Goal: Task Accomplishment & Management: Complete application form

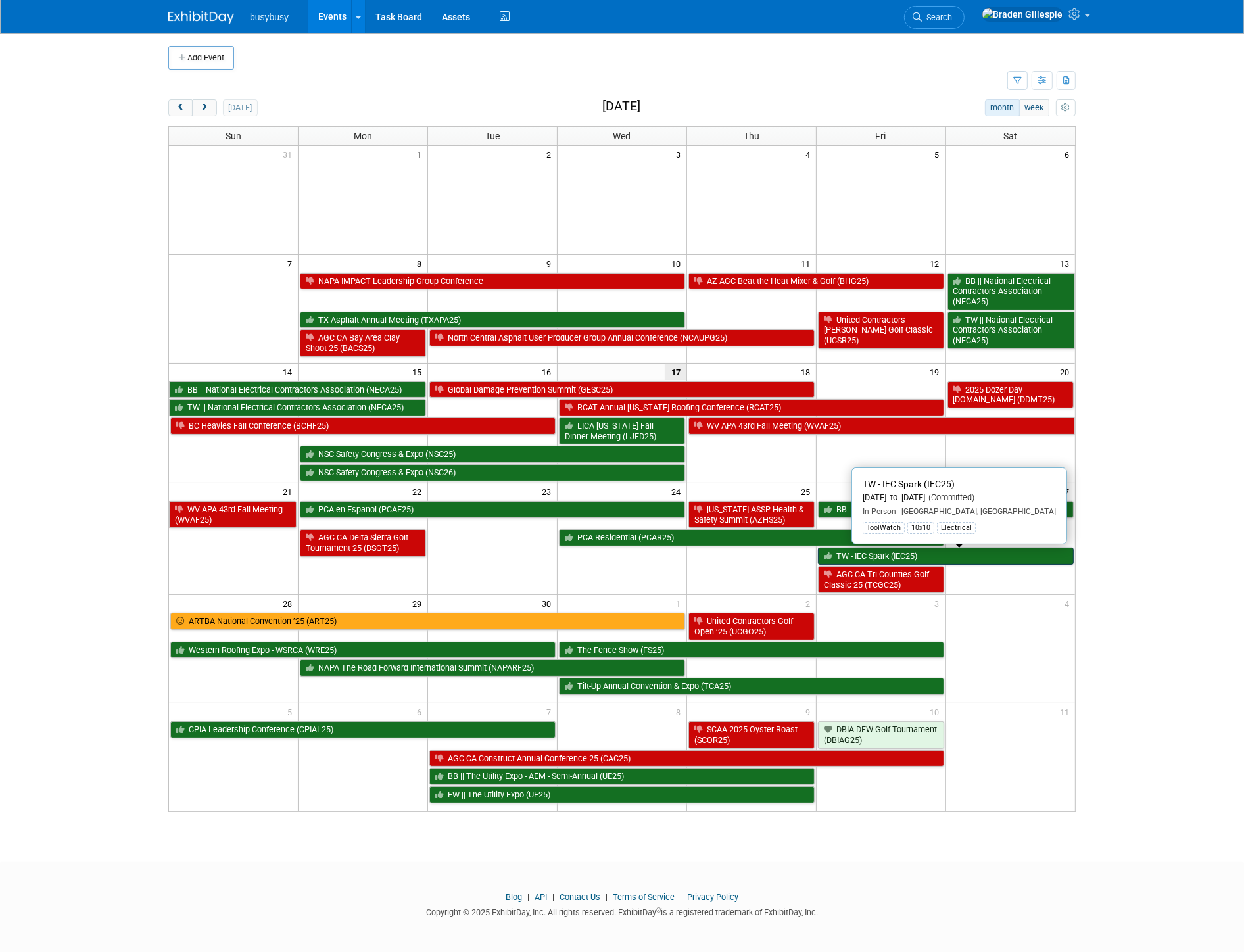
click at [963, 561] on link "TW - IEC Spark (IEC25)" at bounding box center [946, 556] width 256 height 17
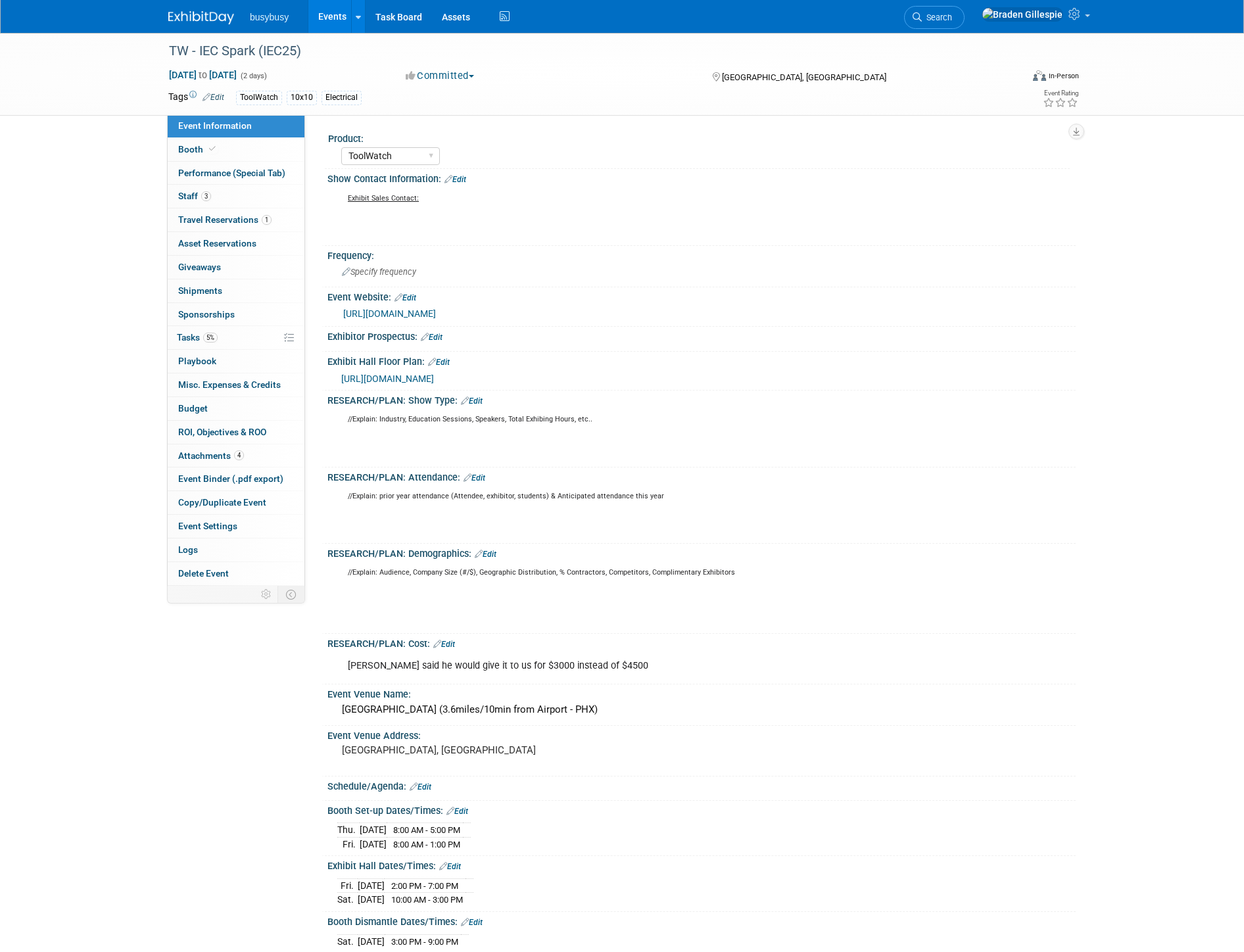
select select "ToolWatch"
click at [256, 227] on link "1 Travel Reservations 1" at bounding box center [236, 220] width 137 height 23
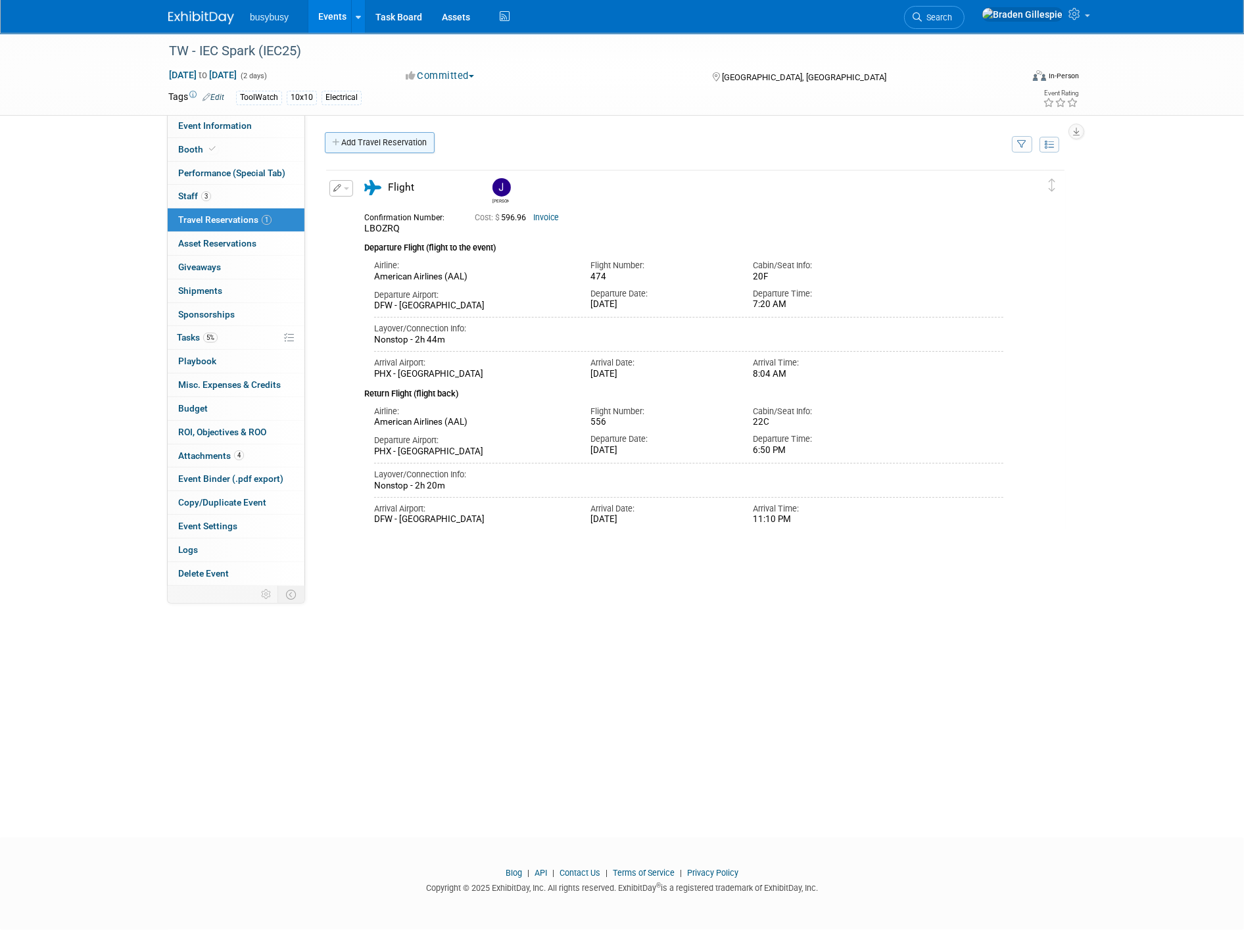
click at [386, 140] on link "Add Travel Reservation" at bounding box center [380, 142] width 110 height 21
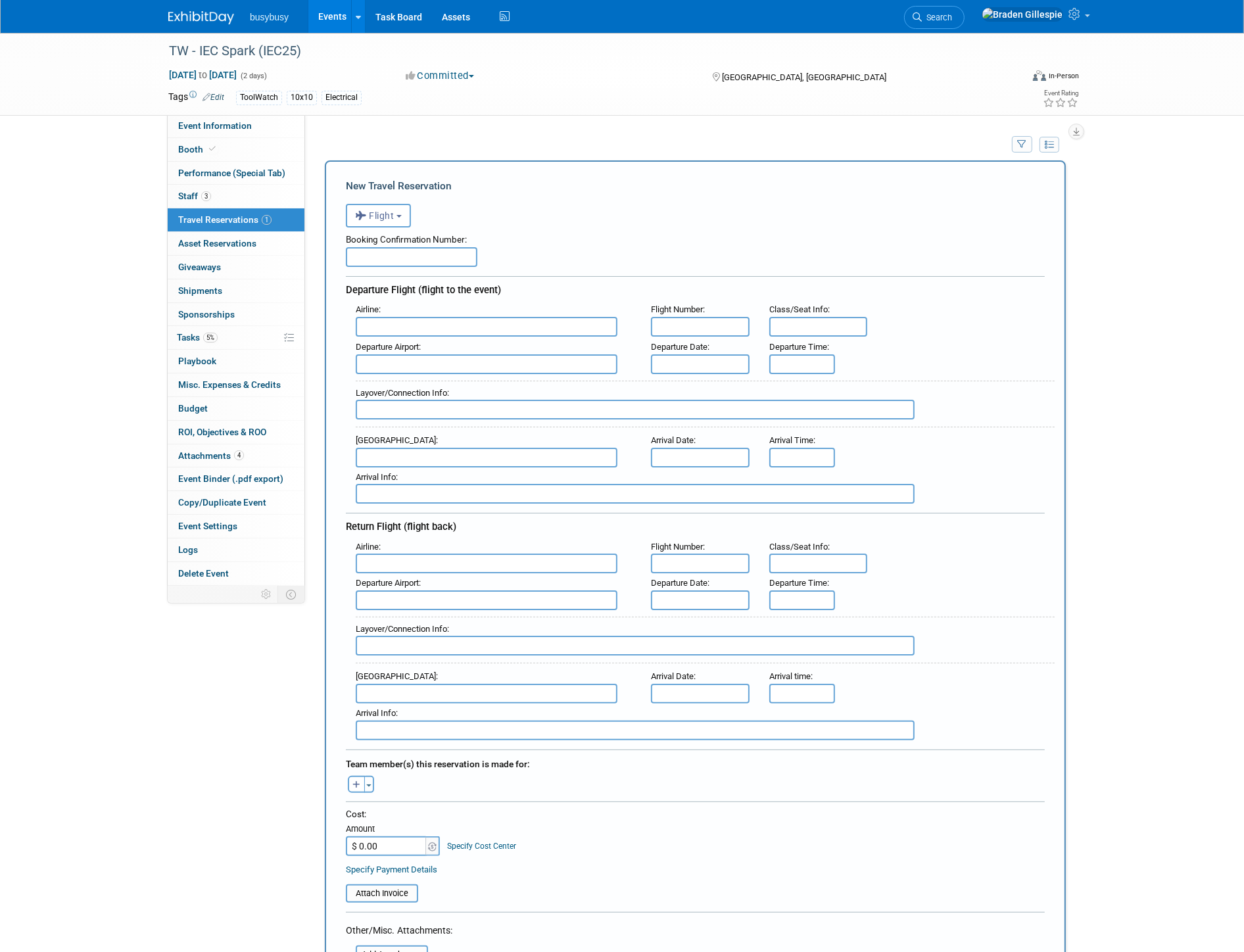
click at [402, 332] on input "text" at bounding box center [486, 327] width 262 height 20
click at [407, 346] on span "American Airlines (AAL)" at bounding box center [493, 348] width 273 height 21
type input "American Airlines (AAL)"
click at [416, 576] on div "Departure Airport :" at bounding box center [493, 583] width 275 height 14
click at [417, 554] on input "text" at bounding box center [486, 563] width 262 height 20
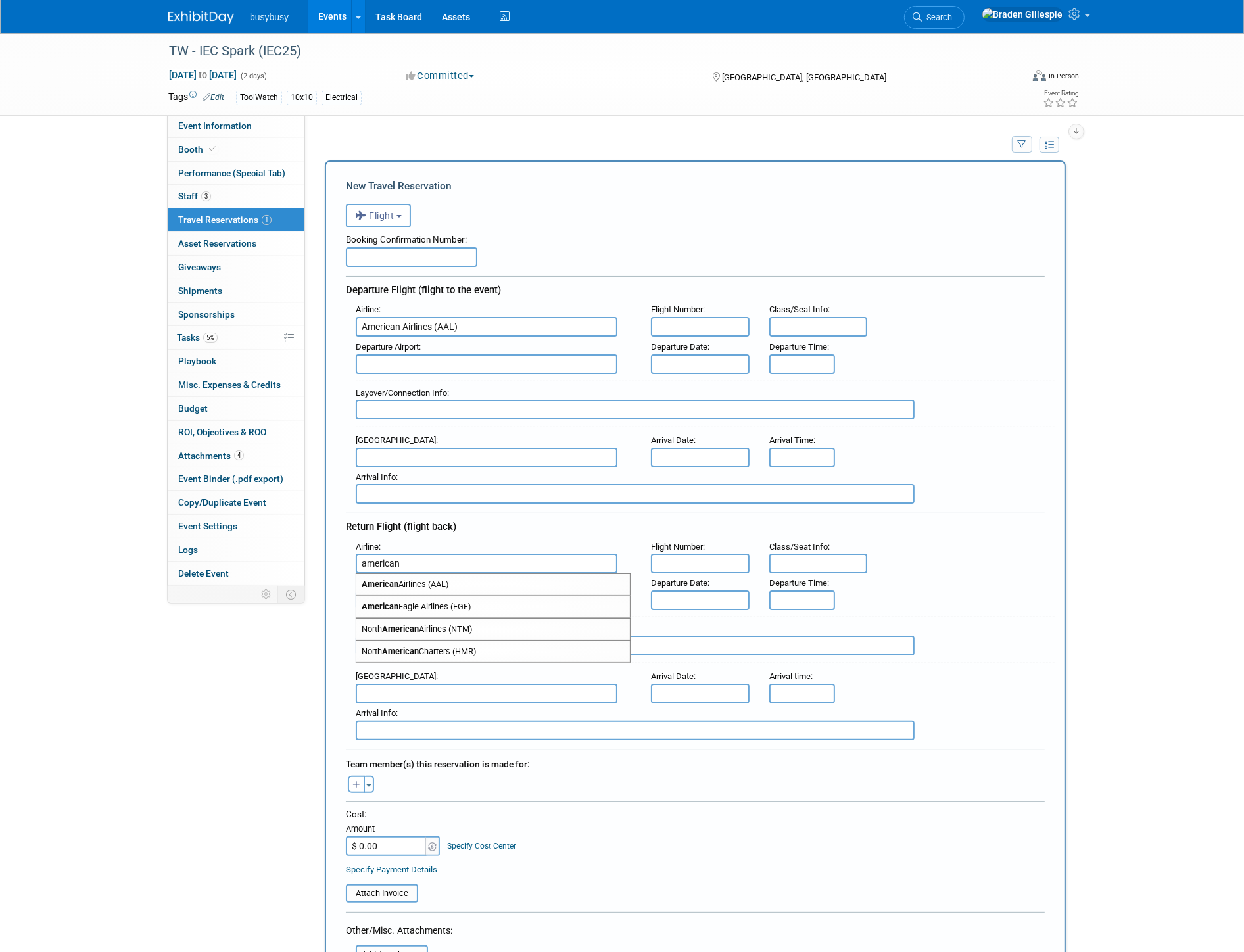
click at [418, 574] on span "American Airlines (AAL)" at bounding box center [493, 585] width 273 height 21
type input "American Airlines (AAL)"
click at [467, 367] on input "text" at bounding box center [486, 364] width 262 height 20
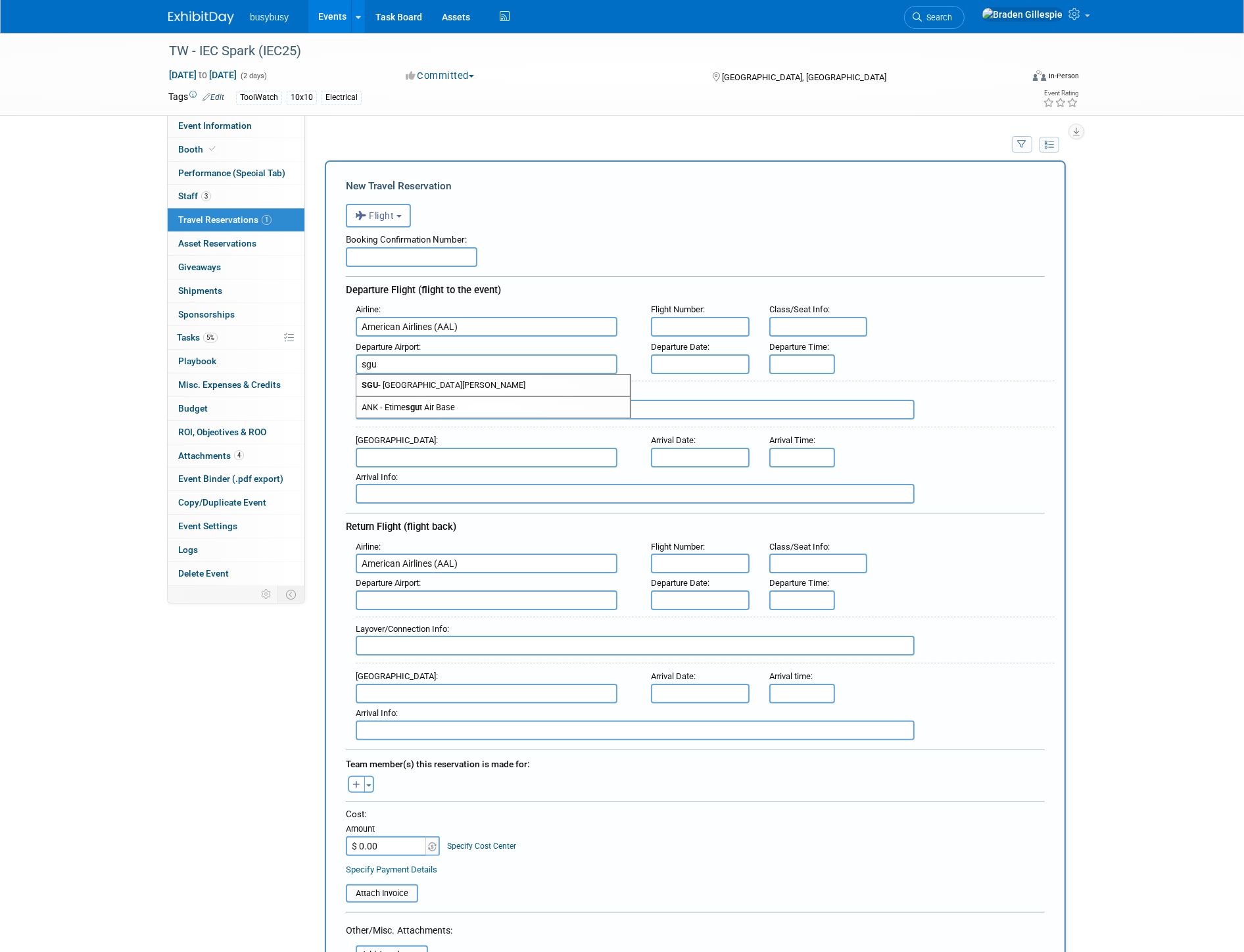
click at [467, 385] on span "SGU - St George Municipal Airport" at bounding box center [493, 385] width 273 height 21
type input "SGU - St George Municipal Airport"
click at [467, 451] on input "text" at bounding box center [486, 458] width 262 height 20
click at [467, 477] on span "PHX - Phoenix Sky Harbor International Airport" at bounding box center [493, 478] width 273 height 21
type input "PHX - Phoenix Sky Harbor International Airport"
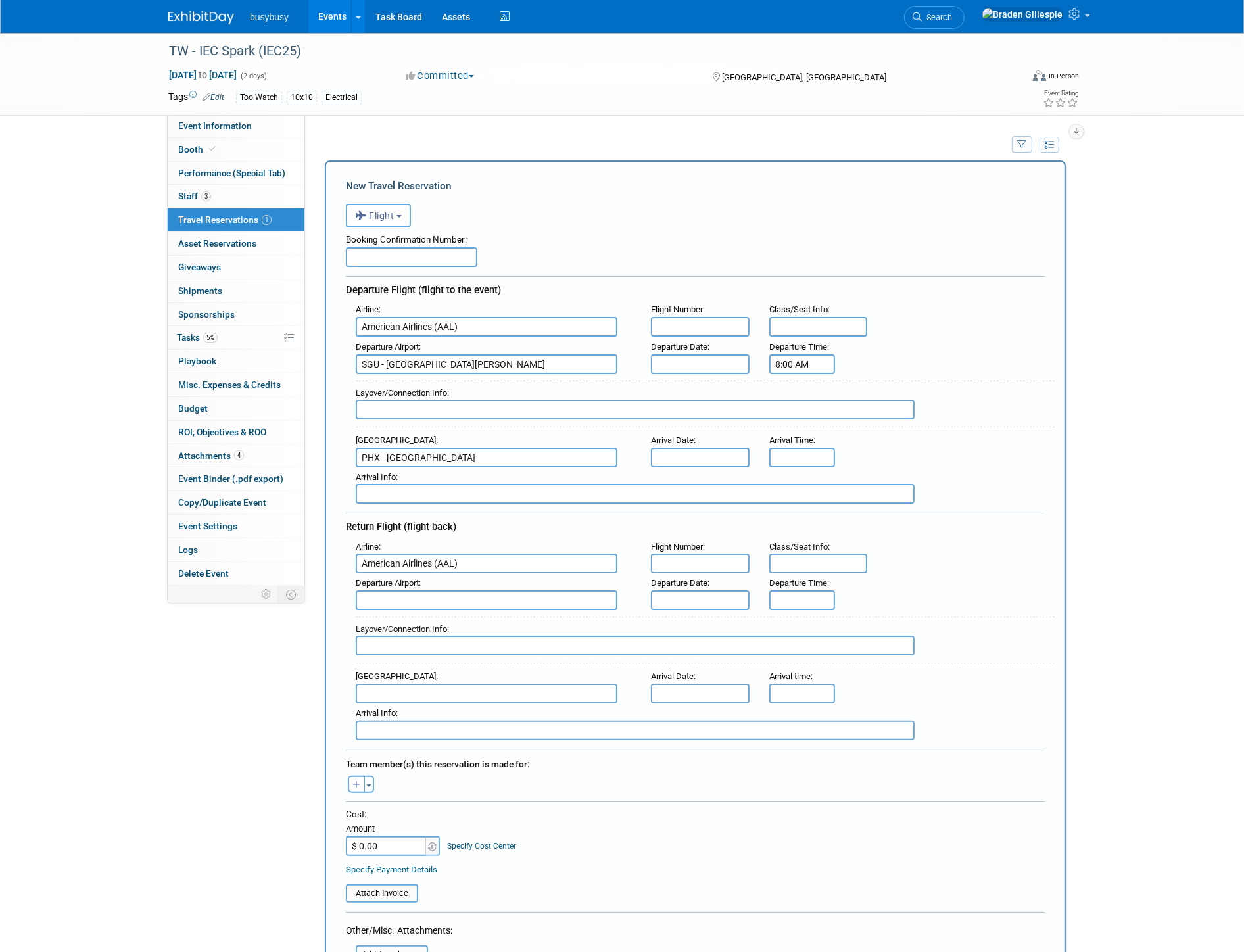
click at [798, 354] on input "8:00 AM" at bounding box center [801, 364] width 66 height 20
drag, startPoint x: 808, startPoint y: 355, endPoint x: 693, endPoint y: 360, distance: 115.1
click at [693, 360] on div "Departure Airport : SGU - St George Municipal Airport Departure Date : Departur…" at bounding box center [700, 356] width 709 height 37
type input "7:30 AM"
click at [805, 448] on input "8:00 AM" at bounding box center [801, 458] width 66 height 20
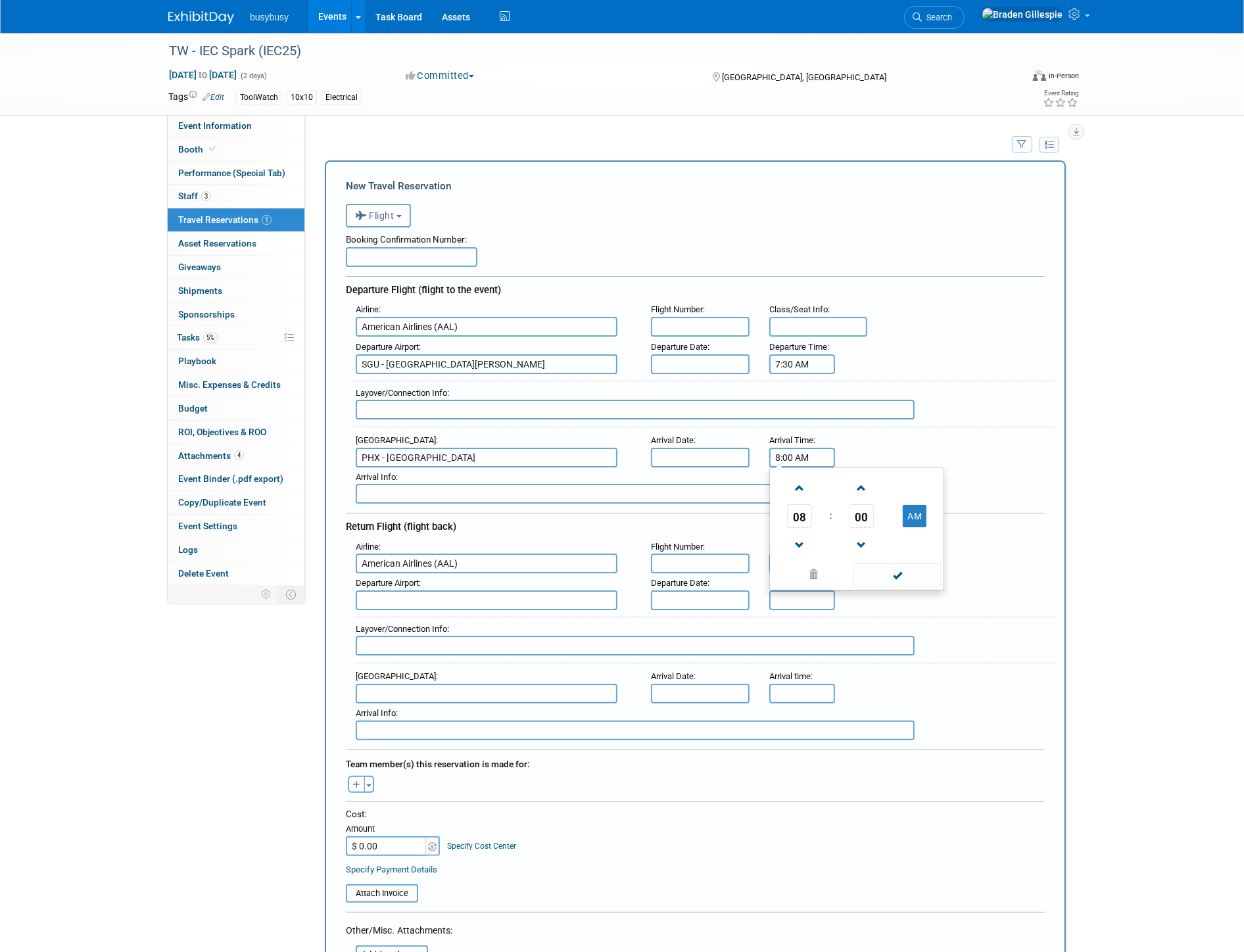
drag, startPoint x: 744, startPoint y: 439, endPoint x: 701, endPoint y: 440, distance: 43.0
click at [701, 439] on div "Arrival Airport : PHX - Phoenix Sky Harbor International Airport Arrival Date :…" at bounding box center [700, 449] width 709 height 37
type input "7:48 AM"
type input "a"
click at [692, 407] on input "text" at bounding box center [635, 409] width 559 height 20
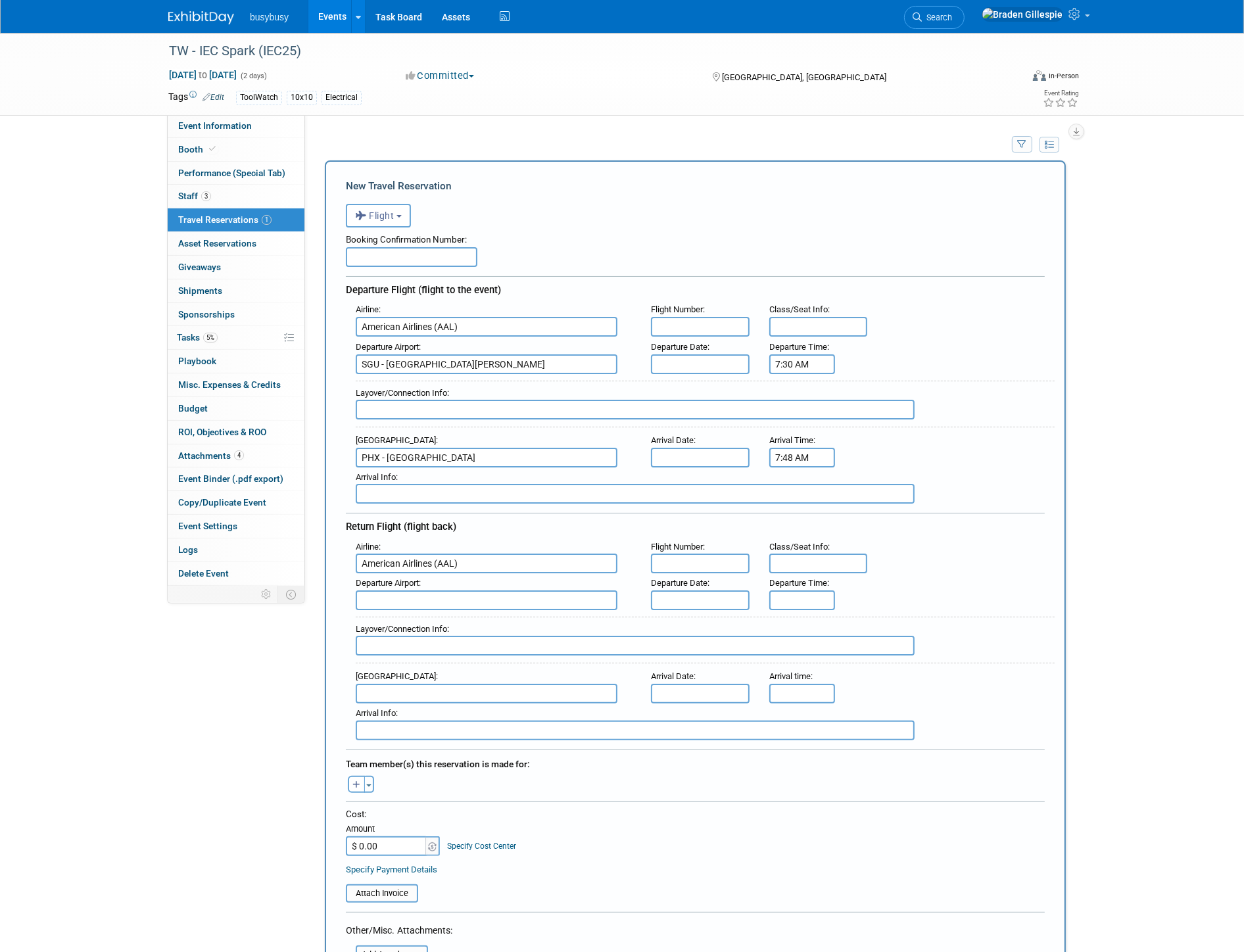
click at [461, 250] on input "text" at bounding box center [411, 257] width 132 height 20
paste input "QOAIXS"
type input "QOAIXS"
click at [468, 610] on div "Layover/Connection Info :" at bounding box center [700, 639] width 709 height 57
click at [468, 590] on input "text" at bounding box center [486, 600] width 262 height 20
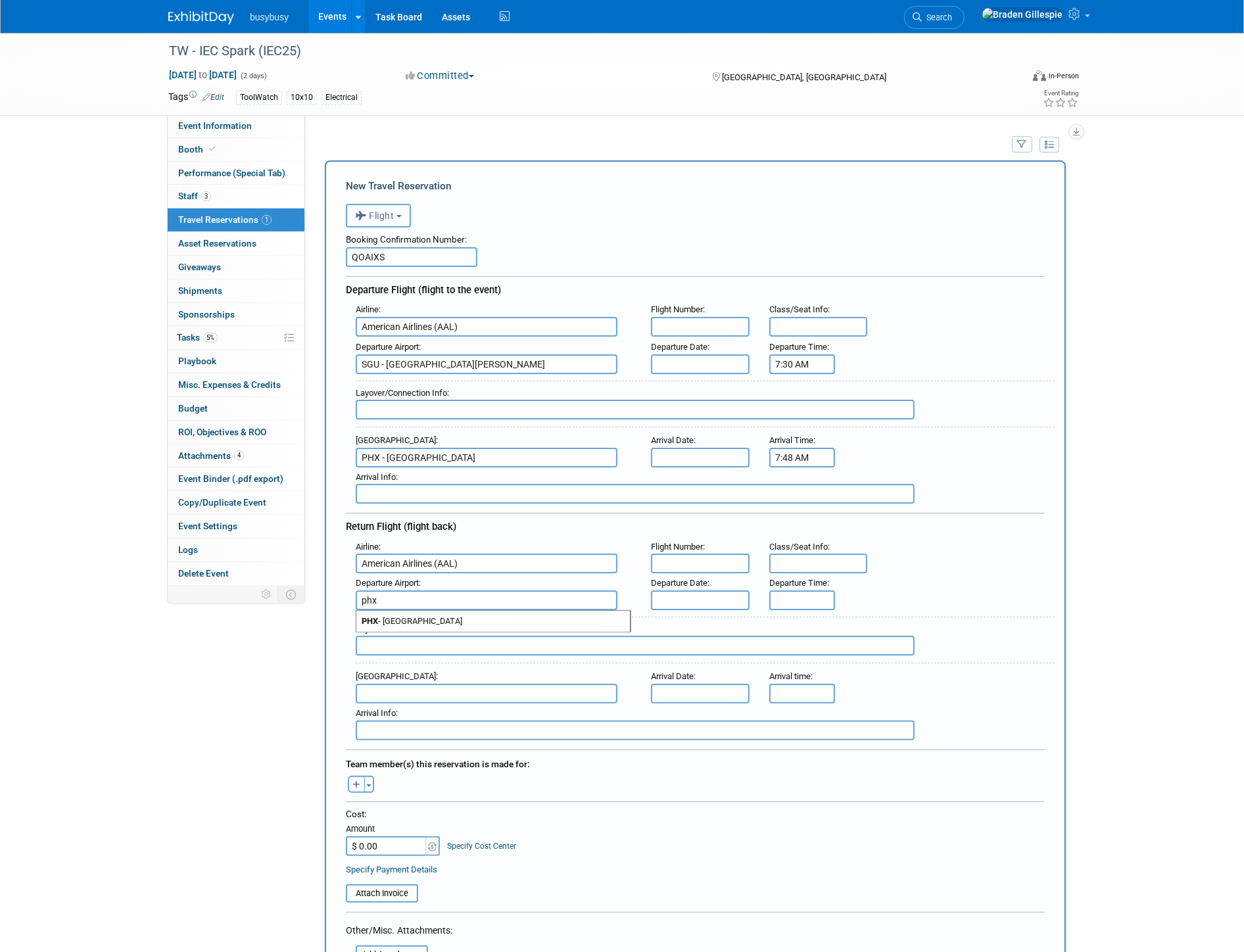
click at [469, 614] on span "PHX - Phoenix Sky Harbor International Airport" at bounding box center [493, 621] width 273 height 21
type input "PHX - Phoenix Sky Harbor International Airport"
click at [435, 684] on input "text" at bounding box center [486, 694] width 262 height 20
click at [435, 704] on span "SGU - St George Municipal Airport" at bounding box center [493, 715] width 273 height 21
type input "SGU - St George Municipal Airport"
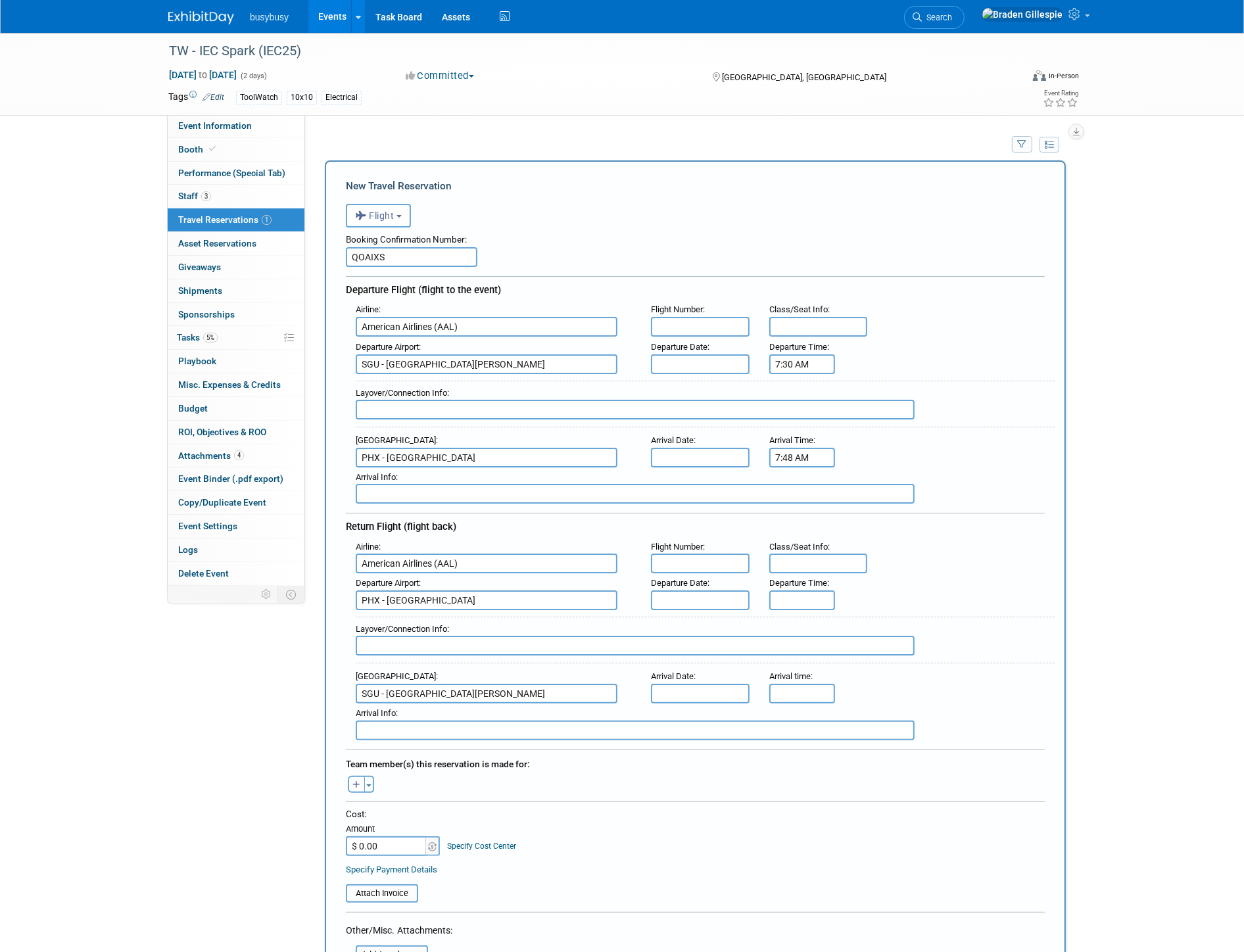
click at [728, 360] on input "text" at bounding box center [700, 364] width 99 height 20
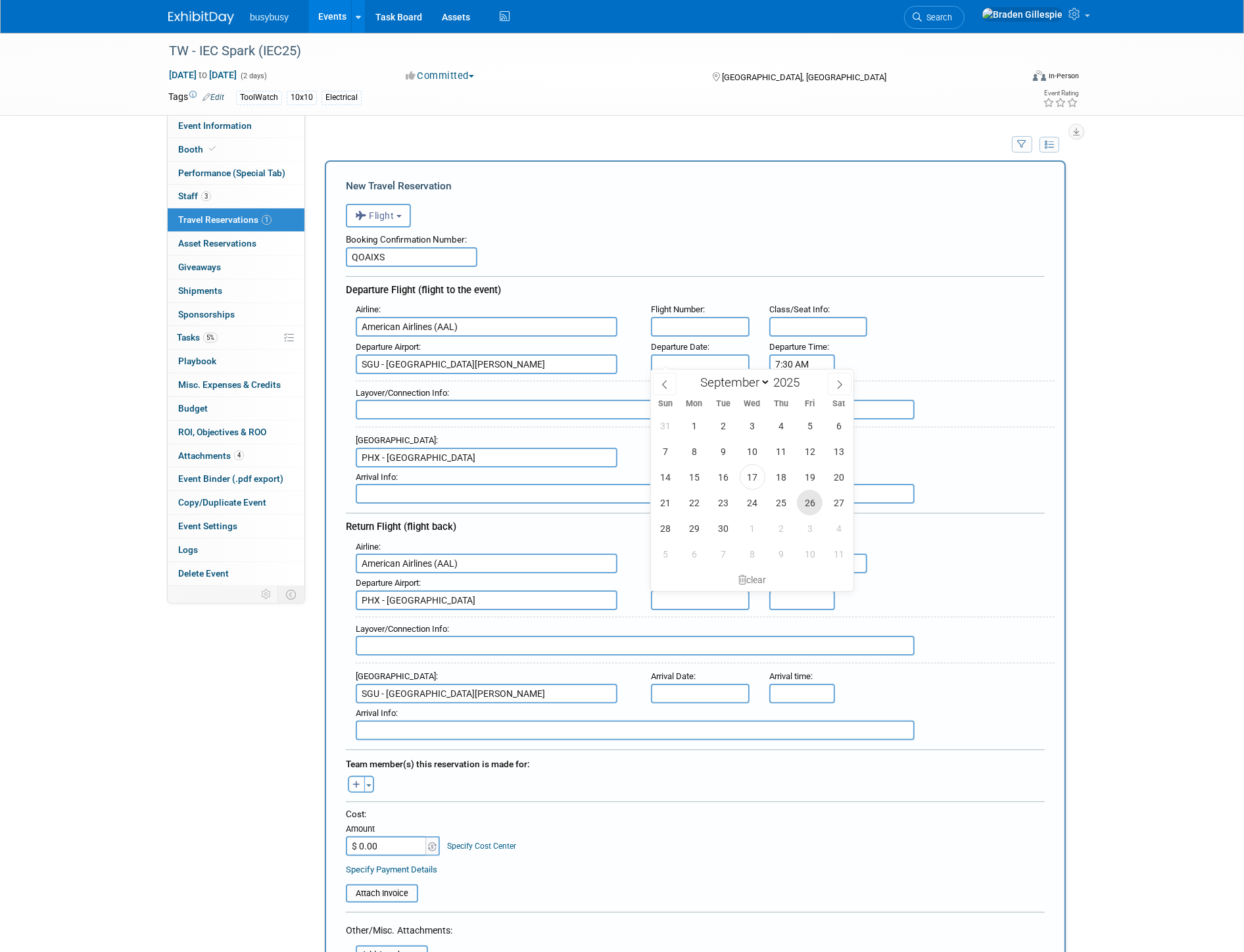
click at [799, 505] on span "26" at bounding box center [809, 503] width 26 height 26
type input "Sep 26, 2025"
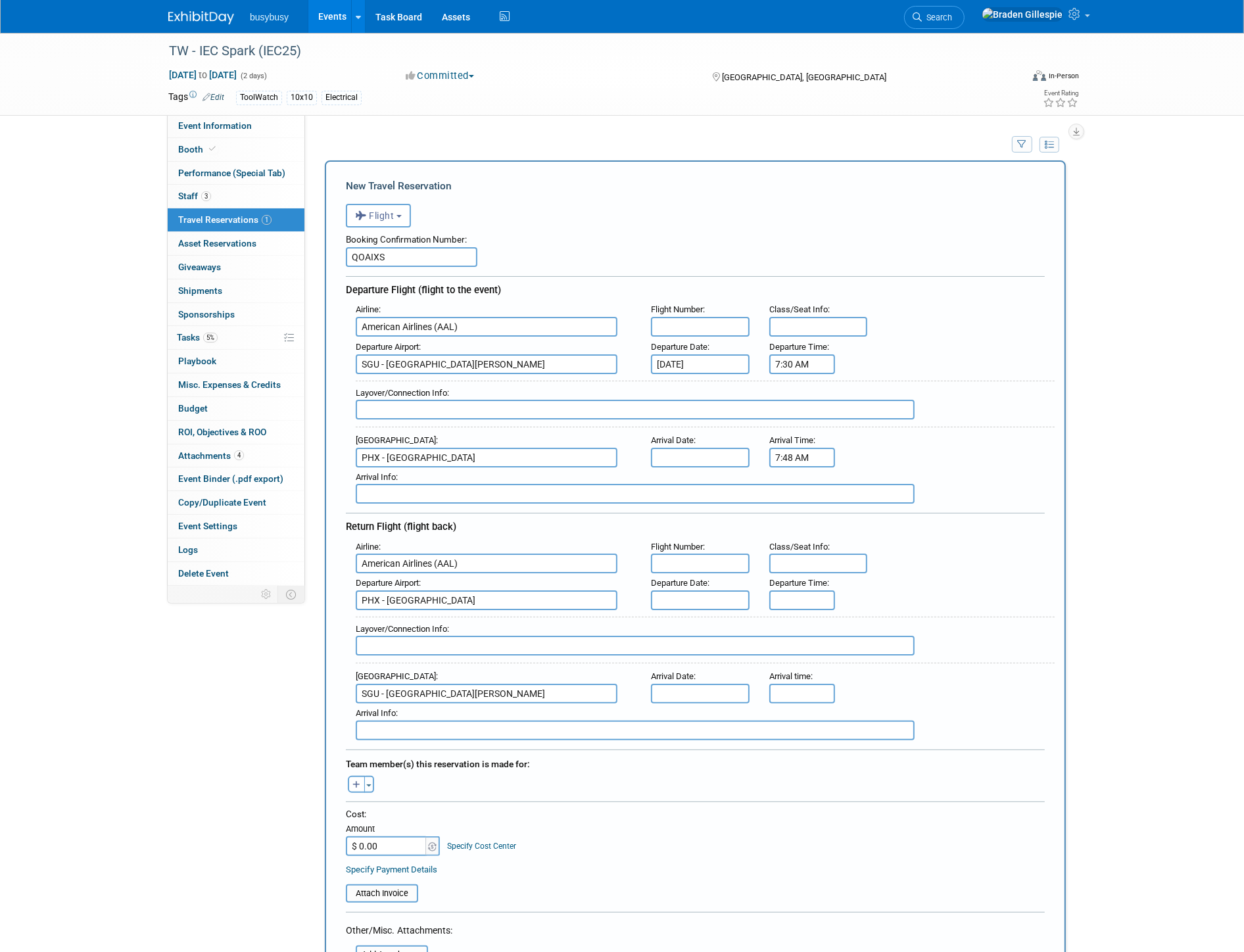
click at [726, 448] on input "text" at bounding box center [700, 458] width 99 height 20
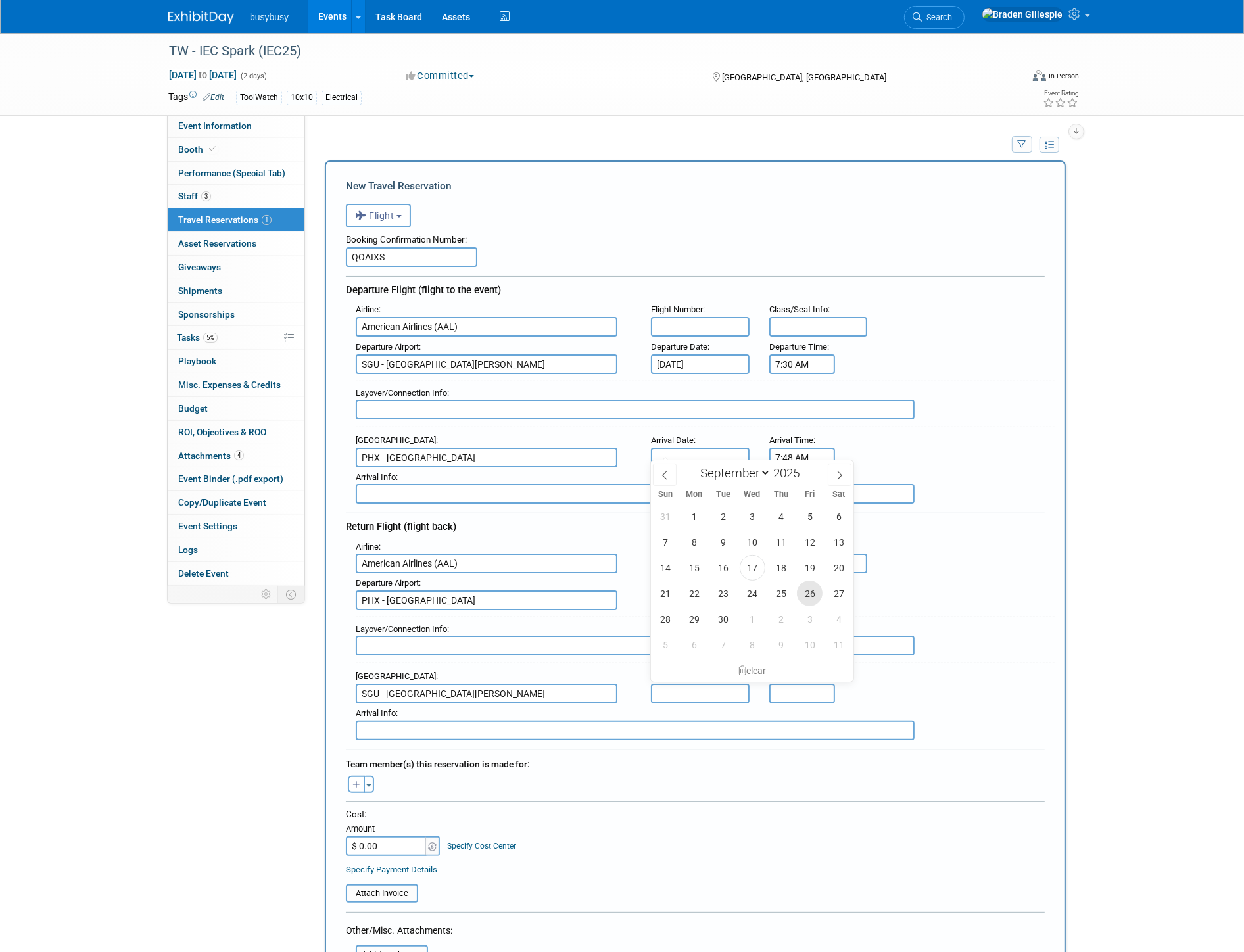
click at [813, 588] on span "26" at bounding box center [809, 593] width 26 height 26
type input "Sep 26, 2025"
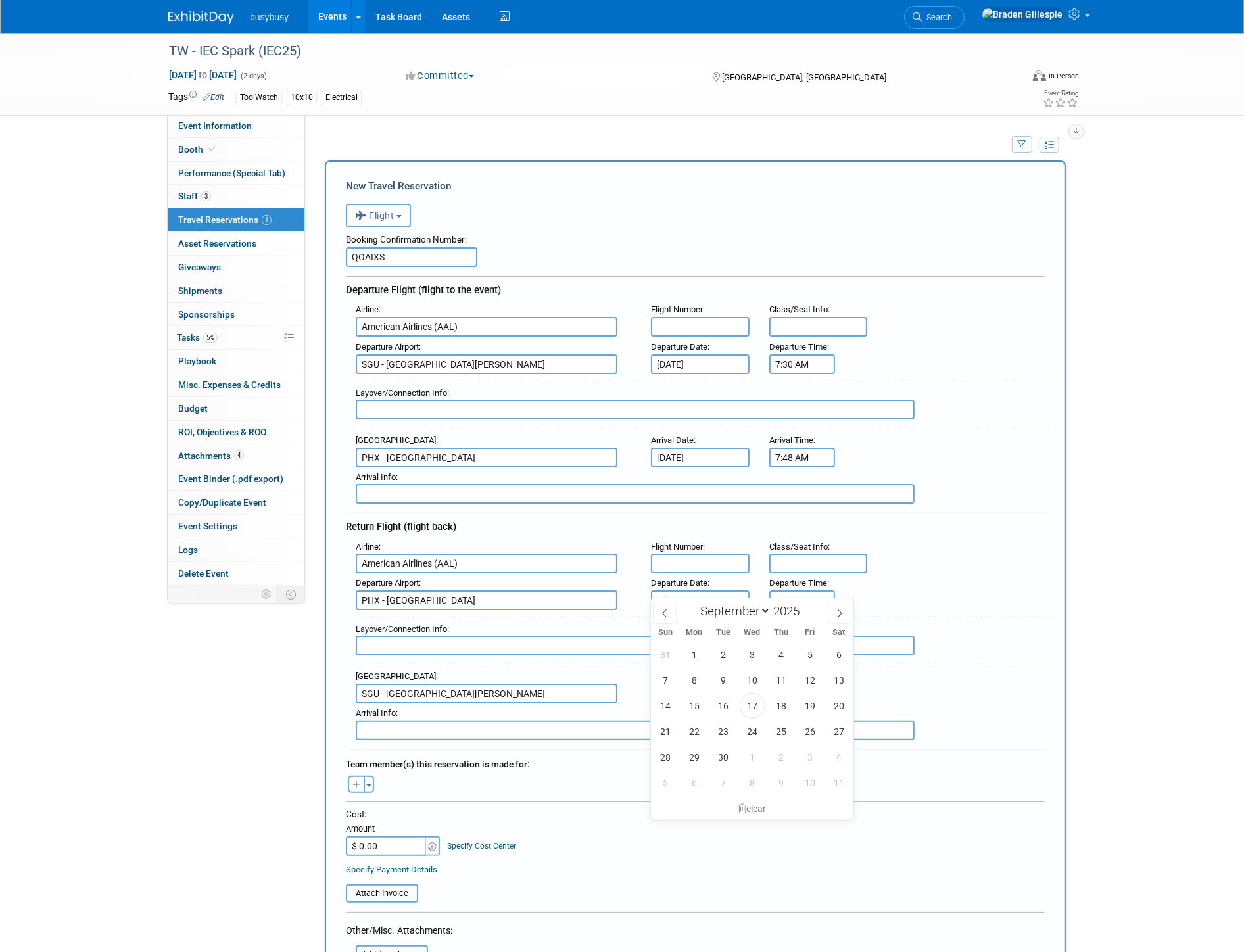
click at [743, 590] on input "text" at bounding box center [700, 600] width 99 height 20
click at [692, 761] on span "29" at bounding box center [694, 757] width 26 height 26
type input "Sep 29, 2025"
click at [703, 684] on input "text" at bounding box center [700, 694] width 99 height 20
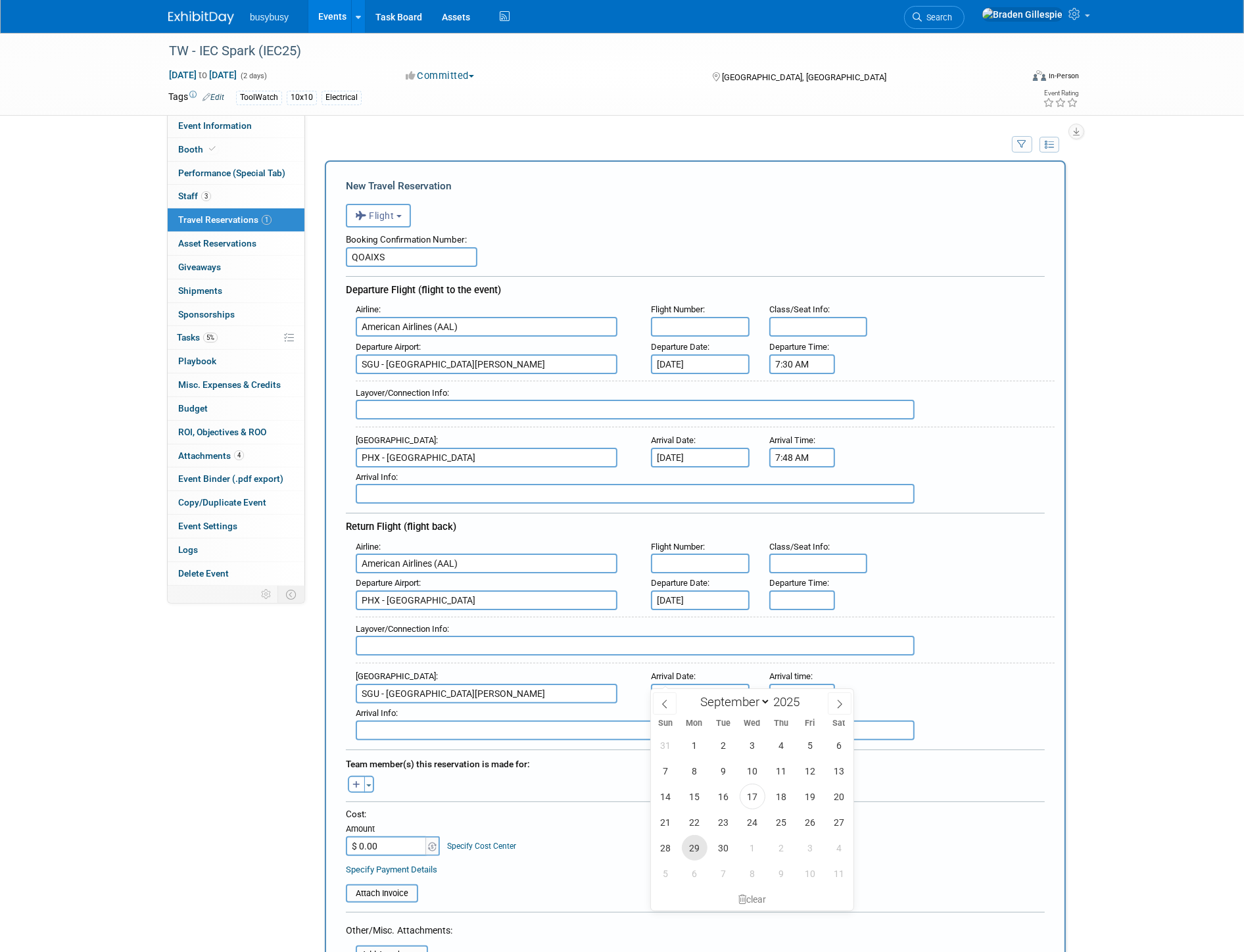
click at [694, 853] on span "29" at bounding box center [694, 848] width 26 height 26
type input "Sep 29, 2025"
click at [813, 590] on input "5:00 PM" at bounding box center [801, 600] width 66 height 20
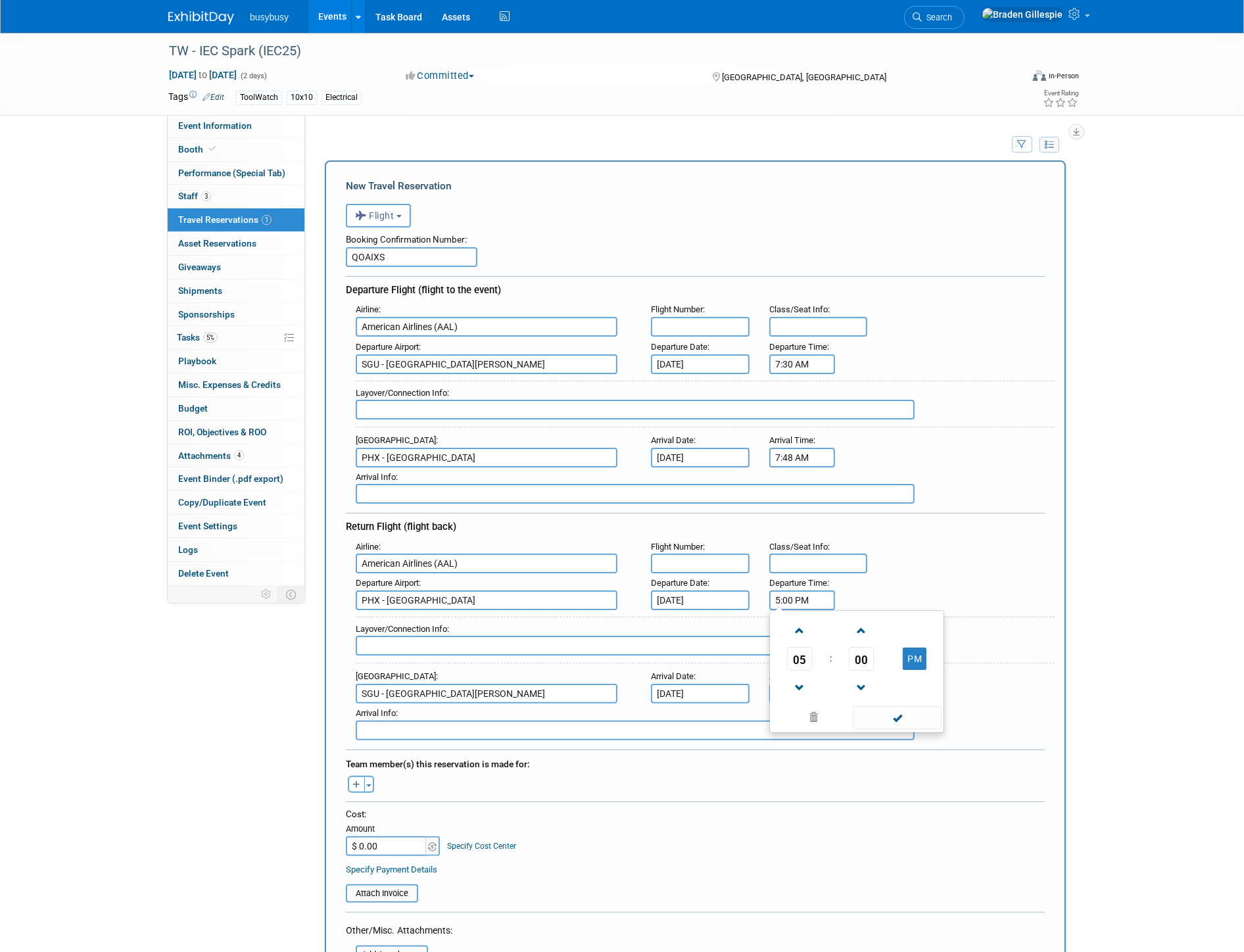
drag, startPoint x: 770, startPoint y: 593, endPoint x: 748, endPoint y: 596, distance: 22.2
click at [748, 596] on div "Departure Airport : PHX - Phoenix Sky Harbor International Airport Departure Da…" at bounding box center [700, 592] width 709 height 37
type input "8:35 AM"
click at [822, 684] on input "5:00 PM" at bounding box center [801, 694] width 66 height 20
click at [686, 674] on div "Arrival Airport : SGU - St George Municipal Airport Arrival Date : Sep 29, 2025…" at bounding box center [700, 685] width 709 height 37
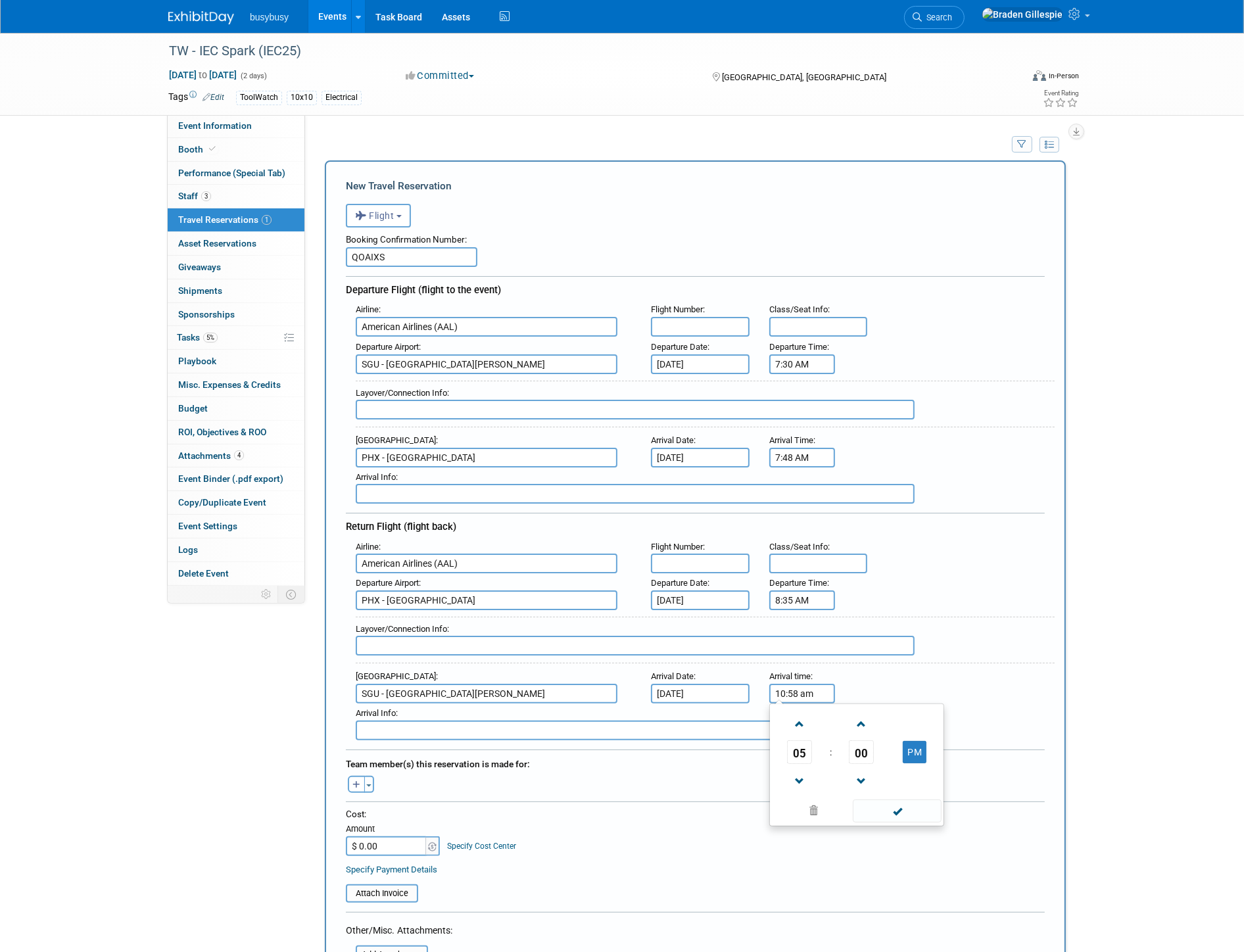
type input "10:58 AM"
click at [393, 837] on input "$ 0.00" at bounding box center [387, 846] width 82 height 20
type input "$ 382.07"
click at [728, 325] on input "text" at bounding box center [700, 327] width 99 height 20
type input "4810"
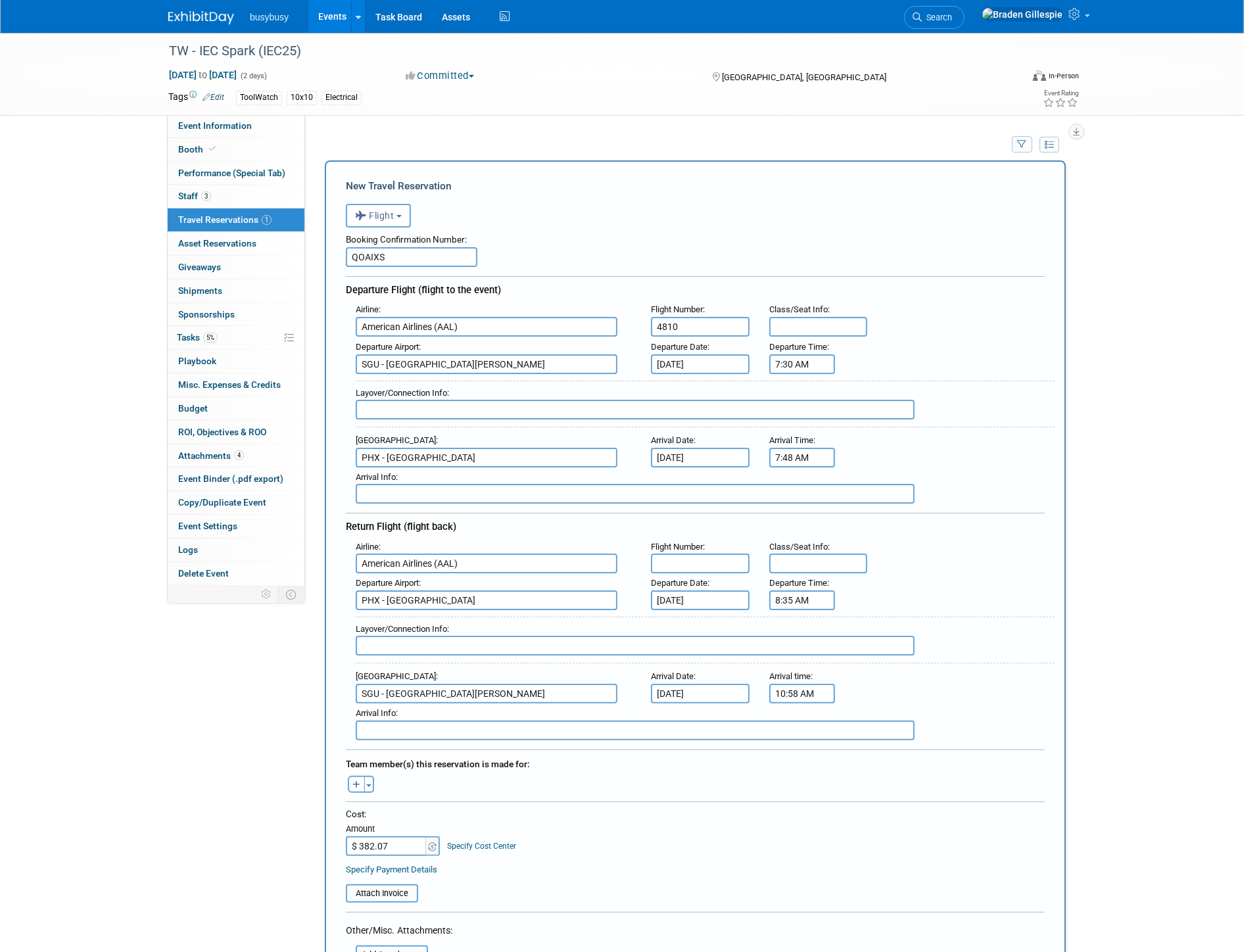
click at [669, 554] on input "text" at bounding box center [700, 563] width 99 height 20
type input "4811"
click at [810, 320] on input "text" at bounding box center [818, 327] width 99 height 20
type input "11C"
click at [838, 554] on input "text" at bounding box center [818, 563] width 99 height 20
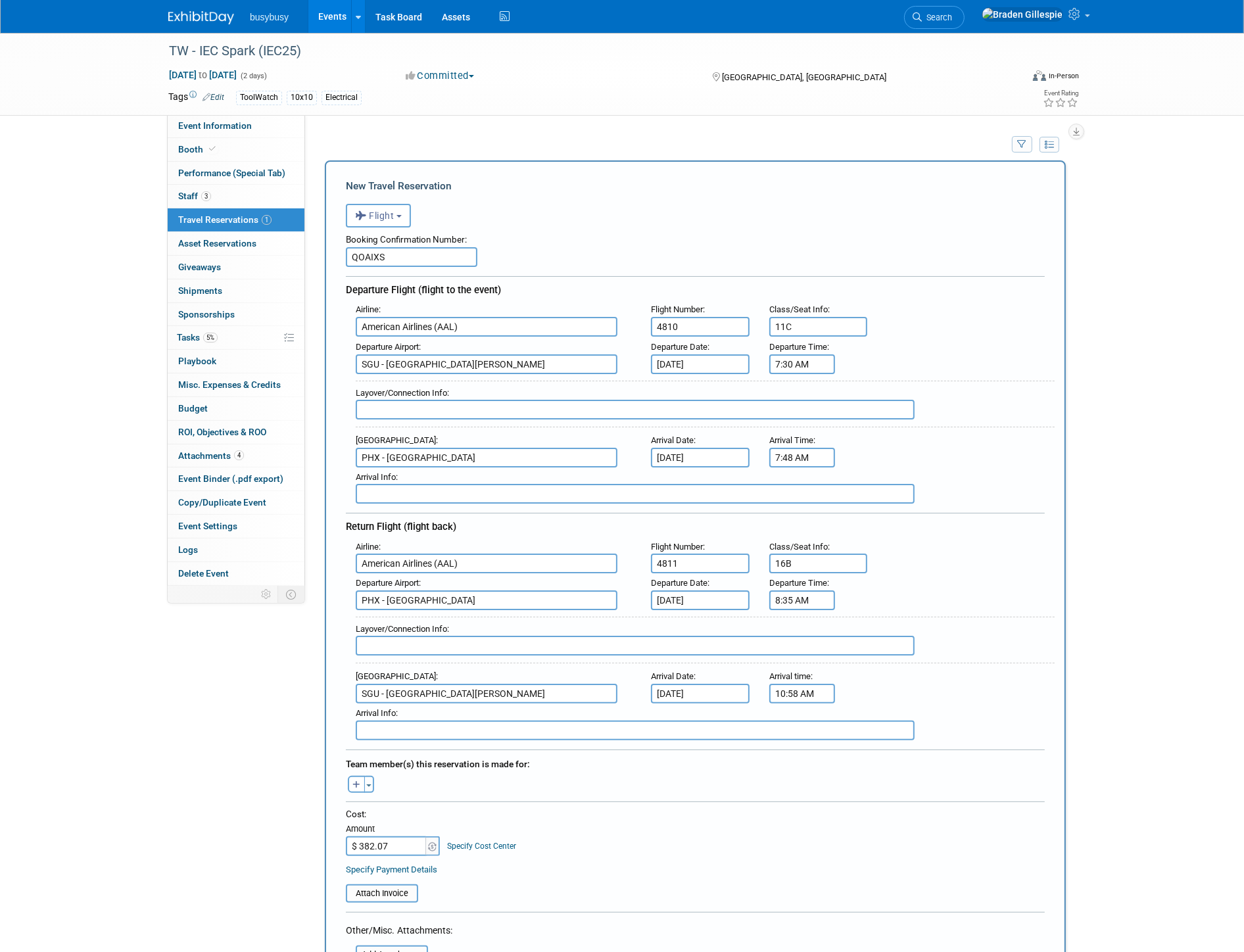
type input "16B"
click at [655, 408] on input "text" at bounding box center [635, 409] width 559 height 20
type input "N"
click at [507, 622] on div "Layover/Connection Info :" at bounding box center [705, 629] width 699 height 14
click at [507, 636] on input "text" at bounding box center [635, 645] width 559 height 20
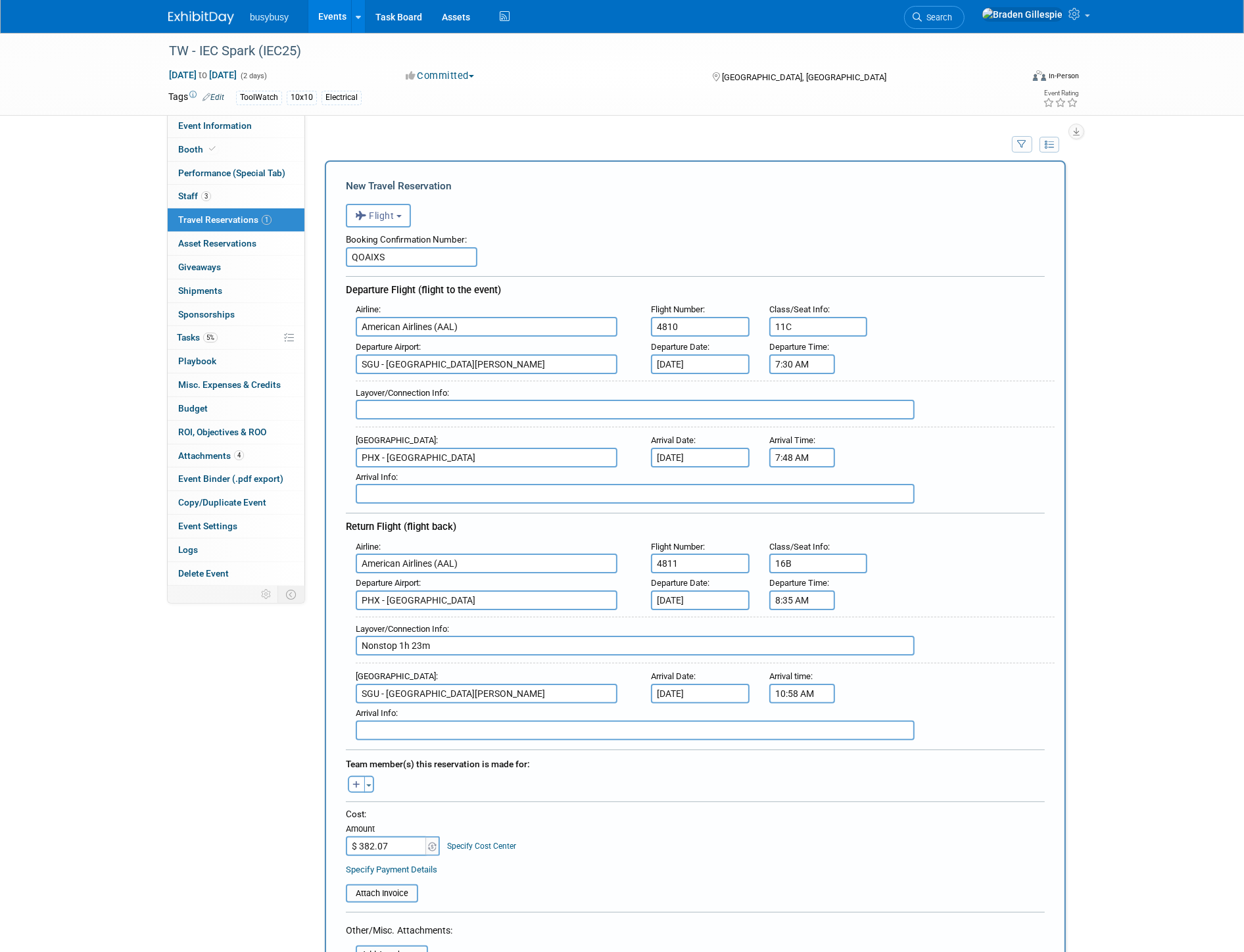
type input "Nonstop 1h 23m"
click at [419, 405] on input "text" at bounding box center [635, 409] width 559 height 20
type input "Nonstop 1h 18m"
click at [370, 776] on div "Toggle Dropdown Select Anyone Tag a user or a resource Quick -- Select -- (me)" at bounding box center [360, 784] width 49 height 17
click at [370, 784] on span "button" at bounding box center [369, 786] width 6 height 3
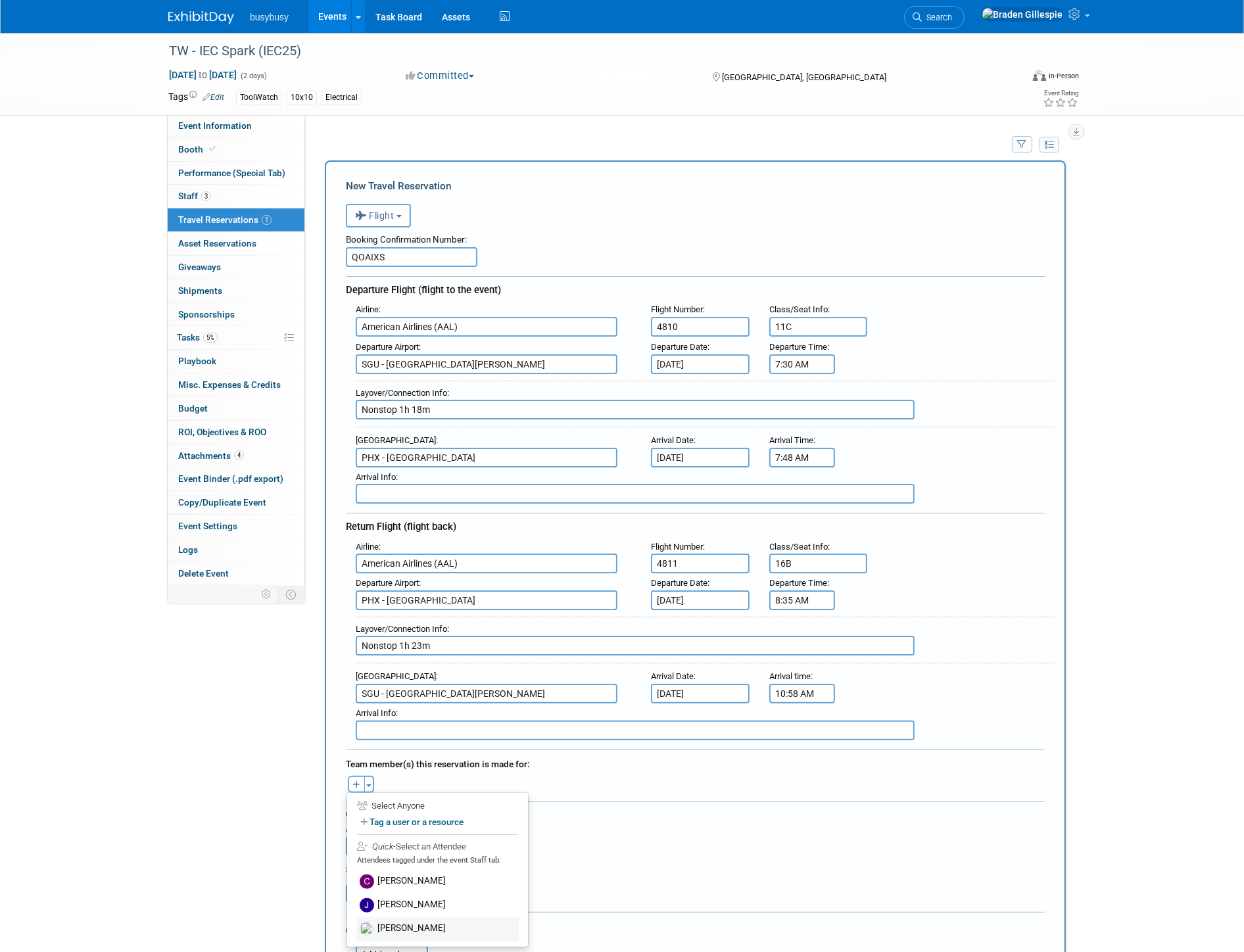
click at [408, 917] on label "[PERSON_NAME]" at bounding box center [437, 929] width 162 height 23
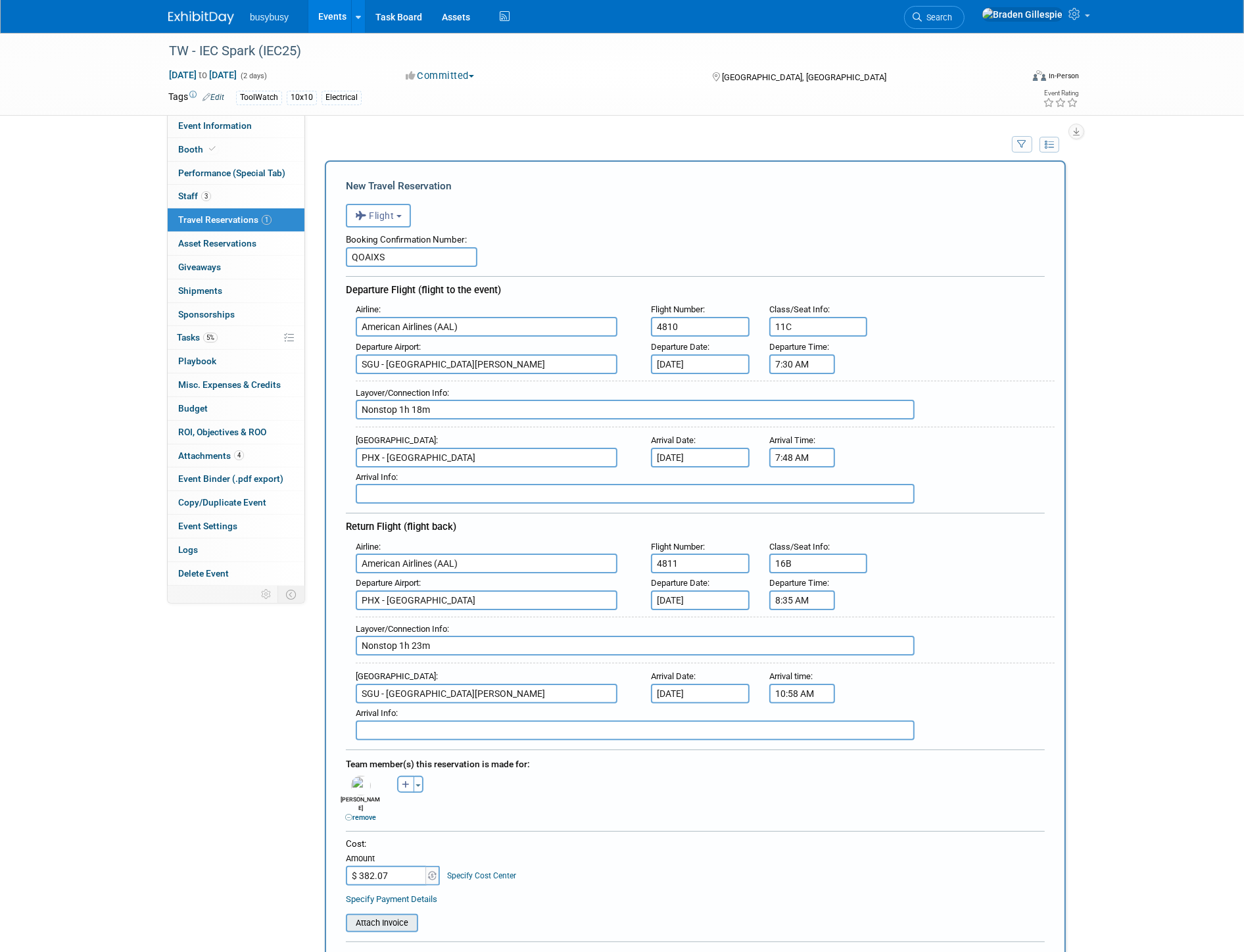
click at [376, 915] on input "file" at bounding box center [338, 923] width 157 height 16
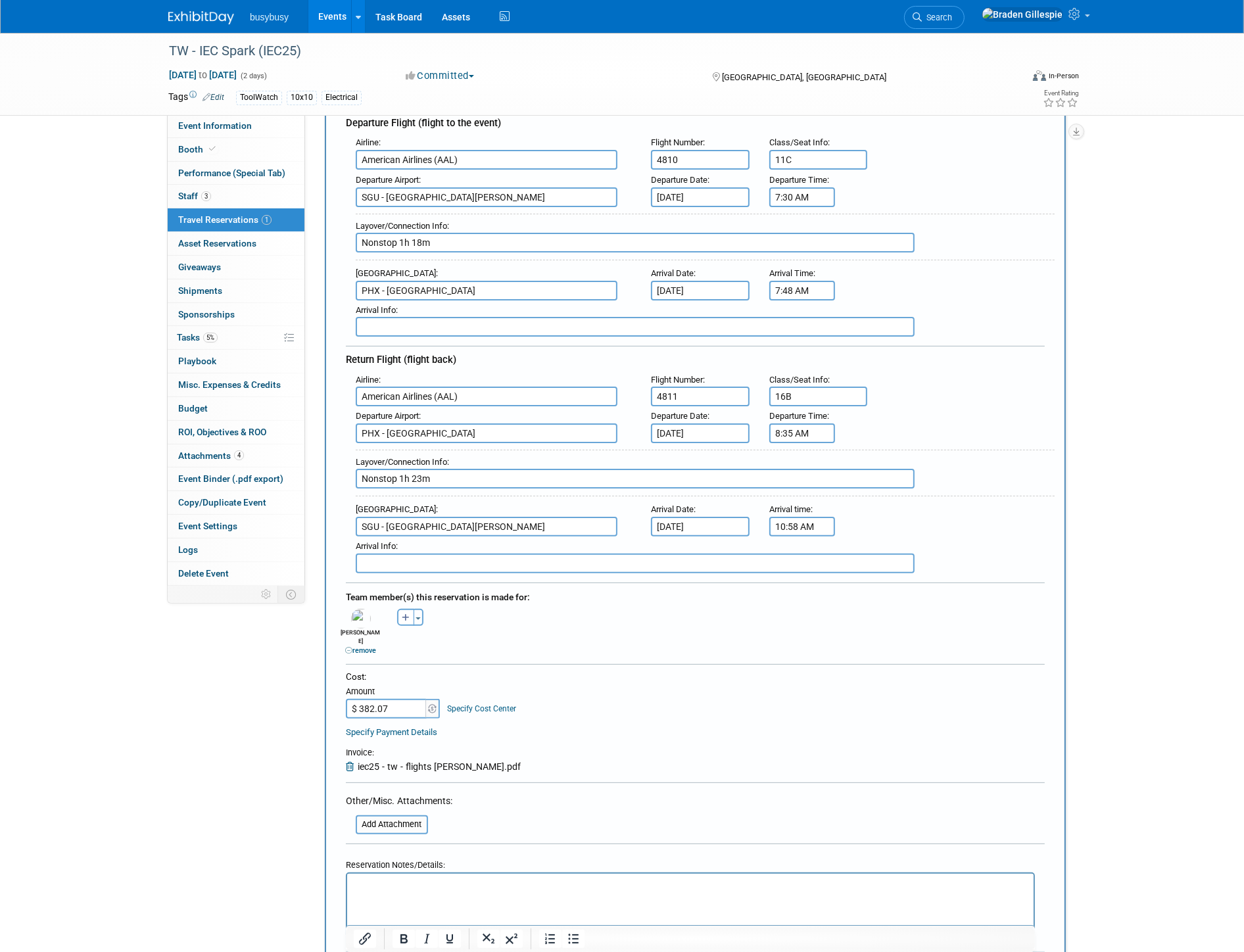
scroll to position [292, 0]
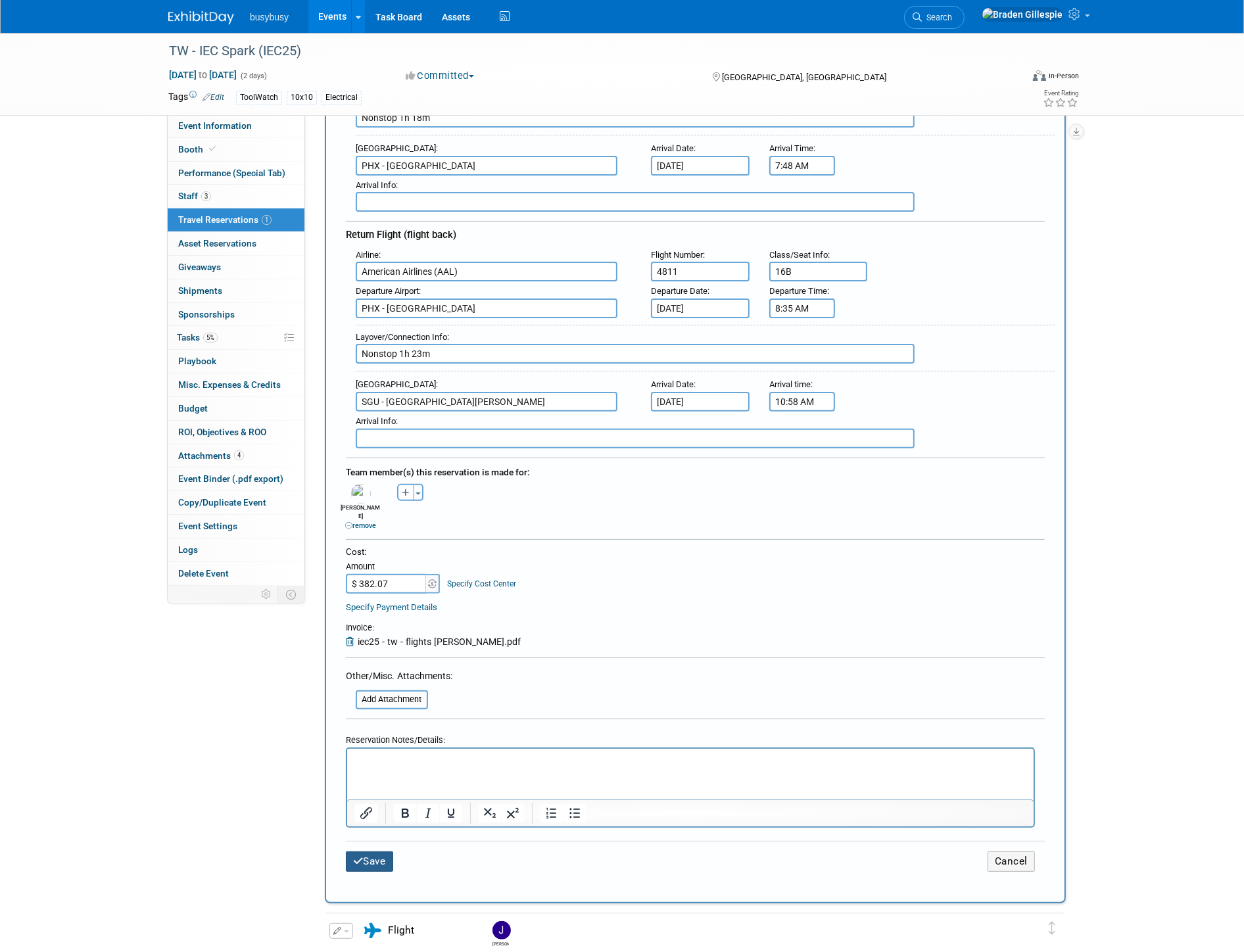
click at [373, 841] on div "Save Cancel" at bounding box center [695, 861] width 699 height 41
click at [387, 852] on button "Save" at bounding box center [369, 862] width 48 height 21
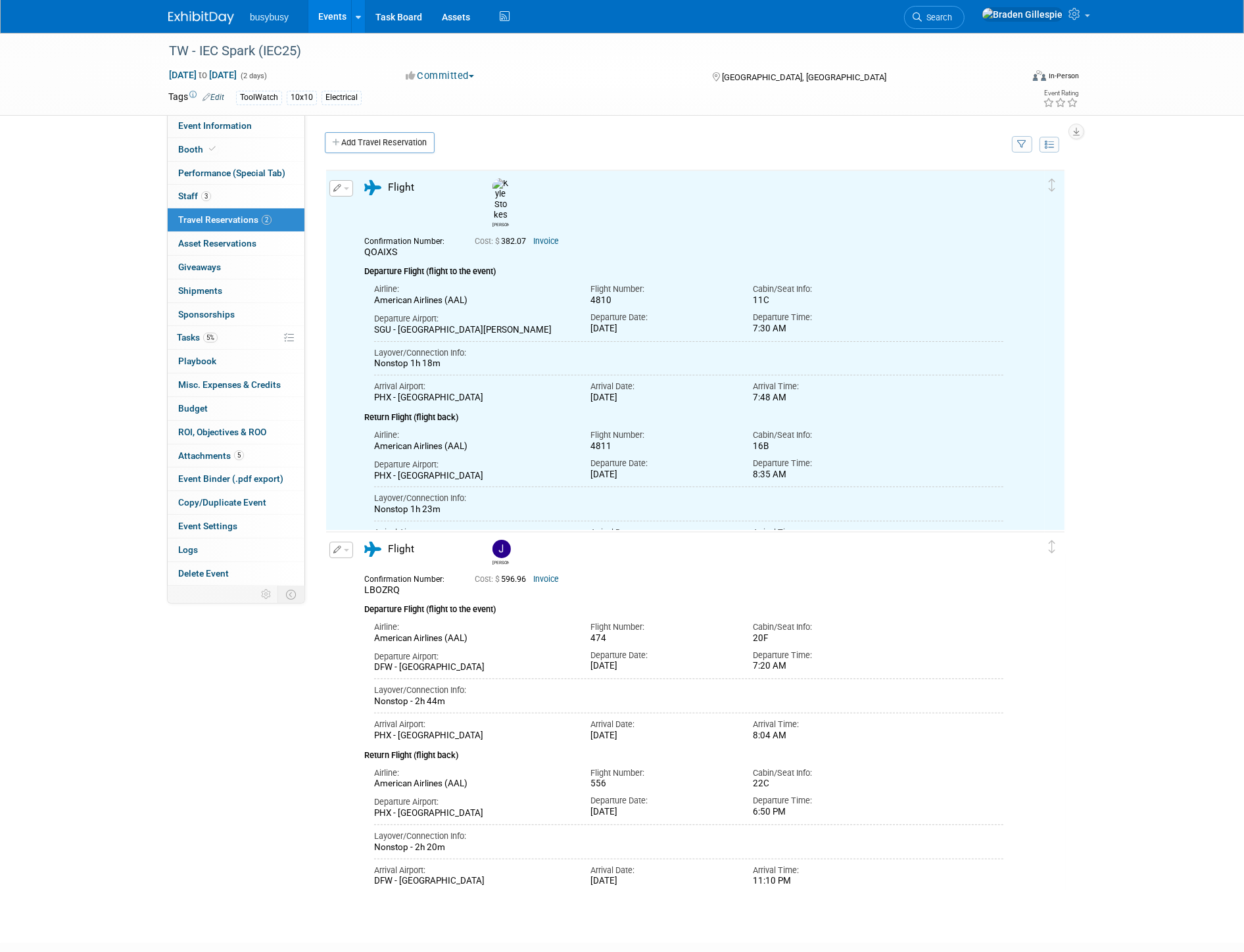
scroll to position [0, 0]
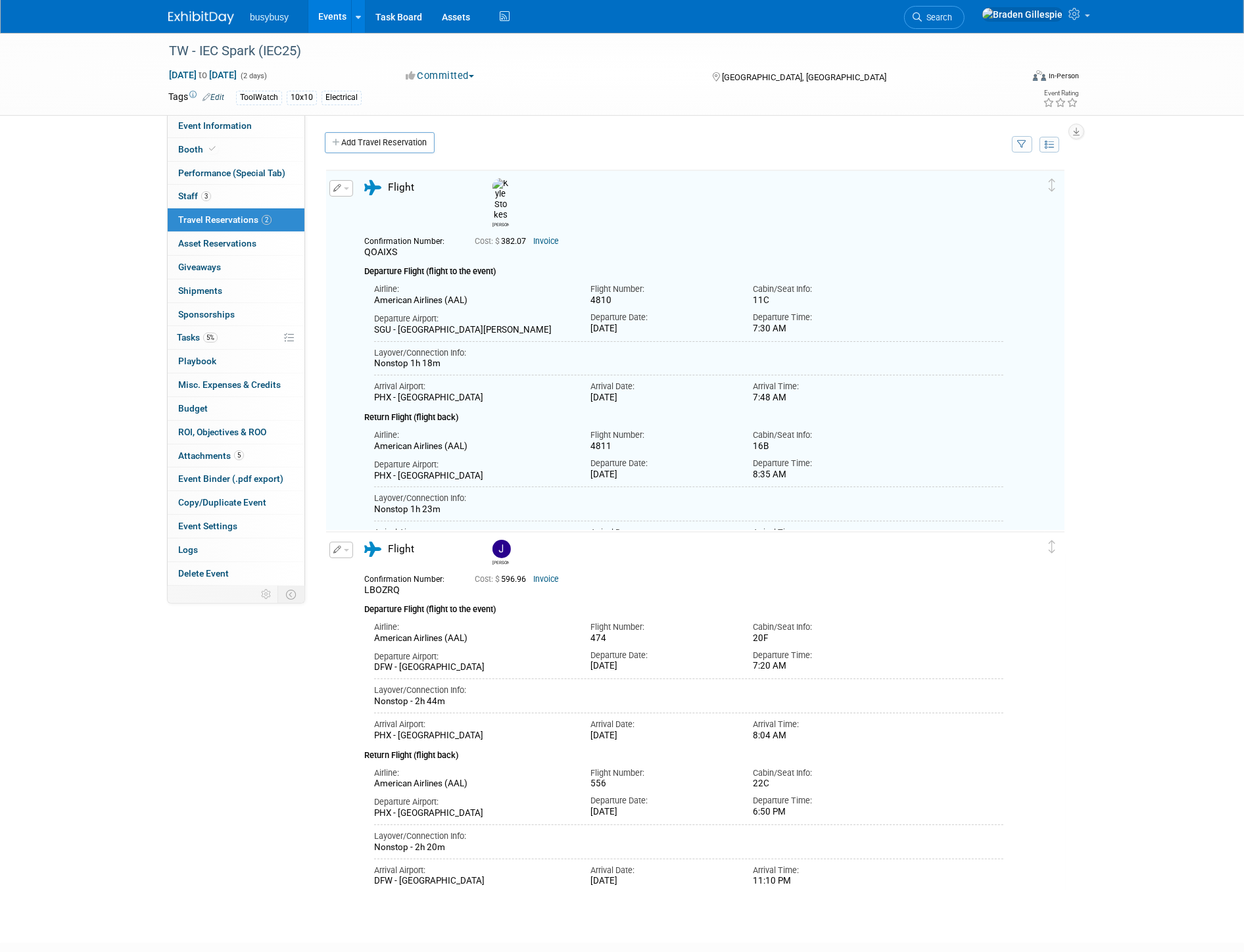
click at [211, 14] on img at bounding box center [201, 17] width 66 height 13
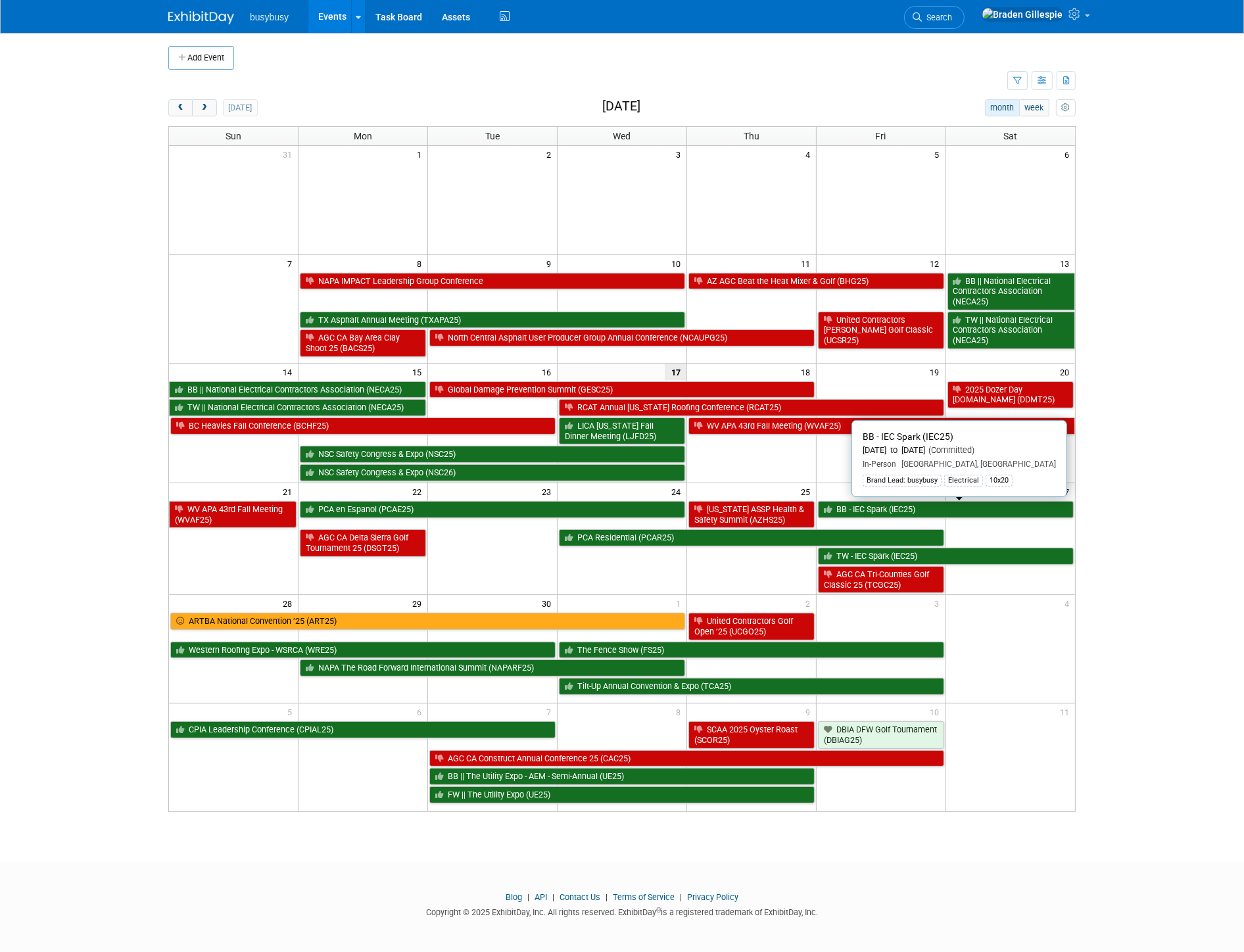
click at [975, 508] on link "BB - IEC Spark (IEC25)" at bounding box center [946, 509] width 256 height 17
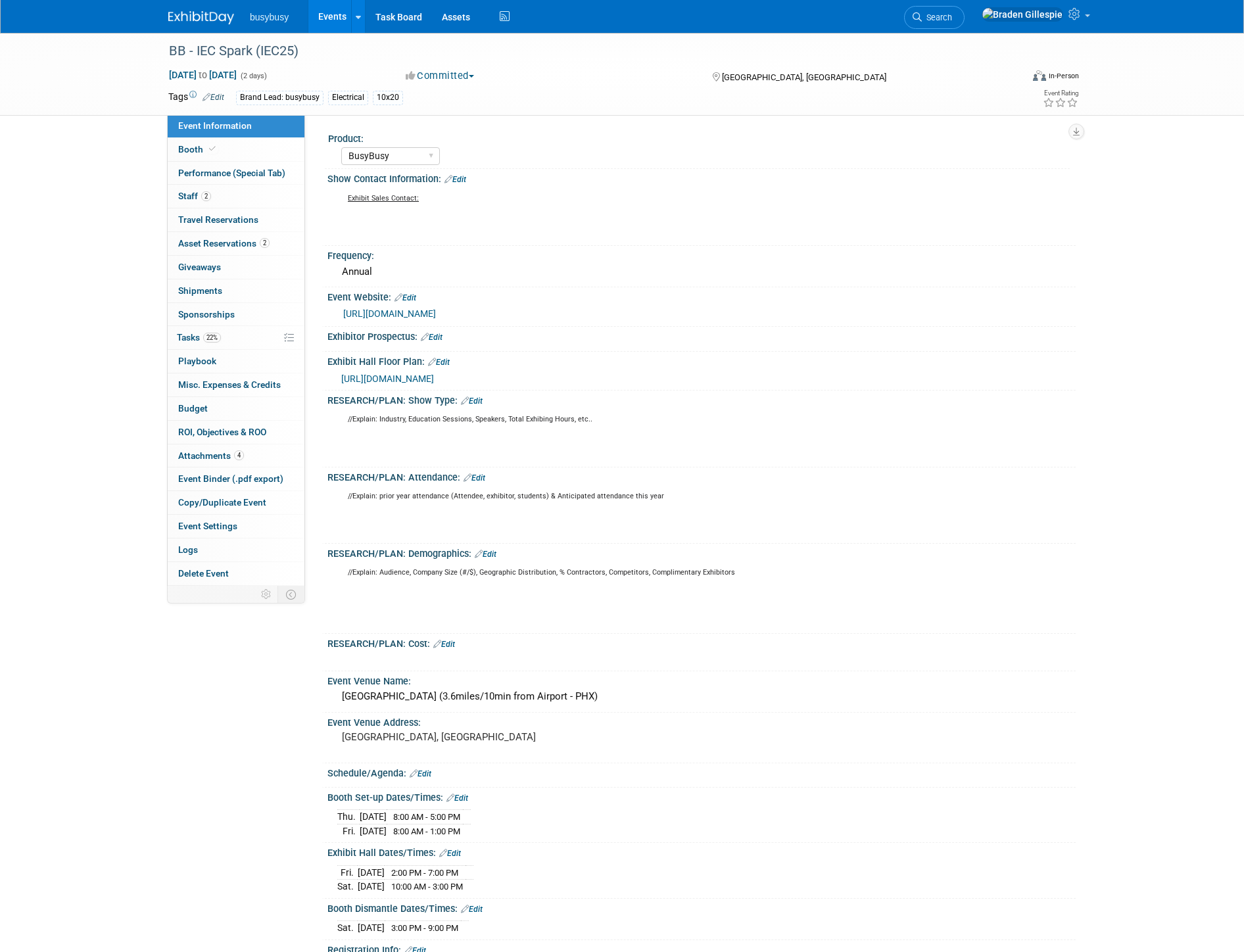
select select "BusyBusy"
click at [257, 224] on link "0 Travel Reservations 0" at bounding box center [236, 220] width 137 height 23
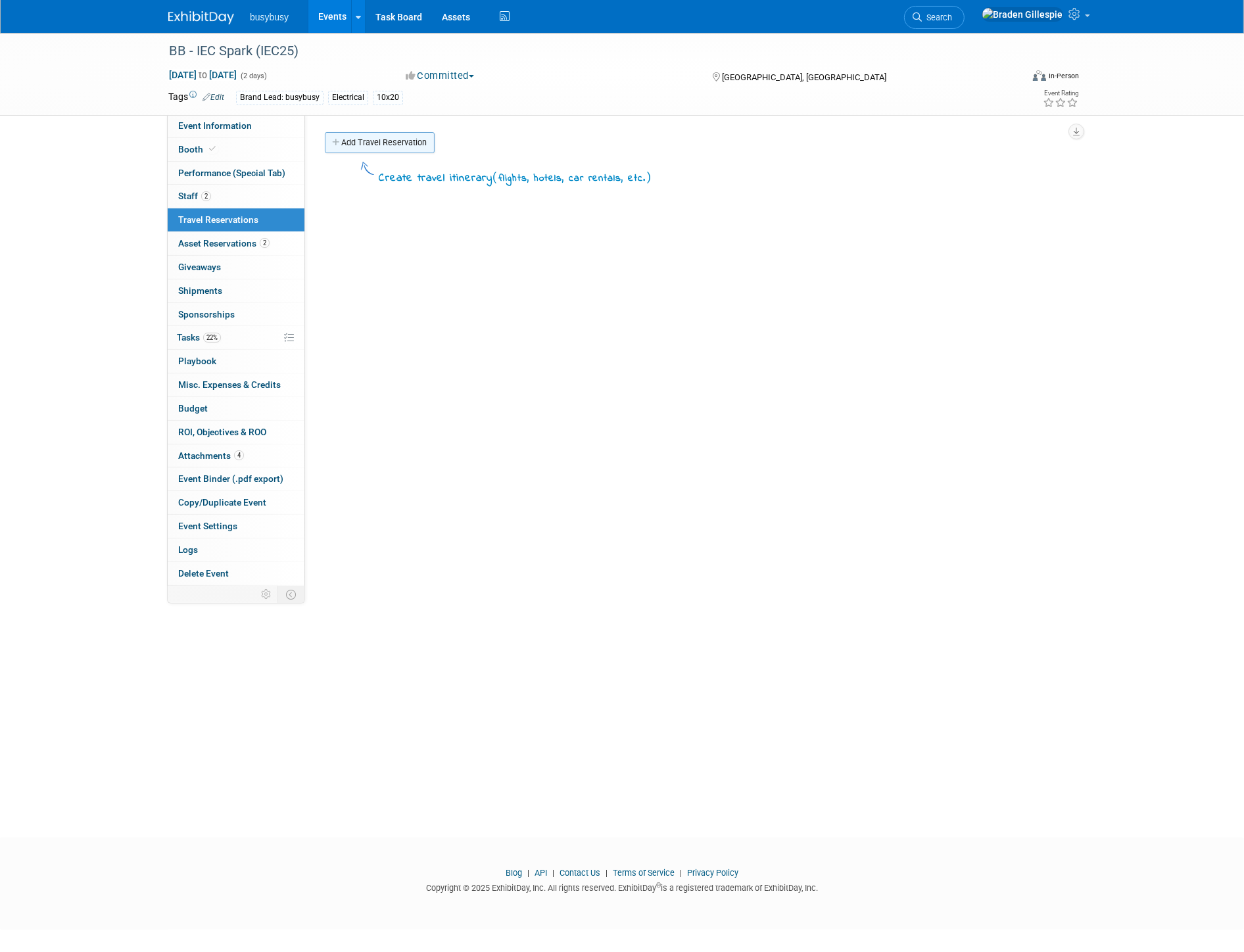
click at [385, 142] on link "Add Travel Reservation" at bounding box center [380, 142] width 110 height 21
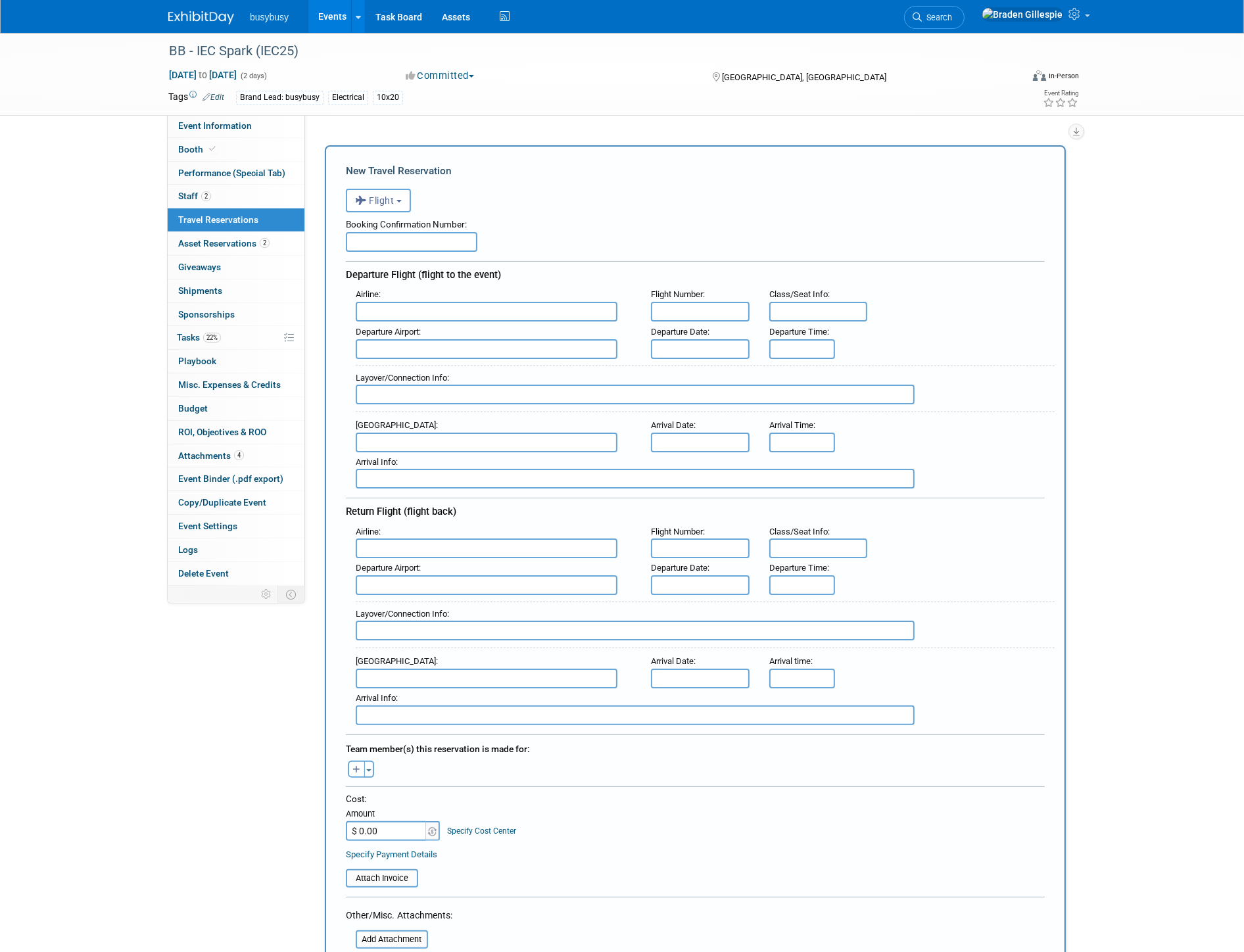
click at [403, 238] on input "text" at bounding box center [411, 242] width 132 height 20
paste input ": EVRVMJ"
click at [357, 239] on input ": EVRVMJ" at bounding box center [411, 242] width 132 height 20
type input "EVRVMJ"
click at [582, 270] on div "Departure Flight (flight to the event)" at bounding box center [695, 273] width 699 height 23
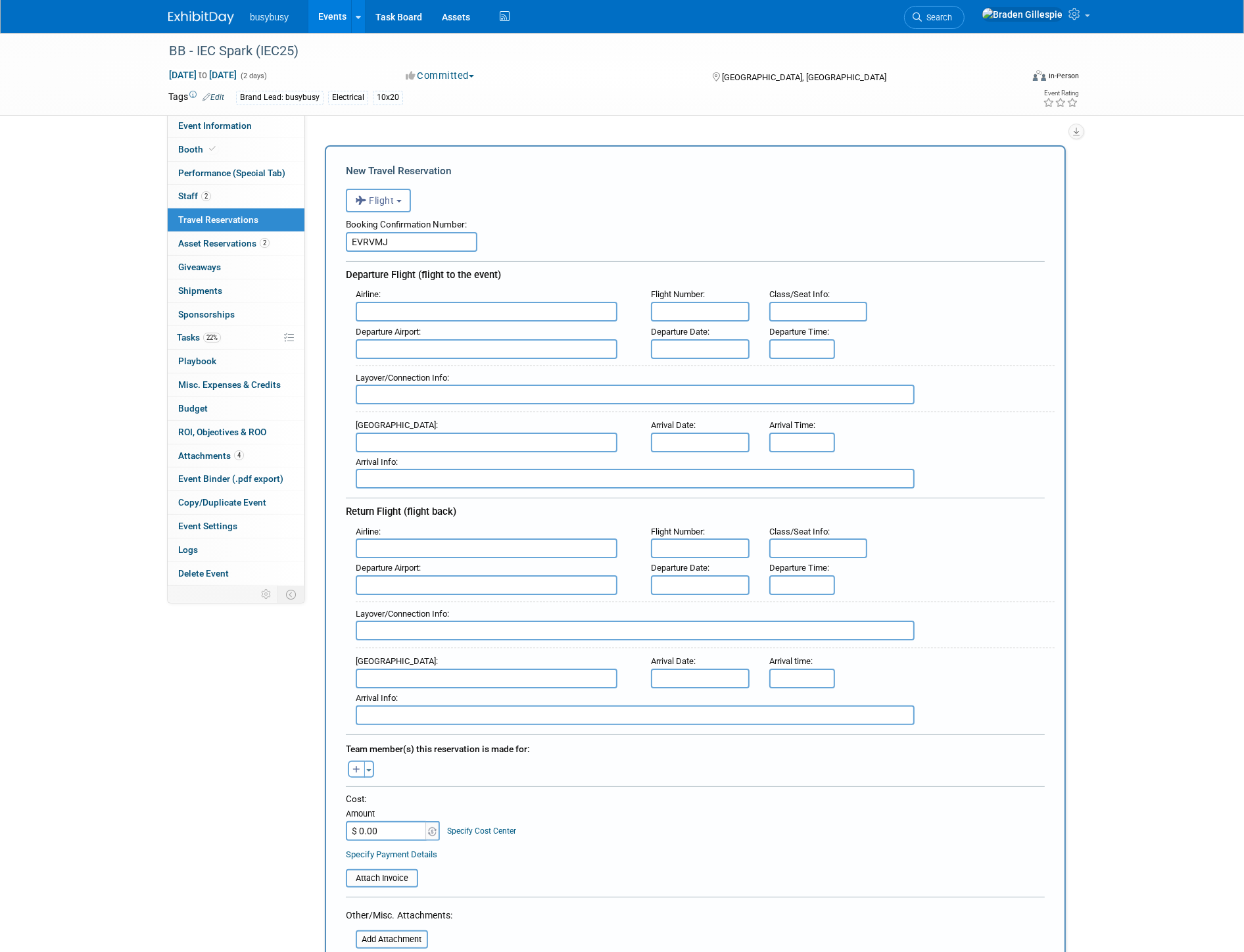
click at [522, 311] on input "text" at bounding box center [486, 311] width 262 height 20
click at [518, 331] on span "American Airlines (AAL)" at bounding box center [493, 333] width 273 height 21
type input "American Airlines (AAL)"
click at [481, 543] on input "text" at bounding box center [486, 548] width 262 height 20
click at [483, 563] on span "American Airlines (AAL)" at bounding box center [493, 570] width 273 height 21
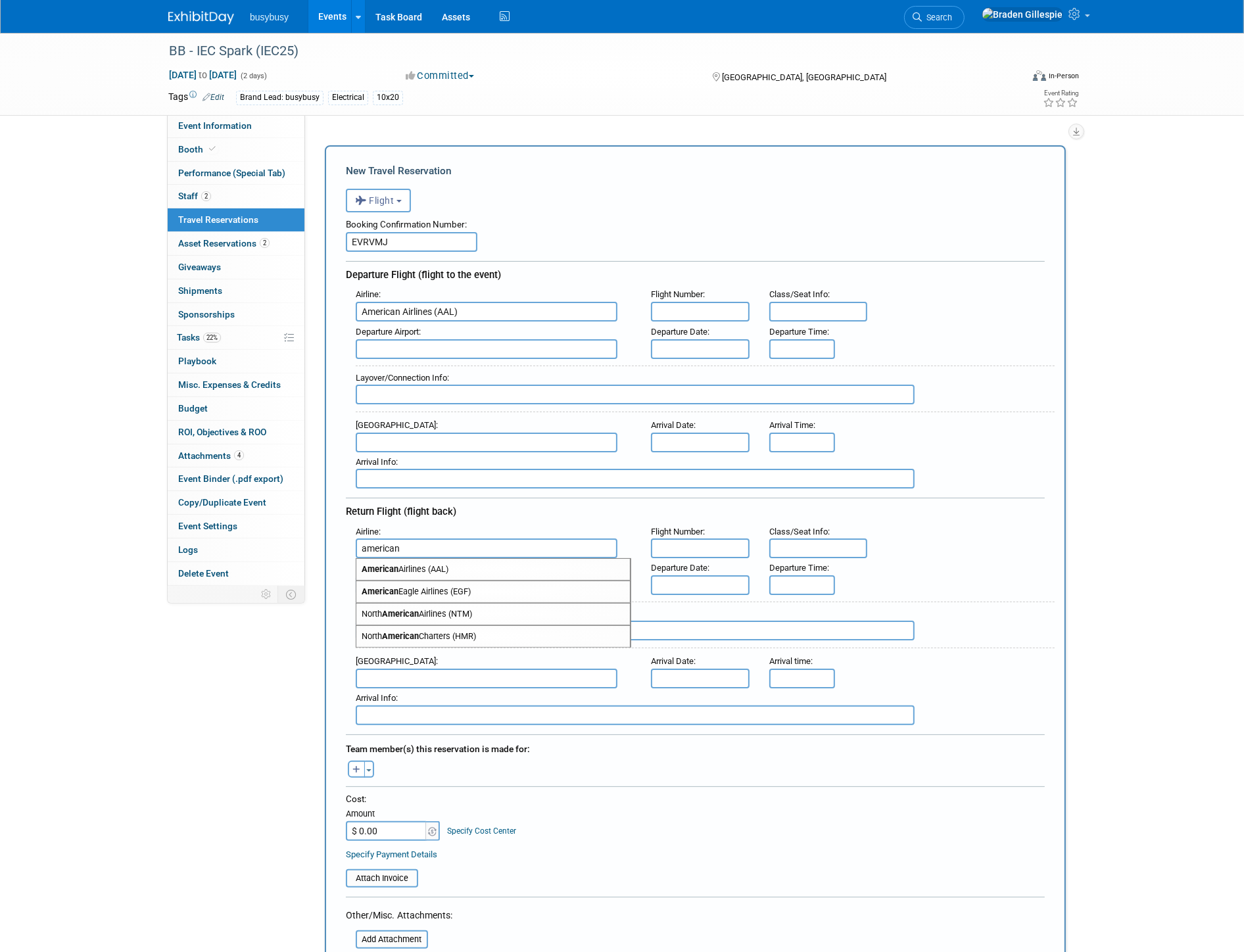
type input "American Airlines (AAL)"
click at [533, 347] on input "text" at bounding box center [486, 349] width 262 height 20
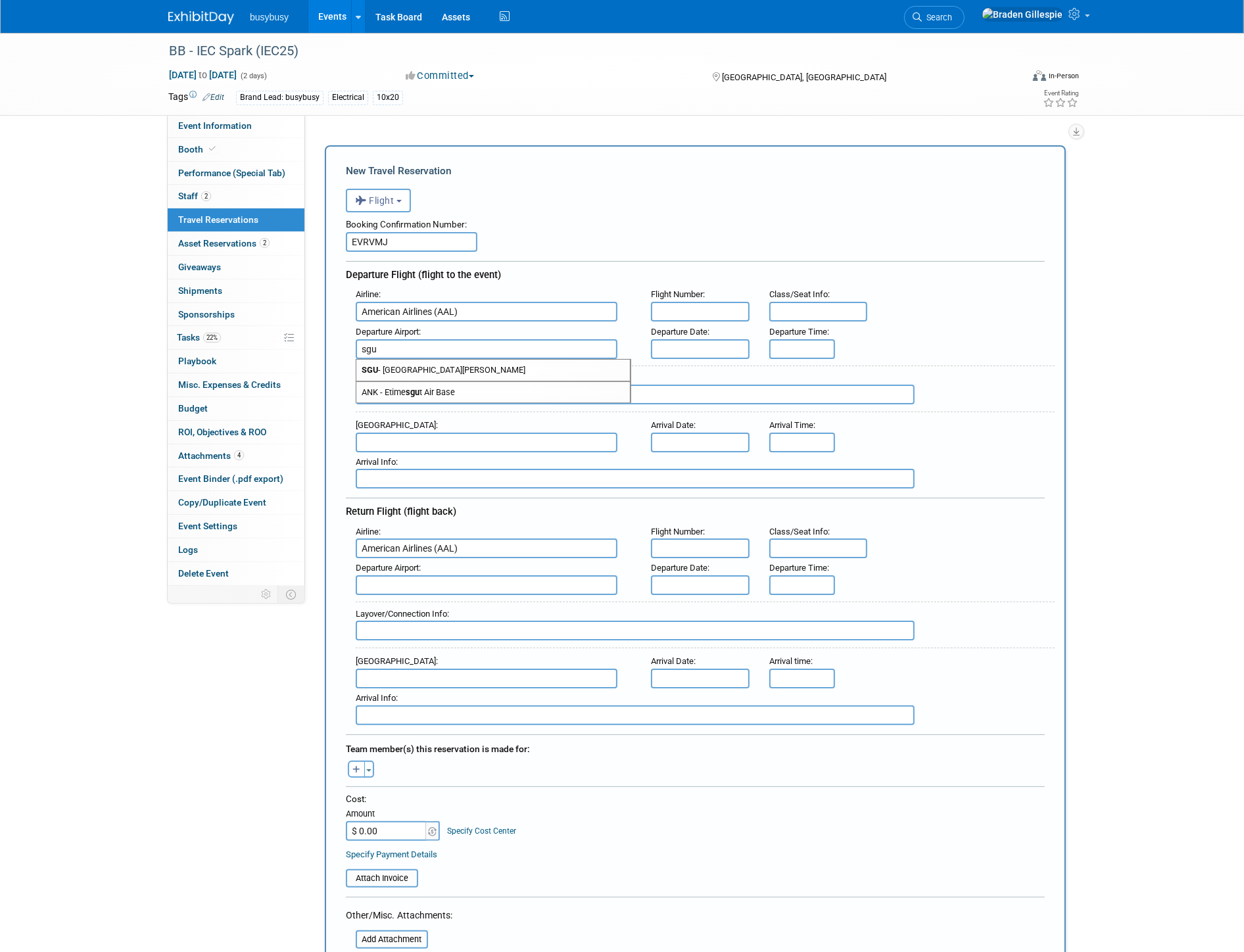
click at [507, 363] on span "SGU - St George Municipal Airport" at bounding box center [493, 370] width 273 height 21
type input "SGU - [GEOGRAPHIC_DATA][PERSON_NAME]"
click at [475, 433] on input "text" at bounding box center [486, 443] width 262 height 20
click at [480, 453] on span "PHX - Phoenix Sky Harbor International Airport" at bounding box center [493, 463] width 273 height 21
type input "PHX - [GEOGRAPHIC_DATA]"
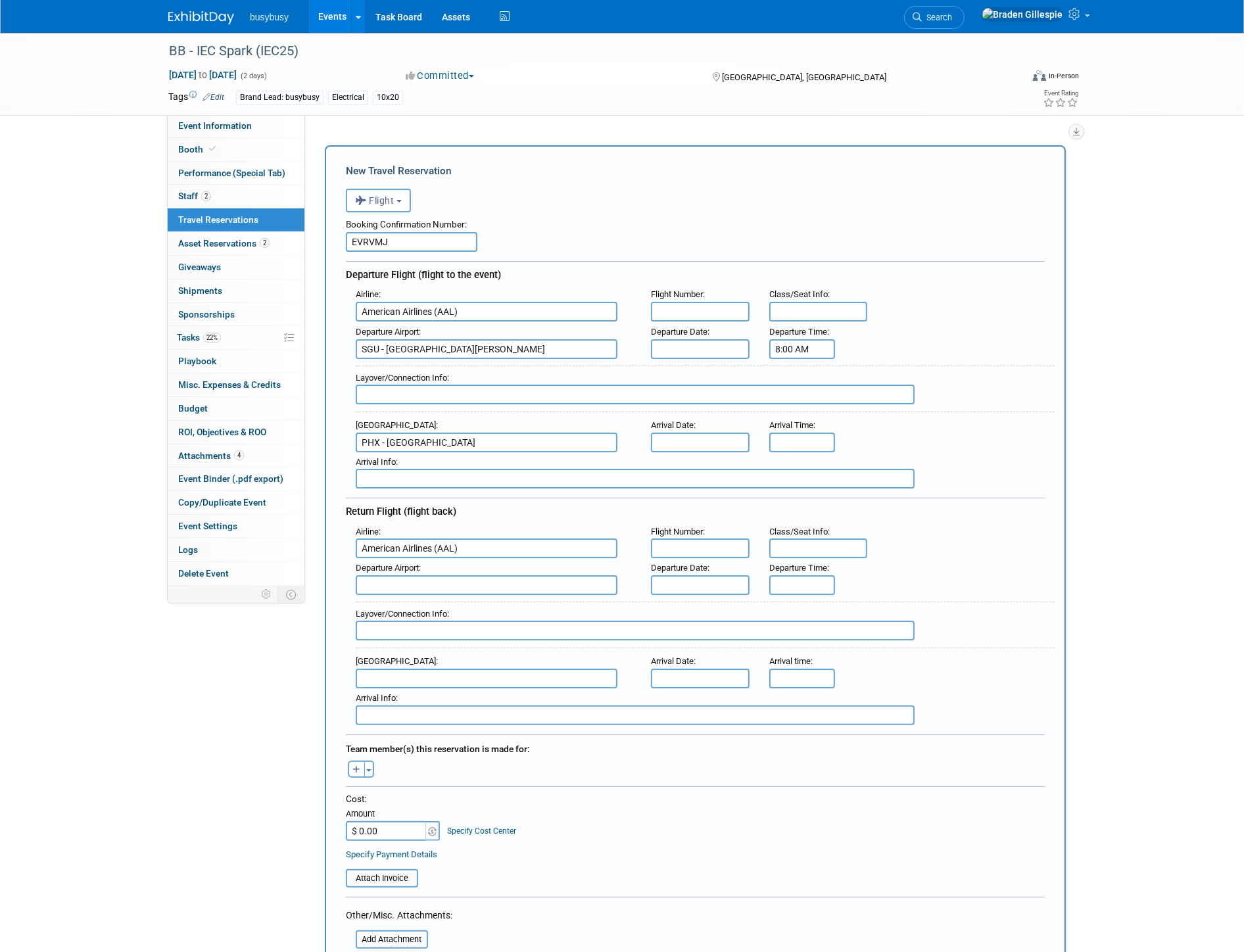
click at [809, 340] on input "8:00 AM" at bounding box center [801, 349] width 66 height 20
drag, startPoint x: 817, startPoint y: 340, endPoint x: 728, endPoint y: 339, distance: 89.0
click at [728, 340] on div "Departure Airport : SGU - St George Municipal Airport Departure Date : Departur…" at bounding box center [700, 340] width 709 height 37
type input "7:30 AM"
click at [804, 433] on input "8:00 AM" at bounding box center [801, 443] width 66 height 20
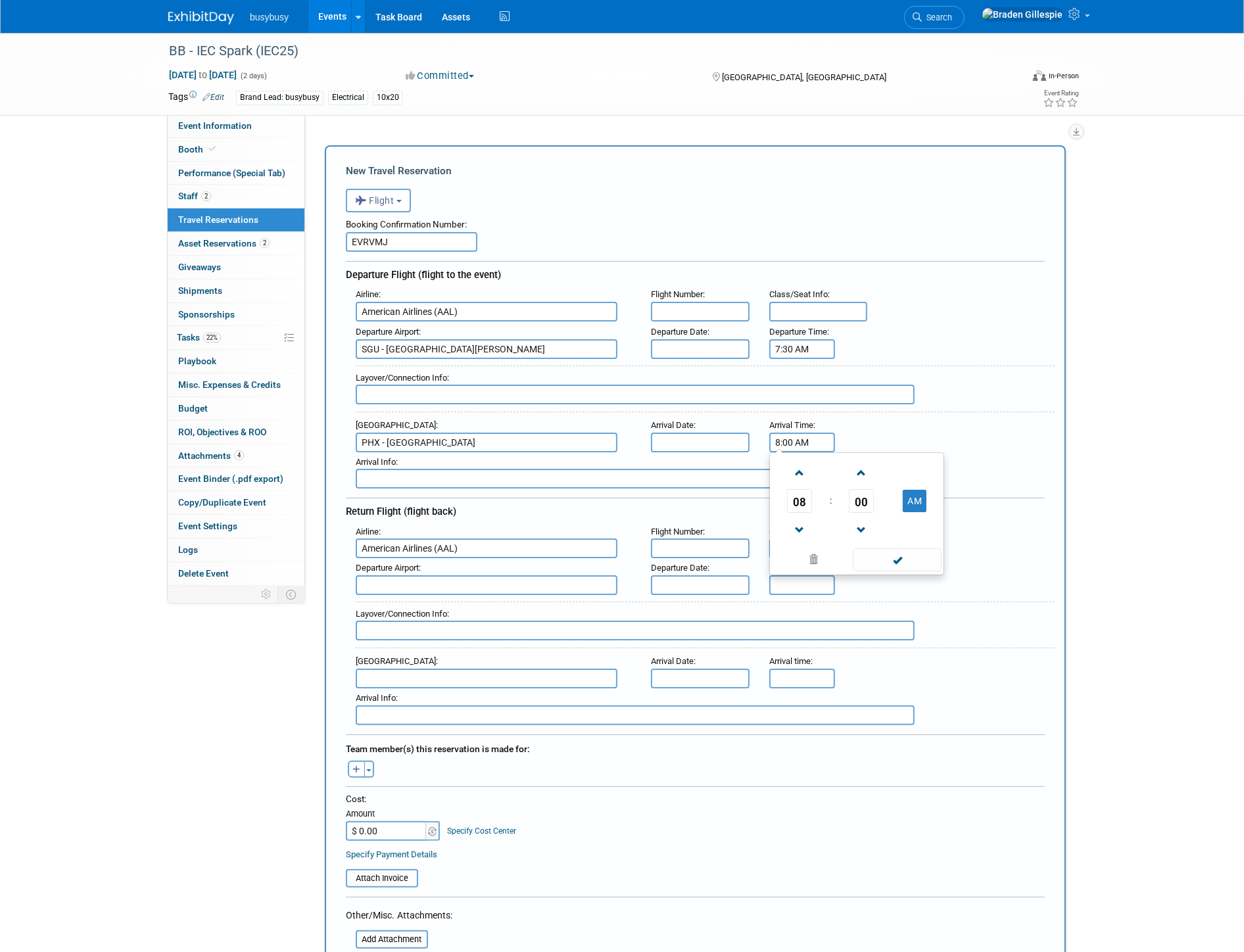
drag, startPoint x: 809, startPoint y: 431, endPoint x: 713, endPoint y: 424, distance: 96.3
click at [714, 425] on div "Arrival Airport : PHX - Phoenix Sky Harbor International Airport Arrival Date :…" at bounding box center [700, 434] width 709 height 37
type input "7:48 AM"
click at [727, 340] on input "text" at bounding box center [700, 349] width 99 height 20
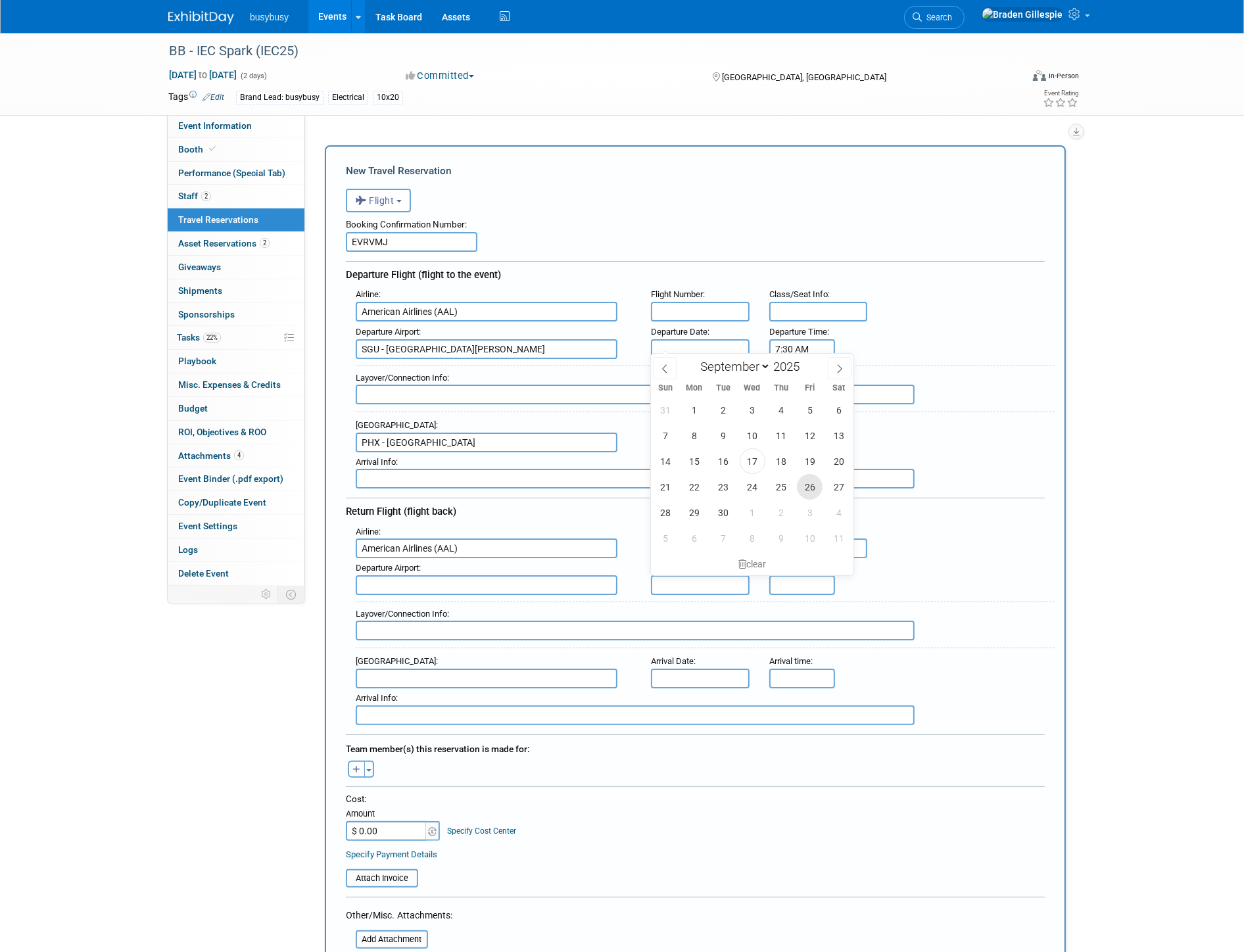
click at [797, 482] on span "26" at bounding box center [809, 487] width 26 height 26
type input "Sep 26, 2025"
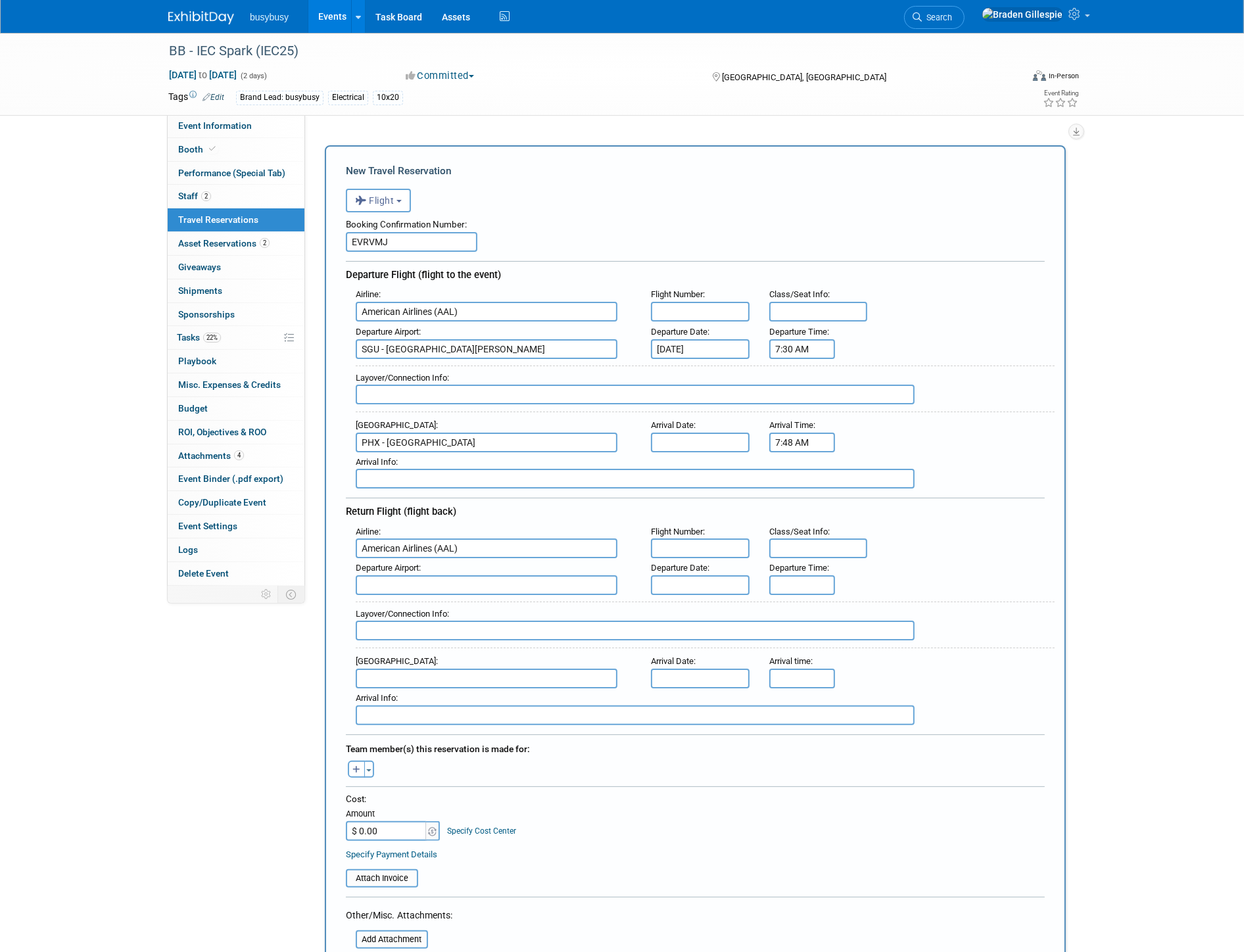
drag, startPoint x: 686, startPoint y: 432, endPoint x: 692, endPoint y: 444, distance: 13.4
click at [686, 433] on input "text" at bounding box center [700, 443] width 99 height 20
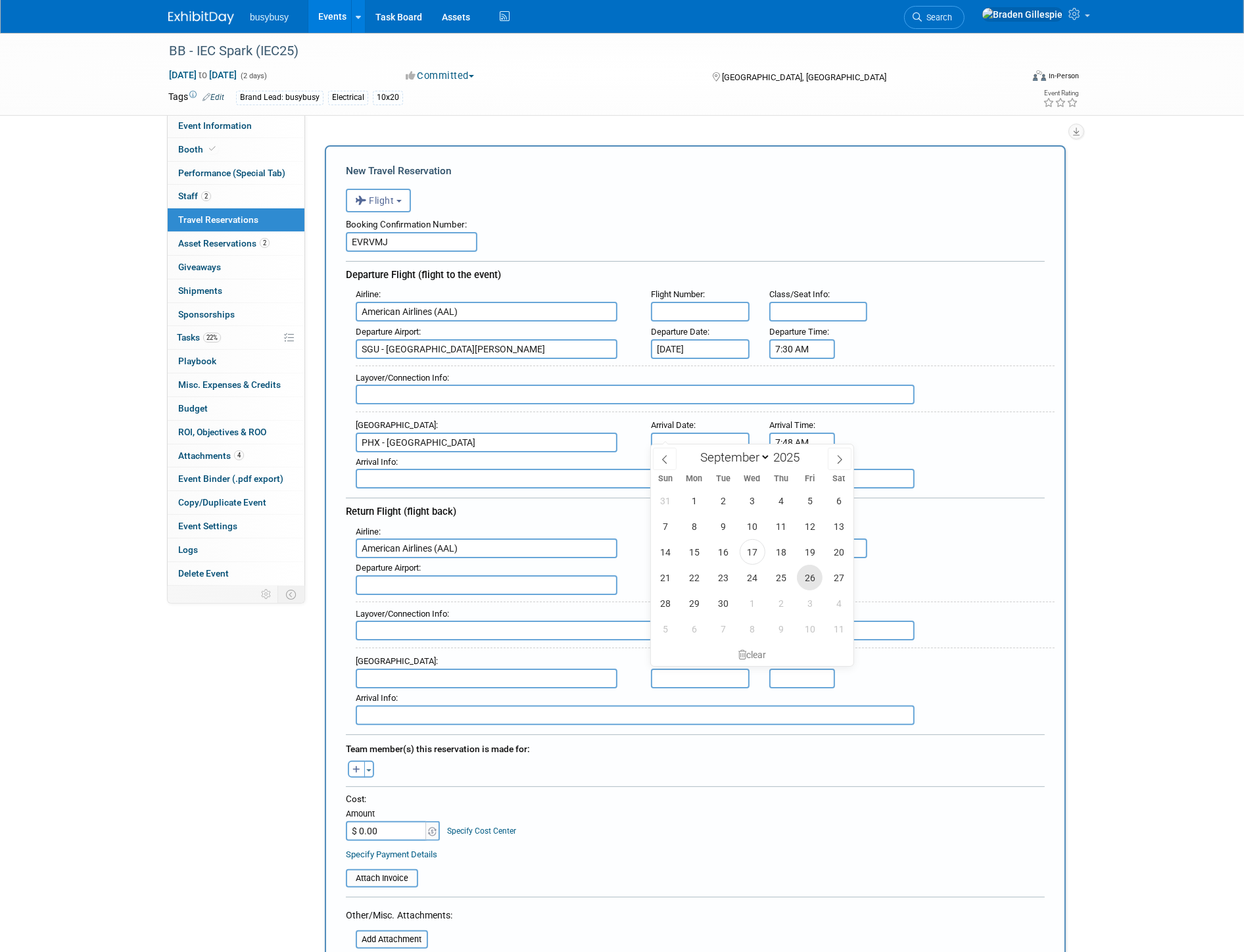
click at [813, 583] on span "26" at bounding box center [809, 577] width 26 height 26
type input "Sep 26, 2025"
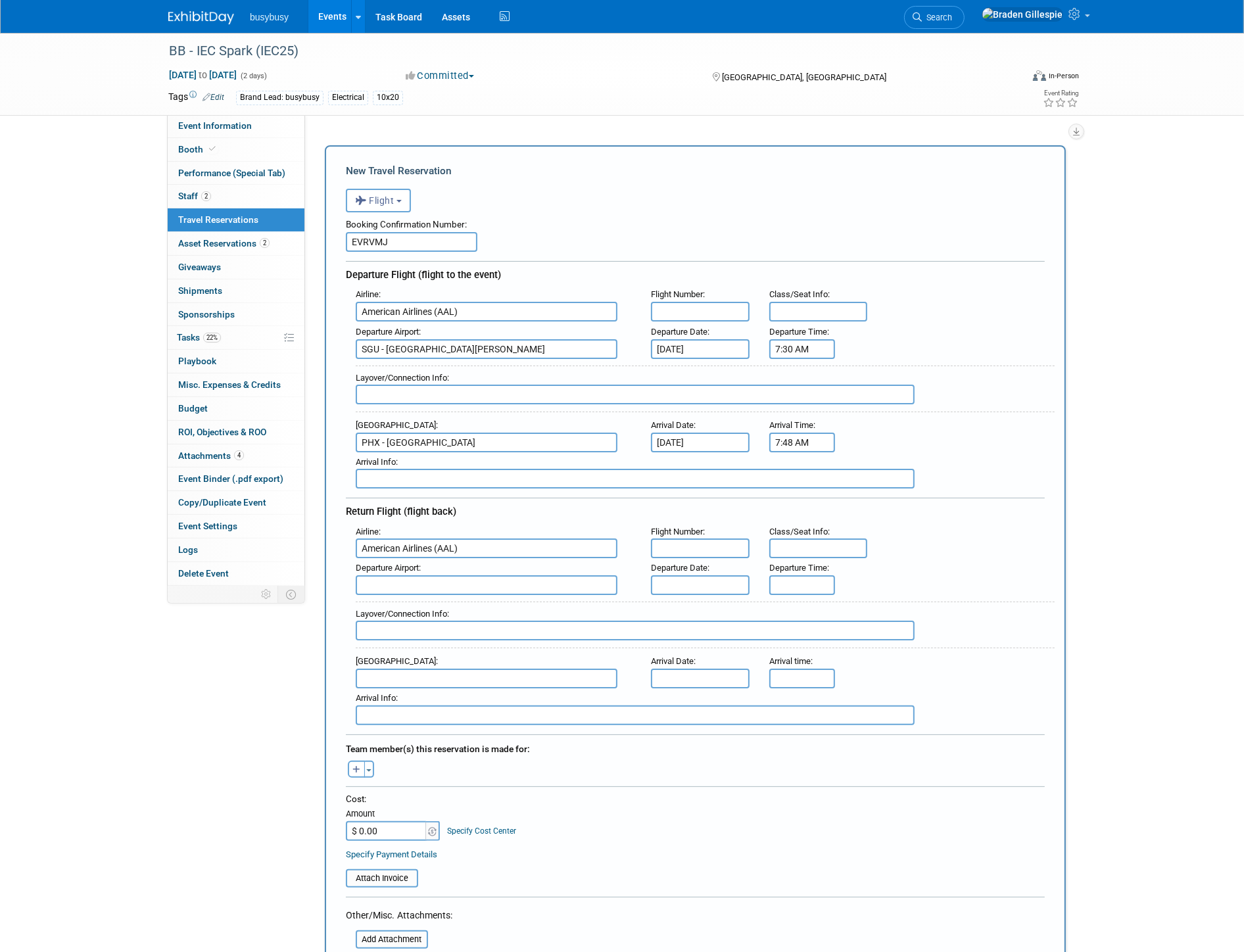
click at [687, 575] on input "text" at bounding box center [700, 585] width 99 height 20
click at [661, 740] on span "28" at bounding box center [665, 741] width 26 height 26
type input "Sep 28, 2025"
click at [725, 669] on input "text" at bounding box center [700, 679] width 99 height 20
click at [656, 830] on span "28" at bounding box center [665, 832] width 26 height 26
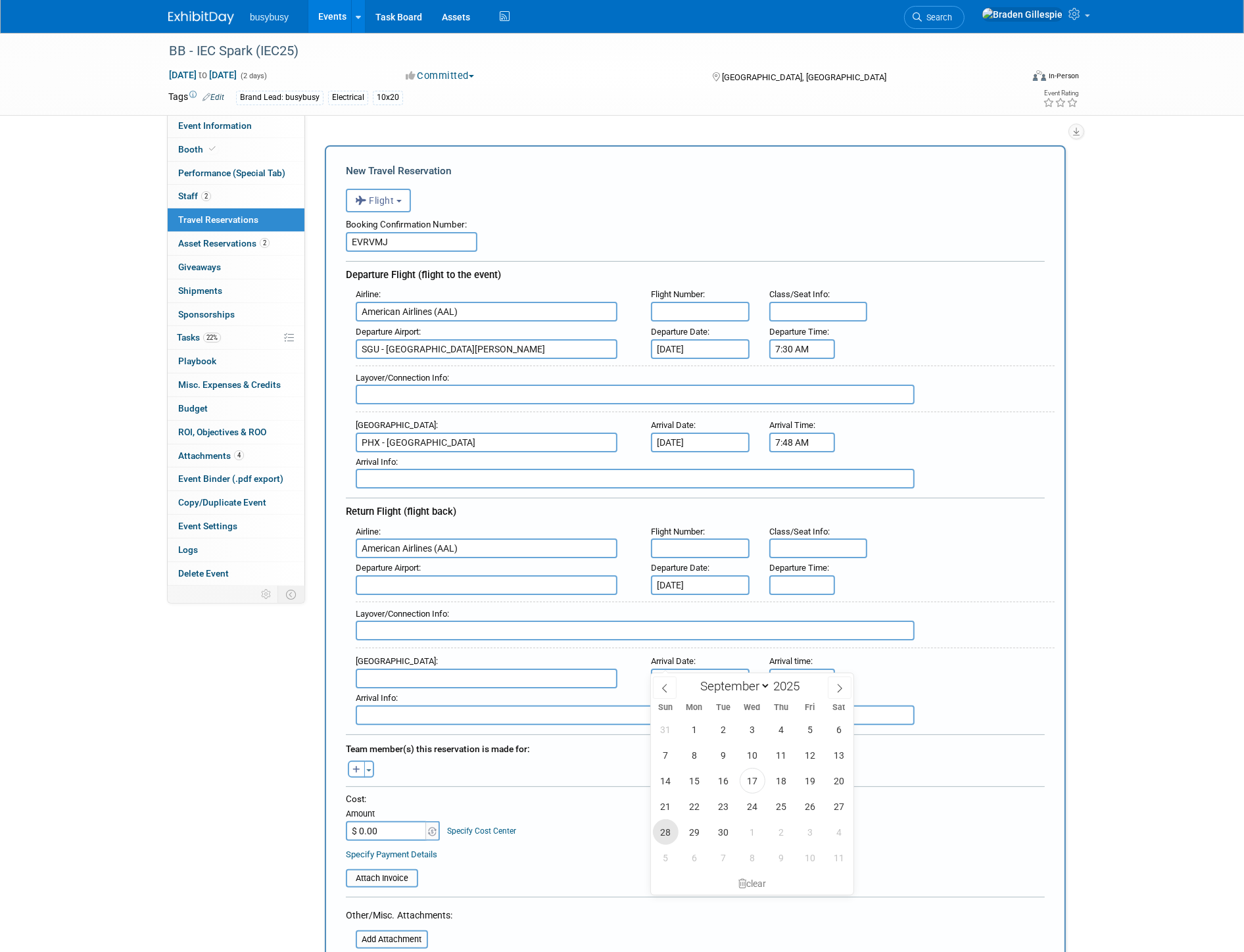
type input "Sep 28, 2025"
drag, startPoint x: 798, startPoint y: 575, endPoint x: 813, endPoint y: 572, distance: 15.3
click at [798, 575] on input "5:00 PM" at bounding box center [801, 585] width 66 height 20
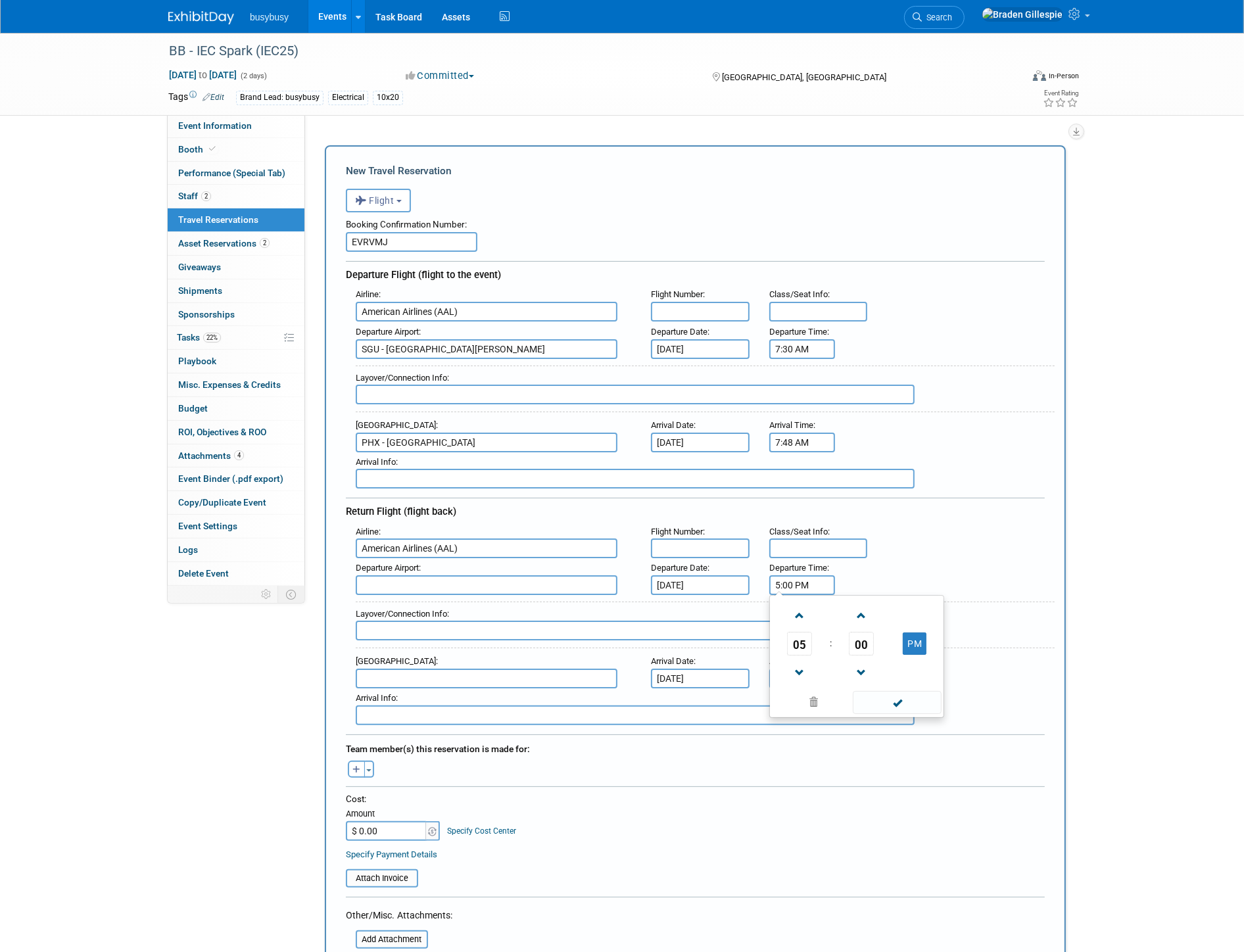
drag, startPoint x: 772, startPoint y: 570, endPoint x: 702, endPoint y: 563, distance: 70.3
click at [703, 564] on div "Departure Airport : Departure Date : Sep 28, 2025 Departure Time : 5:00 PM 05 :…" at bounding box center [700, 576] width 709 height 37
type input "8:35 AM"
click at [816, 669] on input "5:00 PM" at bounding box center [801, 679] width 66 height 20
drag, startPoint x: 732, startPoint y: 659, endPoint x: 721, endPoint y: 658, distance: 11.0
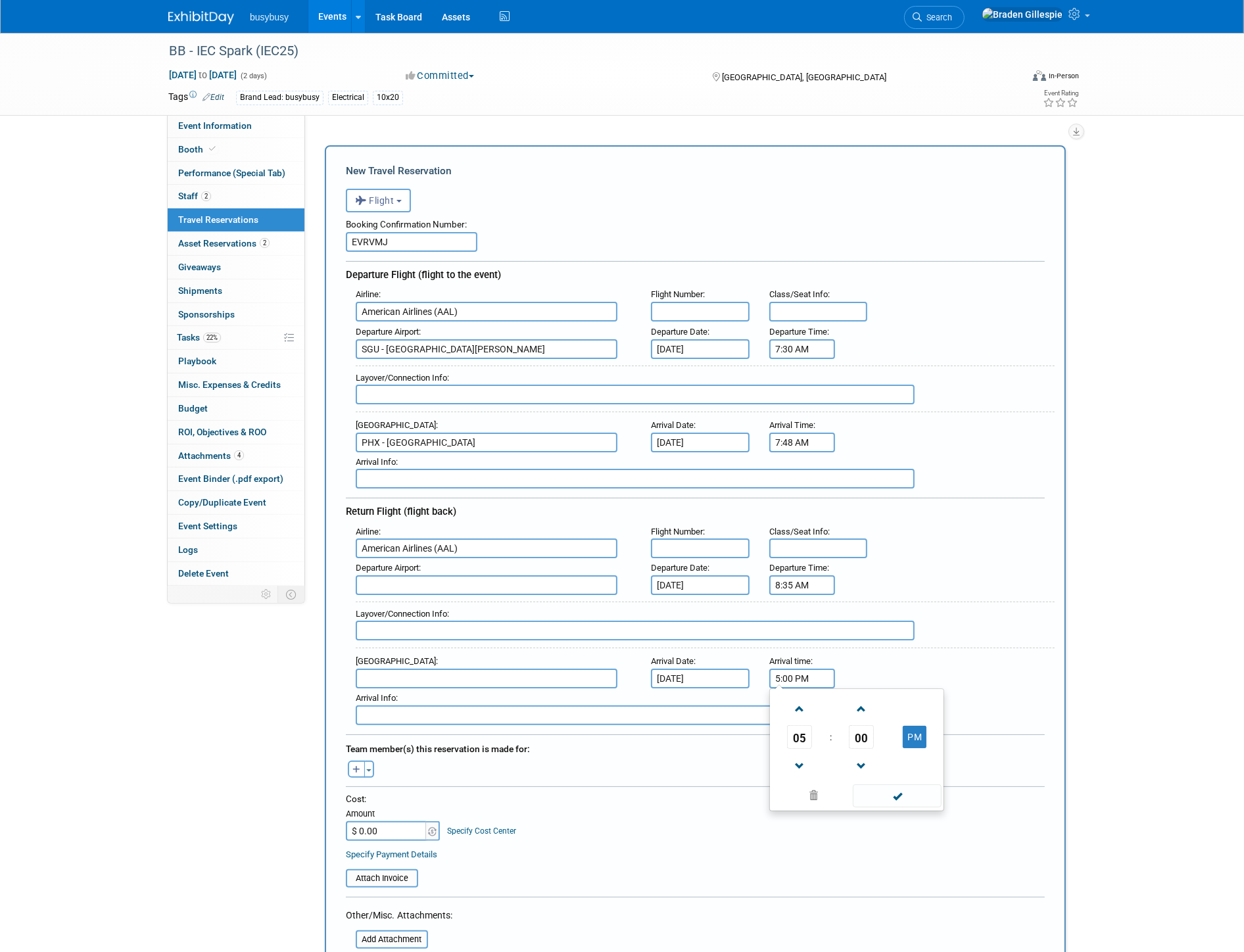
click at [721, 658] on div "Arrival Airport : Arrival Date : Sep 28, 2025 Arrival time : 5:00 PM 05 : 00 PM…" at bounding box center [700, 670] width 709 height 37
type input "10:58 AM"
click at [549, 575] on input "text" at bounding box center [486, 585] width 262 height 20
click at [490, 596] on span "PHX - Phoenix Sky Harbor International Airport" at bounding box center [493, 606] width 273 height 21
type input "PHX - Phoenix Sky Harbor International Airport"
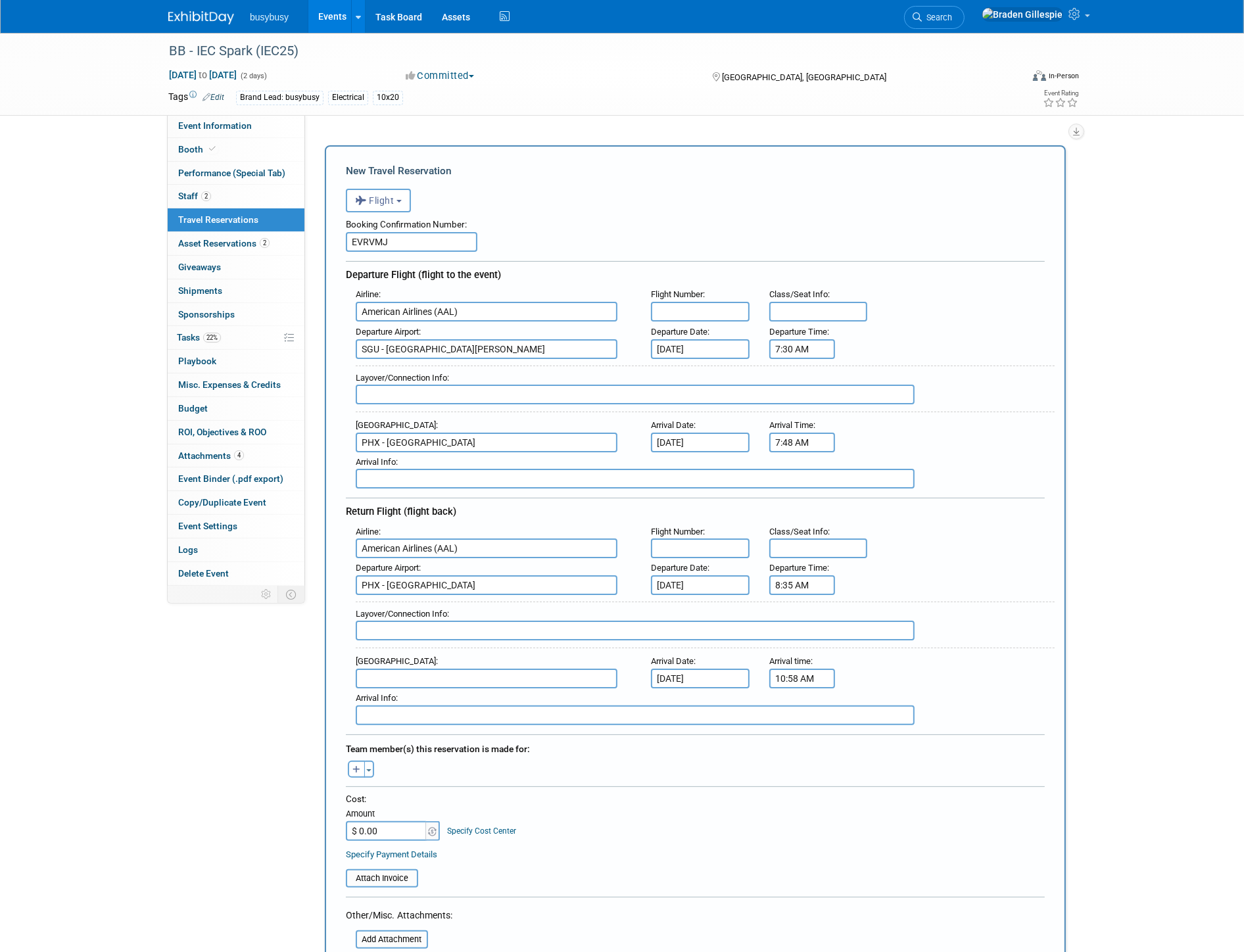
click at [478, 669] on input "text" at bounding box center [486, 679] width 262 height 20
click at [478, 689] on span "SGU - St George Municipal Airport" at bounding box center [493, 699] width 273 height 21
type input "SGU - St George Municipal Airport"
click at [380, 822] on input "$ 0.00" at bounding box center [387, 831] width 82 height 20
type input "$ 764.14"
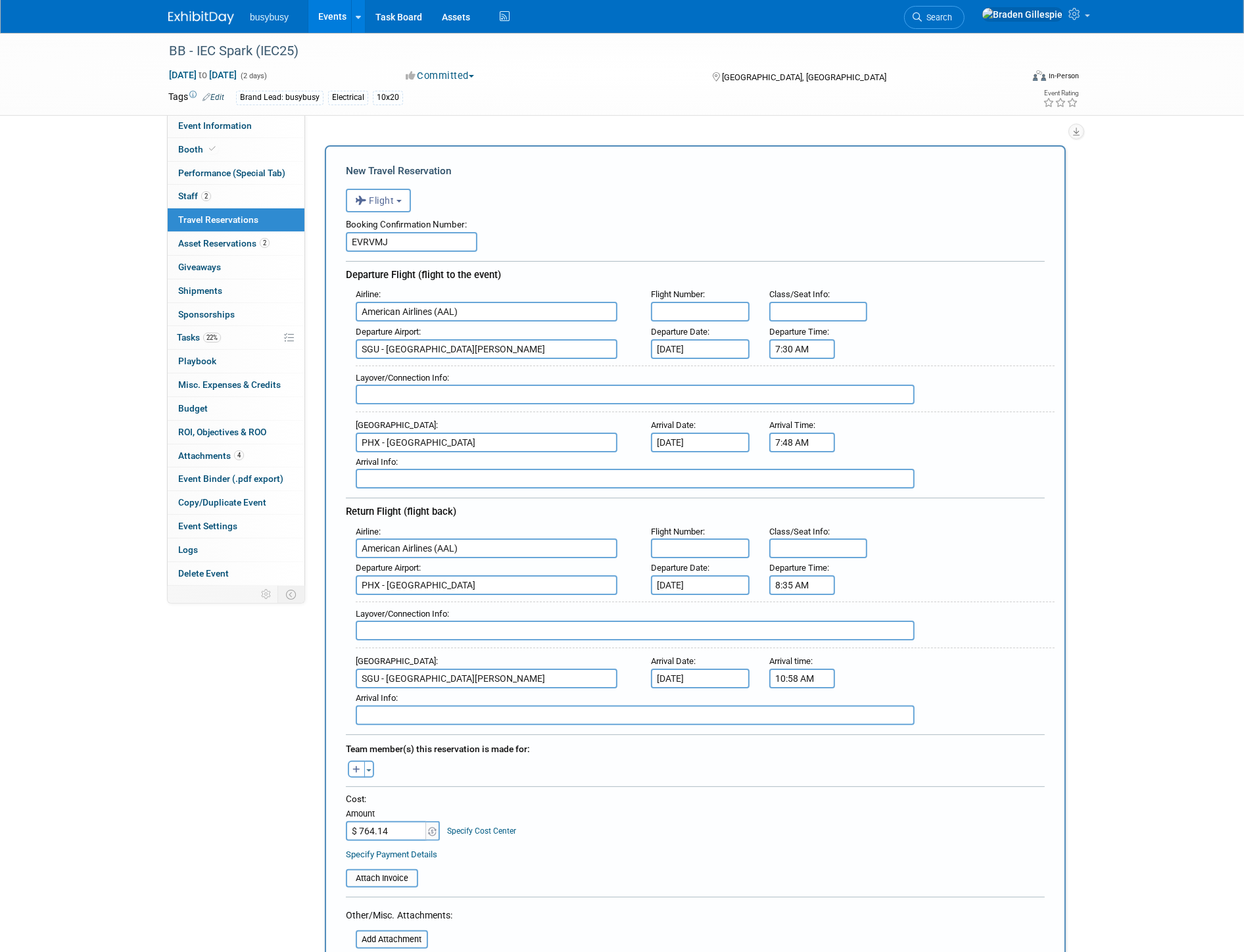
click at [419, 395] on input "text" at bounding box center [635, 394] width 559 height 20
type input "Nonstop"
click at [810, 309] on input "text" at bounding box center [818, 311] width 99 height 20
type input "2"
type input "16A, 16B"
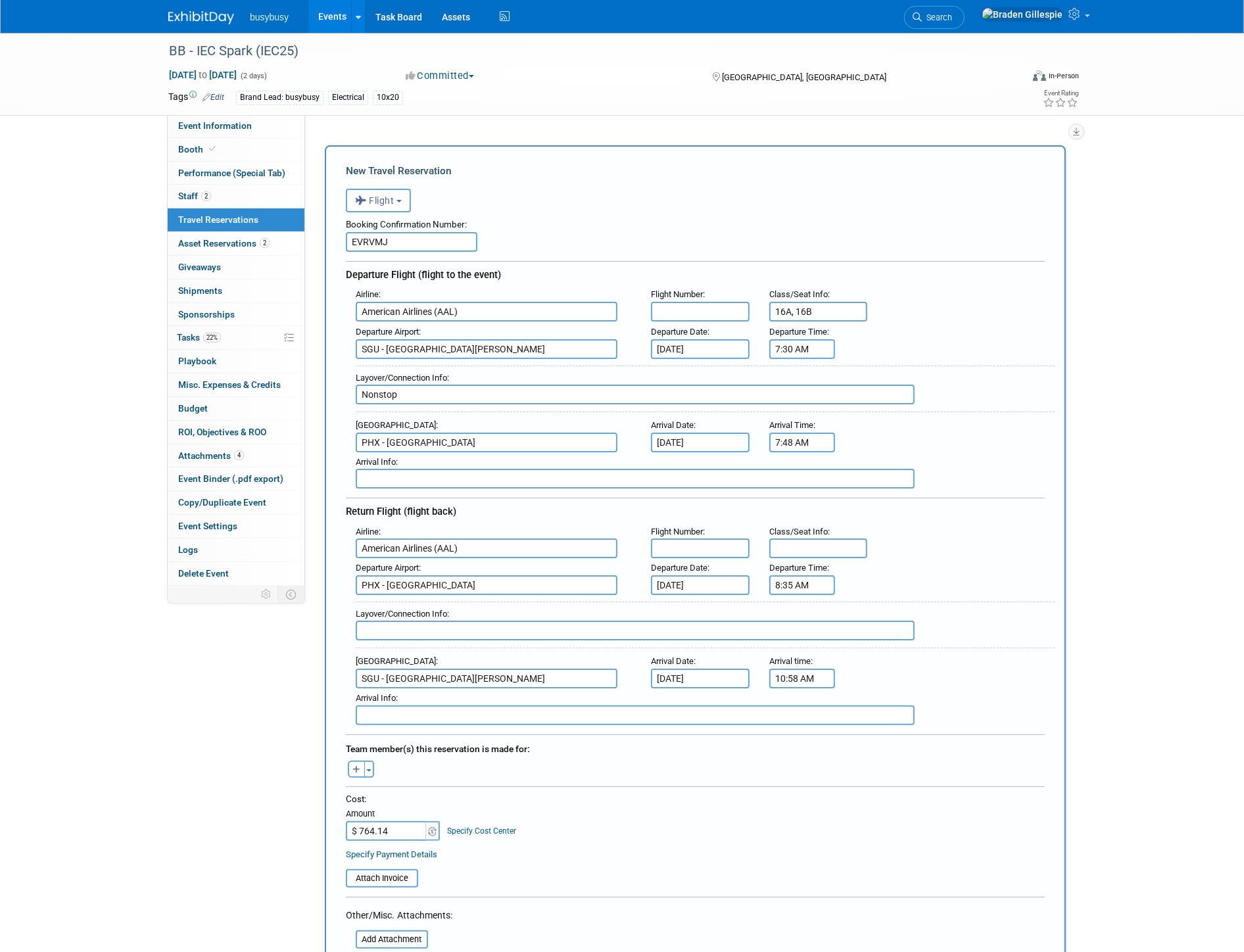
click at [633, 389] on input "Nonstop" at bounding box center [635, 394] width 559 height 20
type input "Nonstop 1h 18m"
click at [706, 312] on input "text" at bounding box center [700, 311] width 99 height 20
type input "4810"
click at [422, 621] on input "text" at bounding box center [635, 630] width 559 height 20
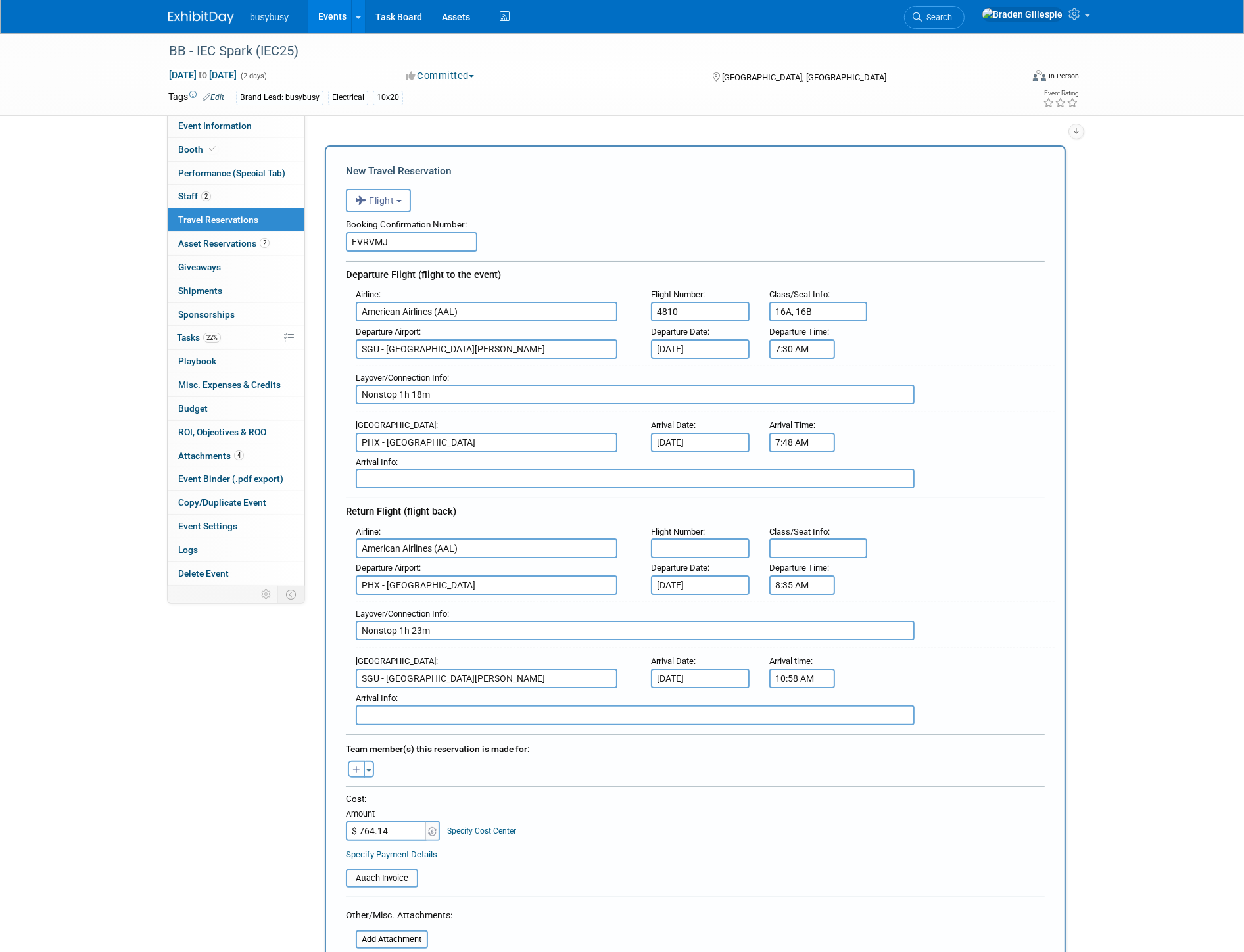
type input "Nonstop 1h 23m"
click at [712, 538] on input "text" at bounding box center [700, 548] width 99 height 20
type input "4811"
click at [788, 538] on input "text" at bounding box center [818, 548] width 99 height 20
type input "17C, 17D"
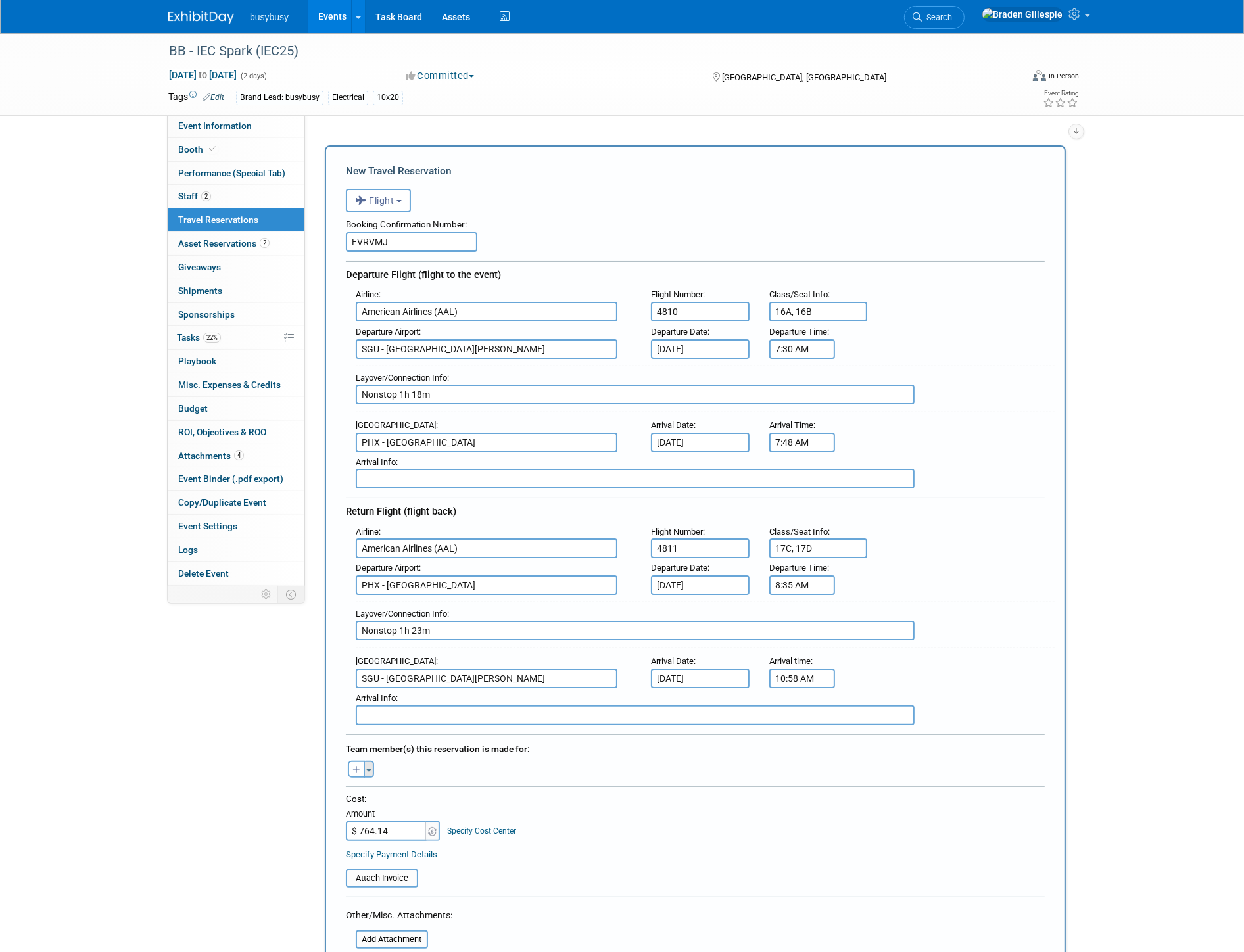
click at [368, 769] on span "button" at bounding box center [369, 770] width 6 height 3
click at [406, 855] on label "Evan Chandler" at bounding box center [437, 866] width 162 height 23
click at [416, 761] on button "Toggle Dropdown" at bounding box center [418, 769] width 10 height 17
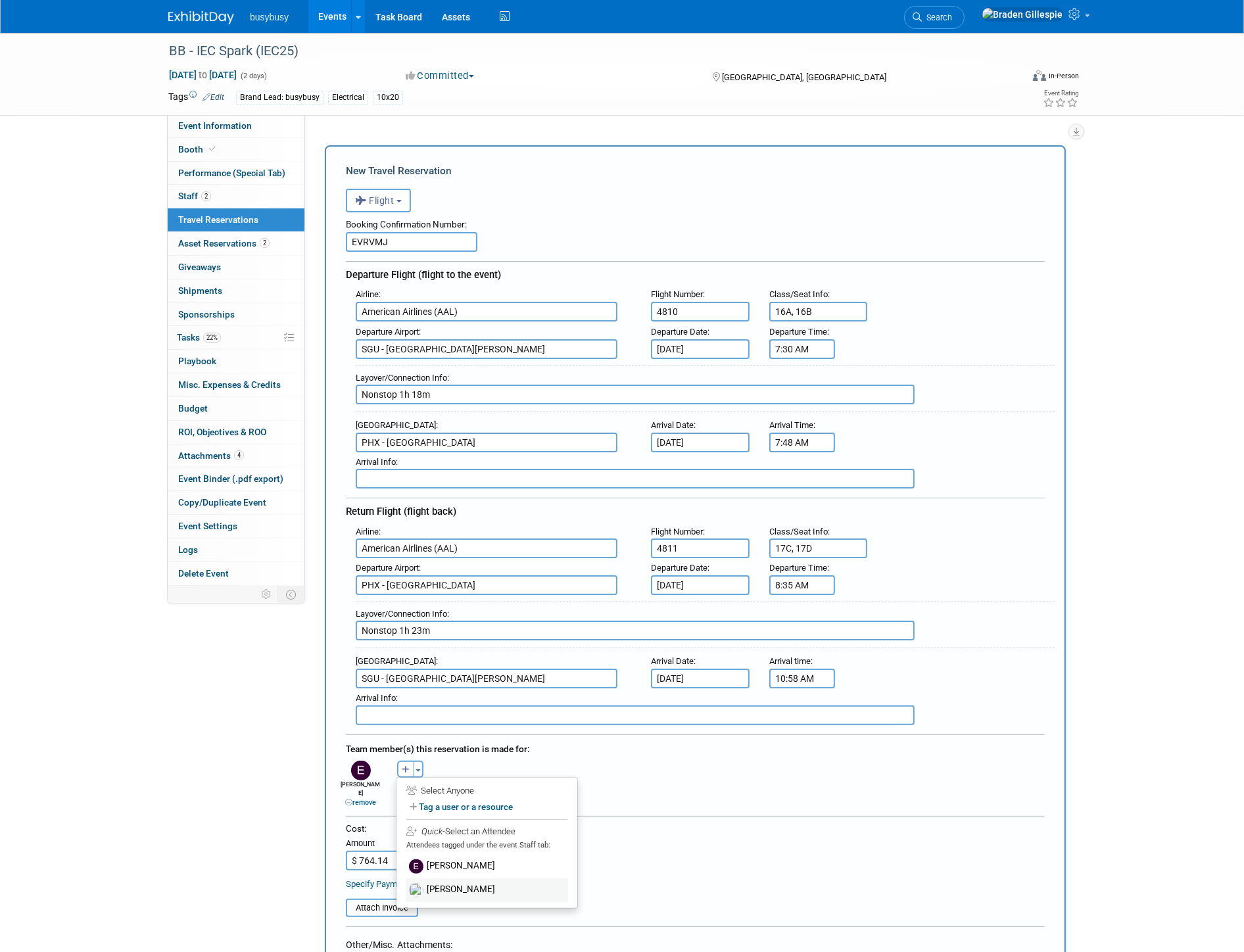
click at [450, 879] on label "Tanner Smith" at bounding box center [487, 891] width 162 height 23
click at [382, 900] on input "file" at bounding box center [338, 908] width 157 height 16
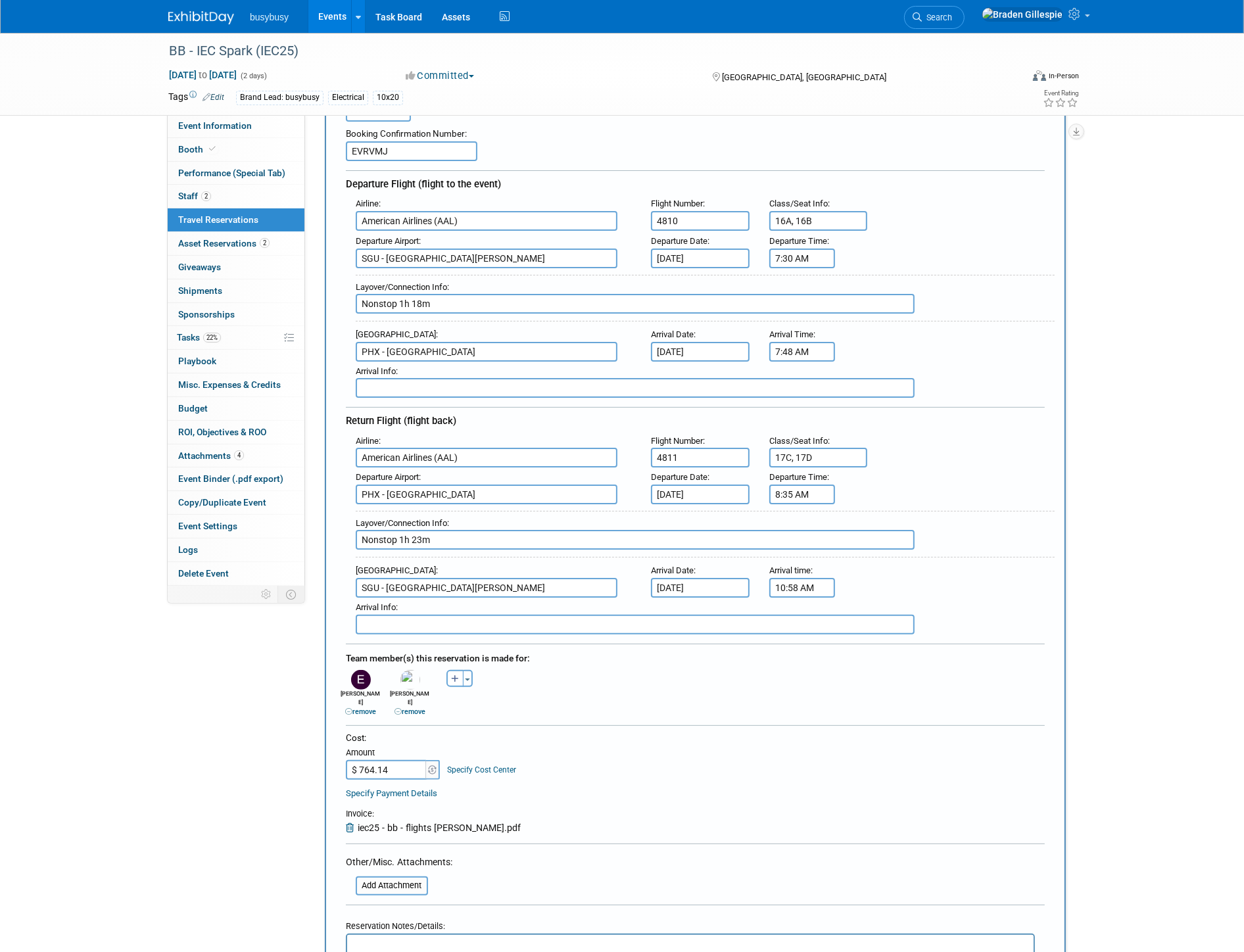
scroll to position [219, 0]
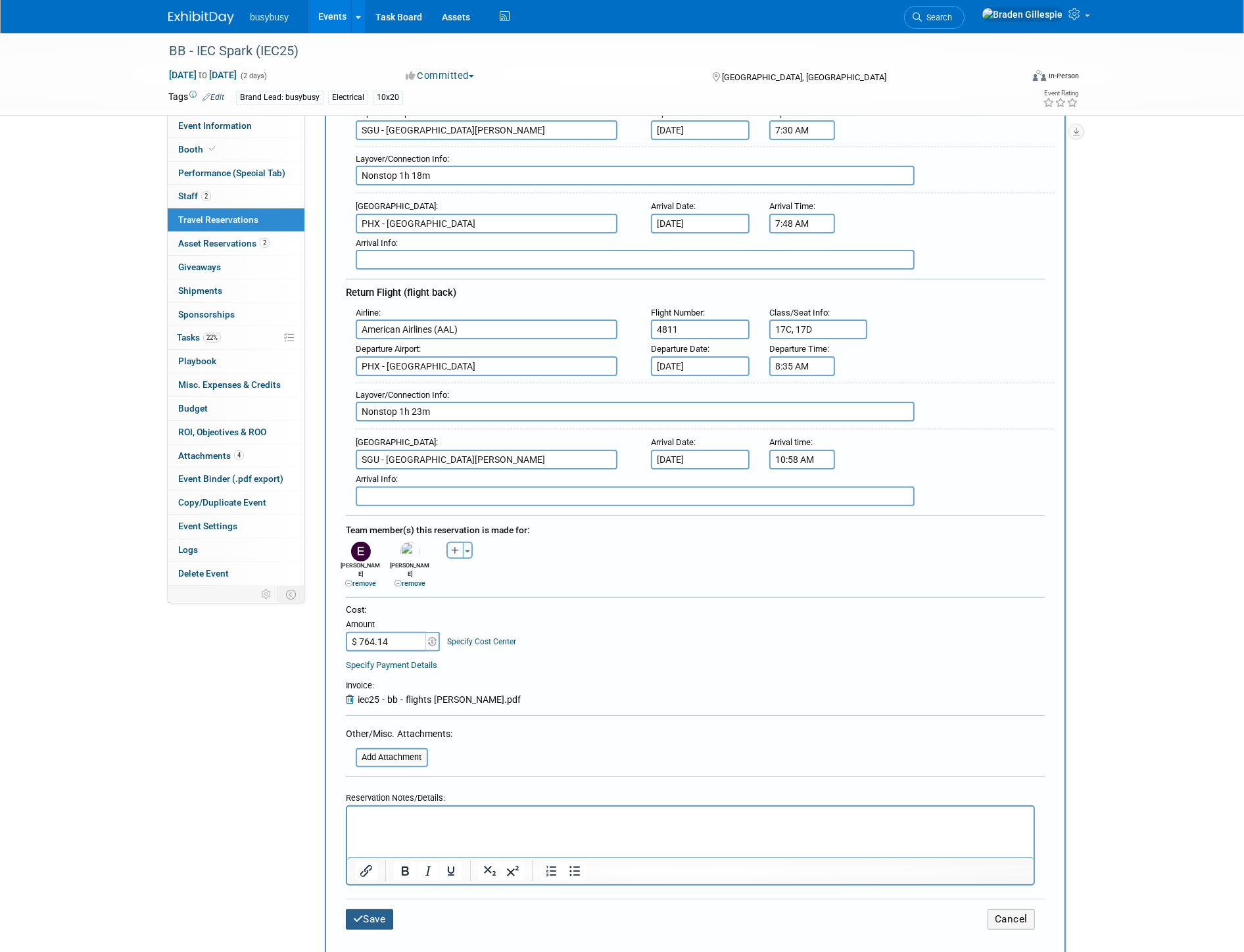
click at [377, 909] on button "Save" at bounding box center [369, 920] width 48 height 21
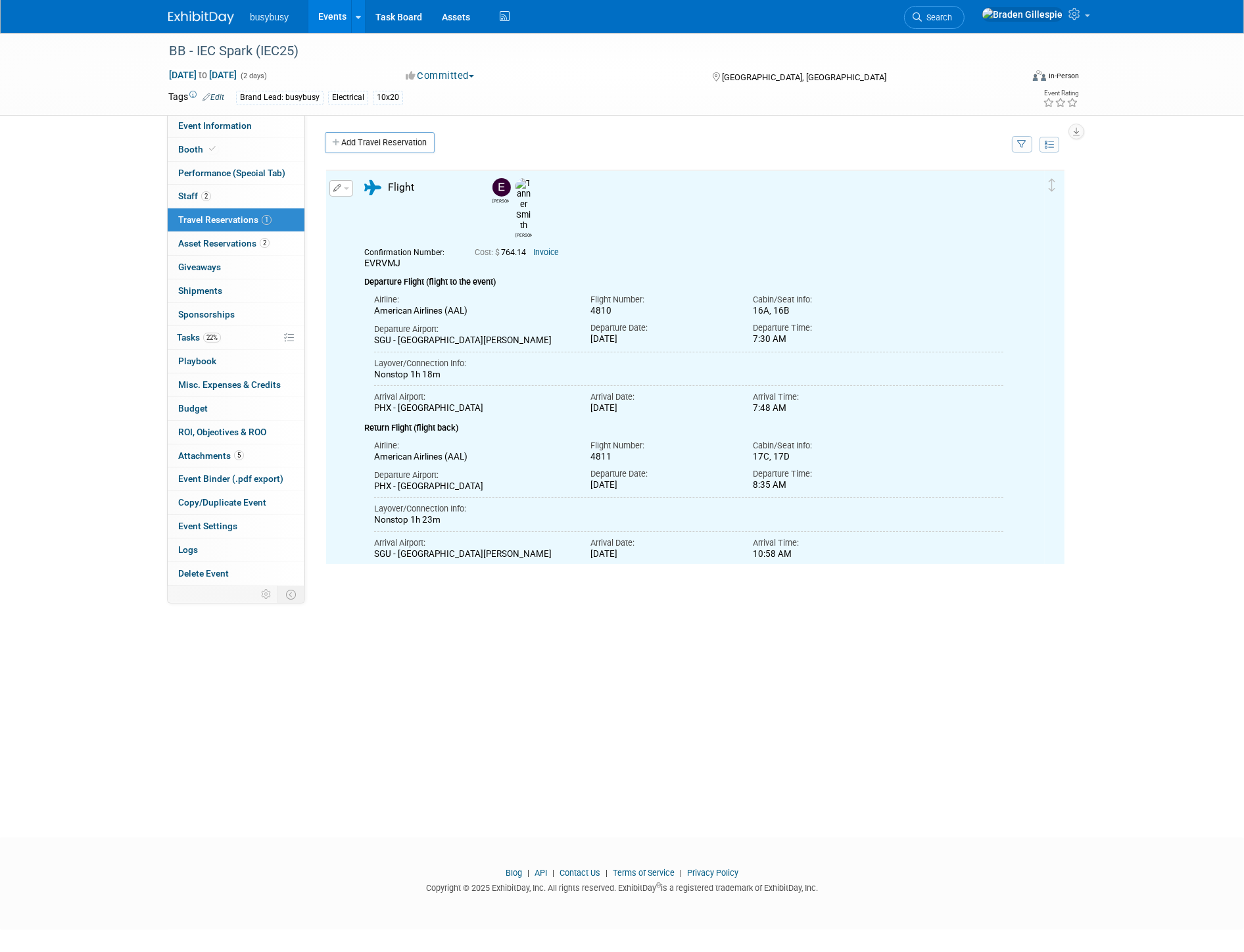
scroll to position [0, 0]
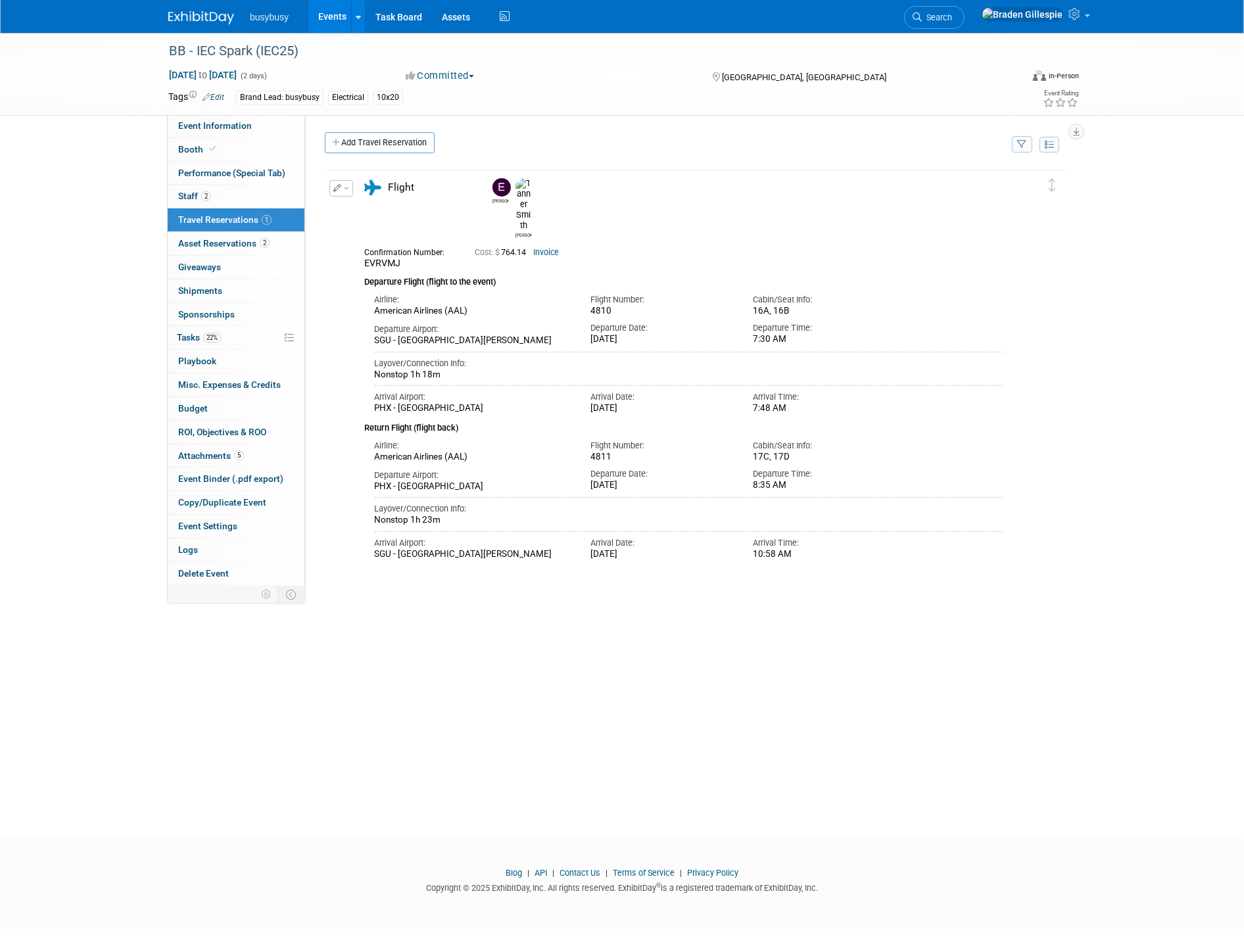
click at [192, 20] on img at bounding box center [201, 17] width 66 height 13
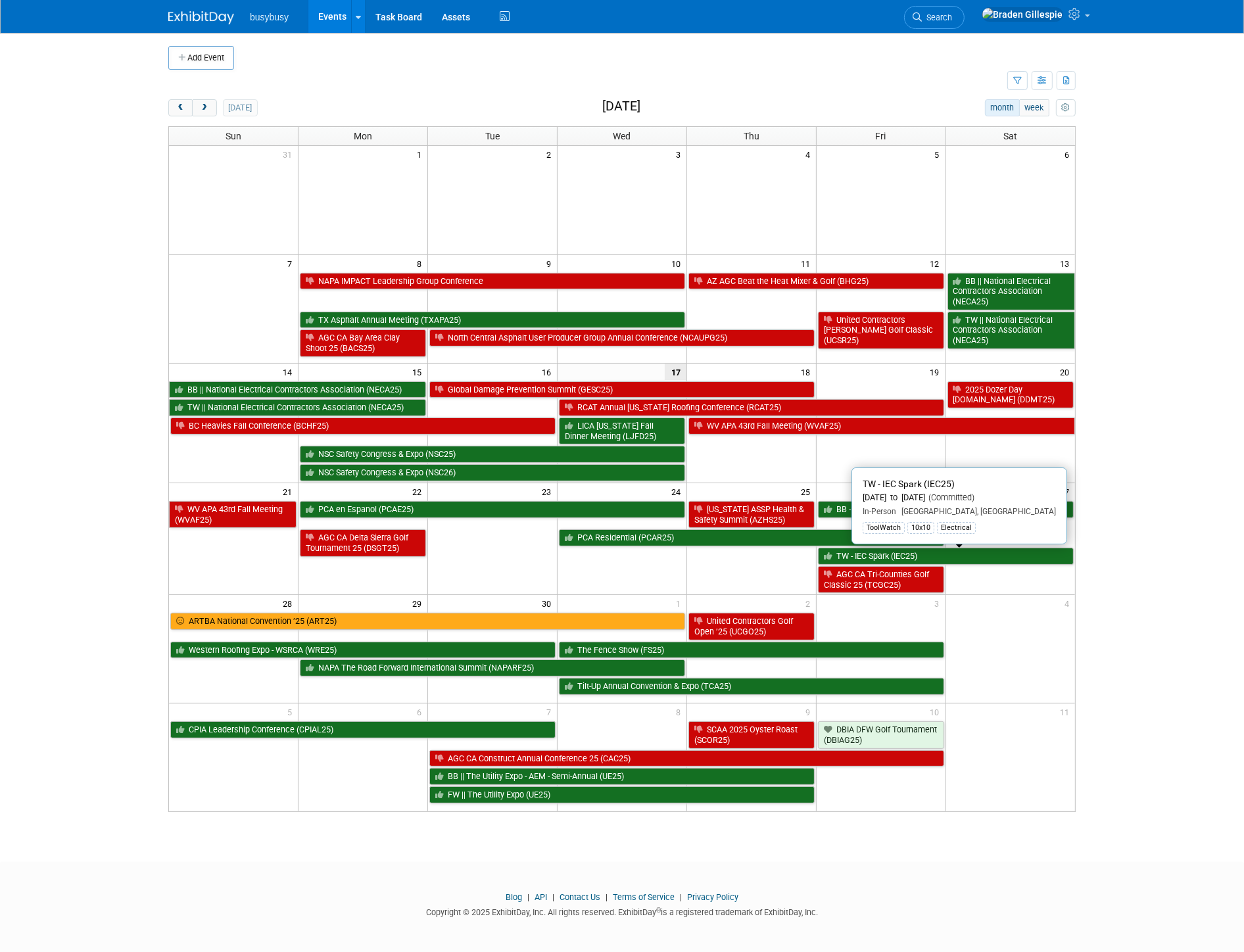
click at [1013, 557] on link "TW - IEC Spark (IEC25)" at bounding box center [946, 556] width 256 height 17
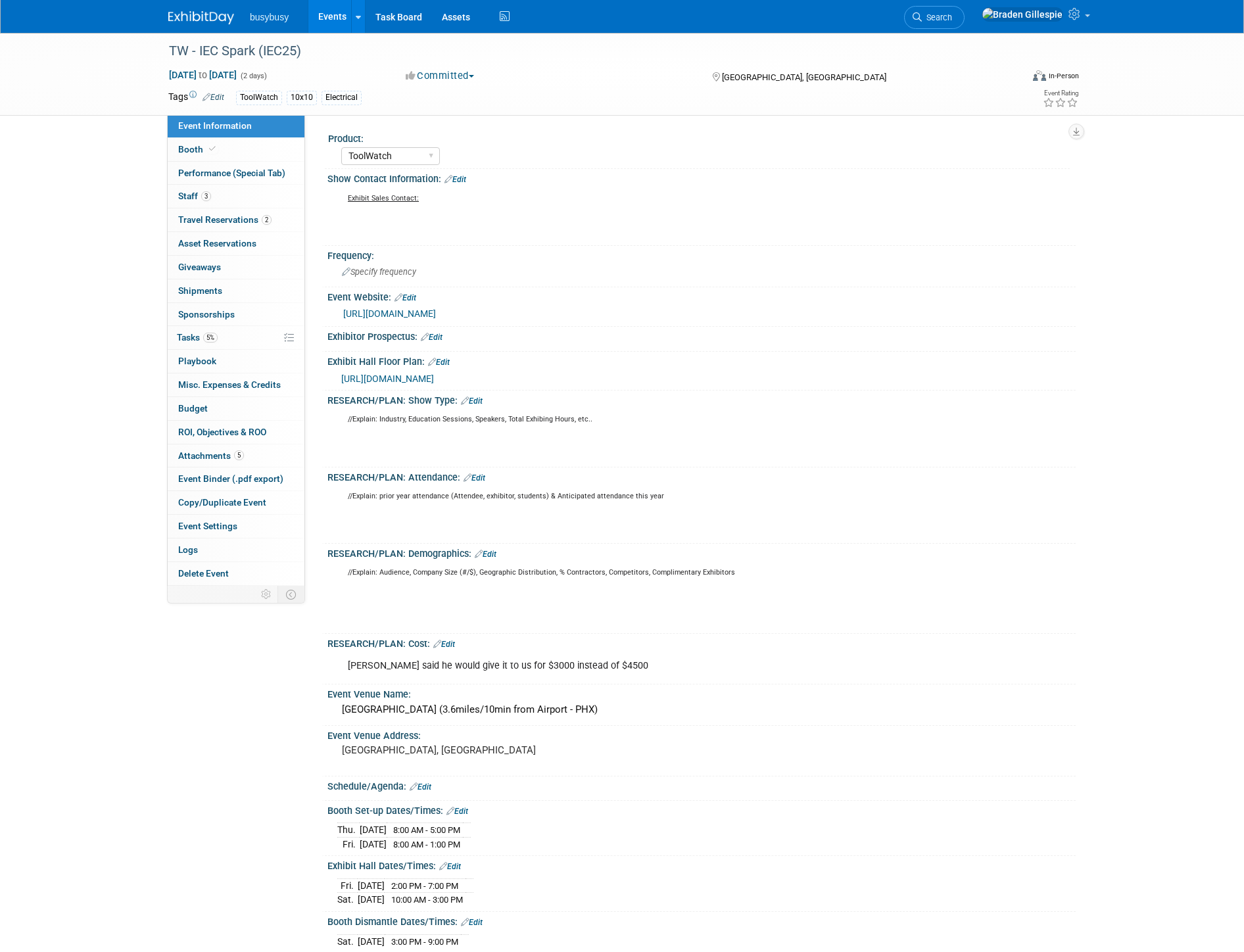
select select "ToolWatch"
click at [508, 701] on div "Phoenix Convention Center (3.6miles/10min from Airport - PHX)" at bounding box center [701, 710] width 728 height 21
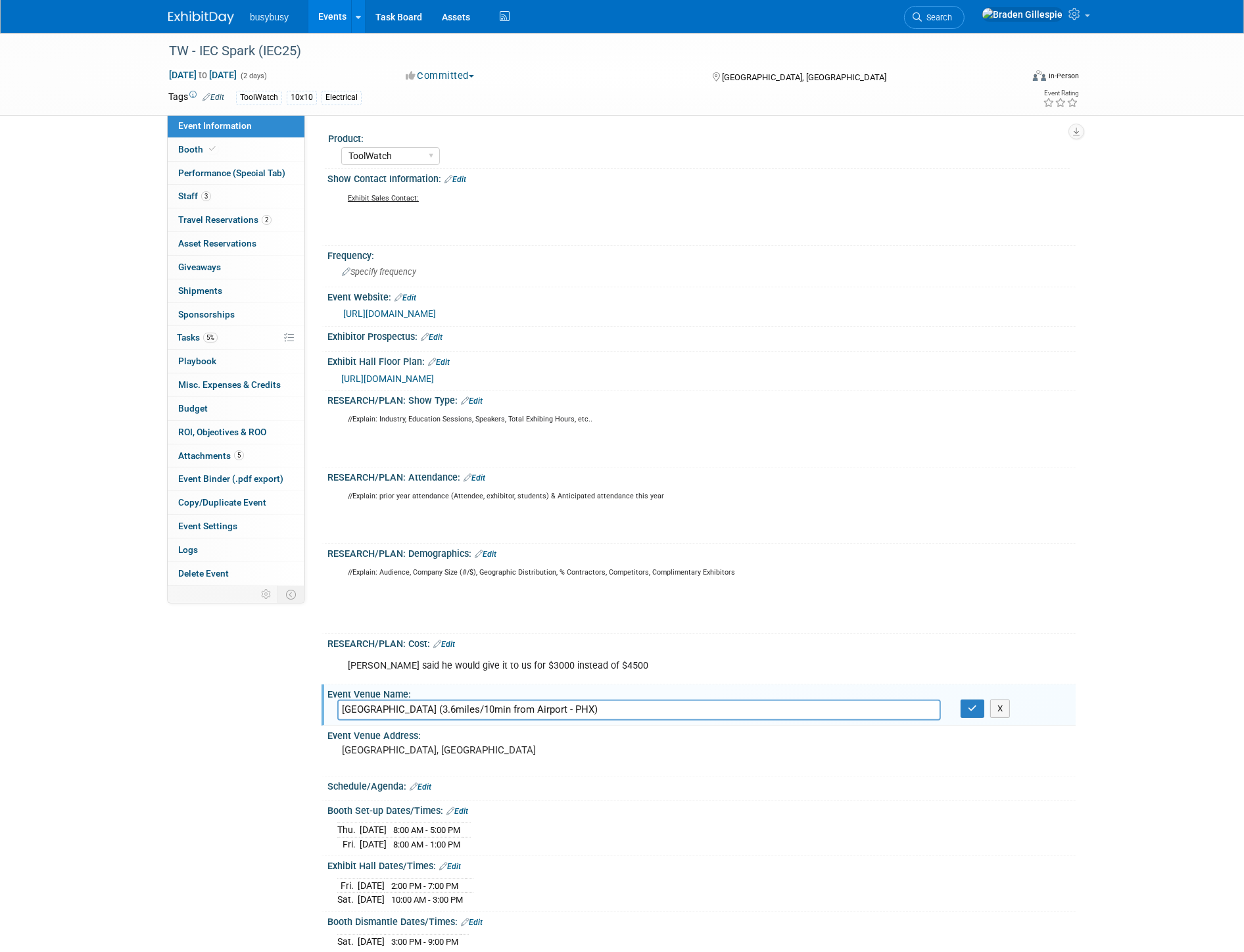
click at [518, 708] on input "Phoenix Convention Center (3.6miles/10min from Airport - PHX)" at bounding box center [639, 710] width 603 height 21
click at [967, 706] on button "button" at bounding box center [973, 709] width 23 height 19
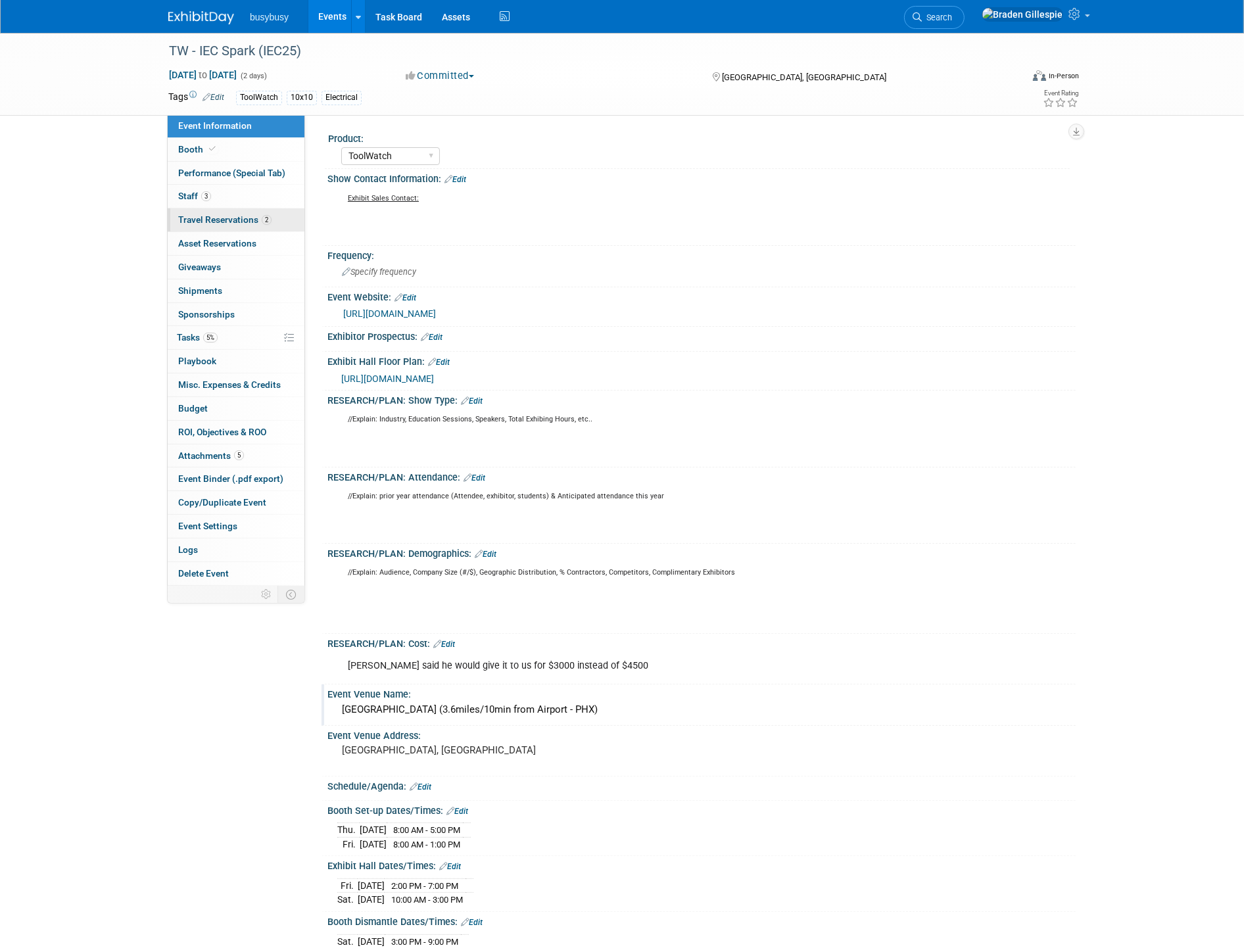
click at [247, 224] on span "Travel Reservations 2" at bounding box center [224, 220] width 93 height 10
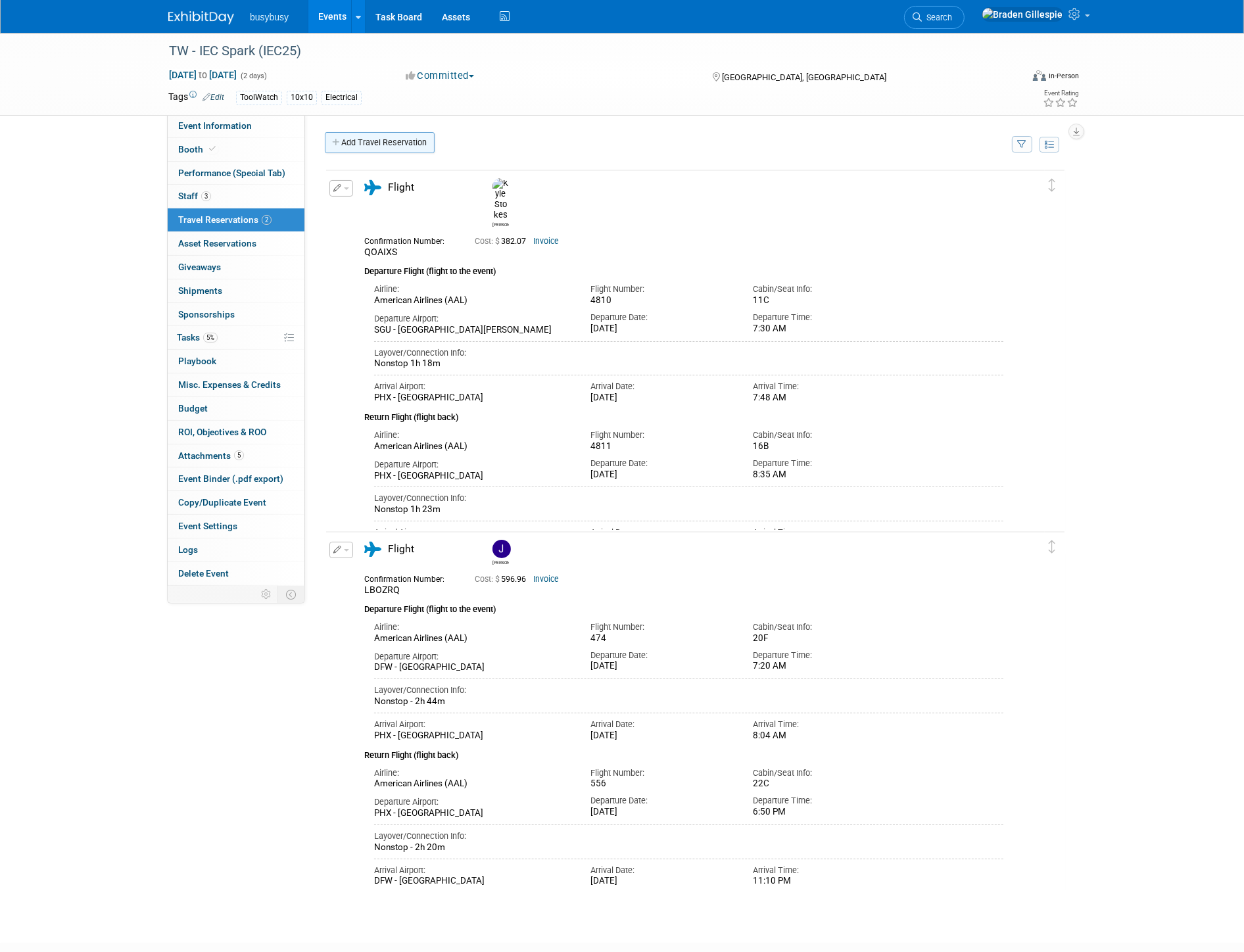
click at [387, 142] on link "Add Travel Reservation" at bounding box center [380, 142] width 110 height 21
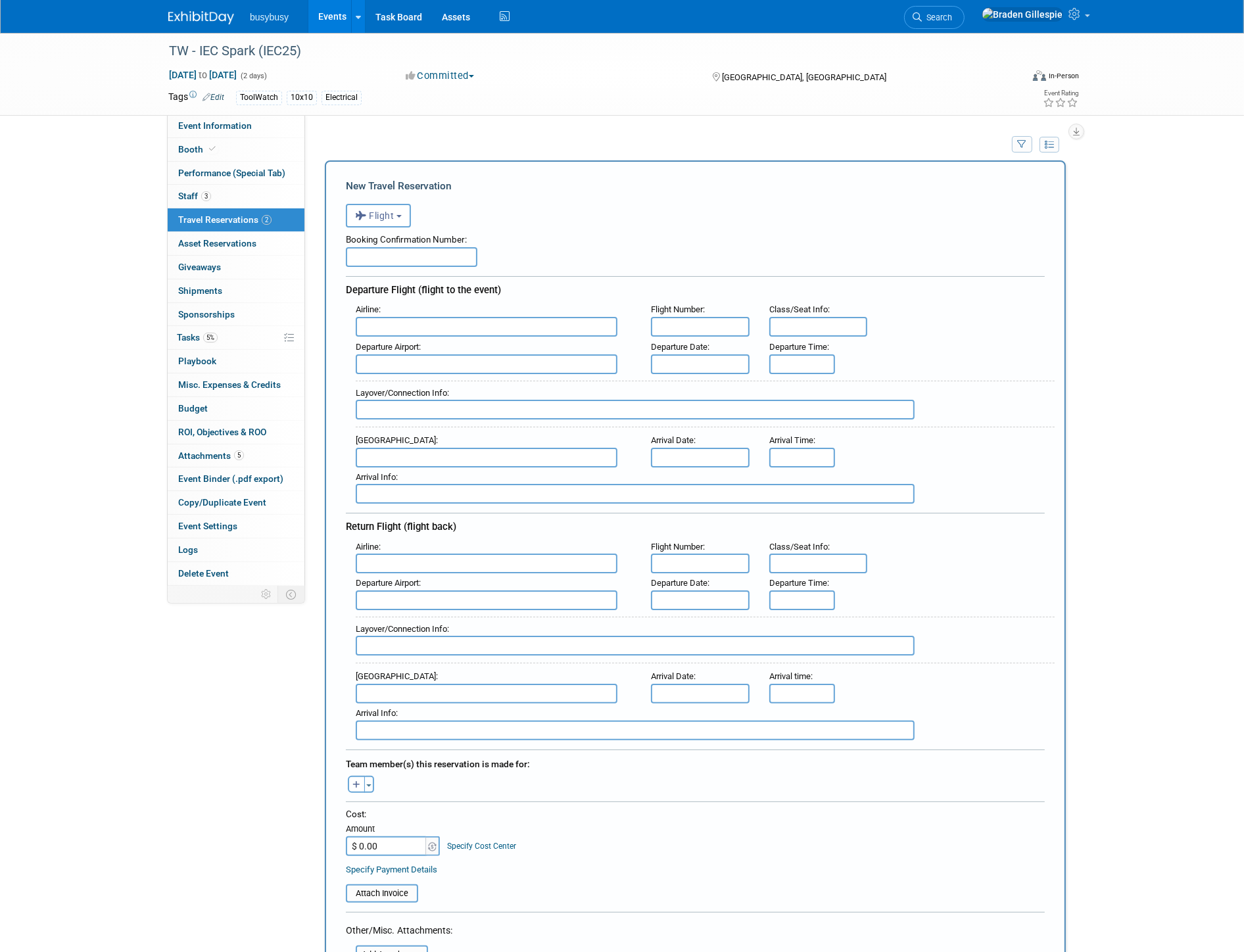
click at [370, 257] on input "text" at bounding box center [411, 257] width 132 height 20
paste input "A3TZL3"
type input "A3TZL3"
click at [399, 331] on input "text" at bounding box center [486, 327] width 262 height 20
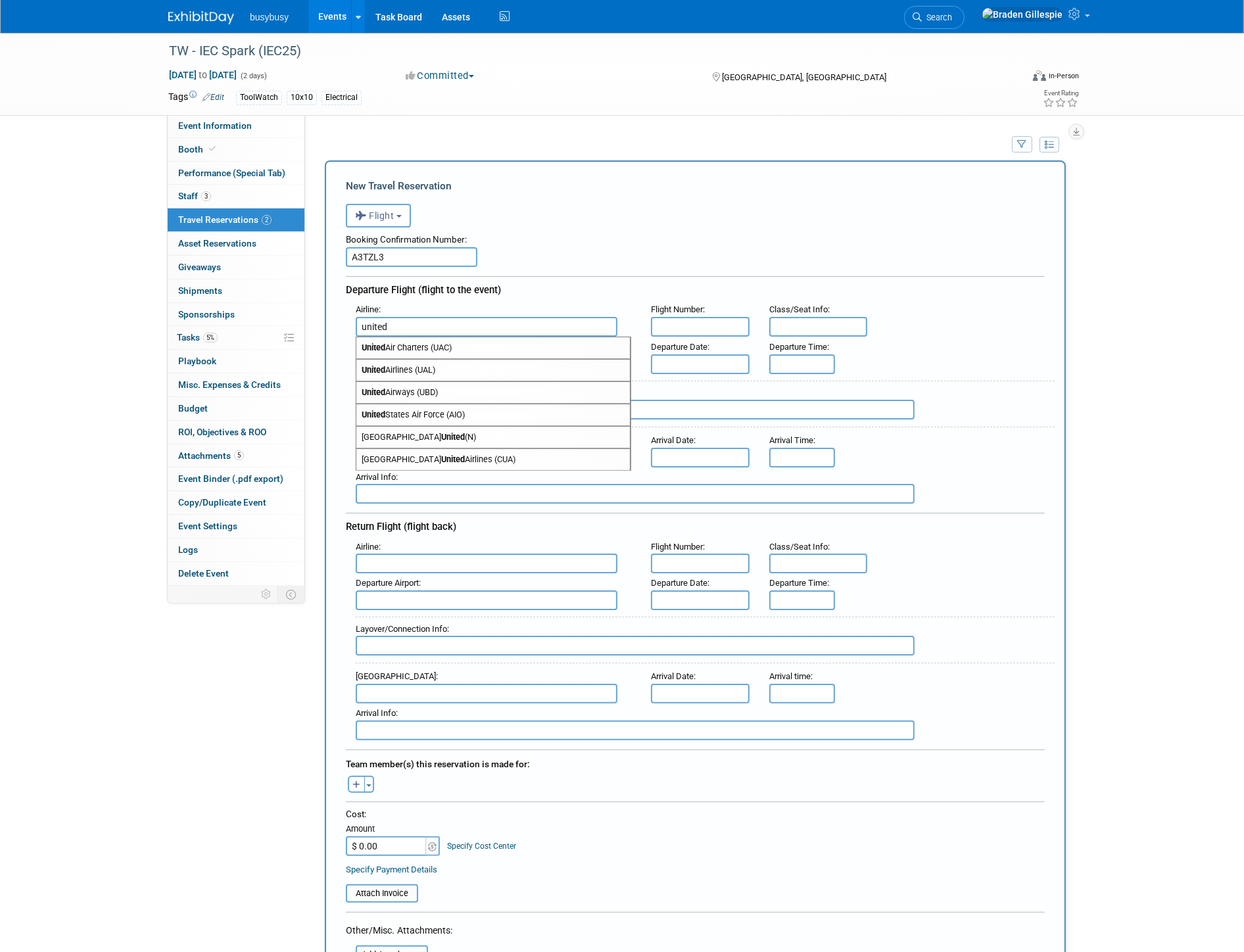
click at [410, 367] on span "United Airlines (UAL)" at bounding box center [493, 370] width 273 height 21
type input "United Airlines (UAL)"
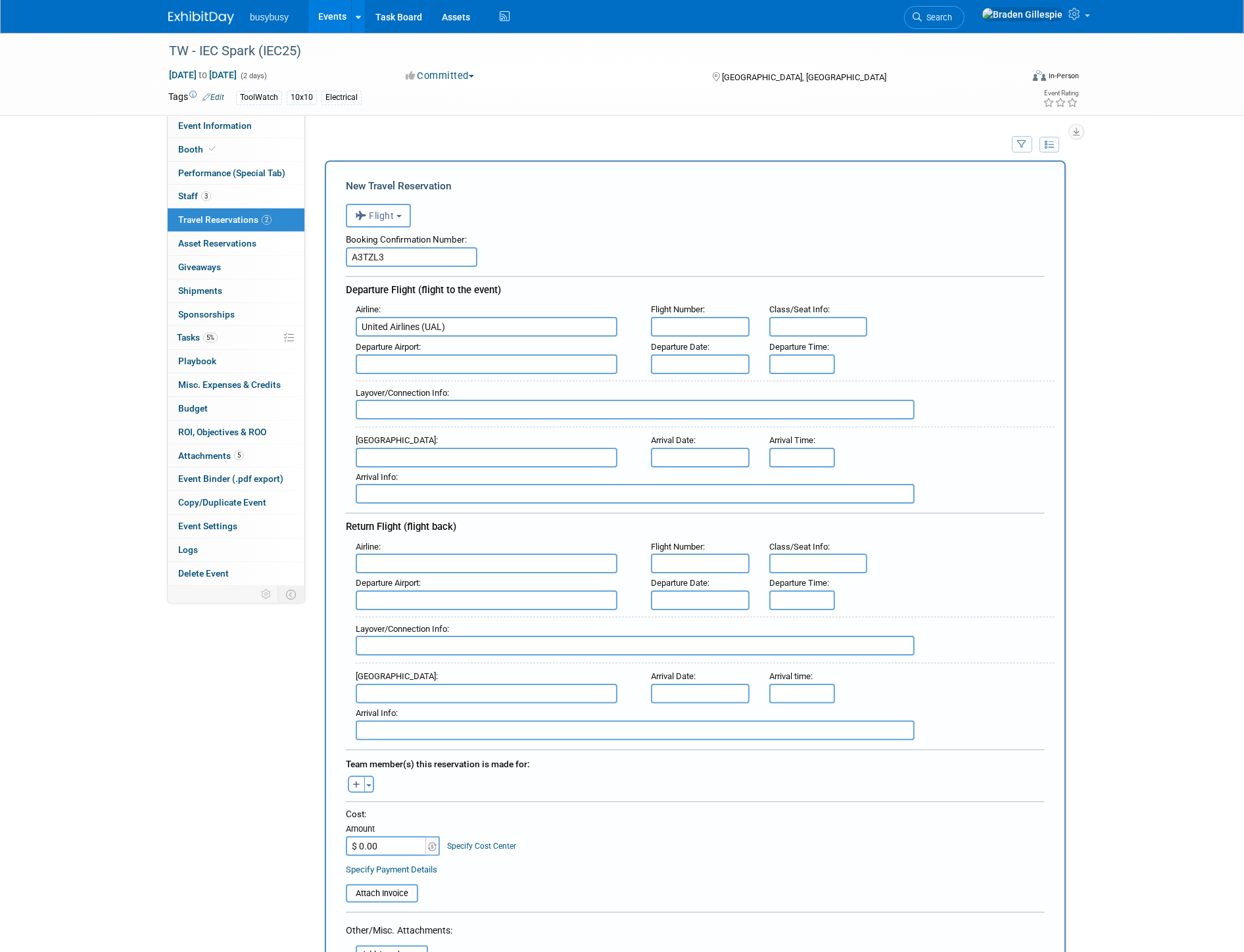
click at [412, 456] on input "text" at bounding box center [486, 458] width 262 height 20
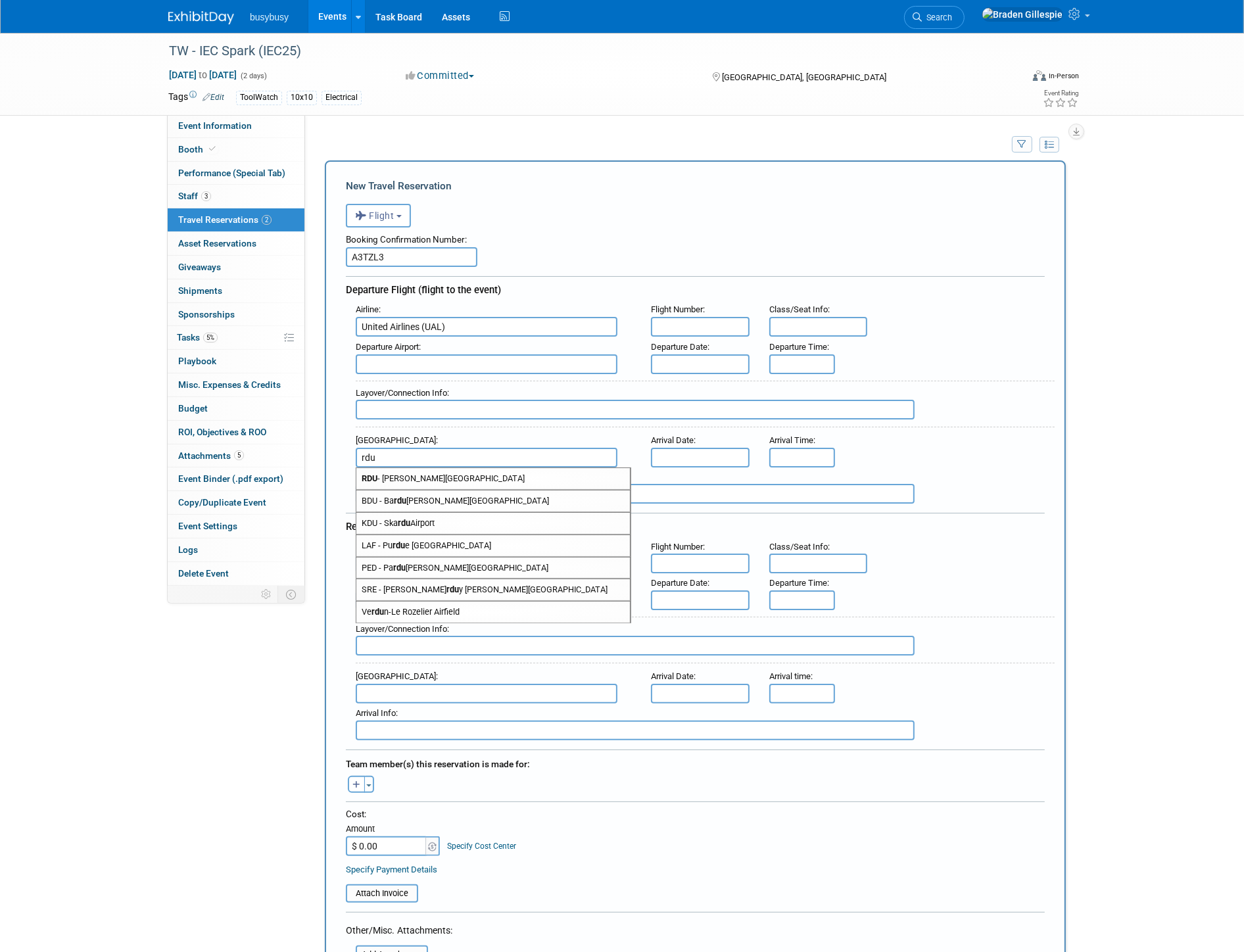
click at [418, 470] on span "RDU - Raleigh Durham International Airport" at bounding box center [493, 478] width 273 height 21
type input "RDU - Raleigh Durham International Airport"
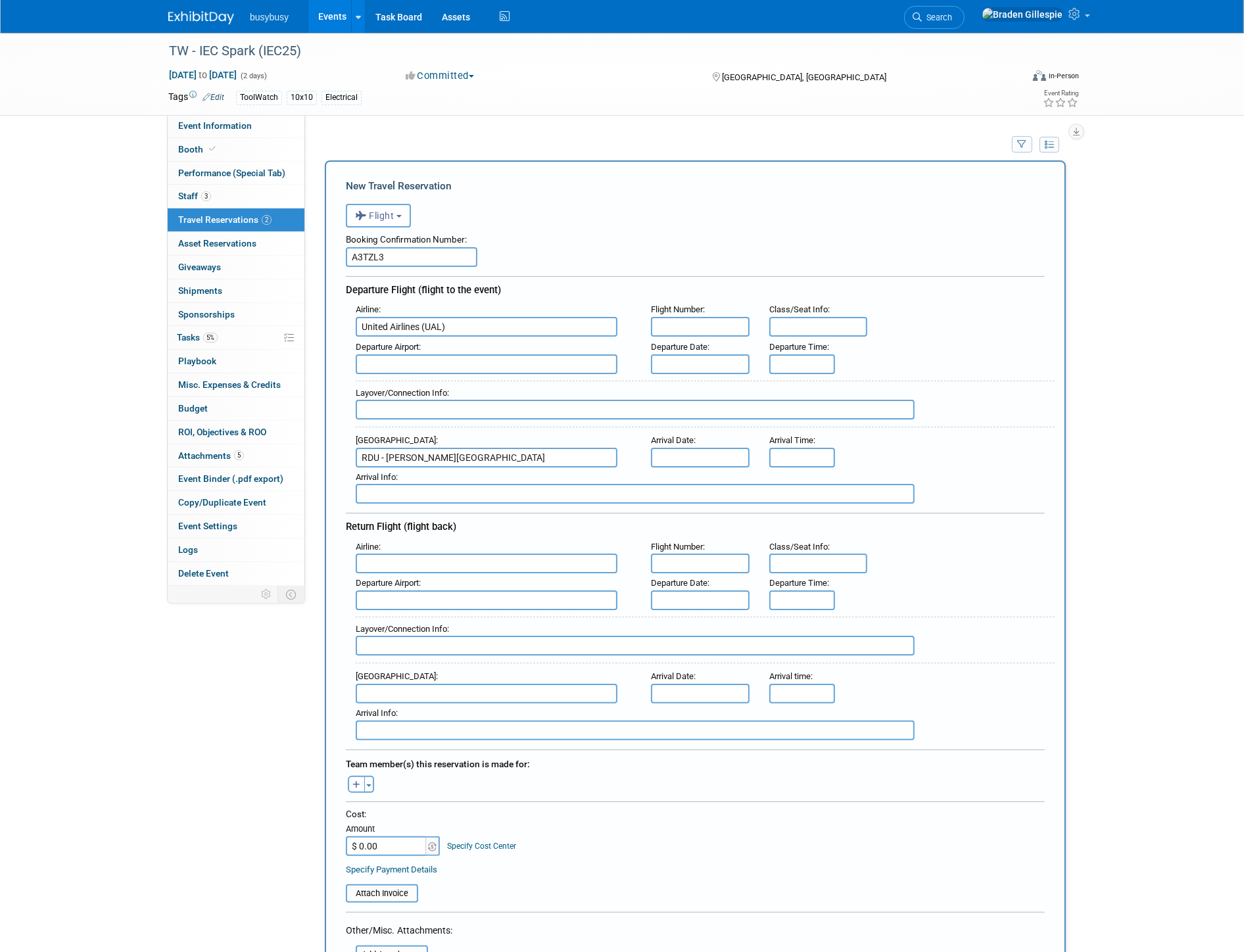
click at [421, 359] on input "text" at bounding box center [486, 364] width 262 height 20
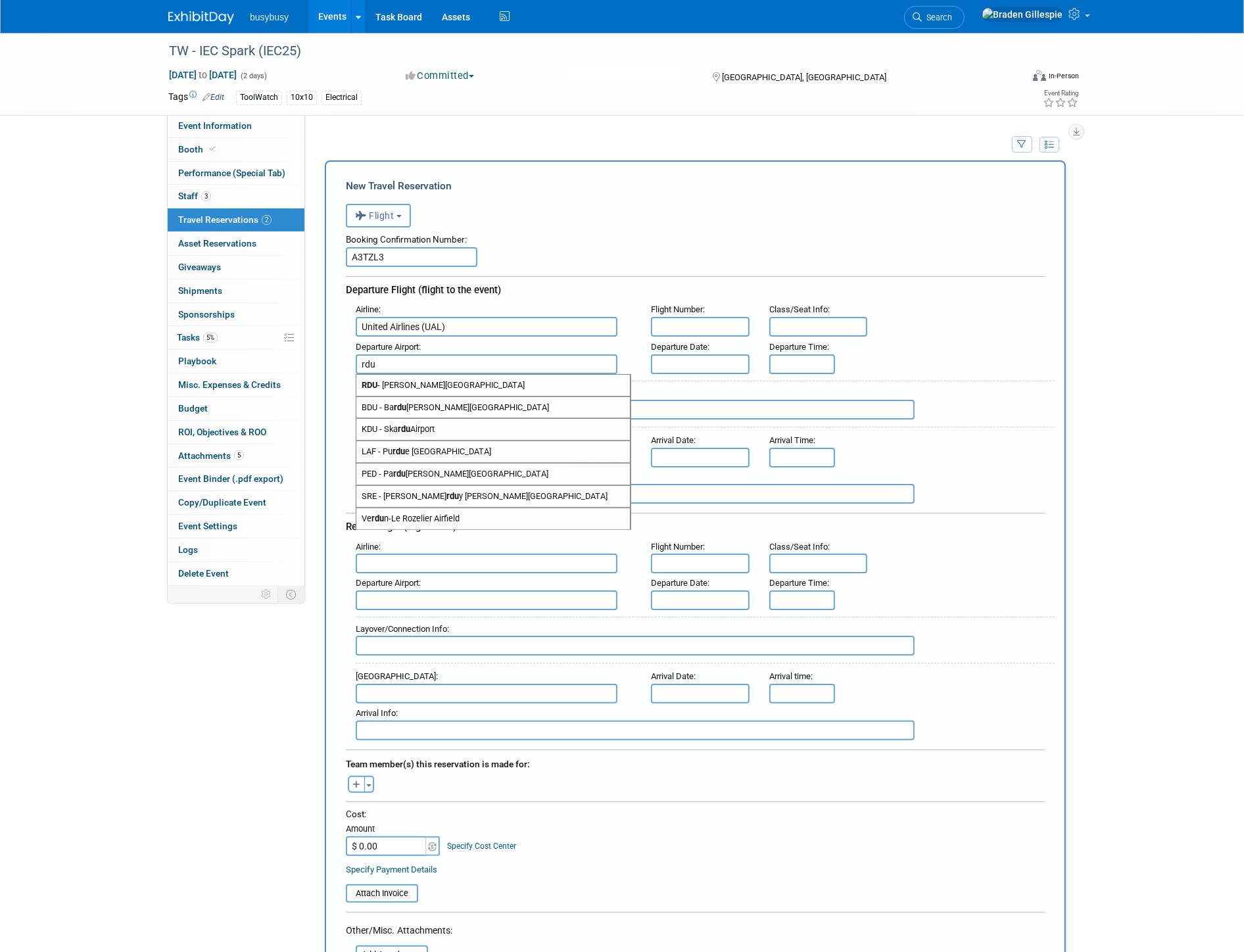
drag, startPoint x: 422, startPoint y: 380, endPoint x: 427, endPoint y: 403, distance: 23.5
click at [422, 379] on span "RDU - Raleigh Durham International Airport" at bounding box center [493, 385] width 273 height 21
type input "RDU - Raleigh Durham International Airport"
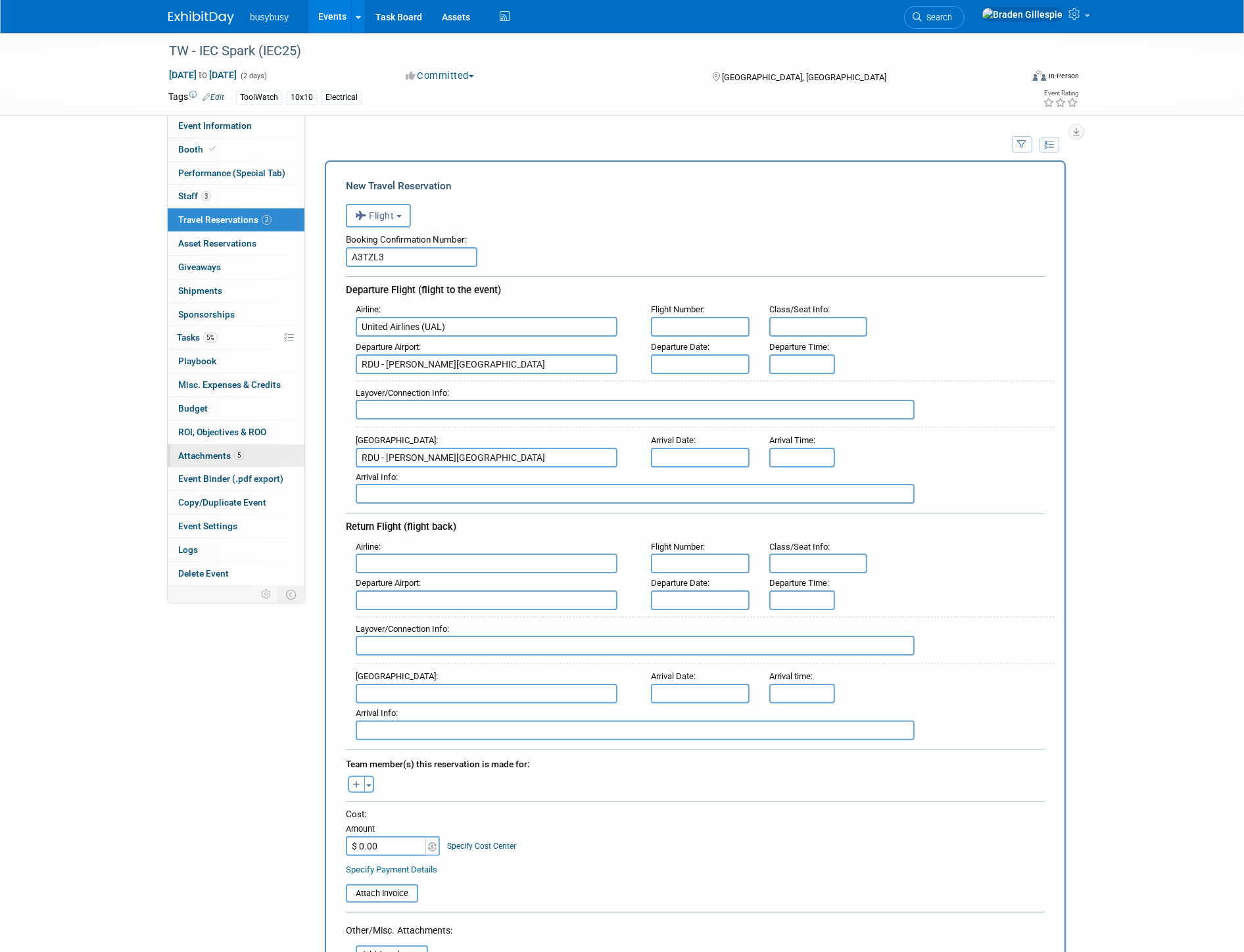
drag, startPoint x: 554, startPoint y: 449, endPoint x: 248, endPoint y: 448, distance: 306.0
click at [251, 446] on div "Event Information Event Info Booth Booth Performance (Special Tab) Performance …" at bounding box center [622, 955] width 927 height 1843
click at [382, 471] on span "PHX - Phoenix Sky Harbor International Airport" at bounding box center [493, 478] width 273 height 21
type input "PHX - Phoenix Sky Harbor International Airport"
drag, startPoint x: 793, startPoint y: 355, endPoint x: 806, endPoint y: 358, distance: 13.3
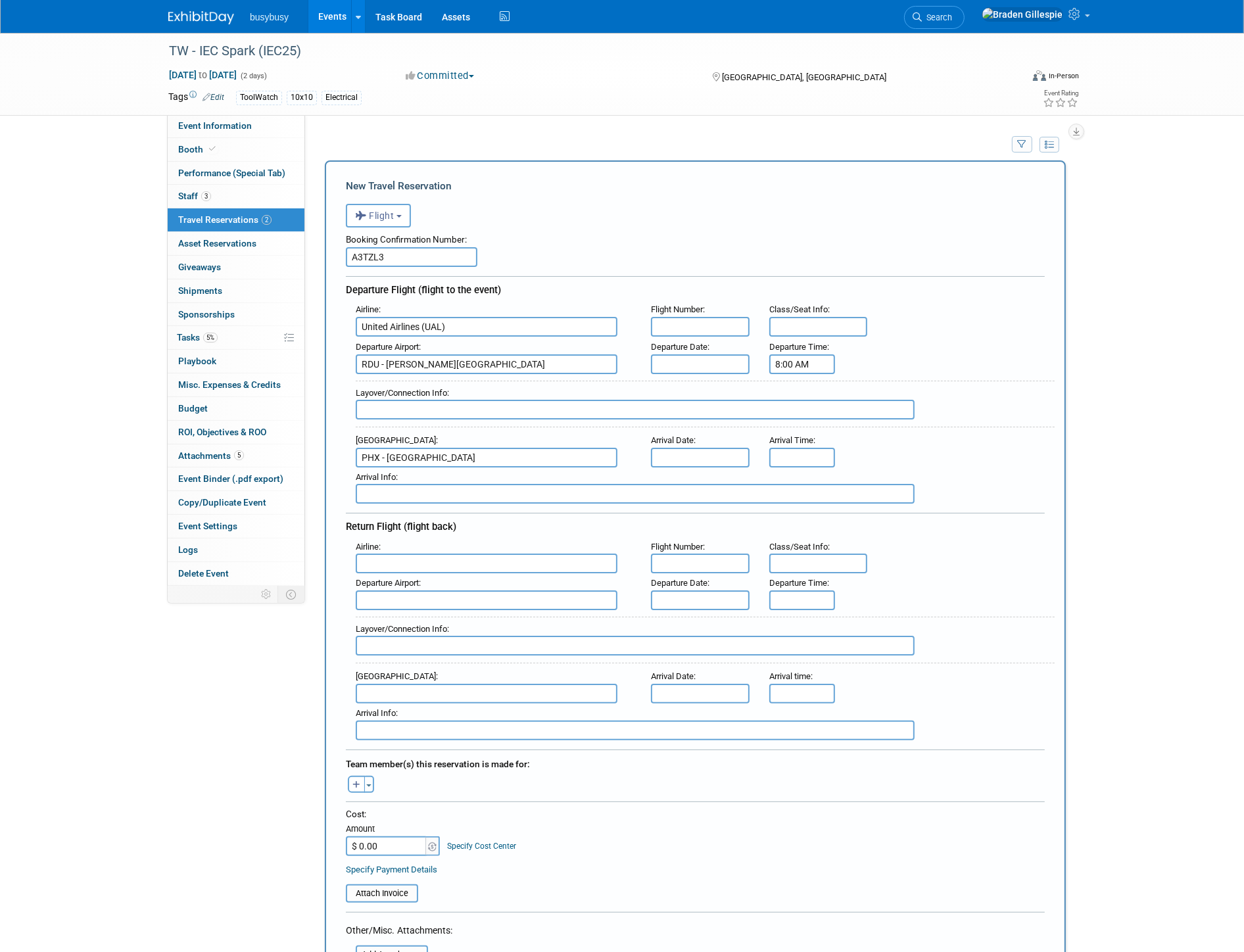
click at [798, 356] on input "8:00 AM" at bounding box center [801, 364] width 66 height 20
drag, startPoint x: 810, startPoint y: 358, endPoint x: 724, endPoint y: 359, distance: 86.0
click at [725, 359] on div "Departure Airport : RDU - Raleigh Durham International Airport Departure Date :…" at bounding box center [700, 356] width 709 height 37
type input "3:09 PM"
click at [833, 451] on input "8:00 AM" at bounding box center [801, 458] width 66 height 20
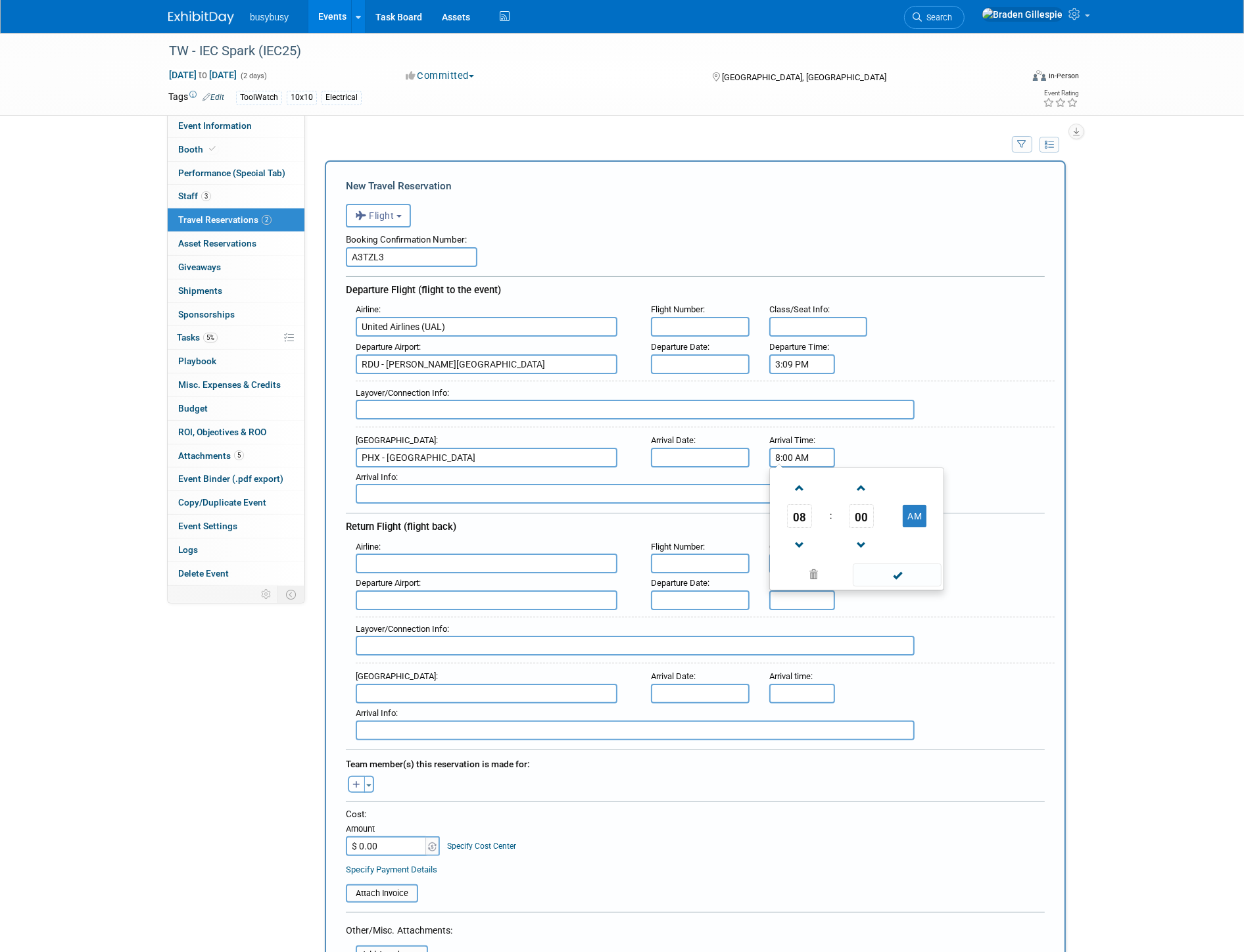
drag, startPoint x: 733, startPoint y: 452, endPoint x: 704, endPoint y: 454, distance: 29.1
click at [706, 452] on div "Arrival Airport : PHX - Phoenix Sky Harbor International Airport Arrival Date :…" at bounding box center [700, 449] width 709 height 37
type input "7:15 PM"
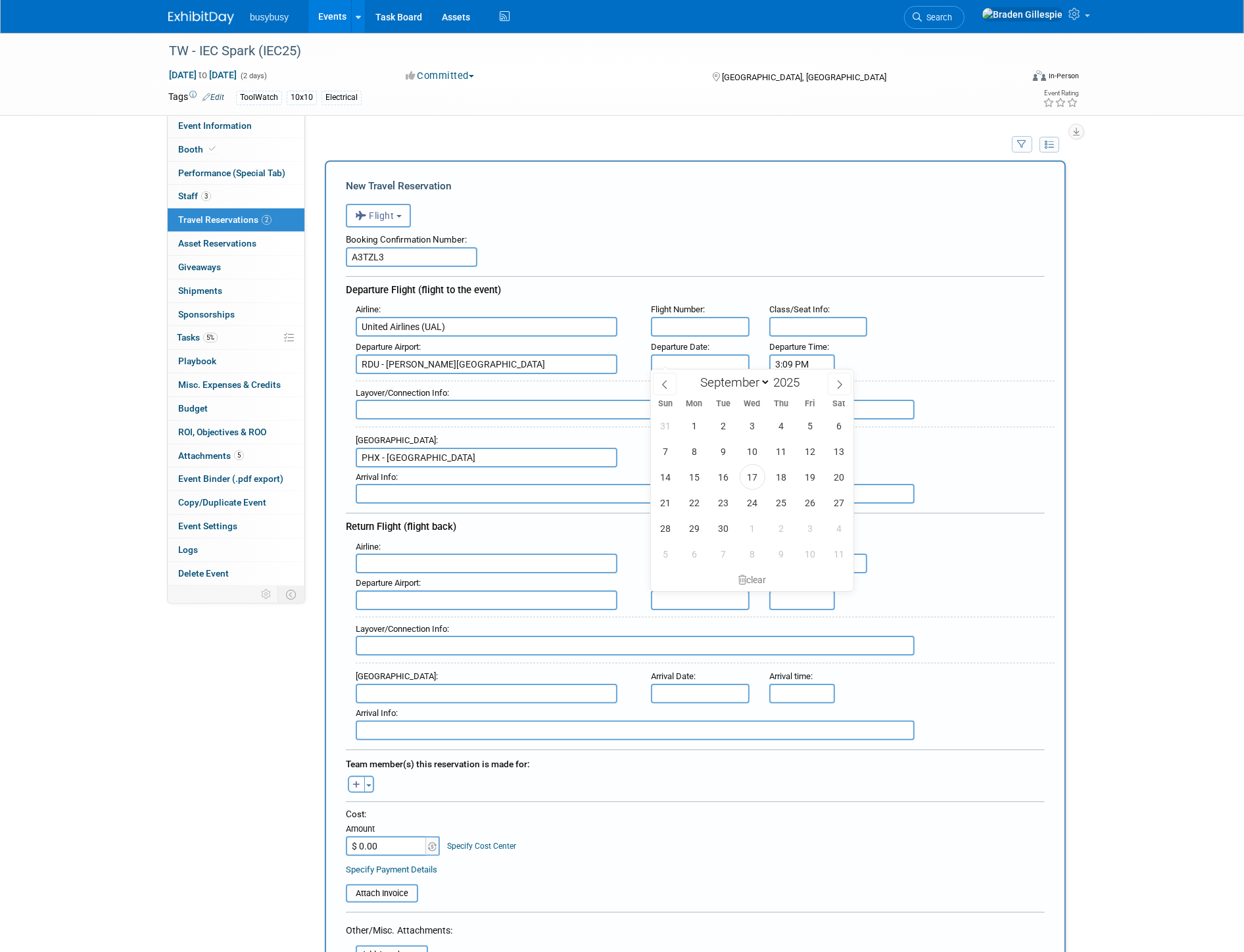
click at [724, 354] on input "text" at bounding box center [700, 364] width 99 height 20
click at [781, 503] on span "25" at bounding box center [781, 503] width 26 height 26
type input "[DATE]"
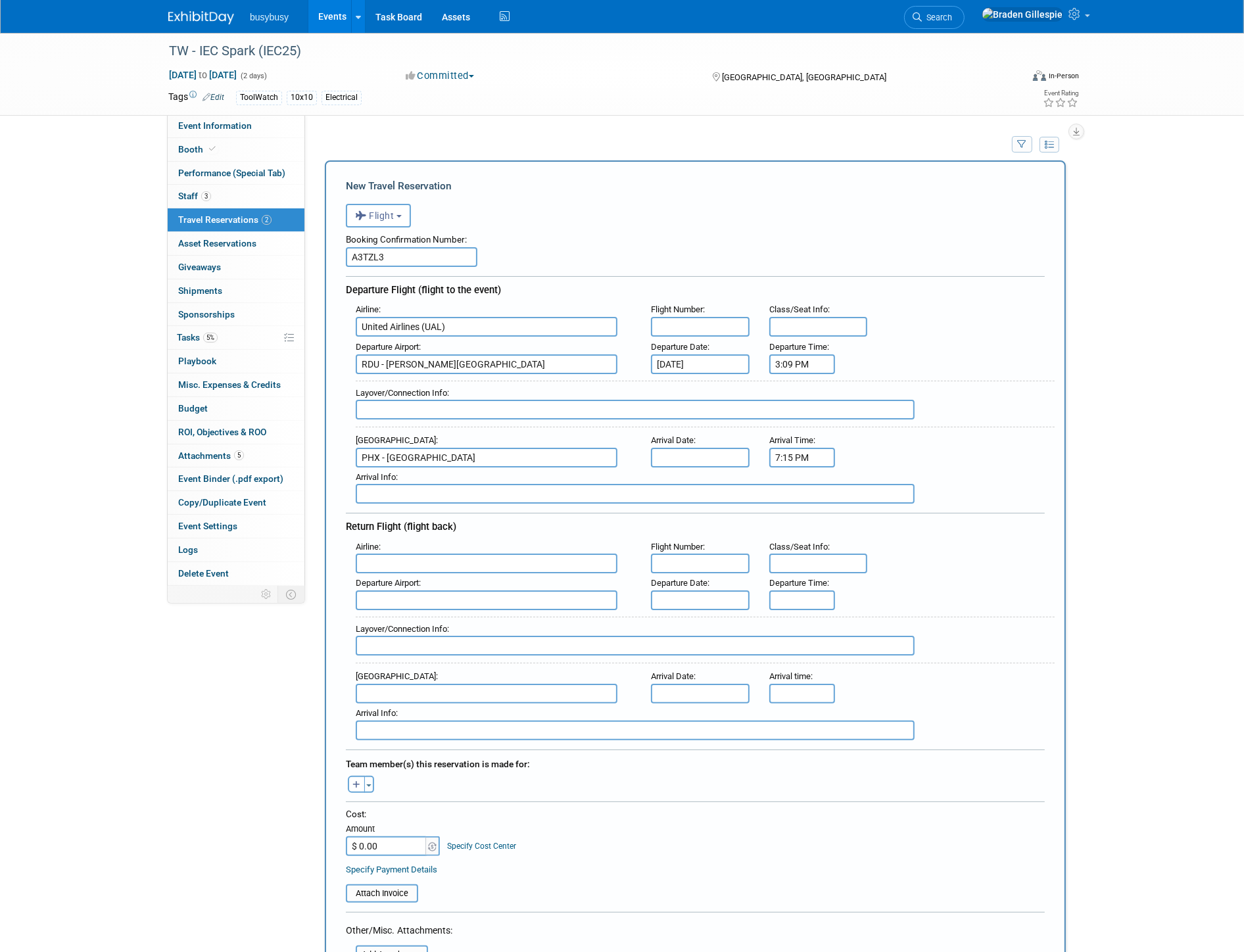
click at [721, 449] on input "text" at bounding box center [700, 458] width 99 height 20
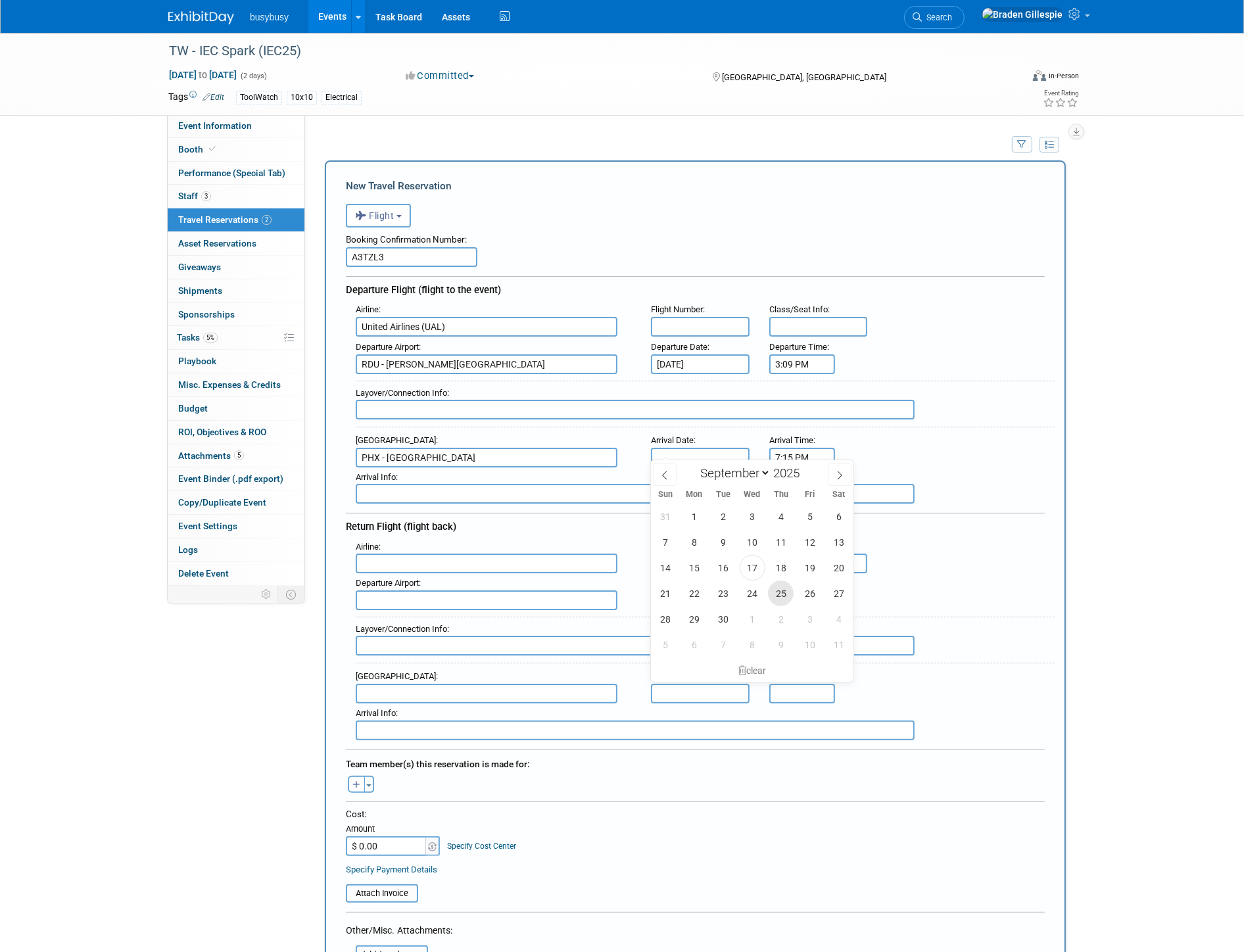
click at [783, 592] on span "25" at bounding box center [781, 593] width 26 height 26
type input "Sep 25, 2025"
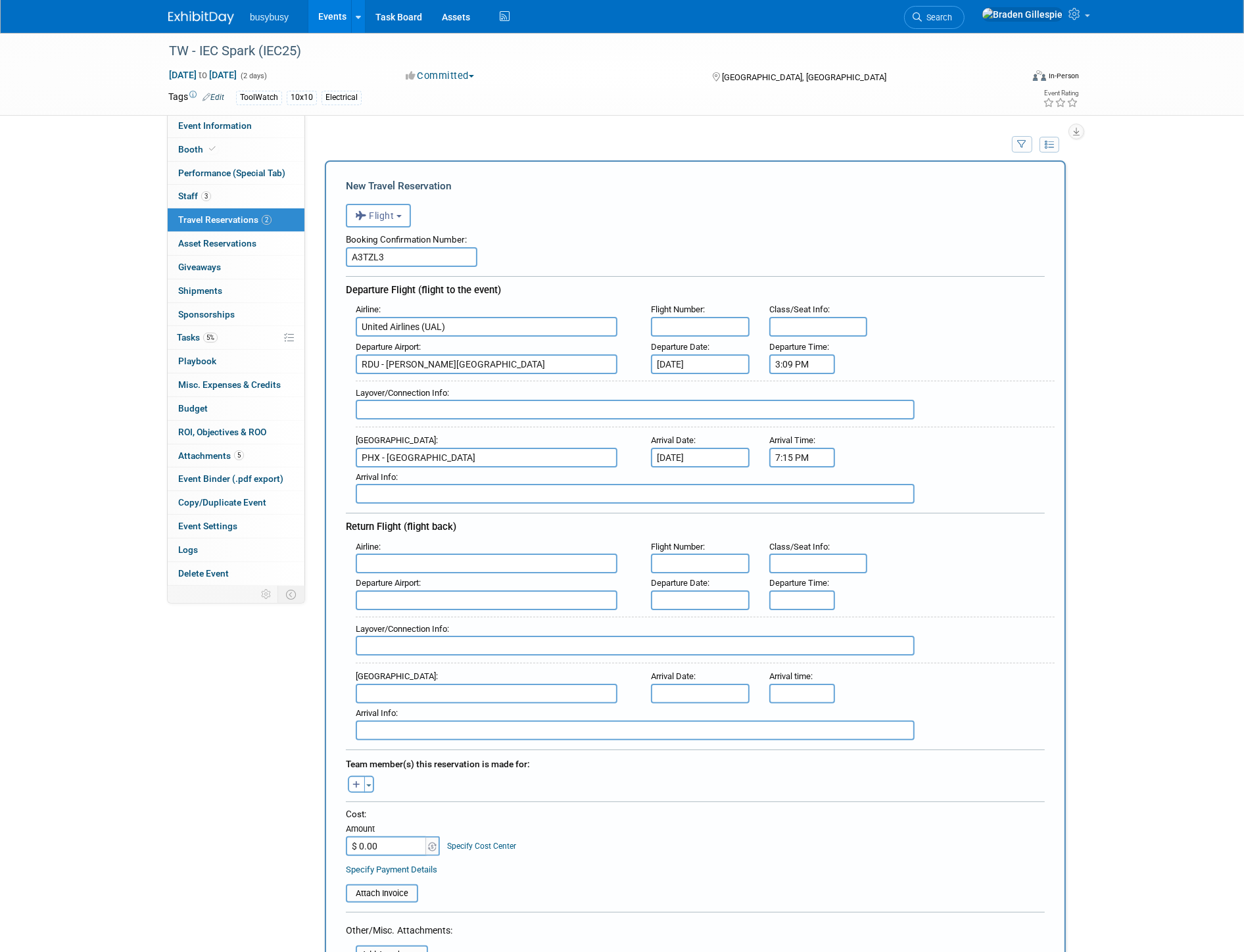
click at [783, 323] on input "text" at bounding box center [818, 327] width 99 height 20
type input "24D, 28A"
click at [743, 327] on input "text" at bounding box center [700, 327] width 99 height 20
type input "2463, 1938"
click at [561, 403] on input "text" at bounding box center [635, 409] width 559 height 20
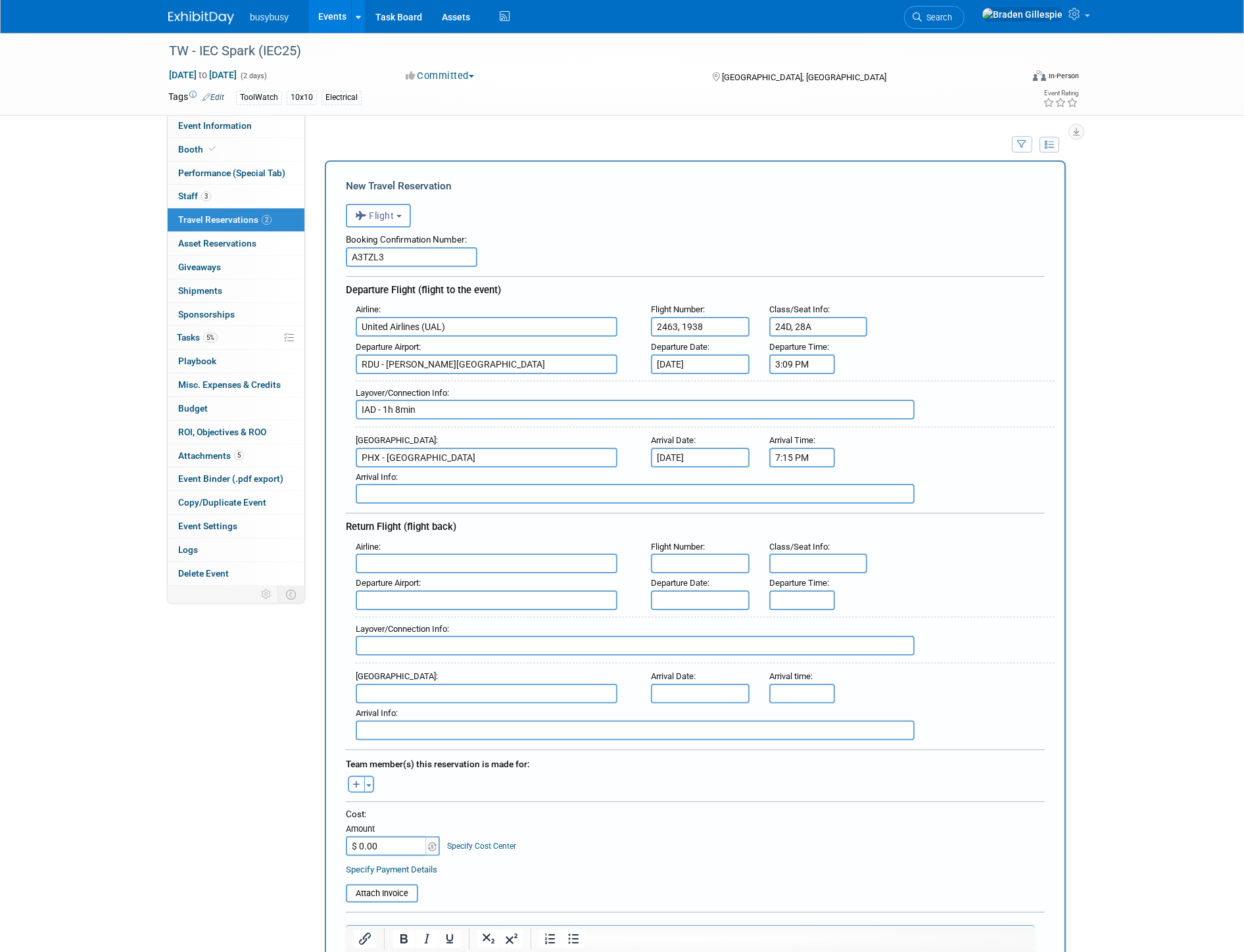
scroll to position [292, 0]
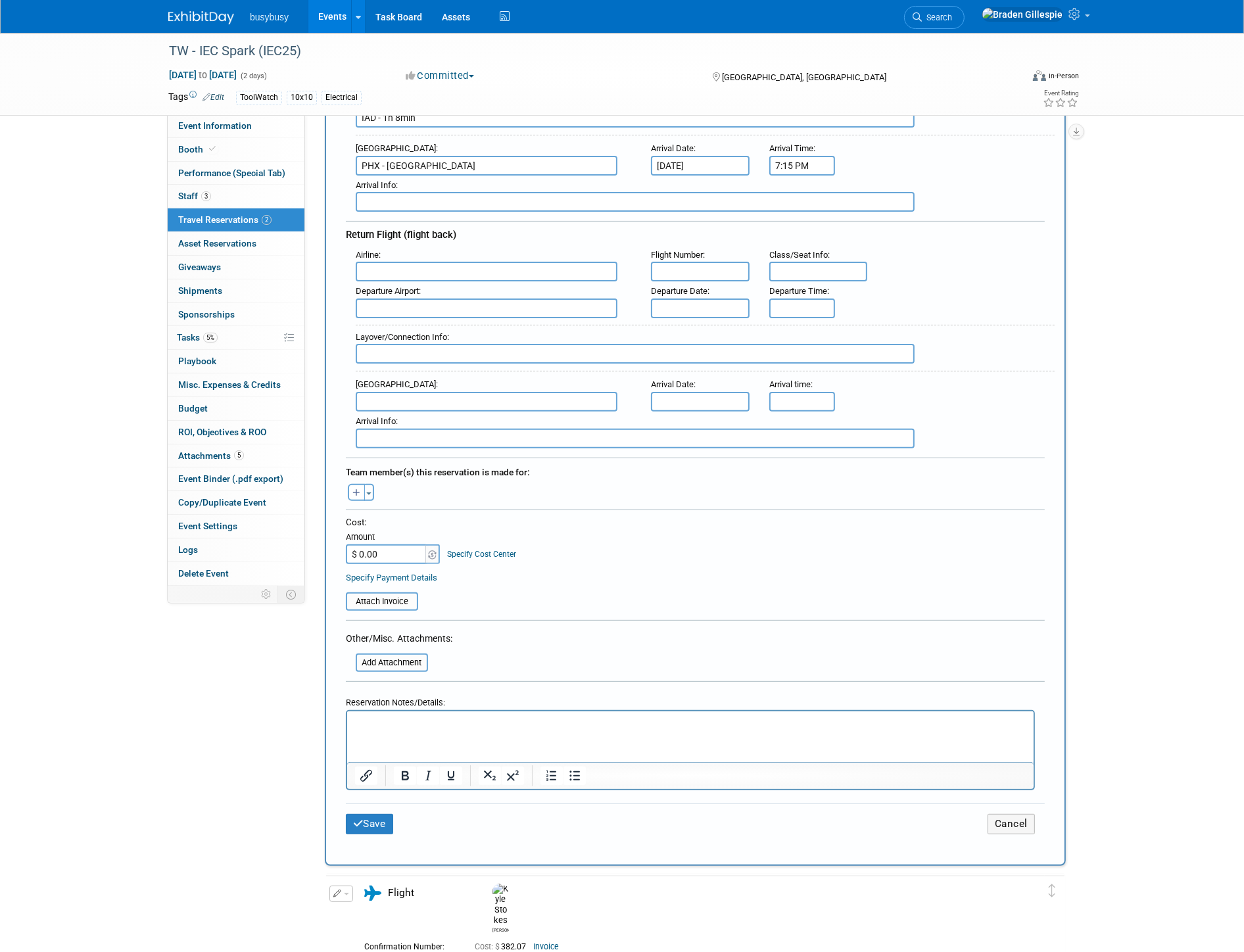
type input "IAD - 1h 8min"
click at [505, 726] on p "Rich Text Area. Press ALT-0 for help." at bounding box center [690, 723] width 672 height 14
click at [359, 594] on input "file" at bounding box center [338, 601] width 157 height 16
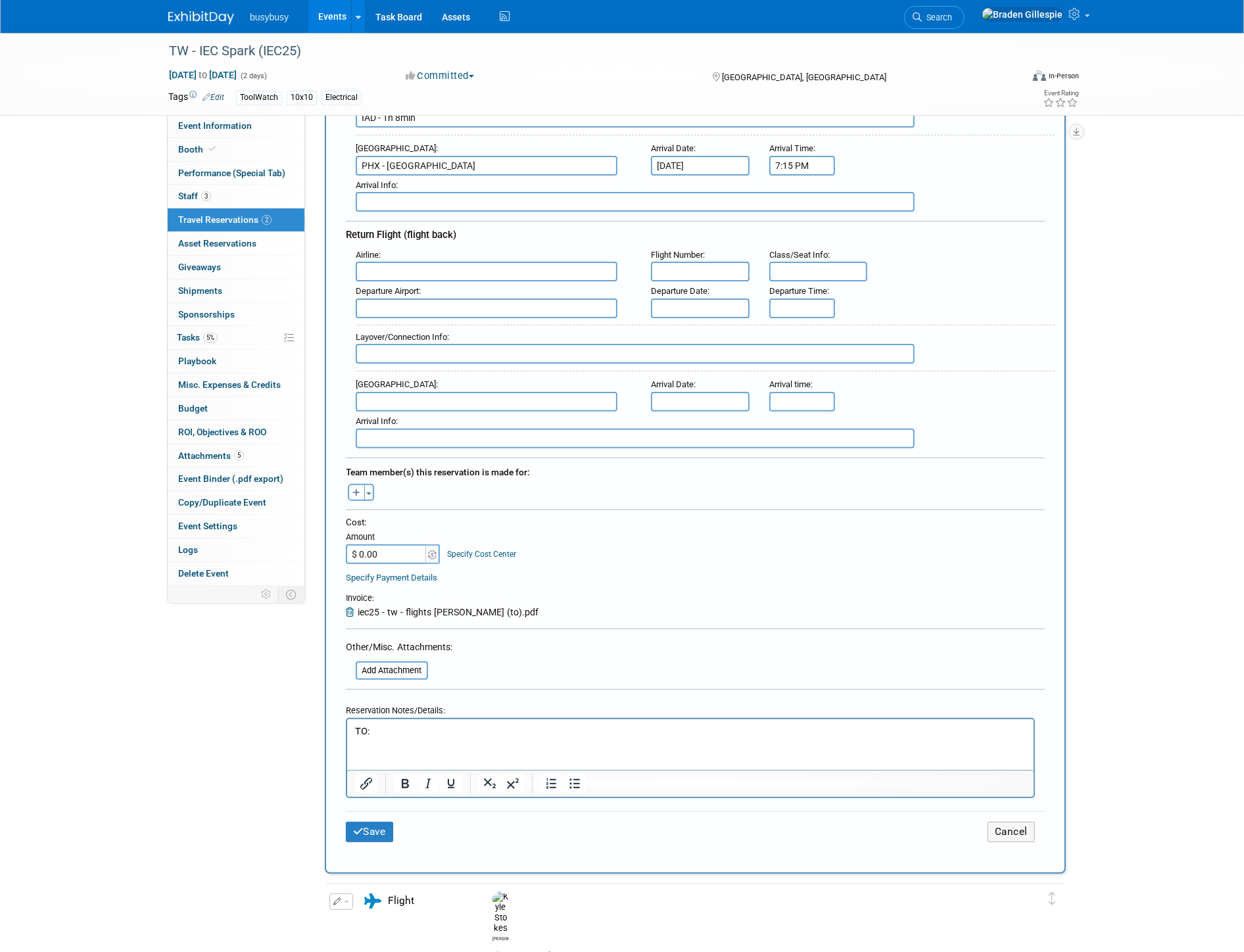
click at [475, 732] on p "TO:" at bounding box center [690, 731] width 672 height 14
click at [522, 298] on input "text" at bounding box center [486, 308] width 262 height 20
click at [456, 319] on span "PHX - Phoenix Sky Harbor International Airport" at bounding box center [493, 329] width 273 height 21
type input "PHX - Phoenix Sky Harbor International Airport"
click at [700, 298] on input "text" at bounding box center [700, 308] width 99 height 20
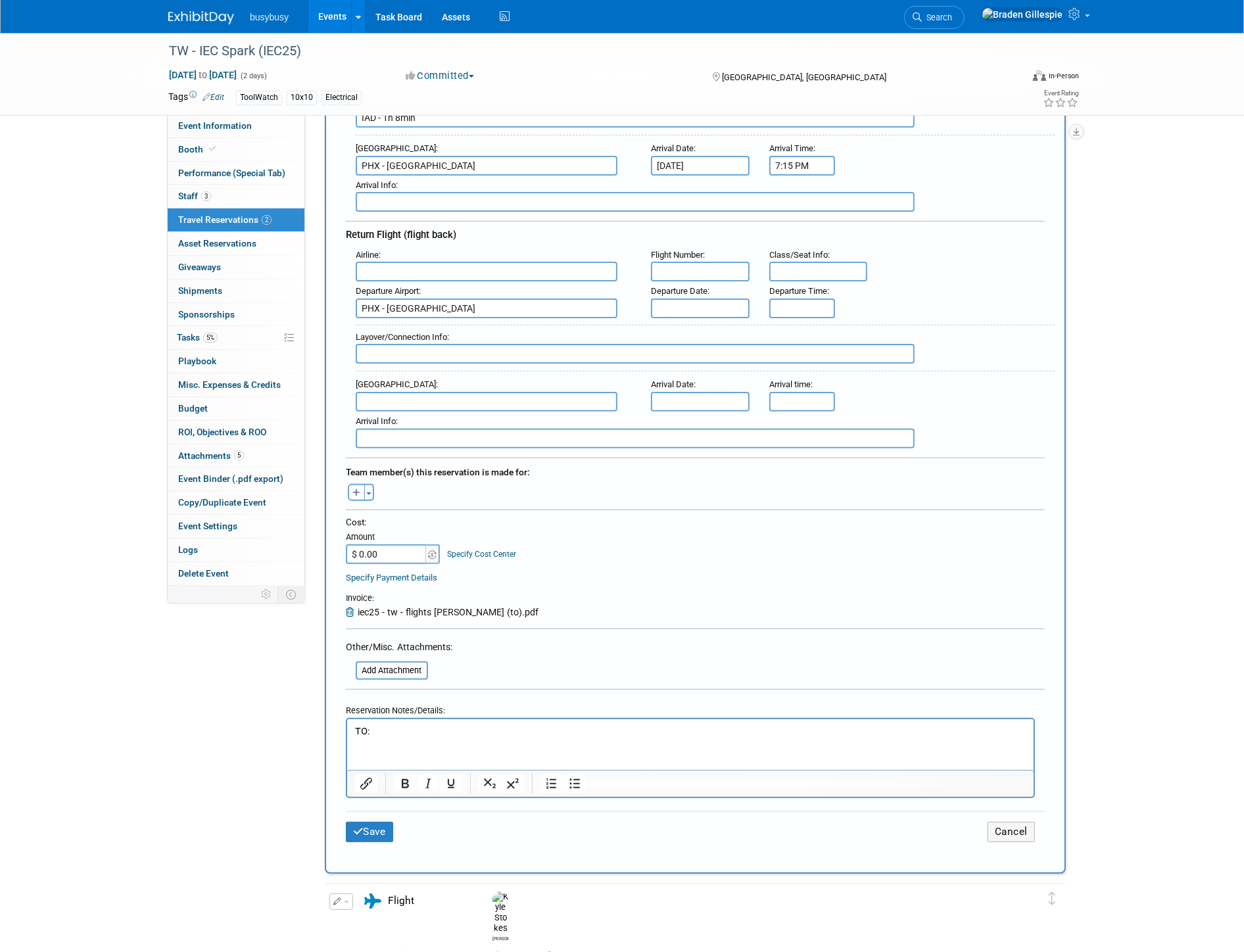
click at [929, 330] on div "Layover/Connection Info :" at bounding box center [705, 337] width 699 height 14
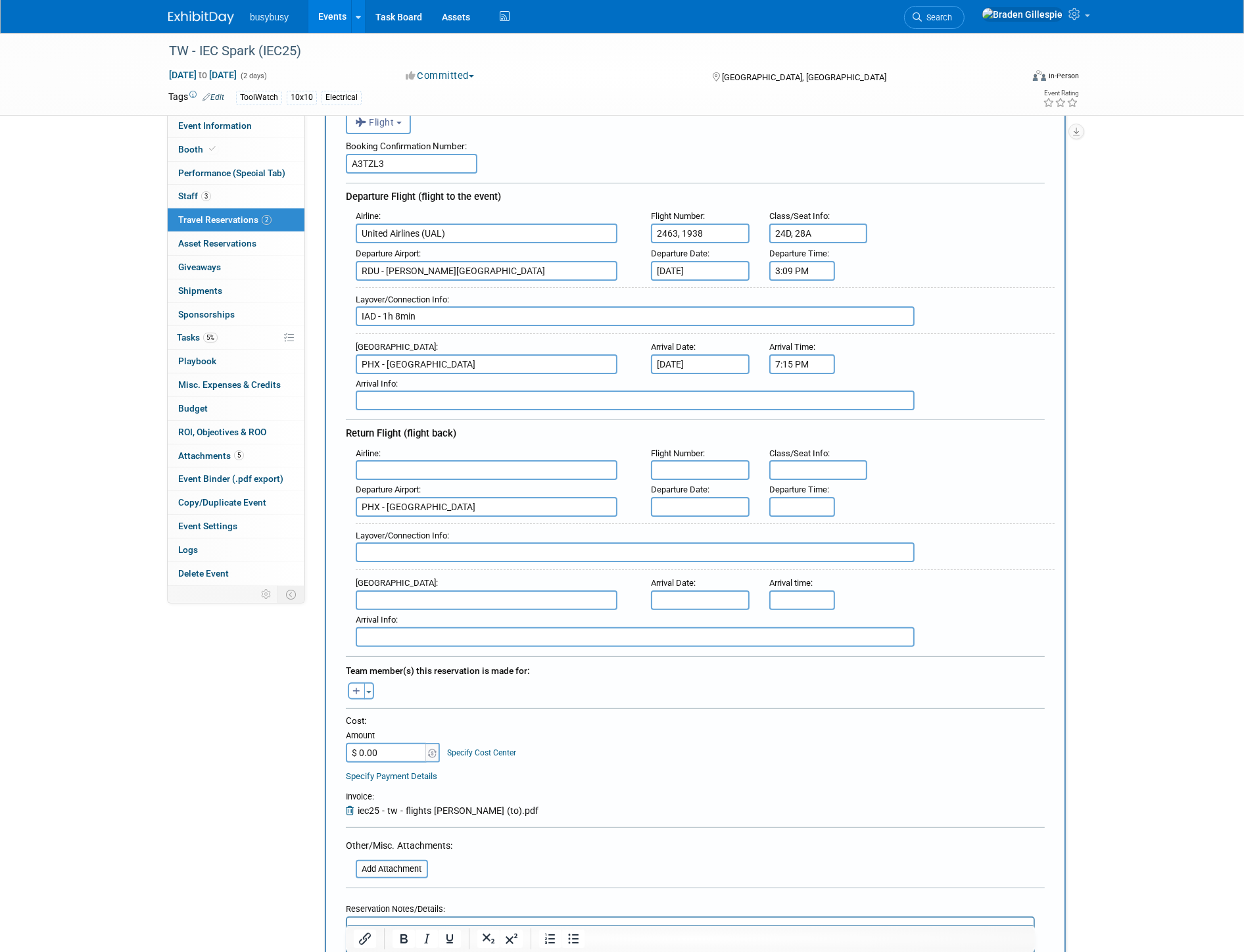
scroll to position [0, 0]
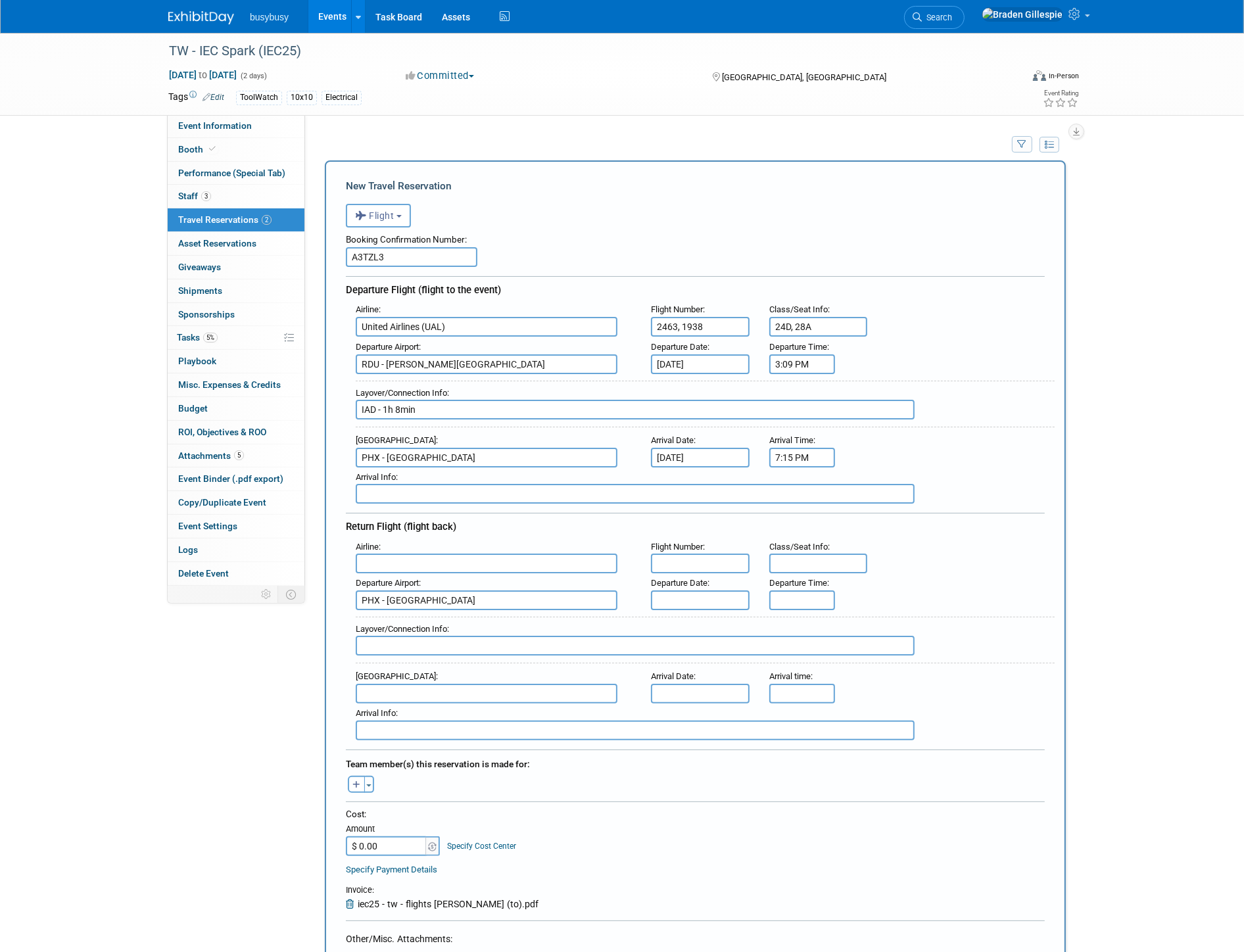
click at [444, 252] on input "A3TZL3" at bounding box center [411, 257] width 132 height 20
paste input "#AAR996"
click at [395, 255] on input "A3TZL3, #AAR996" at bounding box center [411, 257] width 132 height 20
type input "A3TZL3, AAR996"
click at [498, 556] on input "text" at bounding box center [486, 563] width 262 height 20
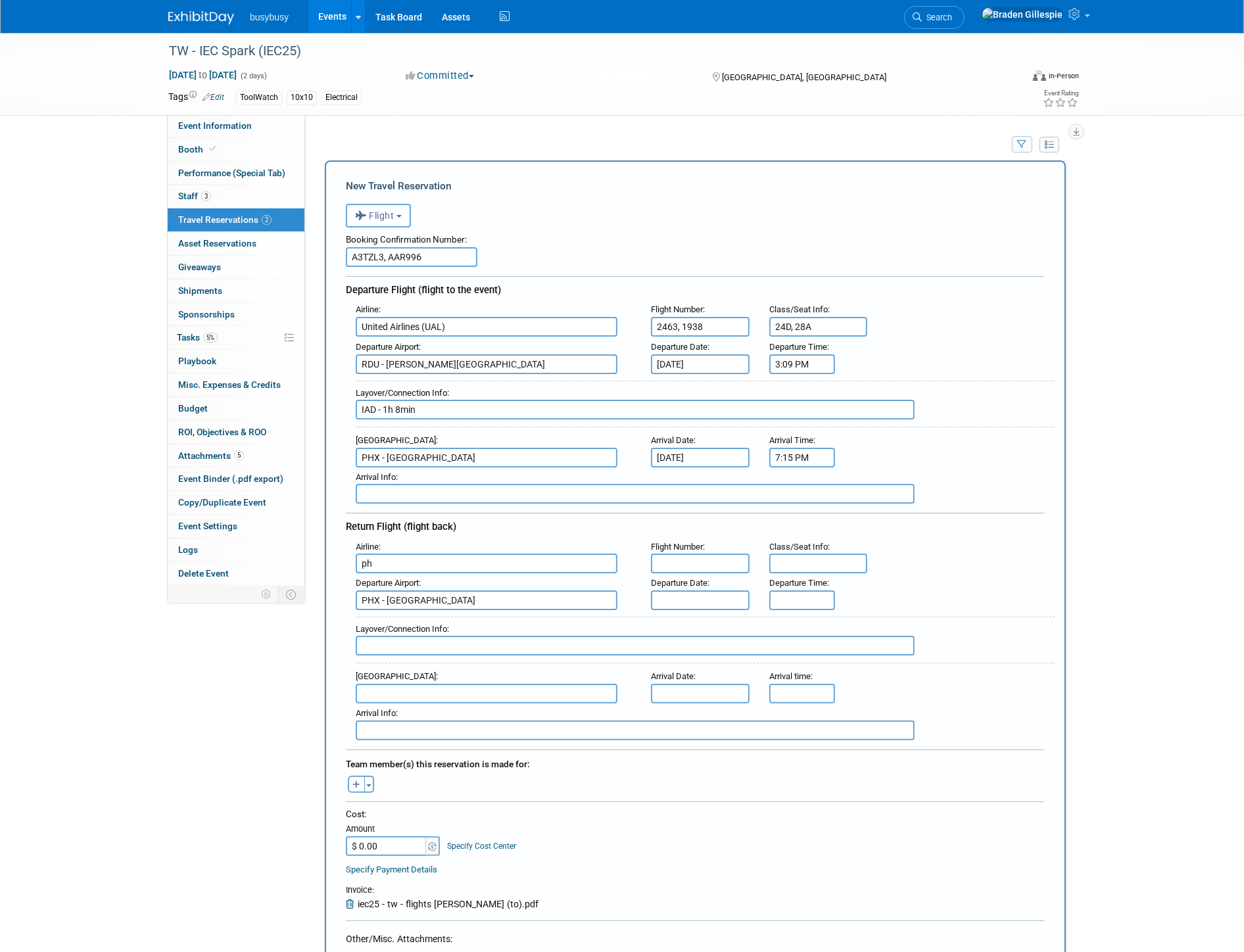
type input "p"
click at [477, 579] on span "Southwest Airlines (SWA)" at bounding box center [493, 585] width 273 height 21
type input "Southwest Airlines (SWA)"
click at [463, 684] on input "text" at bounding box center [486, 694] width 262 height 20
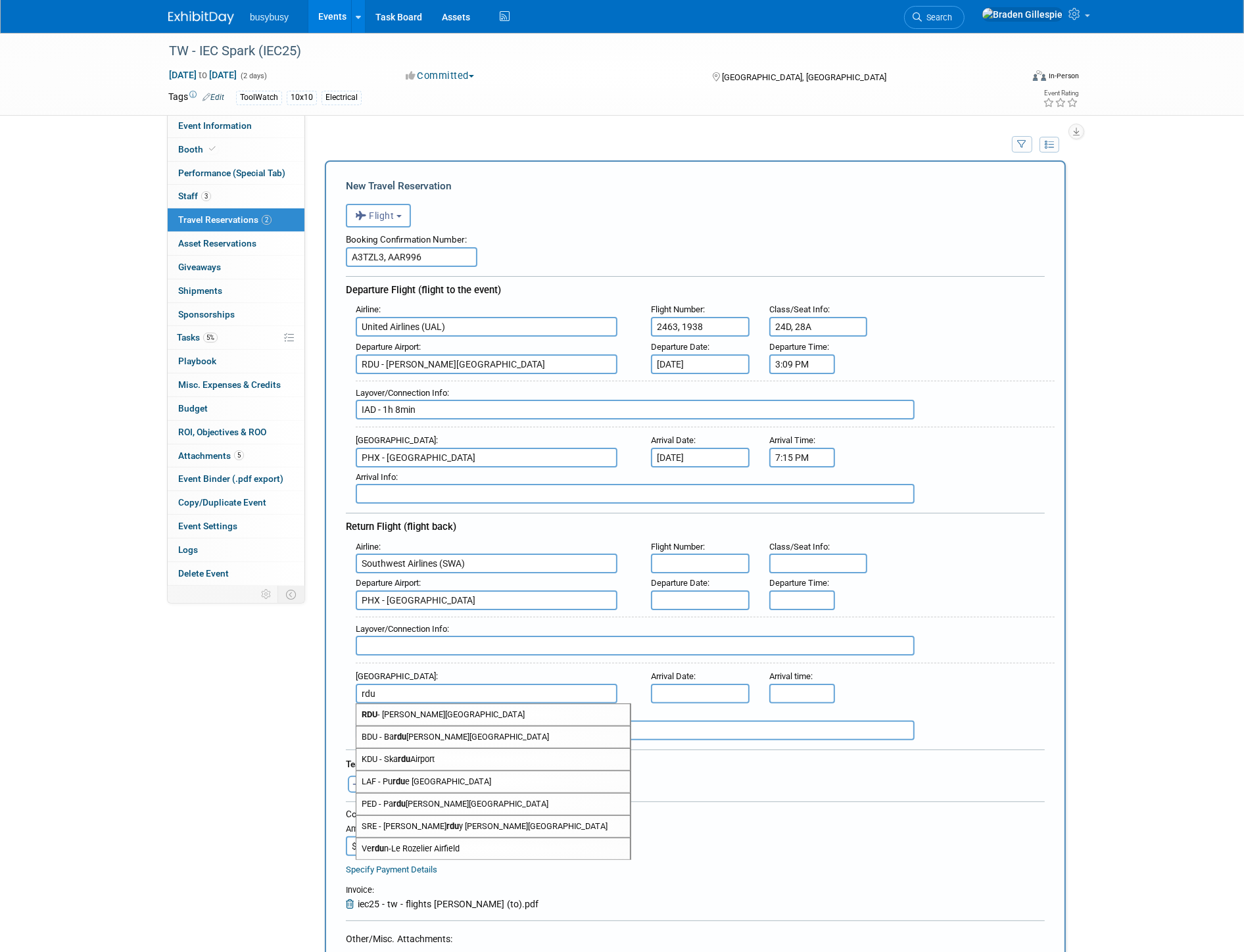
click at [464, 704] on span "RDU - Raleigh Durham International Airport" at bounding box center [493, 715] width 273 height 21
type input "RDU - Raleigh Durham International Airport"
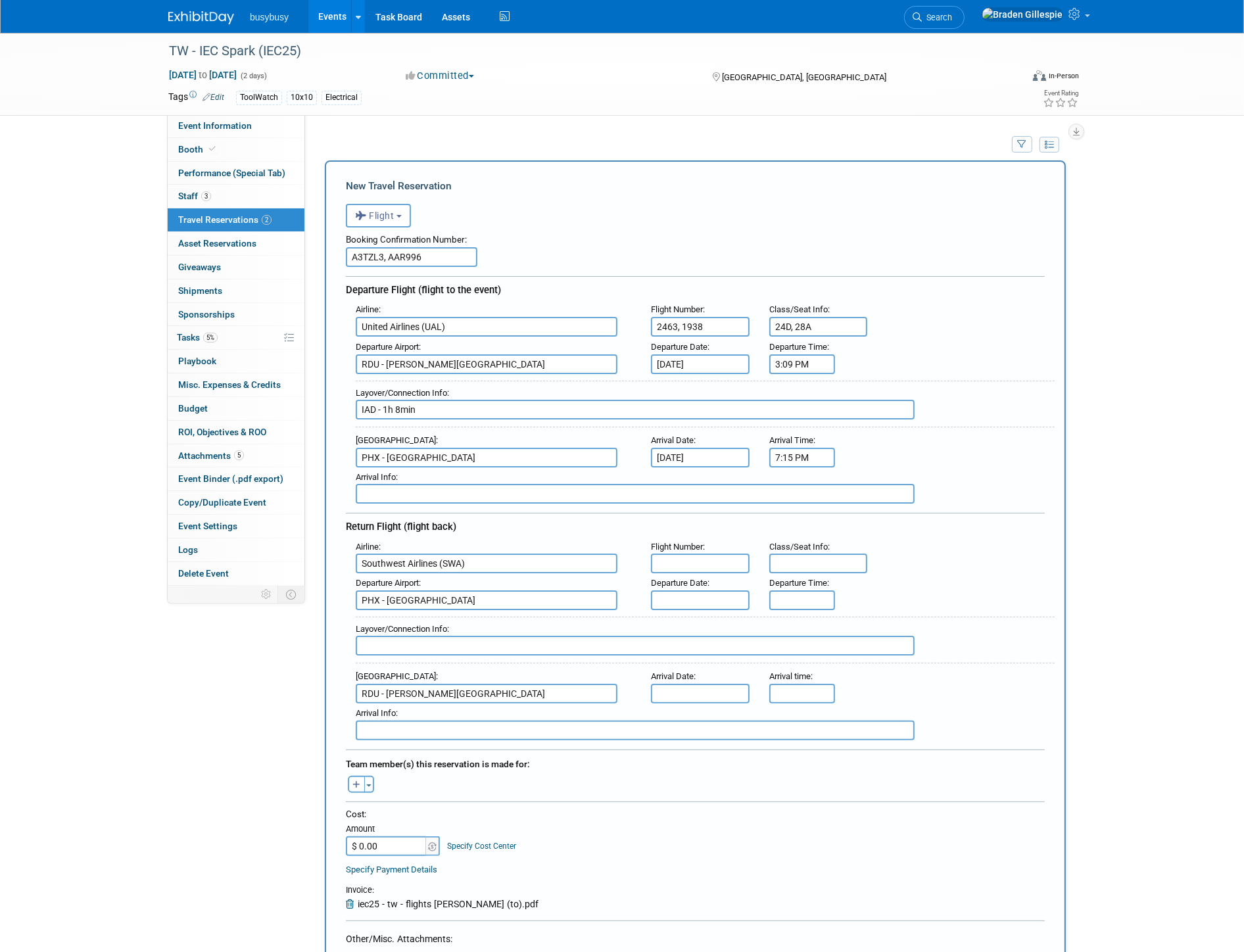
scroll to position [365, 0]
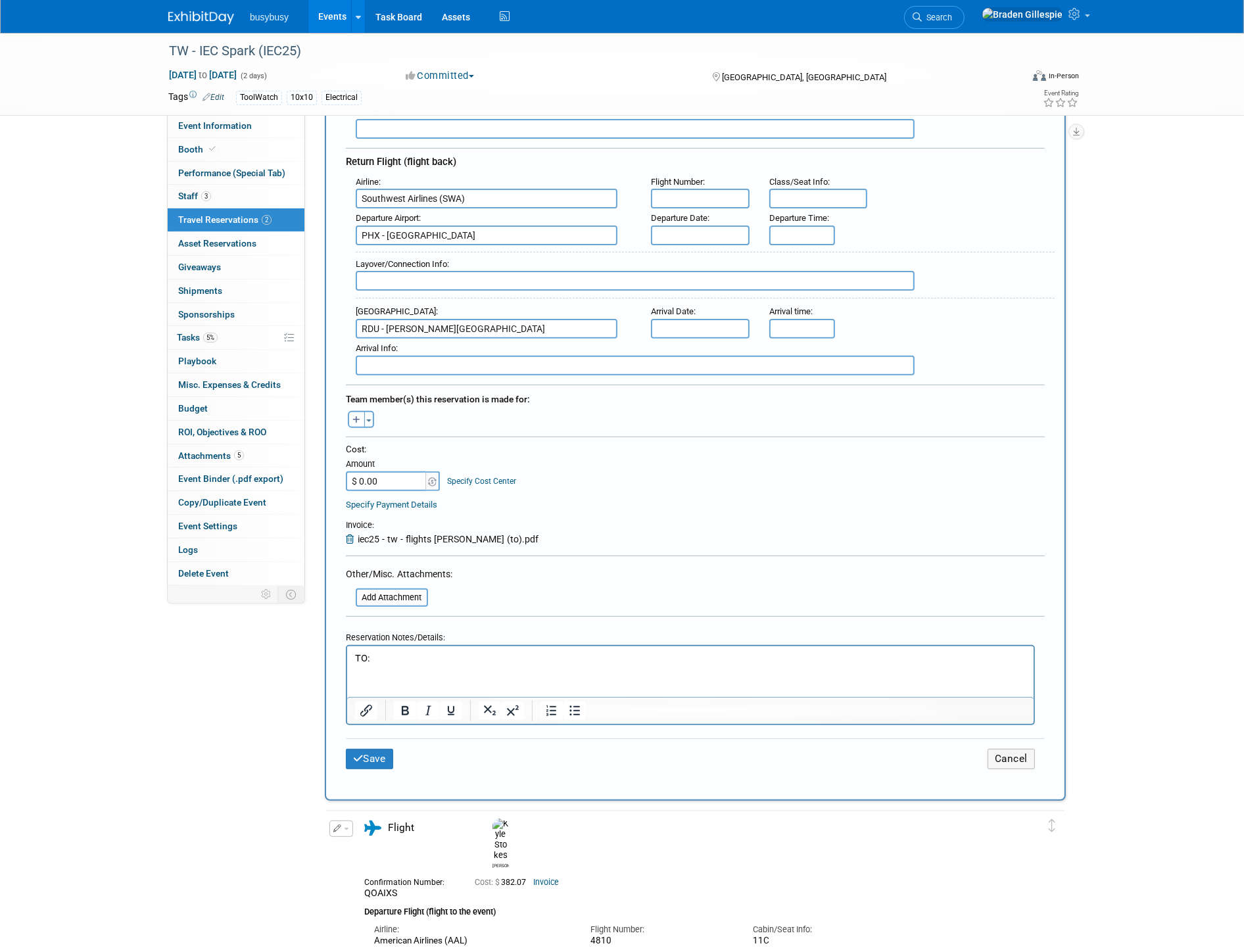
click at [454, 665] on html "TO:" at bounding box center [690, 655] width 686 height 19
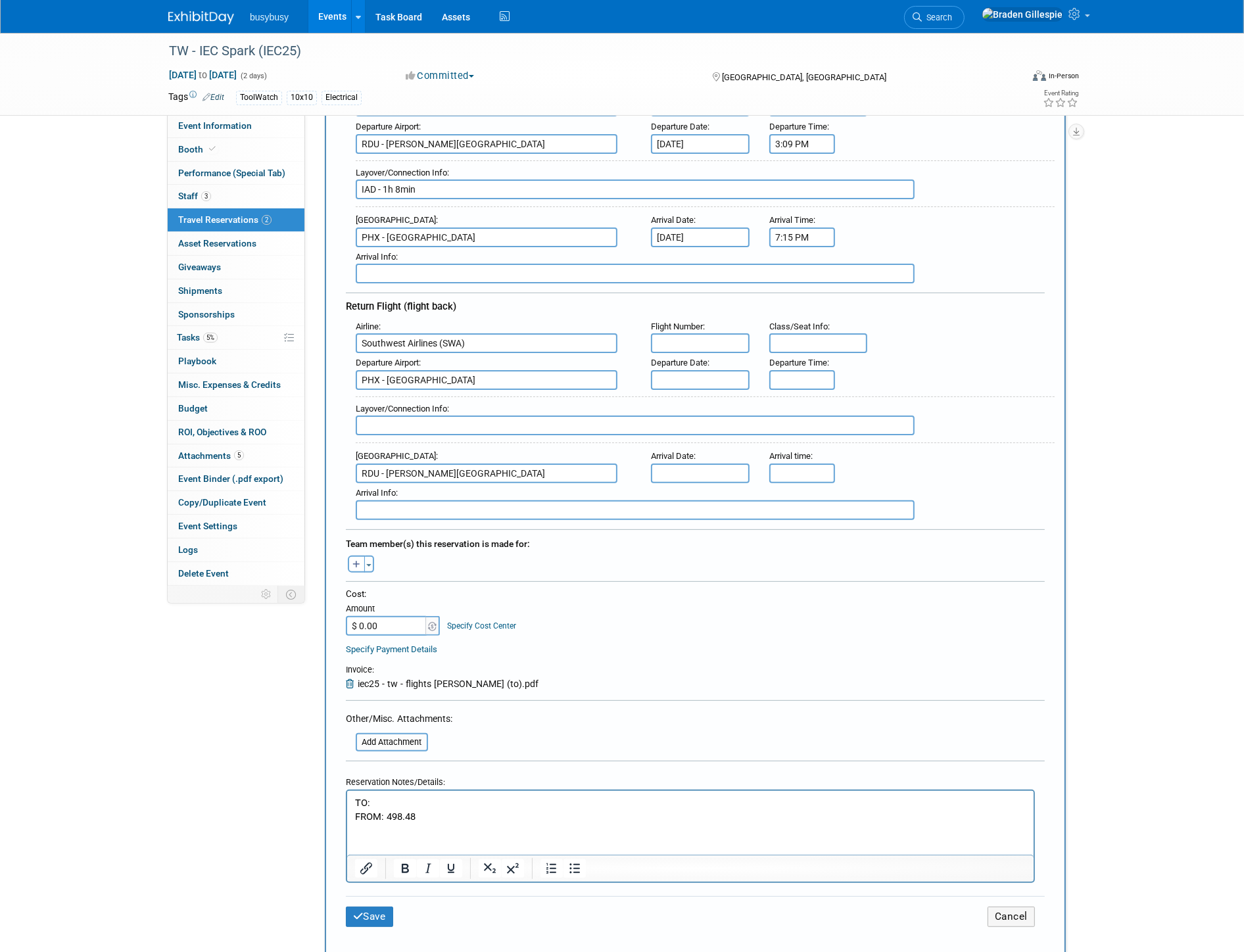
scroll to position [219, 0]
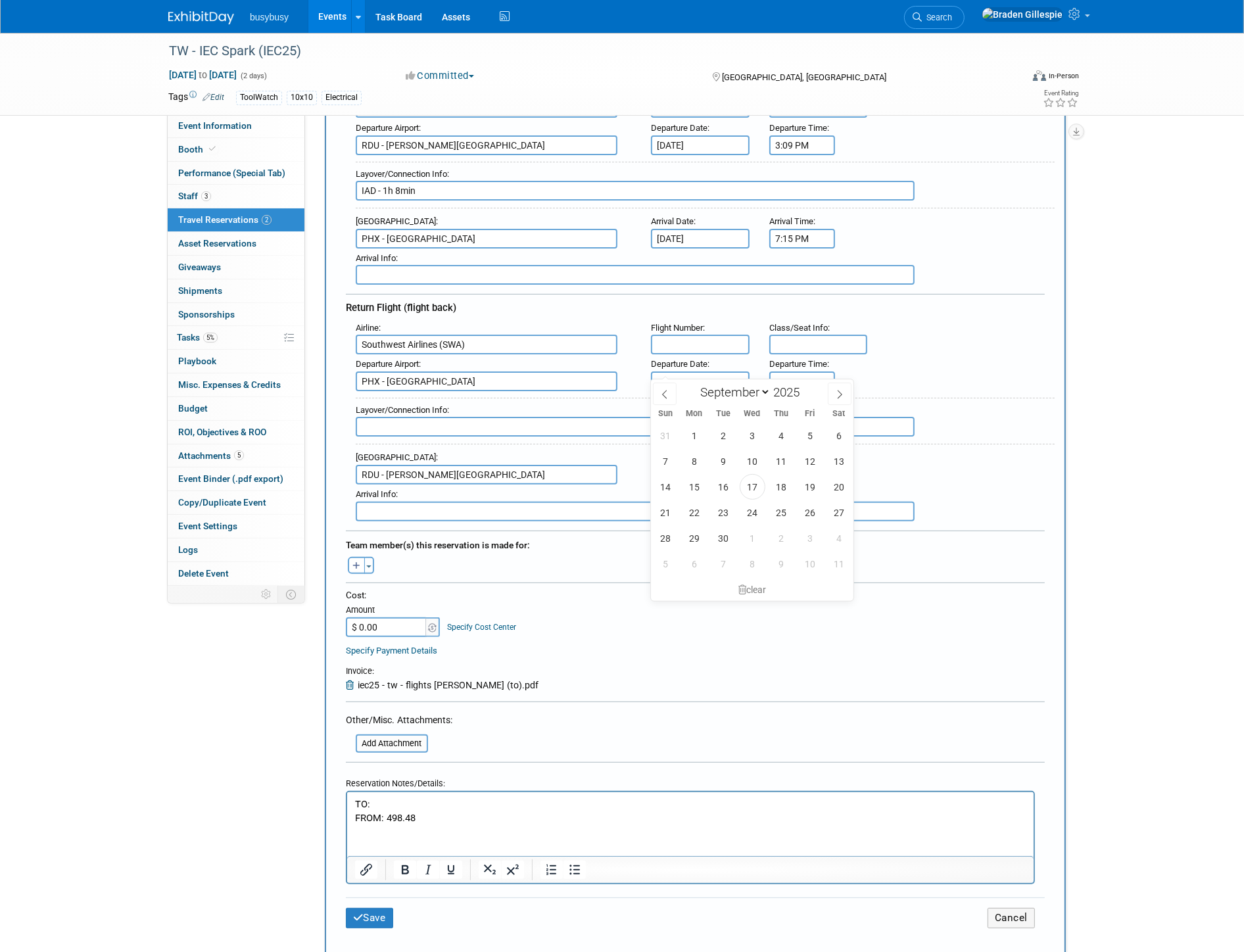
click at [688, 371] on input "text" at bounding box center [700, 381] width 99 height 20
click at [833, 487] on span "20" at bounding box center [838, 487] width 26 height 26
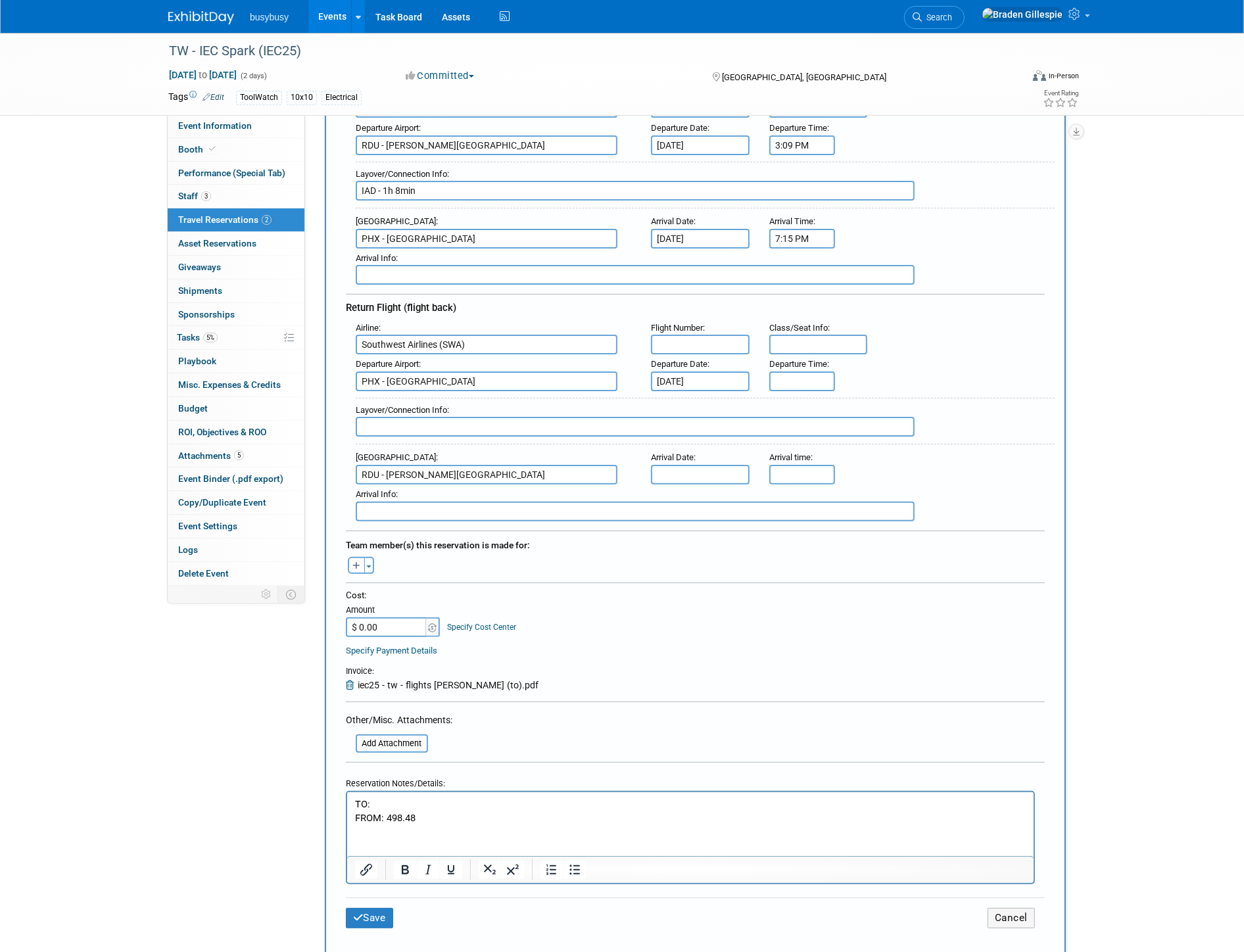
click at [724, 371] on input "Sep 20, 2025" at bounding box center [700, 381] width 99 height 20
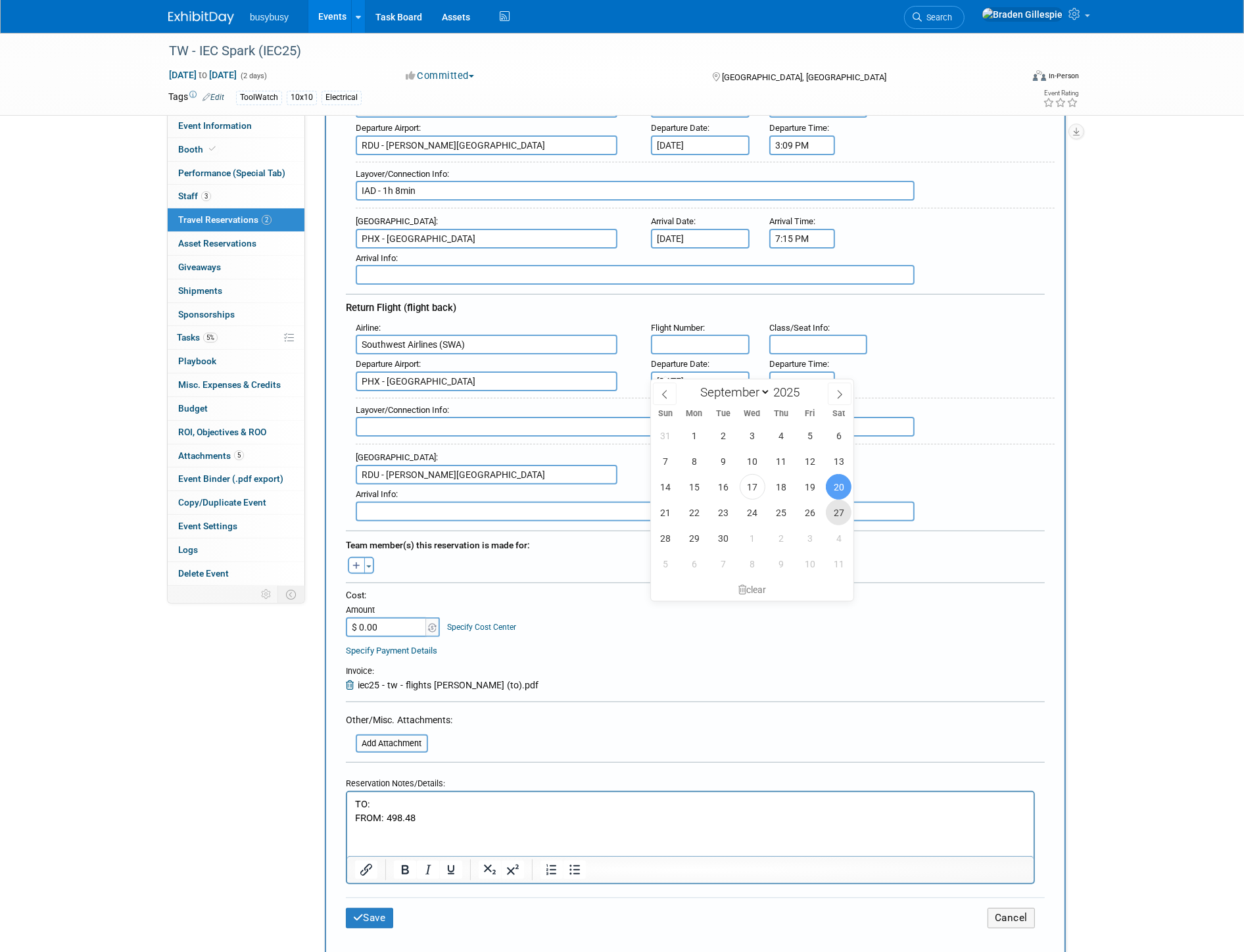
click at [840, 523] on span "27" at bounding box center [838, 512] width 26 height 26
type input "Sep 27, 2025"
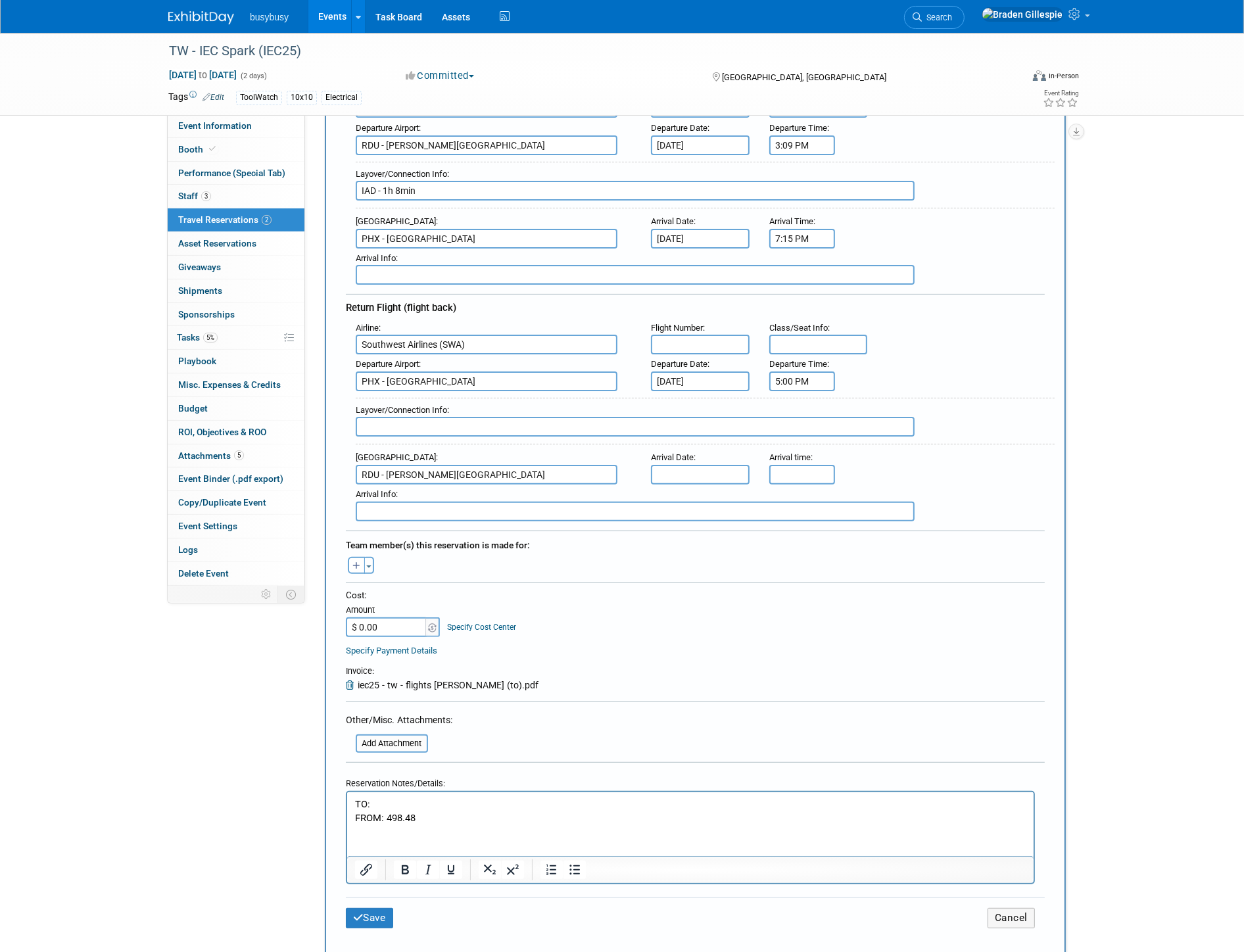
click at [824, 371] on input "5:00 PM" at bounding box center [801, 381] width 66 height 20
drag, startPoint x: 775, startPoint y: 378, endPoint x: 741, endPoint y: 379, distance: 34.0
click at [741, 378] on div "Airline : Southwest Airlines (SWA) Flight Number : Class/Seat Info : Departure …" at bounding box center [695, 420] width 699 height 203
type input "4:05 PM"
click at [721, 465] on input "text" at bounding box center [700, 474] width 99 height 20
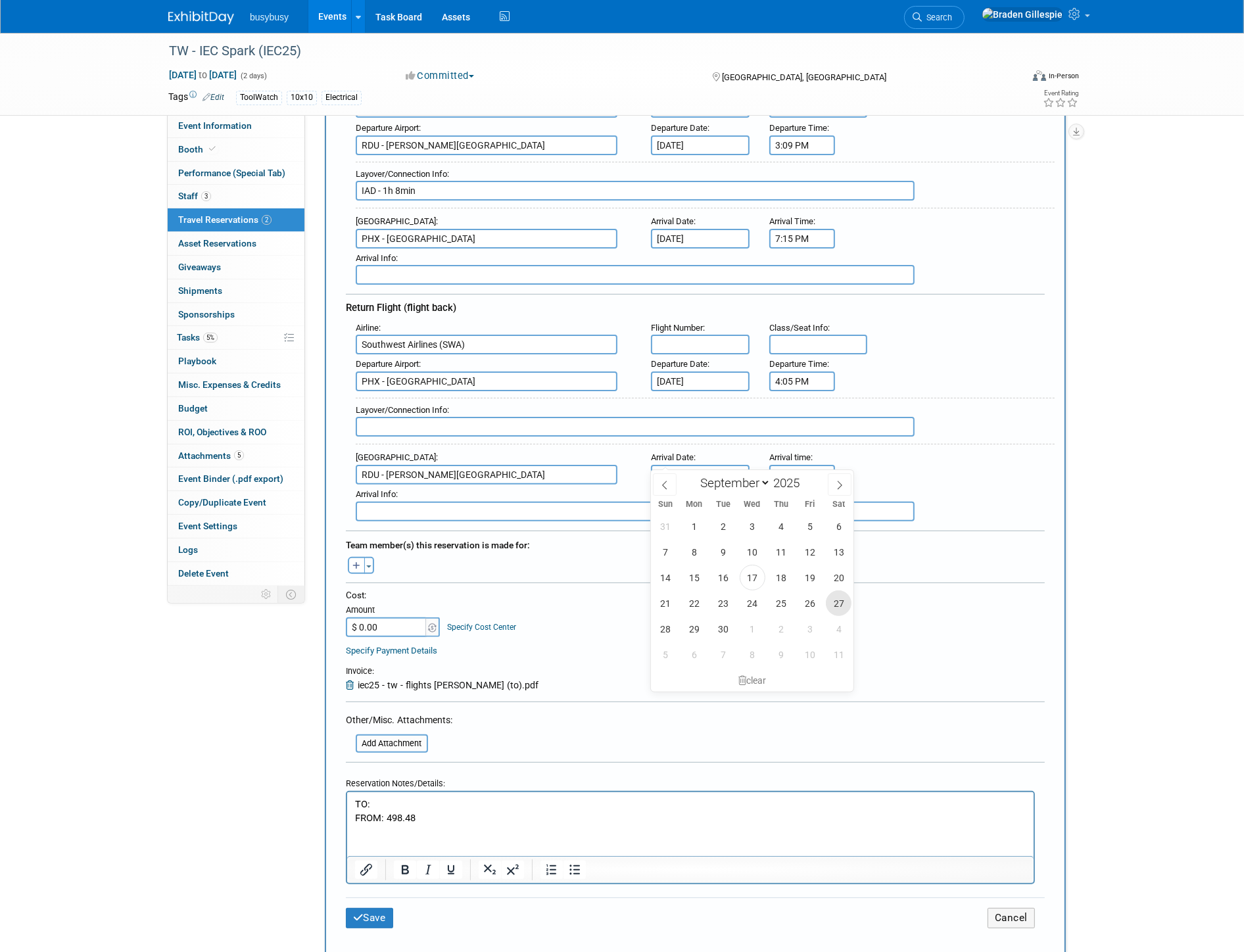
click at [840, 594] on span "27" at bounding box center [838, 603] width 26 height 26
type input "Sep 27, 2025"
click at [806, 465] on input "5:00 PM" at bounding box center [801, 474] width 66 height 20
drag, startPoint x: 781, startPoint y: 462, endPoint x: 708, endPoint y: 464, distance: 73.0
click at [715, 462] on div "Arrival Airport : RDU - Raleigh Durham International Airport Arrival Date : Sep…" at bounding box center [700, 466] width 709 height 37
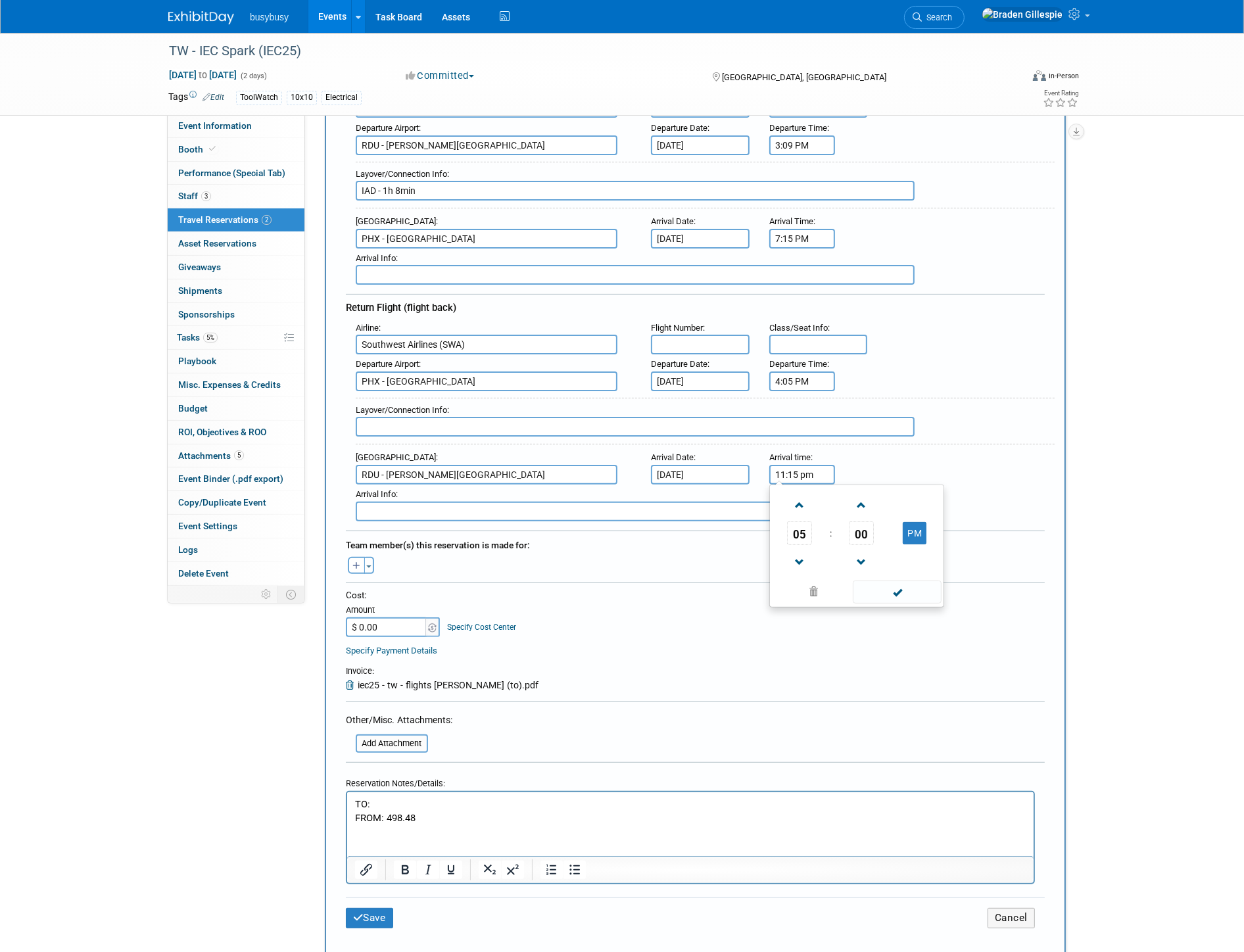
type input "11:15 PM"
click at [370, 565] on span "button" at bounding box center [369, 567] width 6 height 3
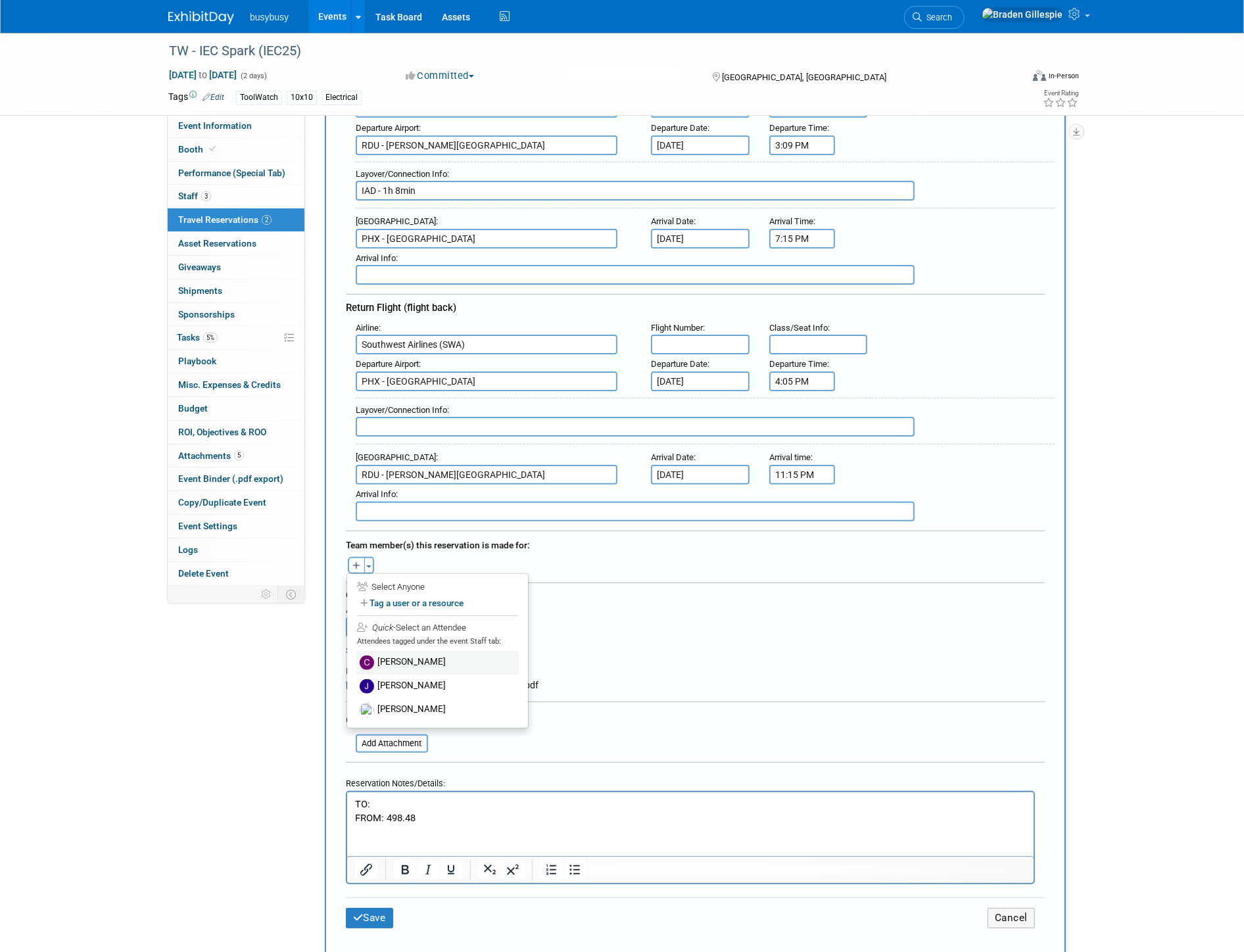
click at [409, 651] on label "Chris White" at bounding box center [437, 663] width 162 height 23
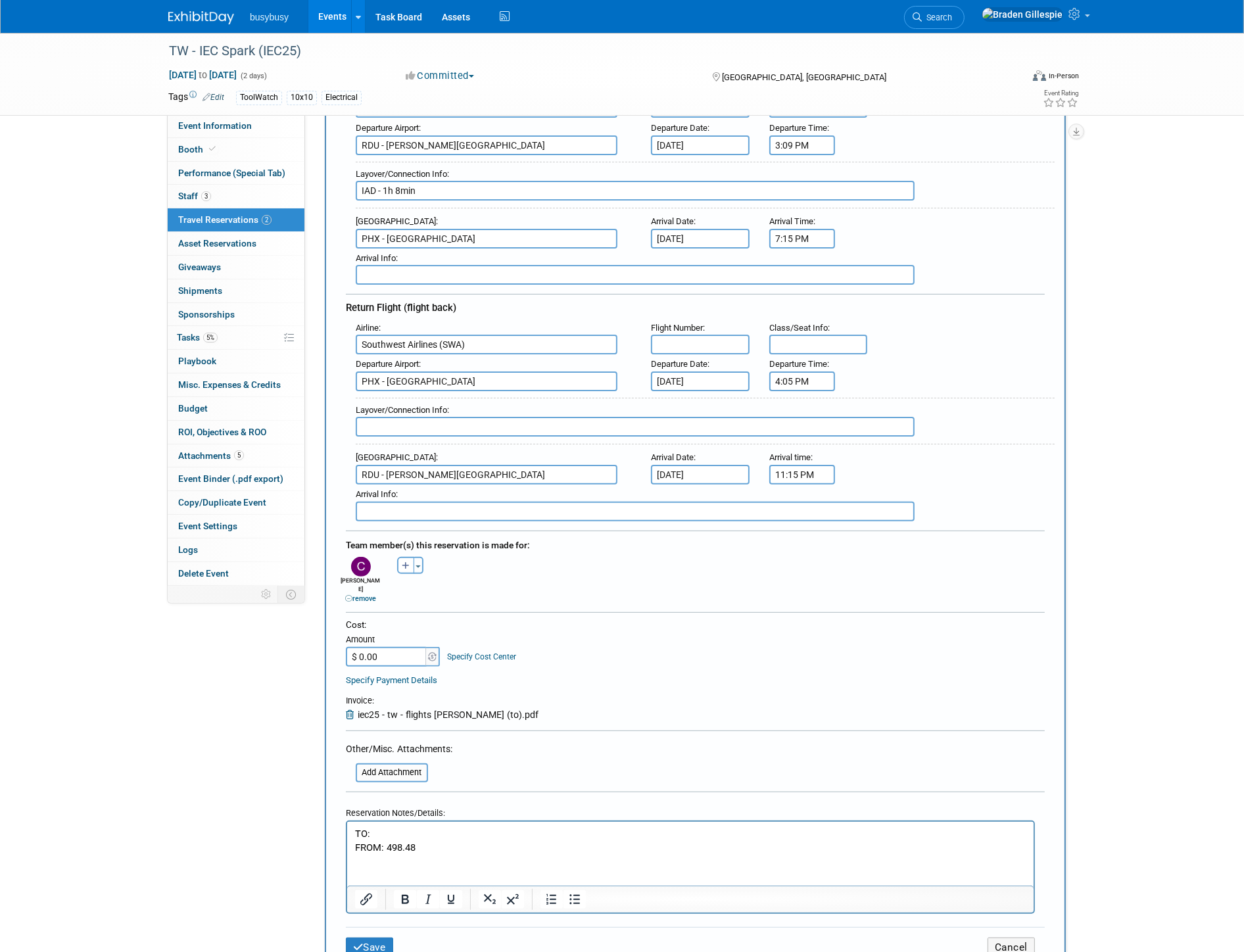
click at [412, 647] on input "$ 0.00" at bounding box center [387, 657] width 82 height 20
click at [396, 765] on input "file" at bounding box center [348, 773] width 157 height 16
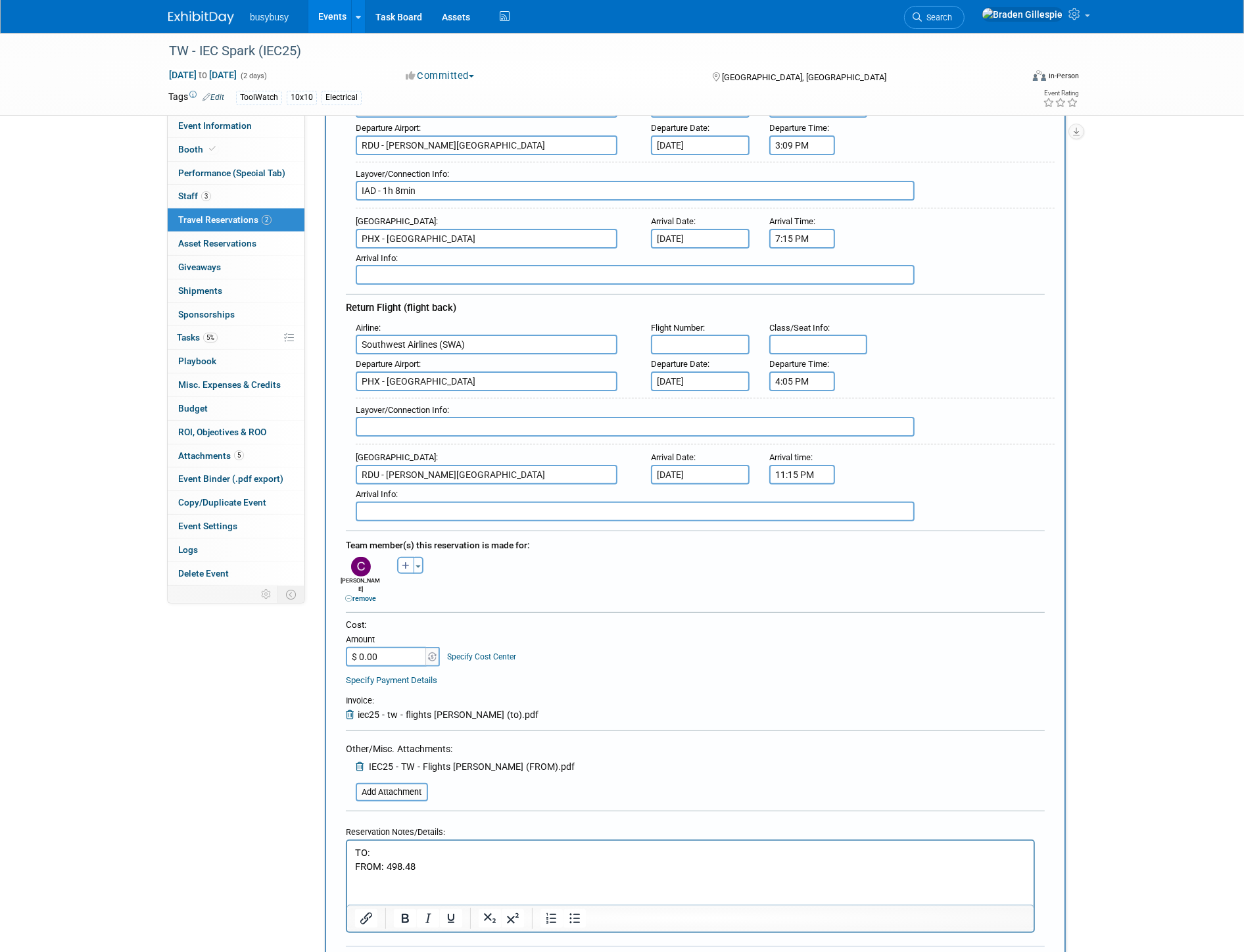
click at [703, 335] on input "text" at bounding box center [700, 344] width 99 height 20
drag, startPoint x: 739, startPoint y: 329, endPoint x: 560, endPoint y: 342, distance: 179.5
click at [560, 342] on div "Airline : Southwest Airlines (SWA) Flight Number : 737 Class/Seat Info : : : : …" at bounding box center [695, 420] width 699 height 203
type input "4071"
click at [828, 338] on input "text" at bounding box center [818, 344] width 99 height 20
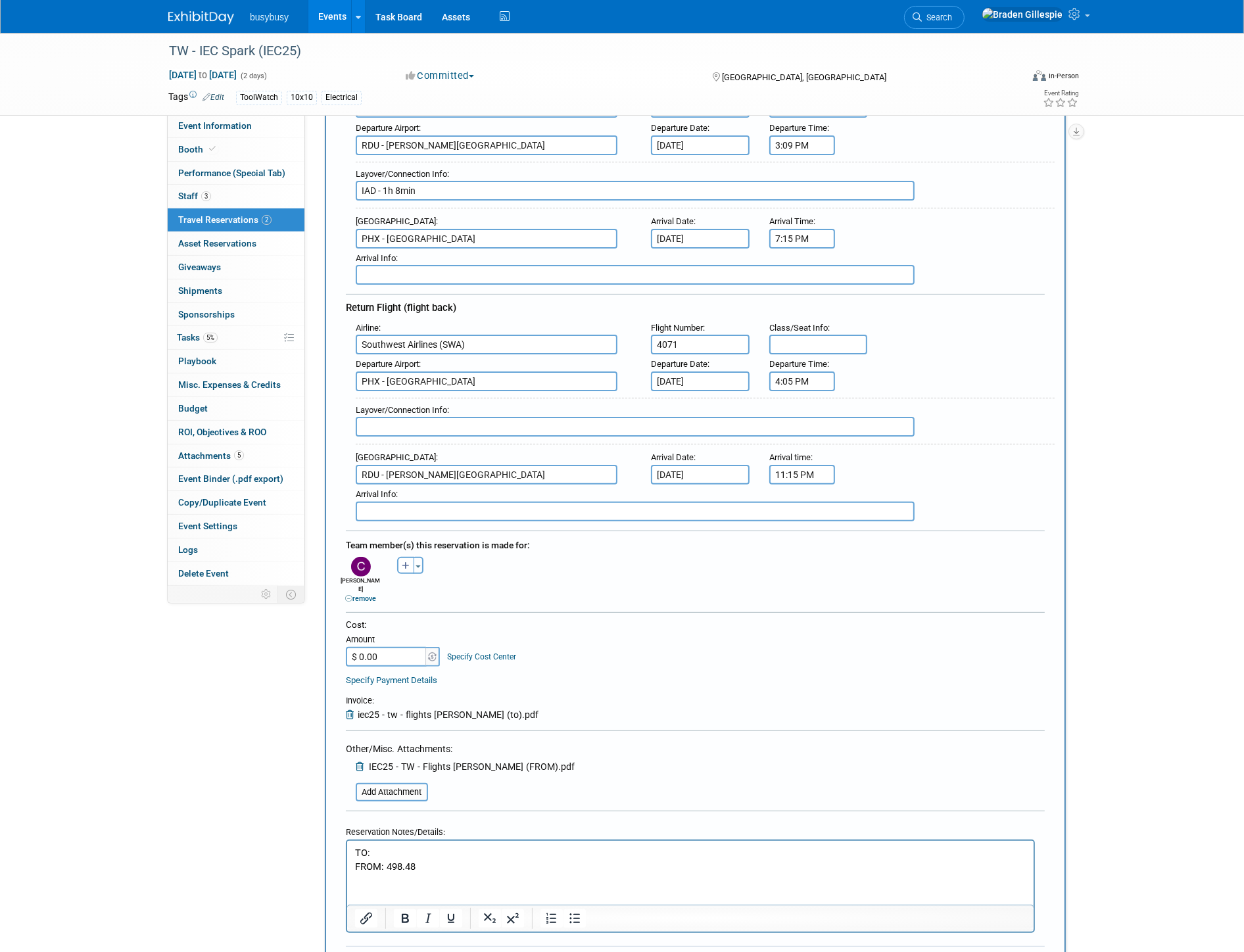
click at [819, 335] on input "text" at bounding box center [818, 344] width 99 height 20
click at [478, 852] on p "TO:" at bounding box center [690, 853] width 672 height 14
click at [379, 647] on input "$ 0.00" at bounding box center [387, 657] width 82 height 20
type input "$ 960.77"
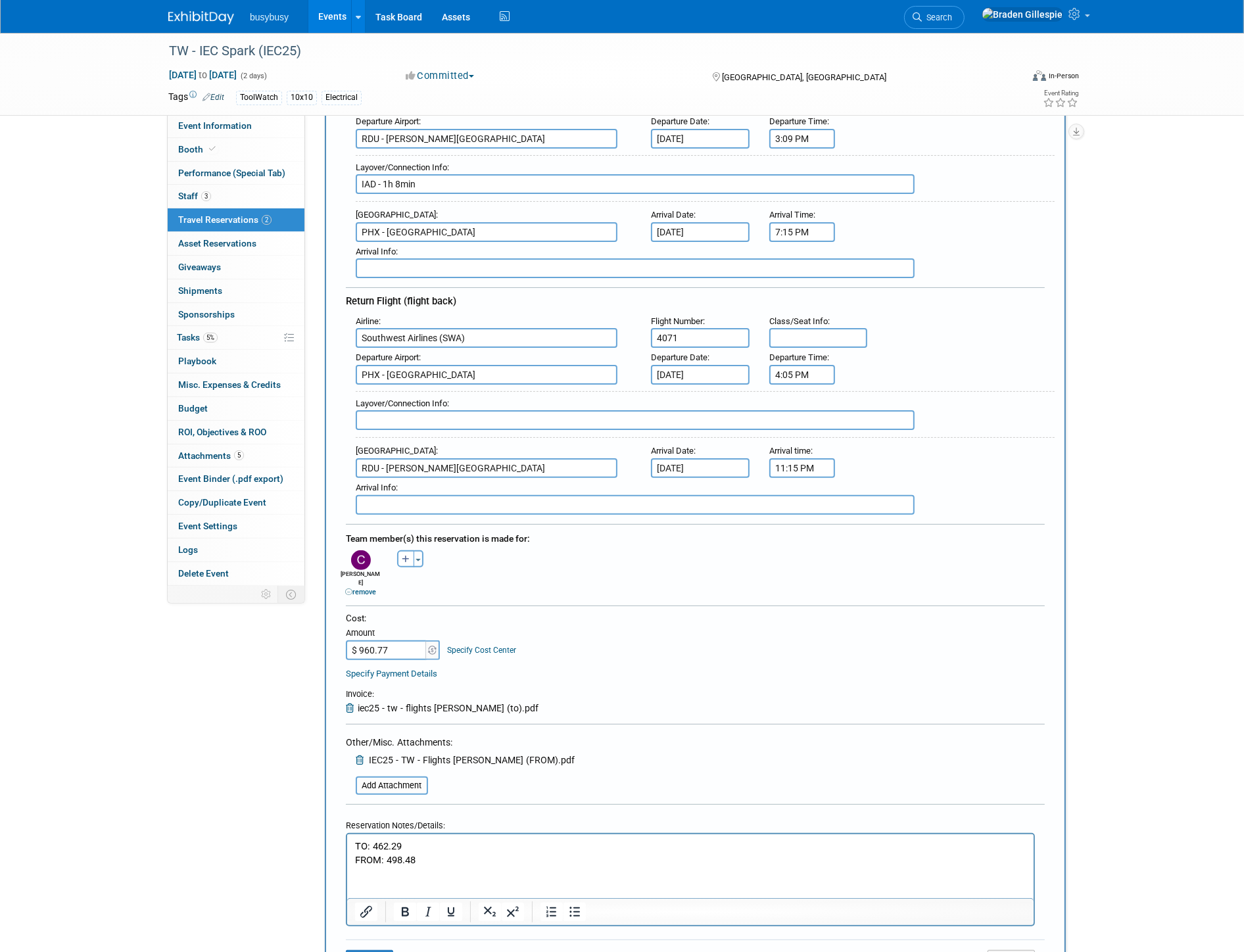
scroll to position [365, 0]
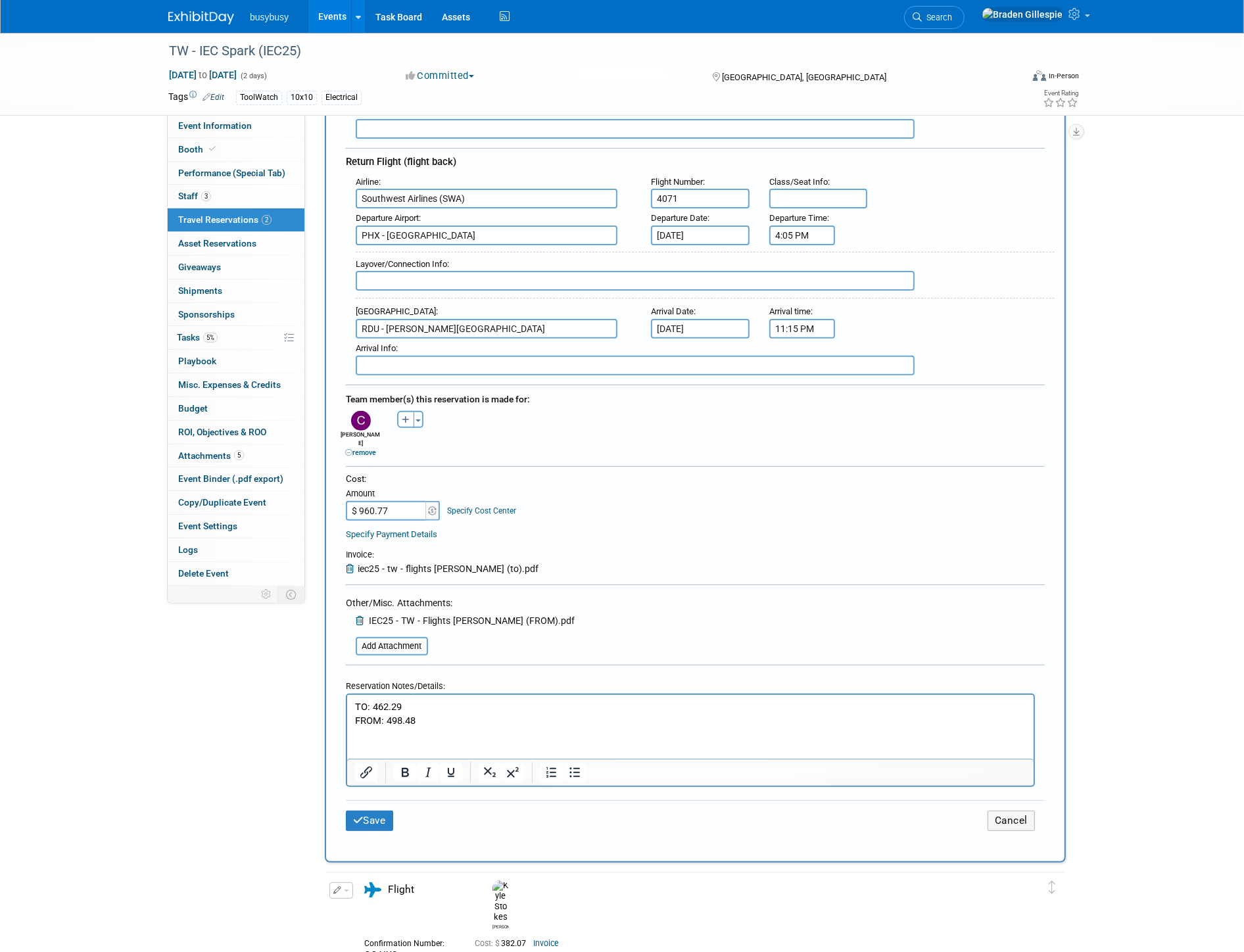
click at [471, 271] on input "text" at bounding box center [635, 280] width 559 height 20
type input "Nonstop - 4h 10m"
click at [387, 810] on button "Save" at bounding box center [369, 821] width 48 height 21
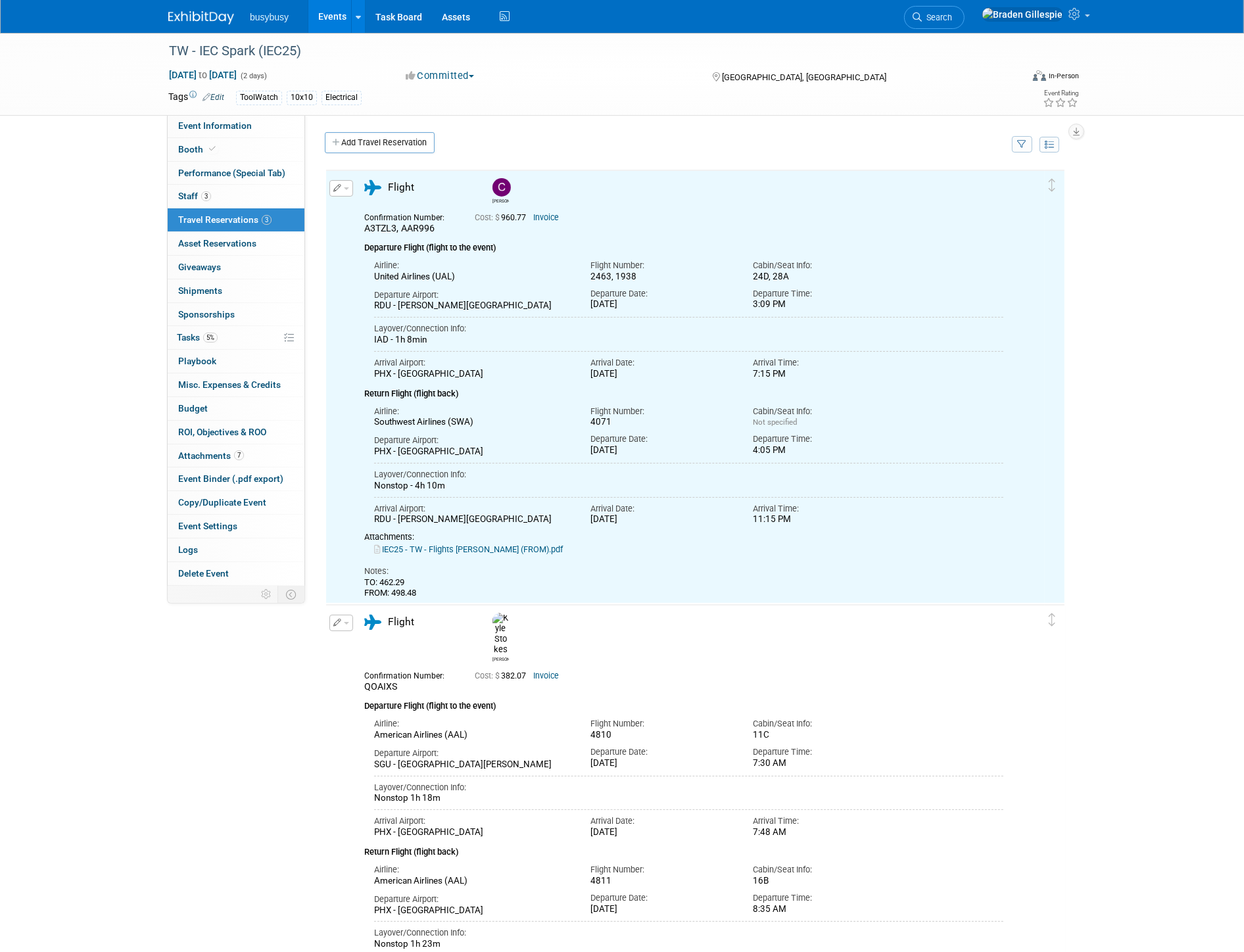
scroll to position [0, 0]
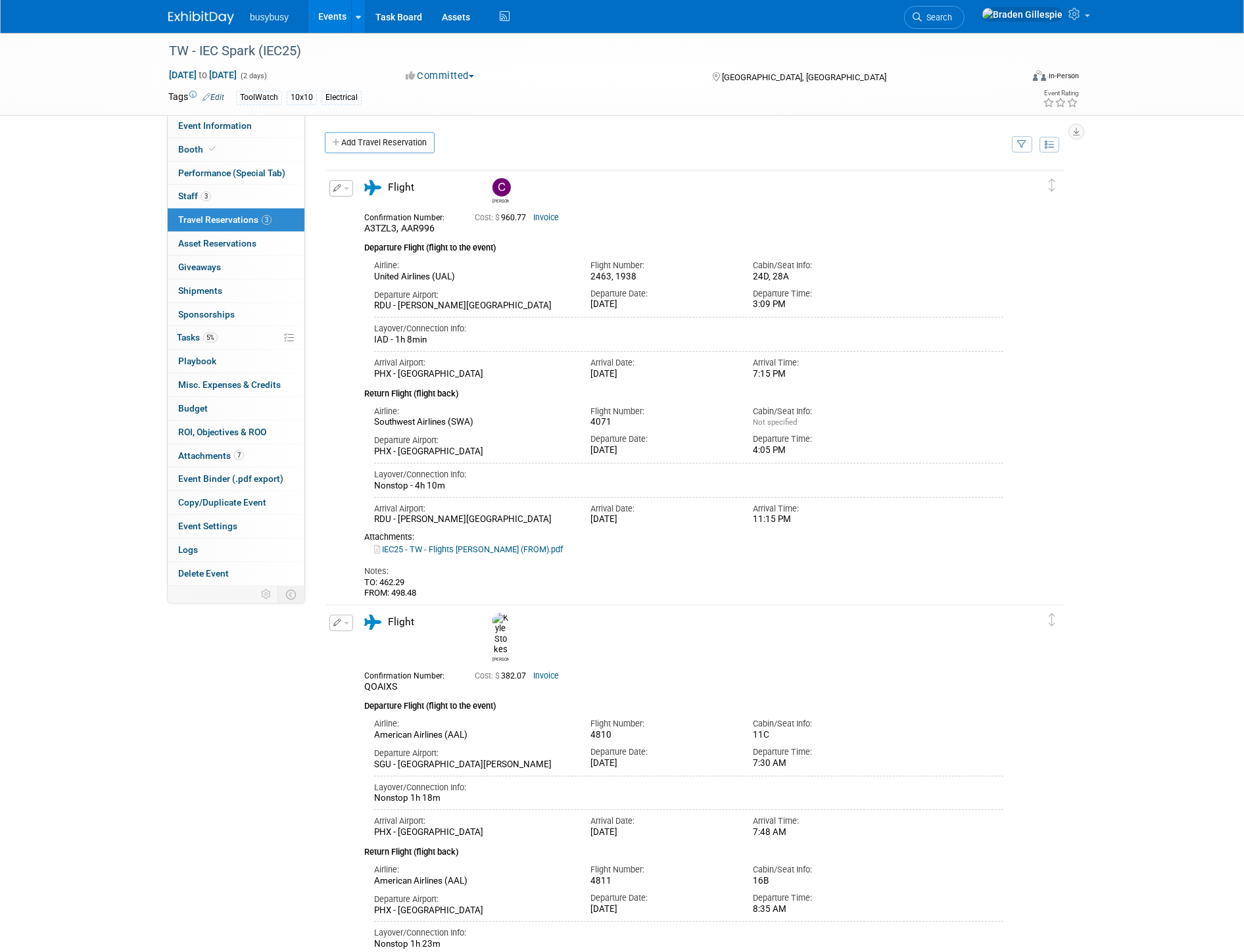
click at [204, 14] on img at bounding box center [201, 17] width 66 height 13
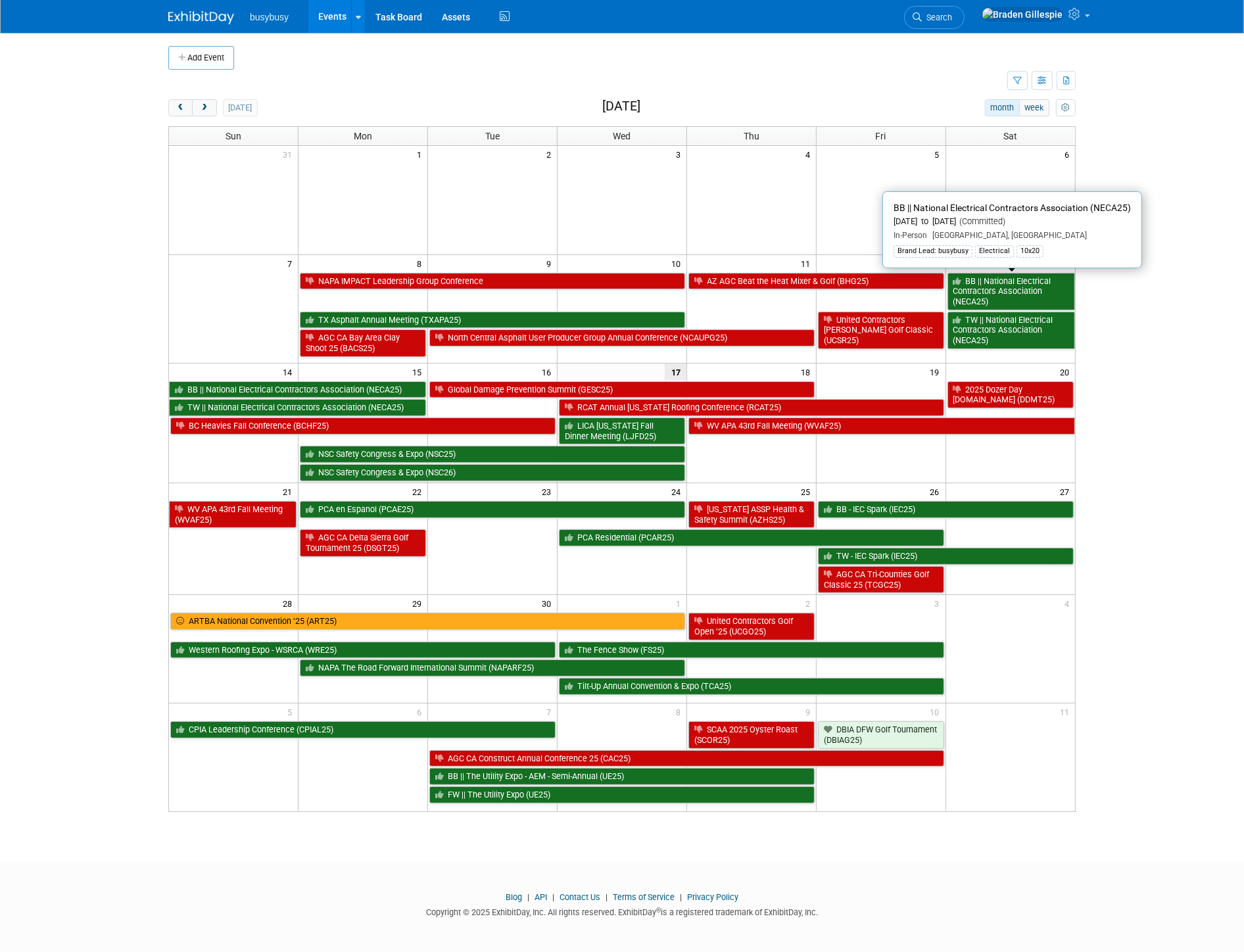
click at [1006, 291] on link "BB || National Electrical Contractors Association (NECA25)" at bounding box center [1011, 291] width 128 height 37
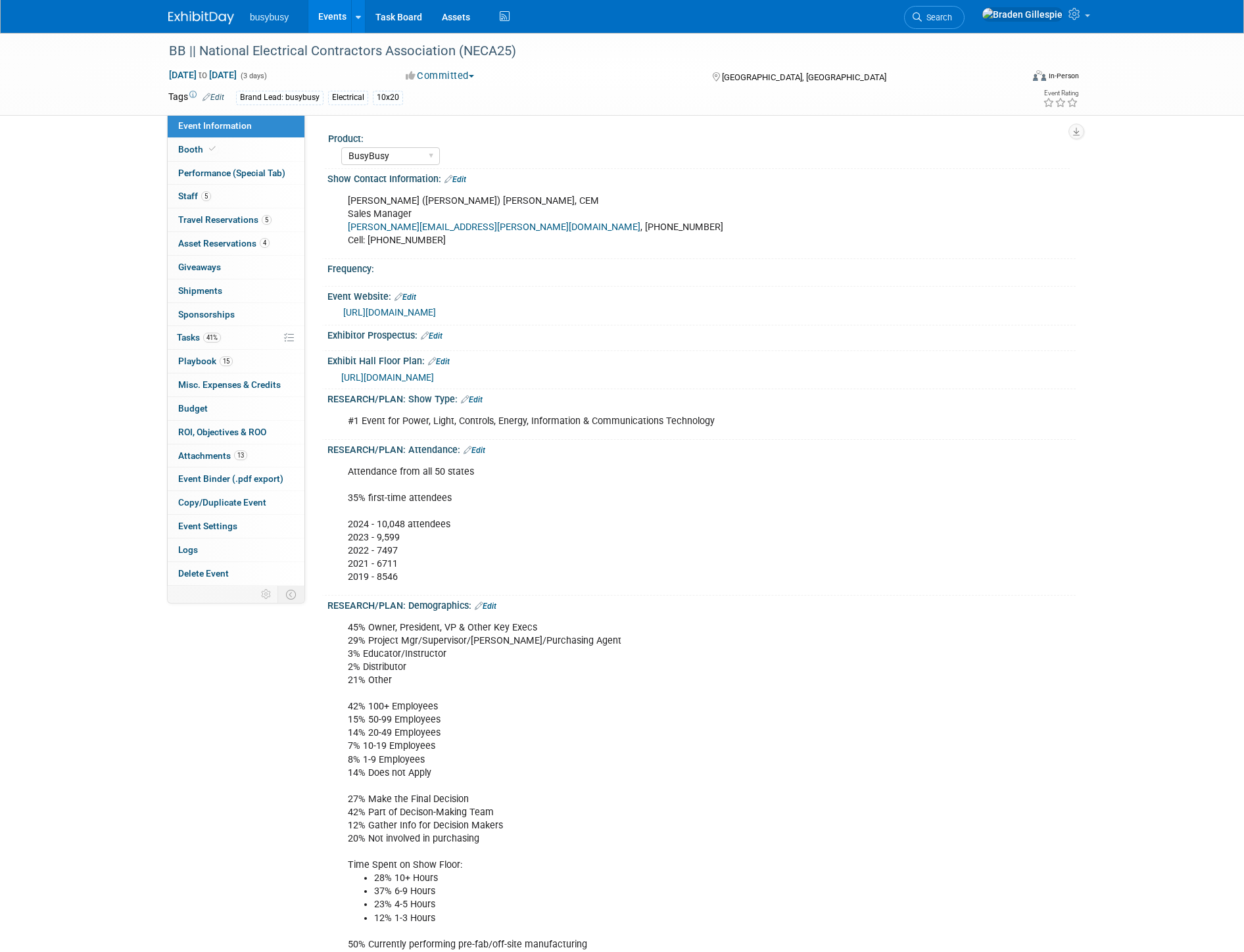
select select "BusyBusy"
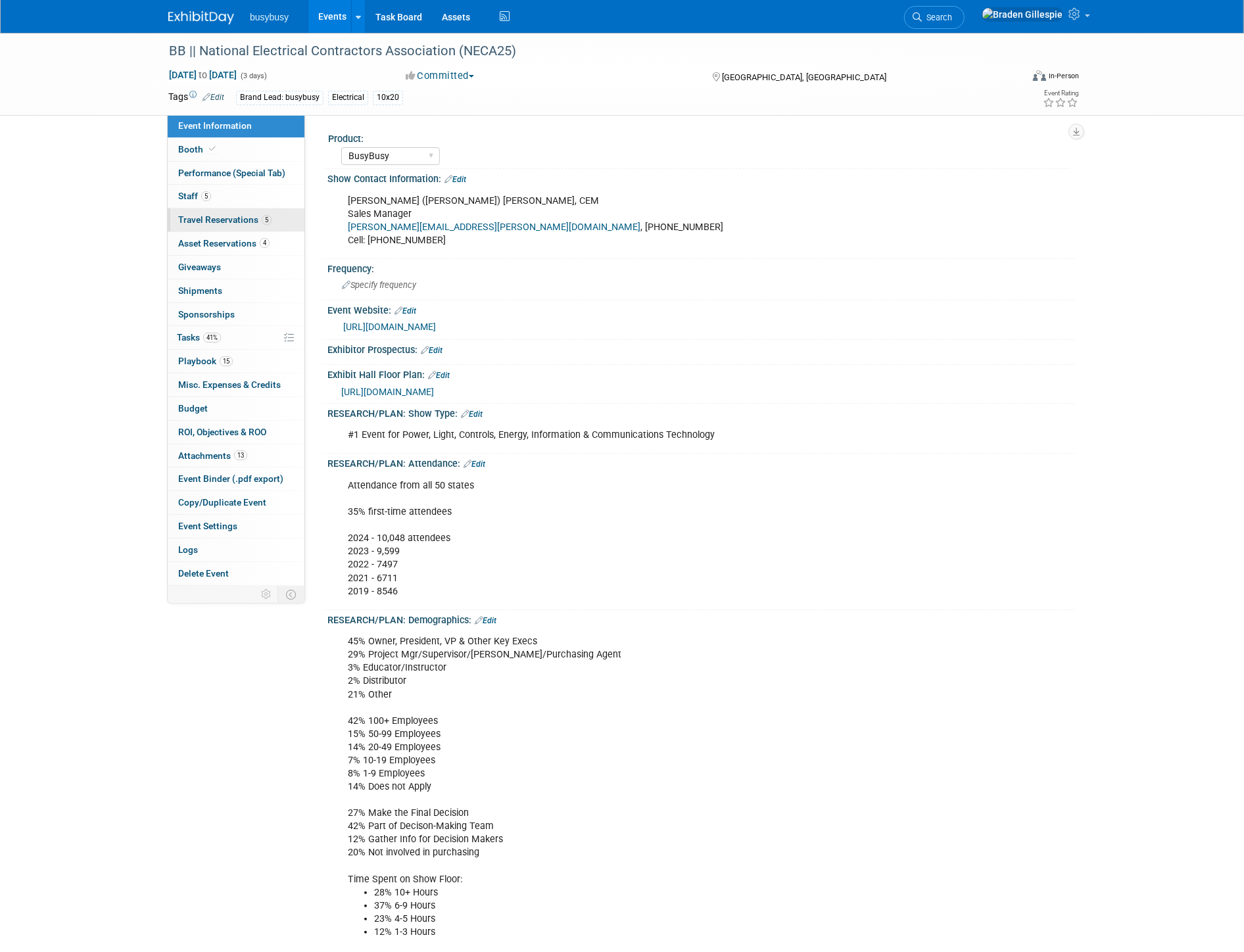
click at [237, 224] on span "Travel Reservations 5" at bounding box center [224, 220] width 93 height 10
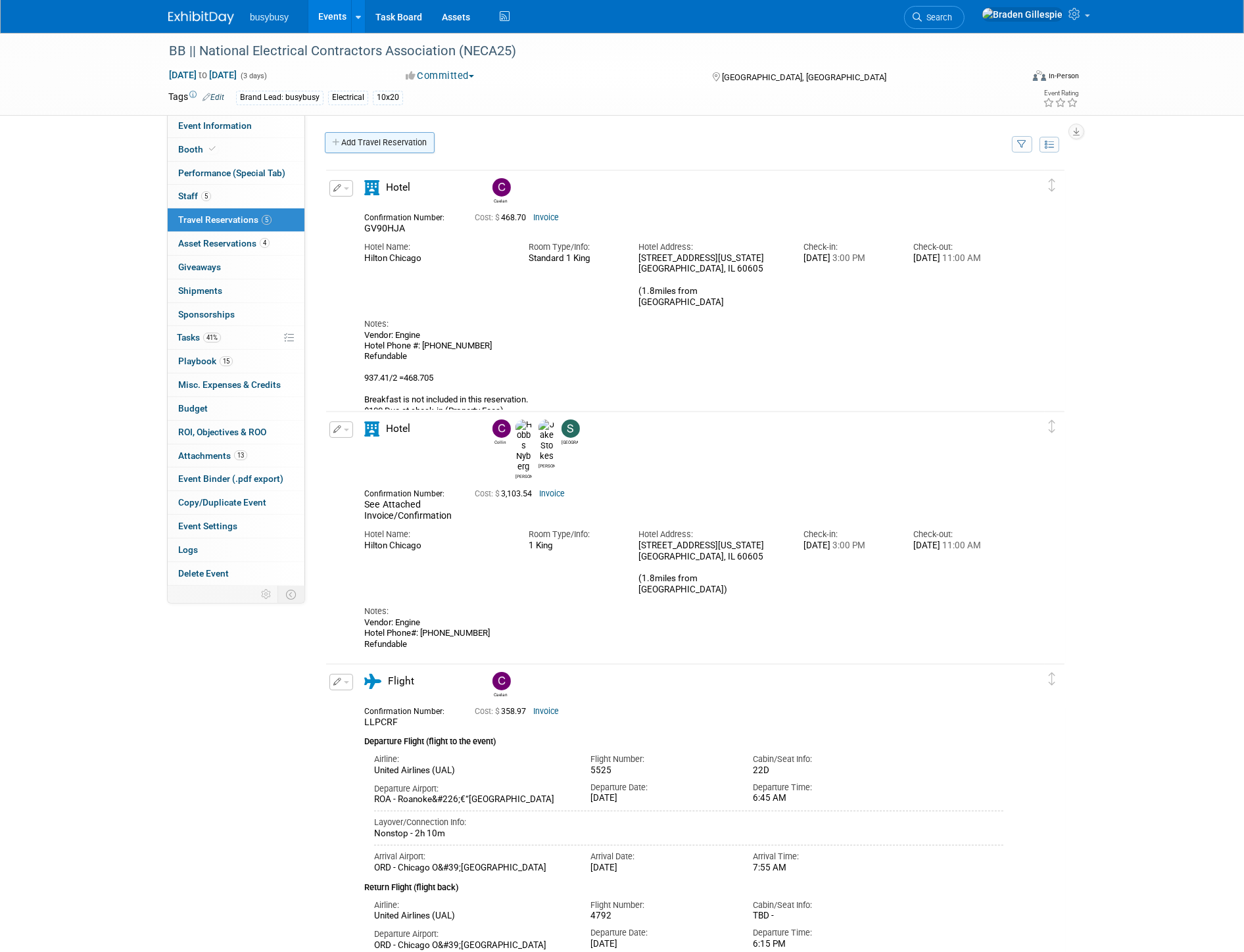
click at [396, 142] on link "Add Travel Reservation" at bounding box center [380, 142] width 110 height 21
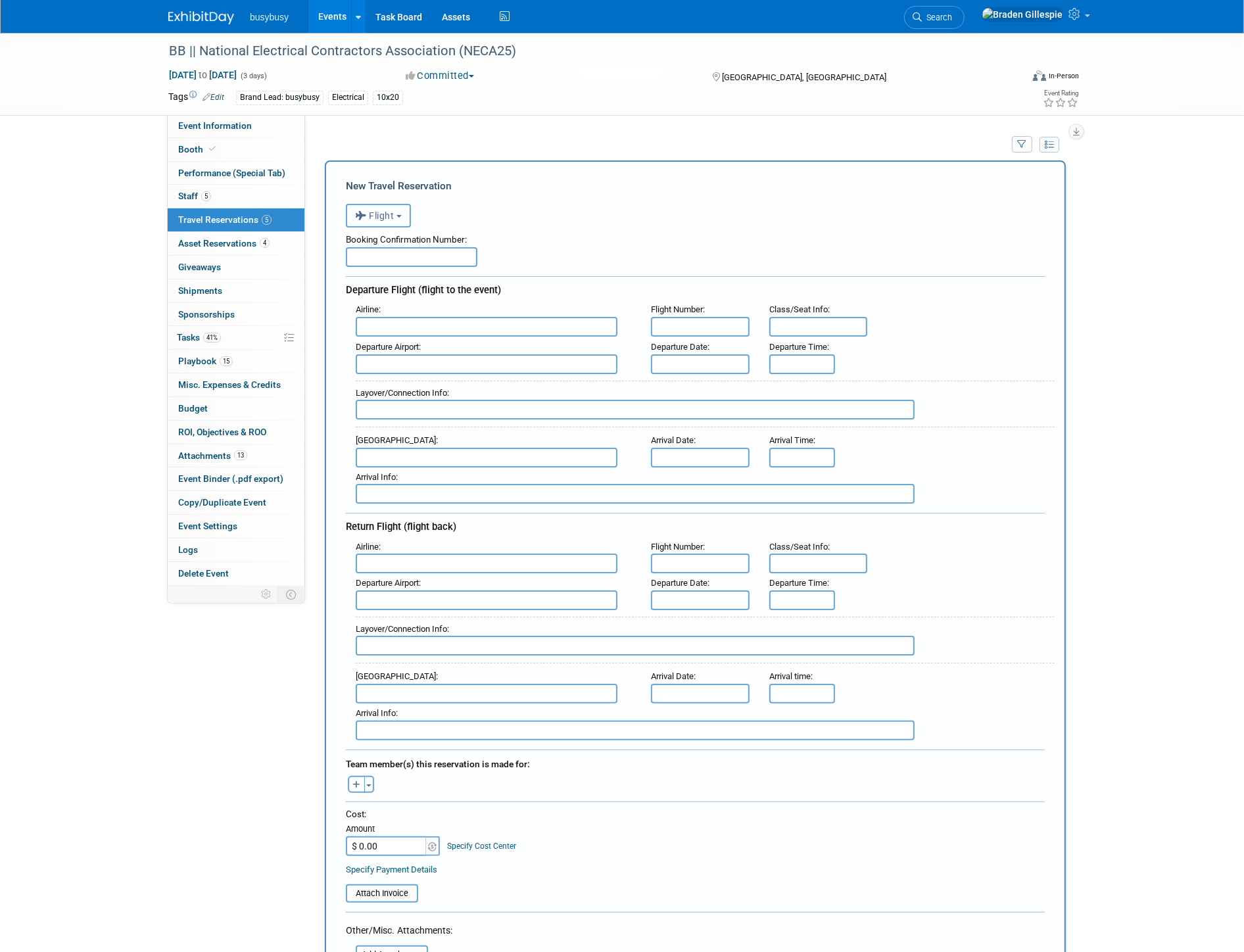
drag, startPoint x: 391, startPoint y: 217, endPoint x: 391, endPoint y: 235, distance: 18.0
click at [391, 218] on span "Flight" at bounding box center [374, 215] width 39 height 10
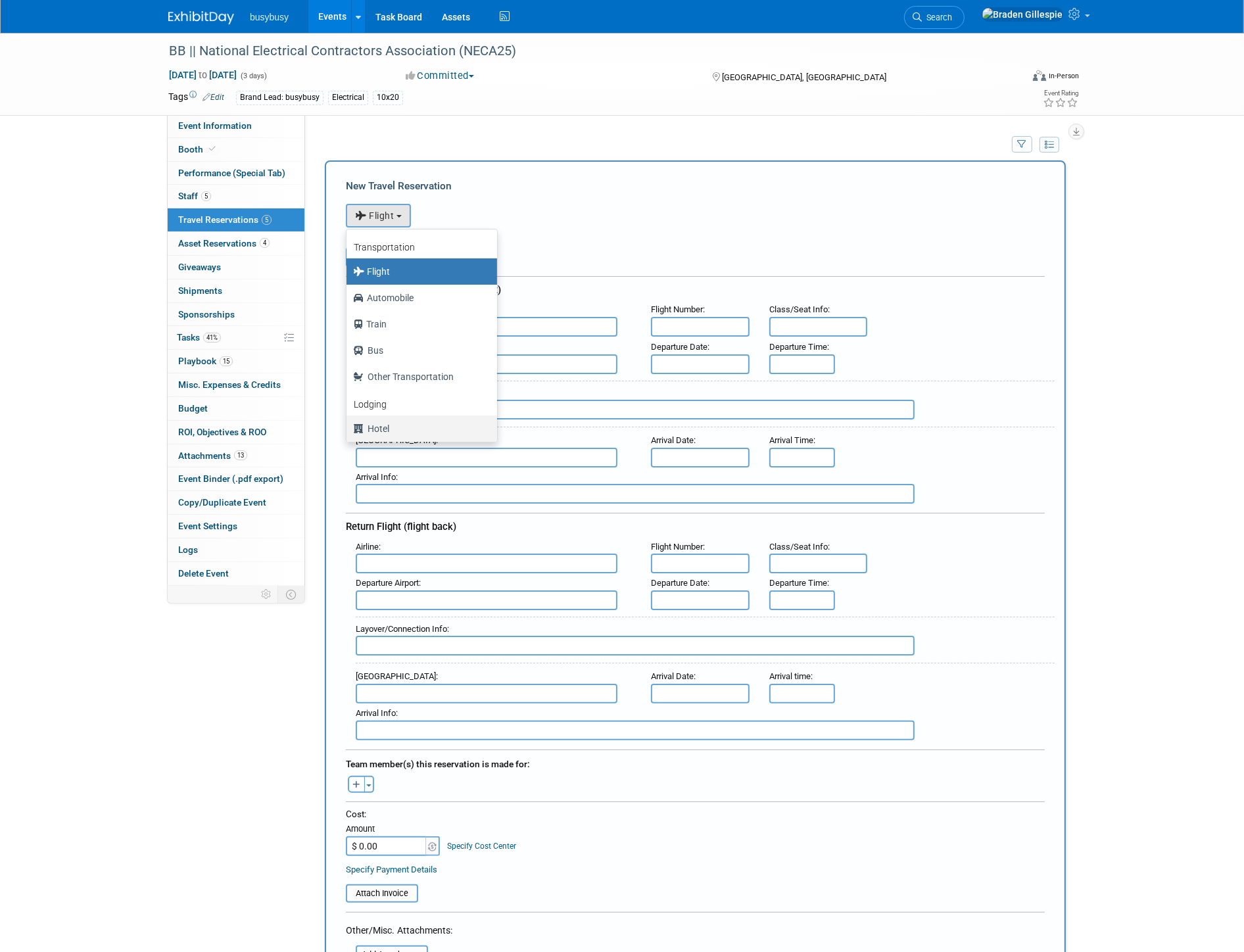
click at [423, 424] on label "Hotel" at bounding box center [419, 429] width 131 height 21
click at [349, 424] on input "Hotel" at bounding box center [344, 427] width 8 height 8
select select "6"
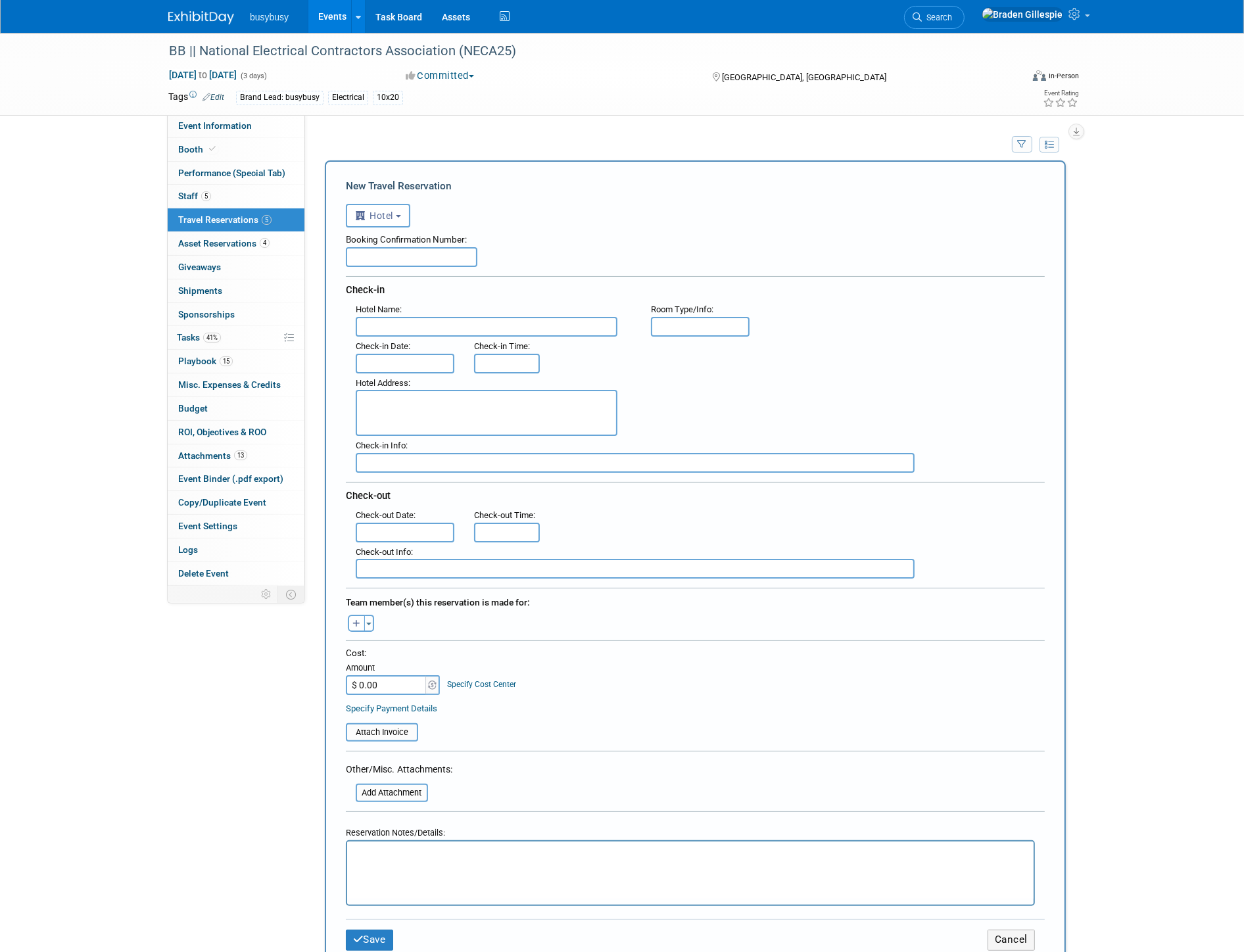
click at [422, 414] on textarea at bounding box center [486, 413] width 262 height 46
paste textarea "[STREET_ADDRESS]"
type textarea "[STREET_ADDRESS]"
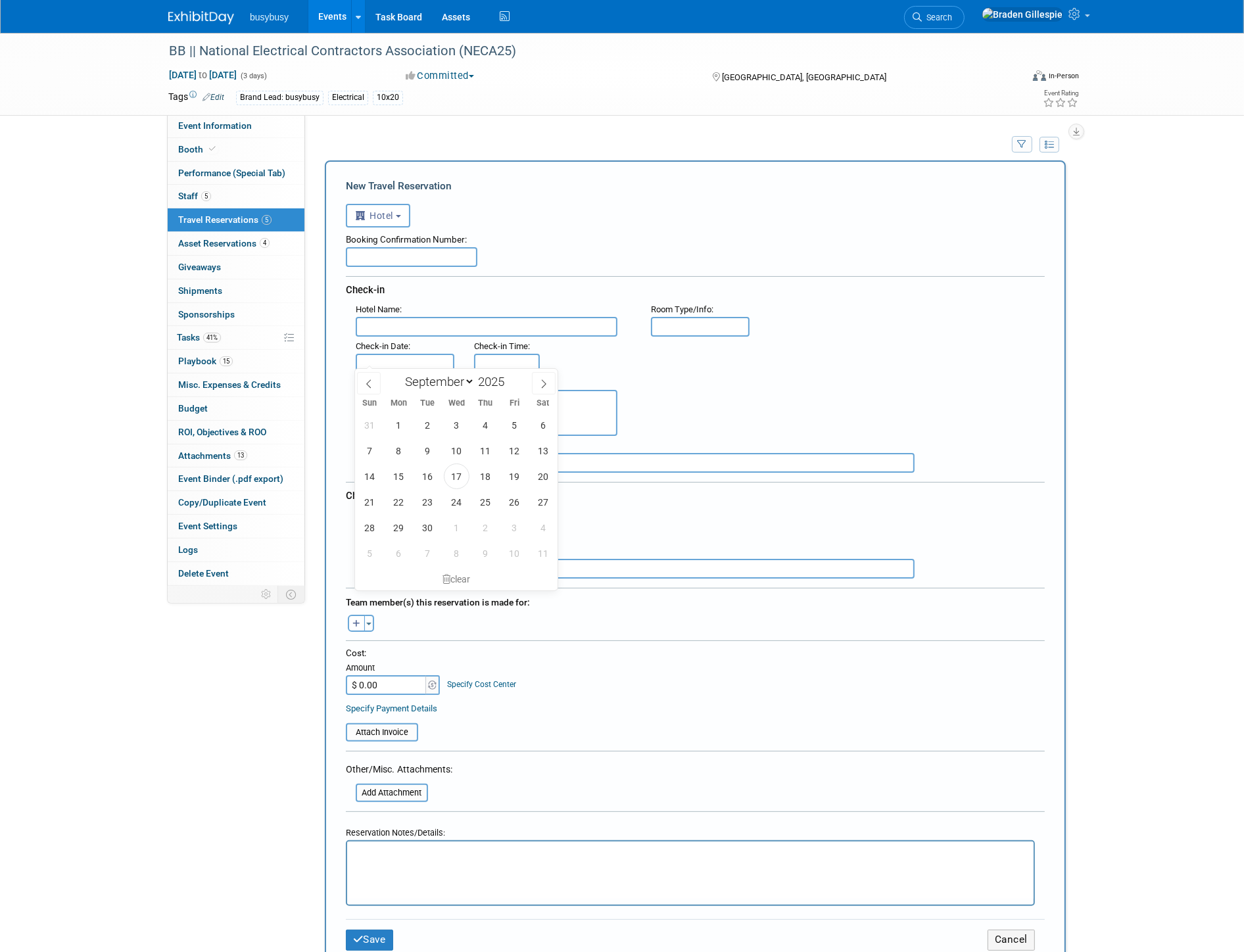
click at [429, 362] on input "text" at bounding box center [405, 363] width 99 height 20
click at [514, 504] on span "26" at bounding box center [514, 502] width 26 height 26
type input "[DATE]"
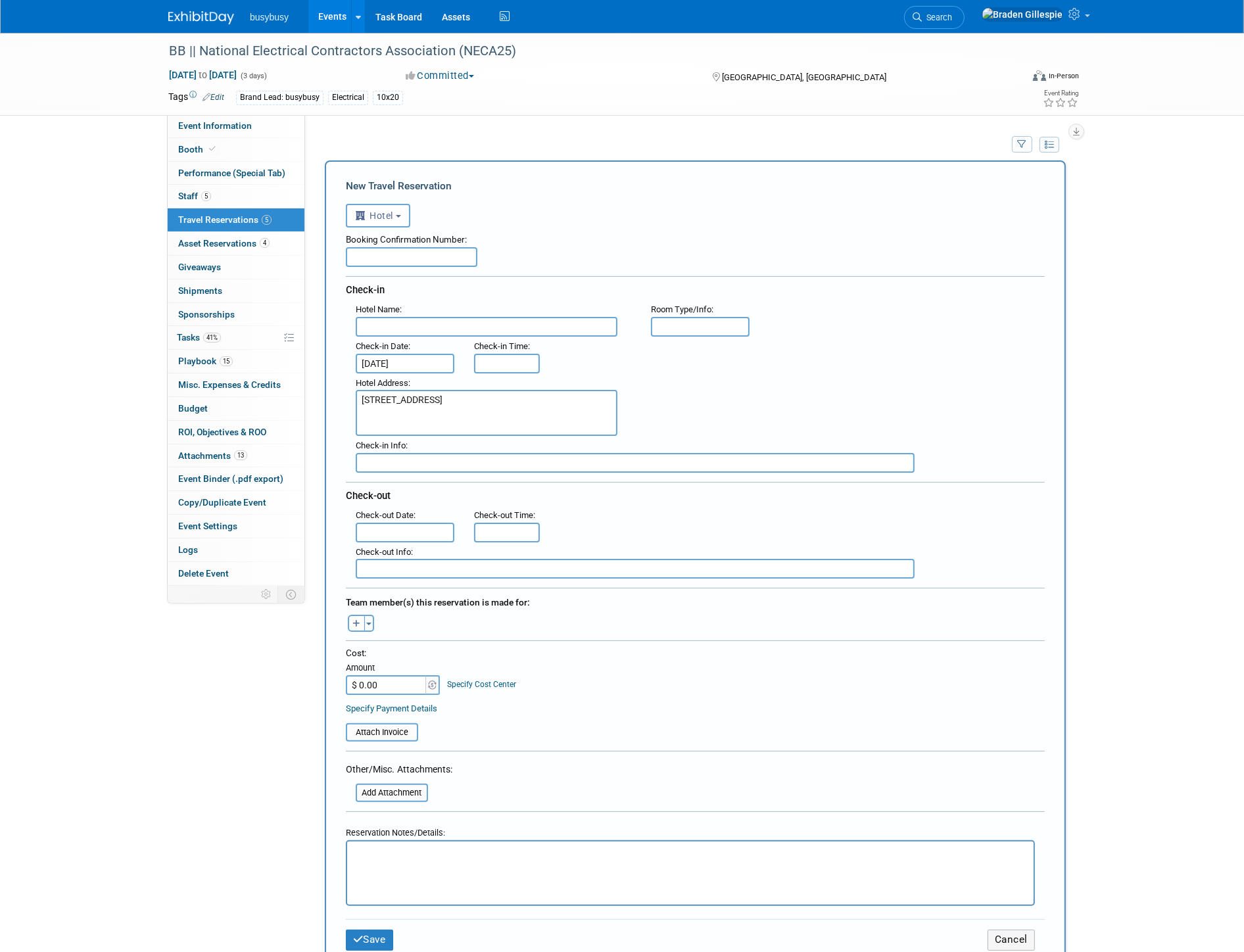
click at [425, 523] on input "text" at bounding box center [405, 532] width 99 height 20
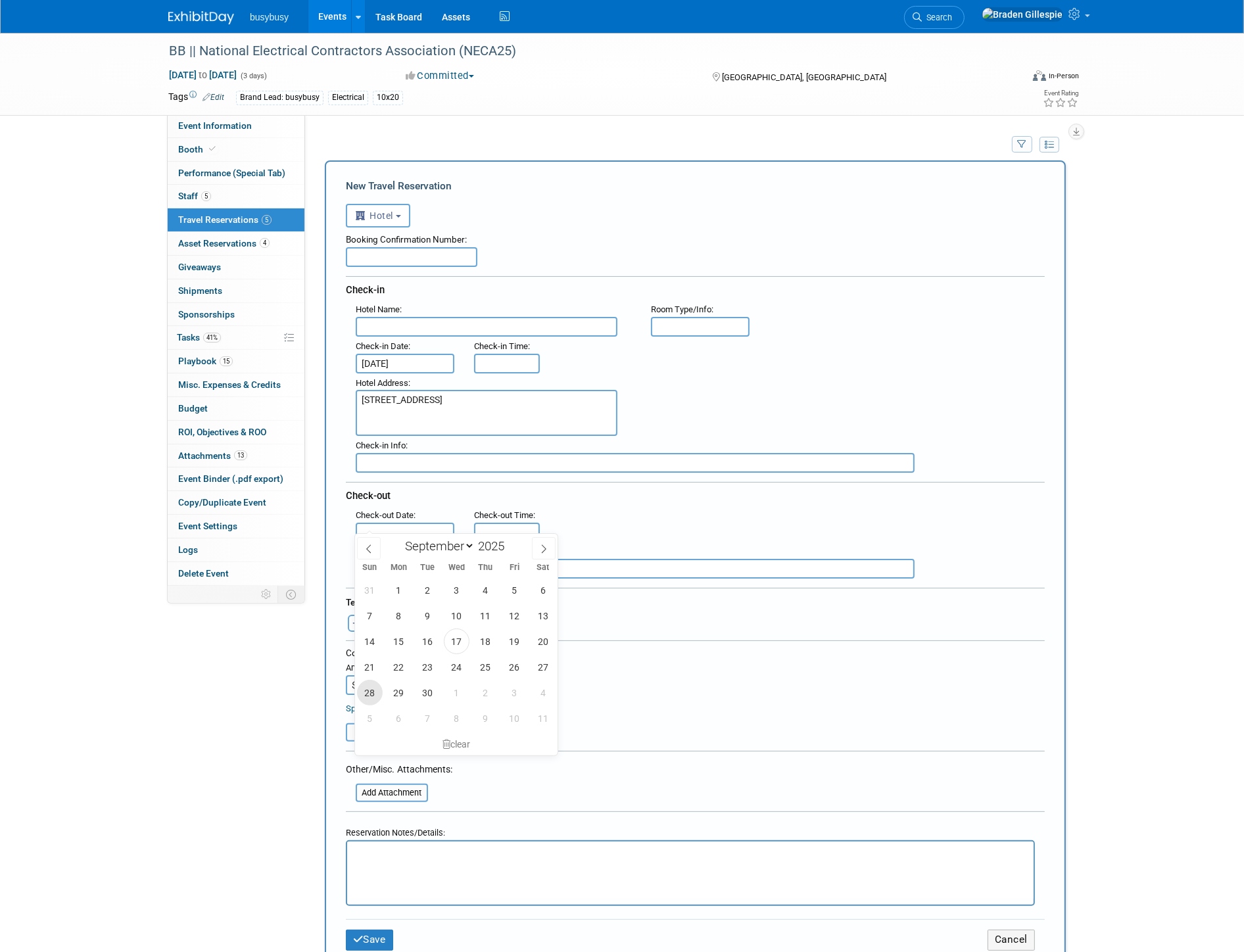
click at [373, 693] on span "28" at bounding box center [369, 692] width 26 height 26
type input "[DATE]"
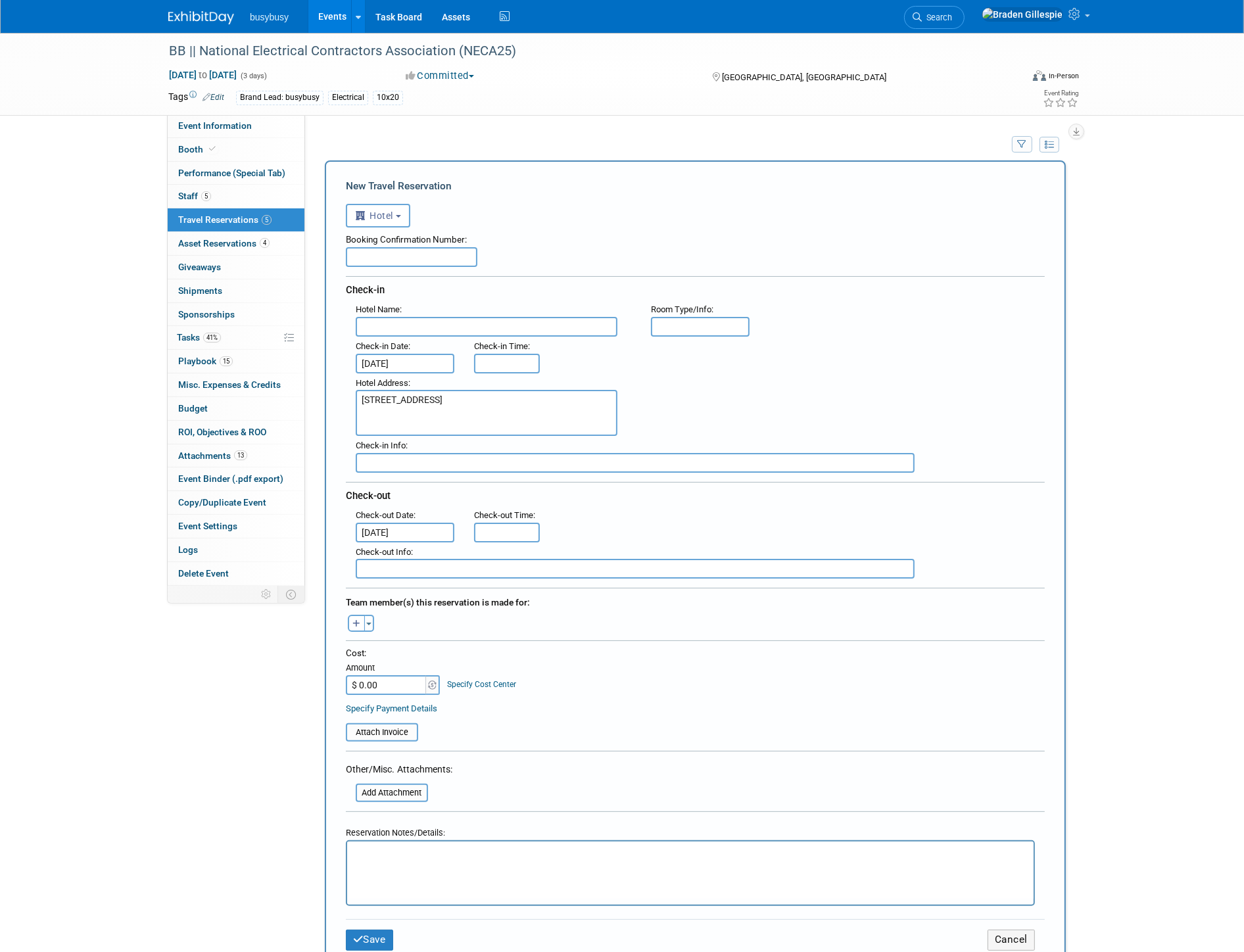
type input "3:00 PM"
click at [510, 358] on input "3:00 PM" at bounding box center [507, 363] width 66 height 20
type input "11:00 AM"
click at [502, 523] on input "11:00 AM" at bounding box center [507, 532] width 66 height 20
click at [588, 327] on input "text" at bounding box center [486, 327] width 262 height 20
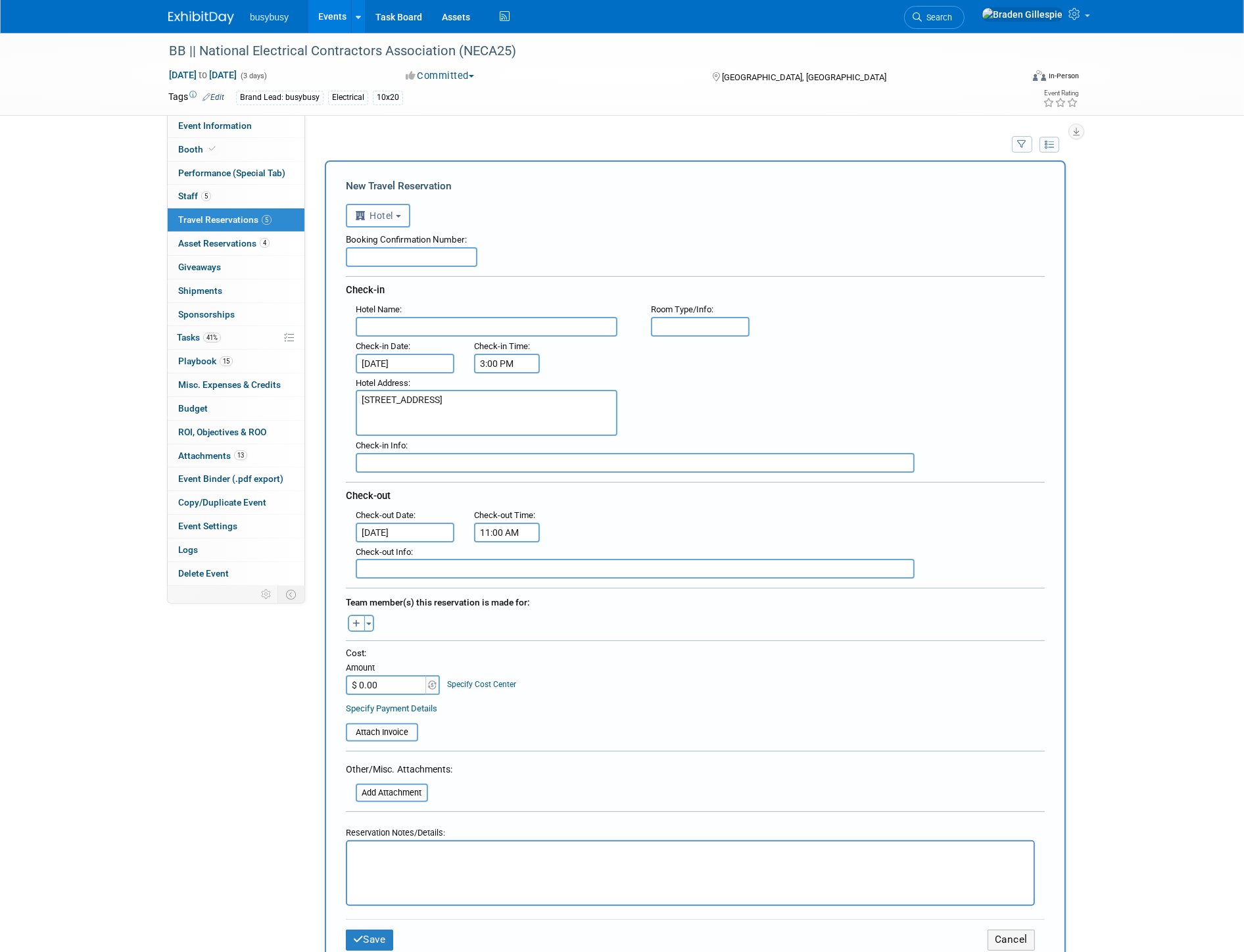
click at [449, 251] on input "text" at bounding box center [411, 257] width 132 height 20
paste input "[GEOGRAPHIC_DATA]"
type input "[GEOGRAPHIC_DATA]"
click at [445, 329] on input "text" at bounding box center [486, 327] width 262 height 20
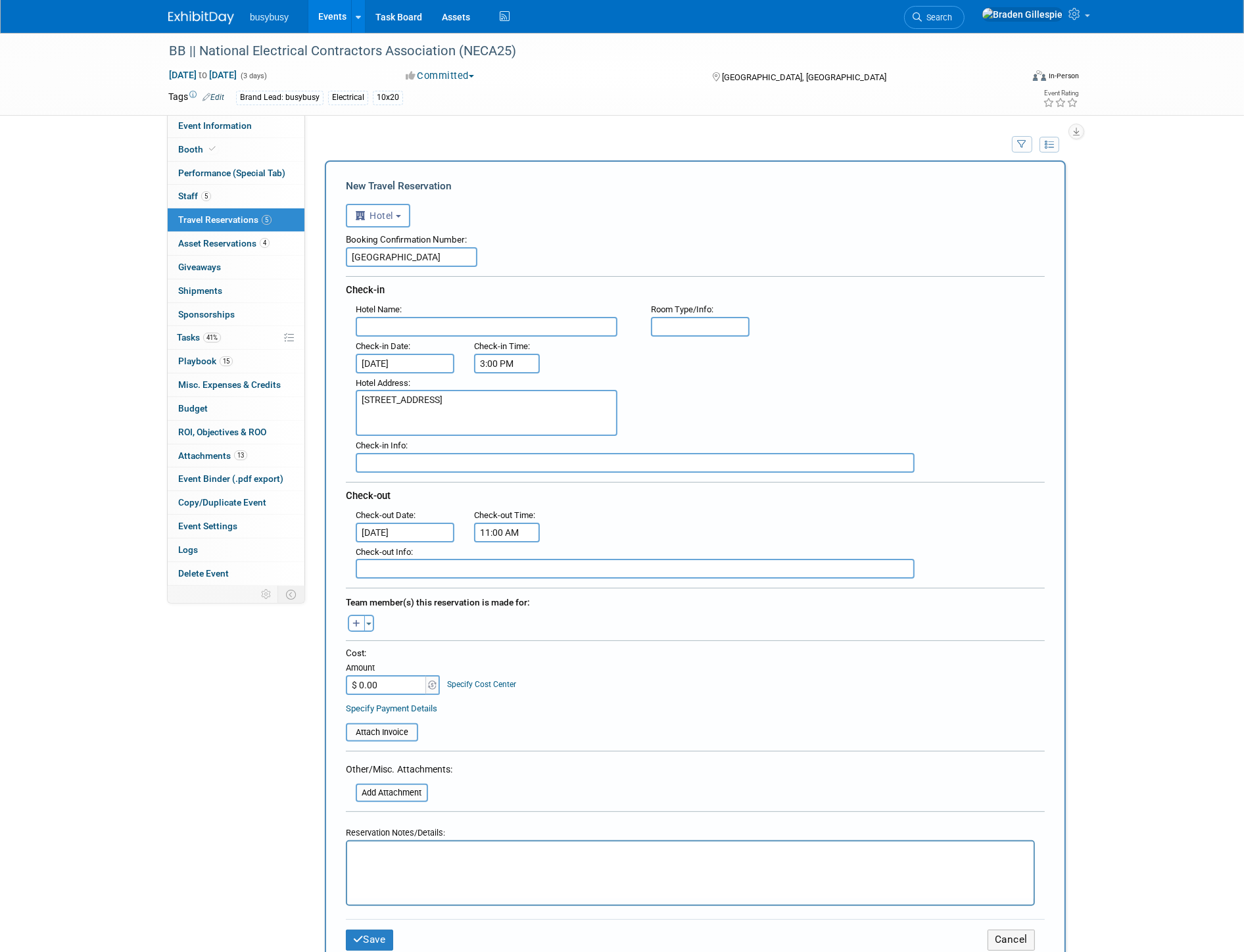
drag, startPoint x: 347, startPoint y: 256, endPoint x: 748, endPoint y: 276, distance: 401.5
click at [748, 276] on div "Booking Confirmation Number: [GEOGRAPHIC_DATA] [GEOGRAPHIC_DATA] Check-in Hotel…" at bounding box center [695, 403] width 699 height 351
click at [465, 319] on input "text" at bounding box center [486, 327] width 262 height 20
paste input "[GEOGRAPHIC_DATA]"
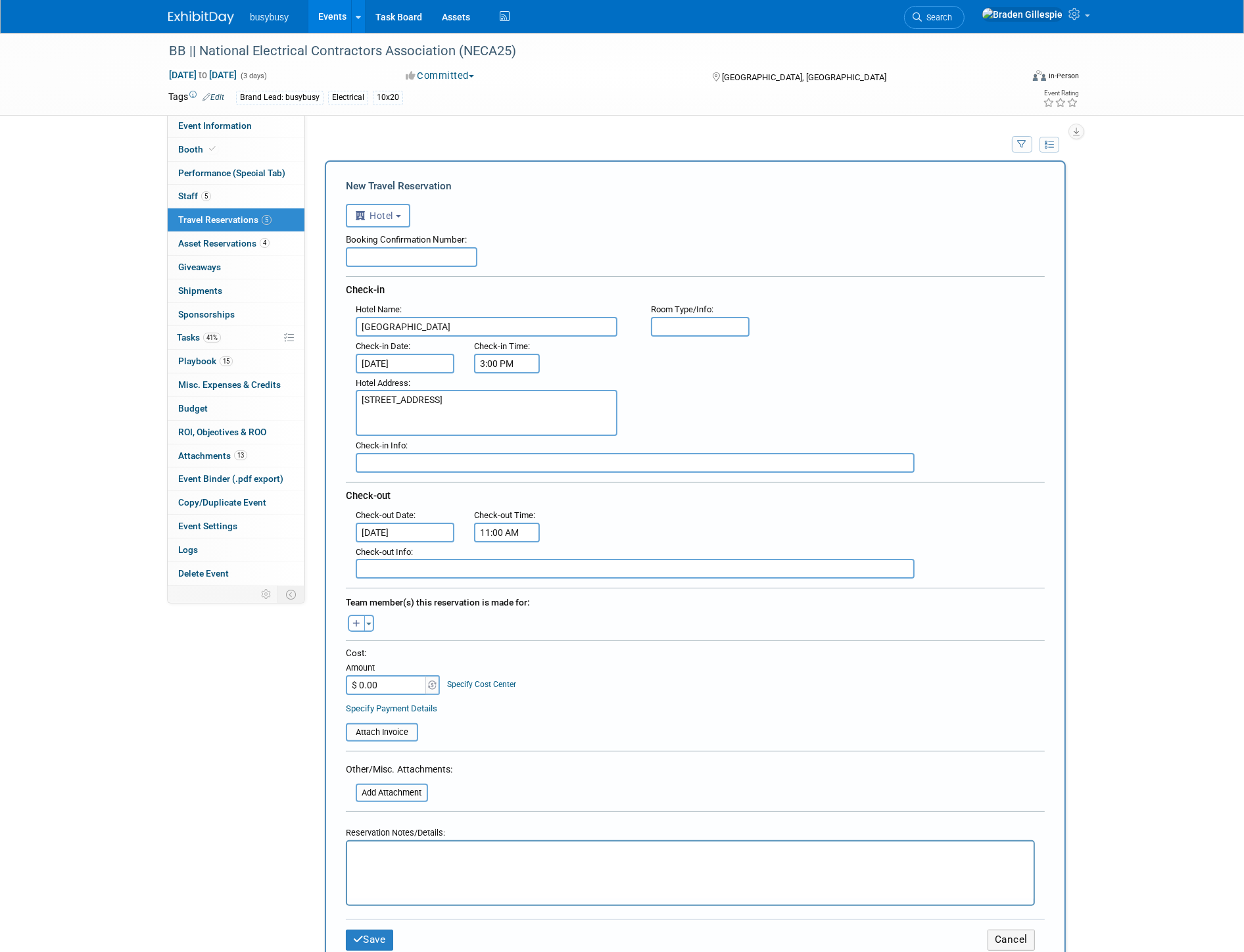
type input "[GEOGRAPHIC_DATA]"
click at [711, 330] on input "text" at bounding box center [700, 327] width 99 height 20
type input "Standard 2 Queen"
click at [492, 855] on p "Rich Text Area. Press ALT-0 for help." at bounding box center [690, 854] width 672 height 14
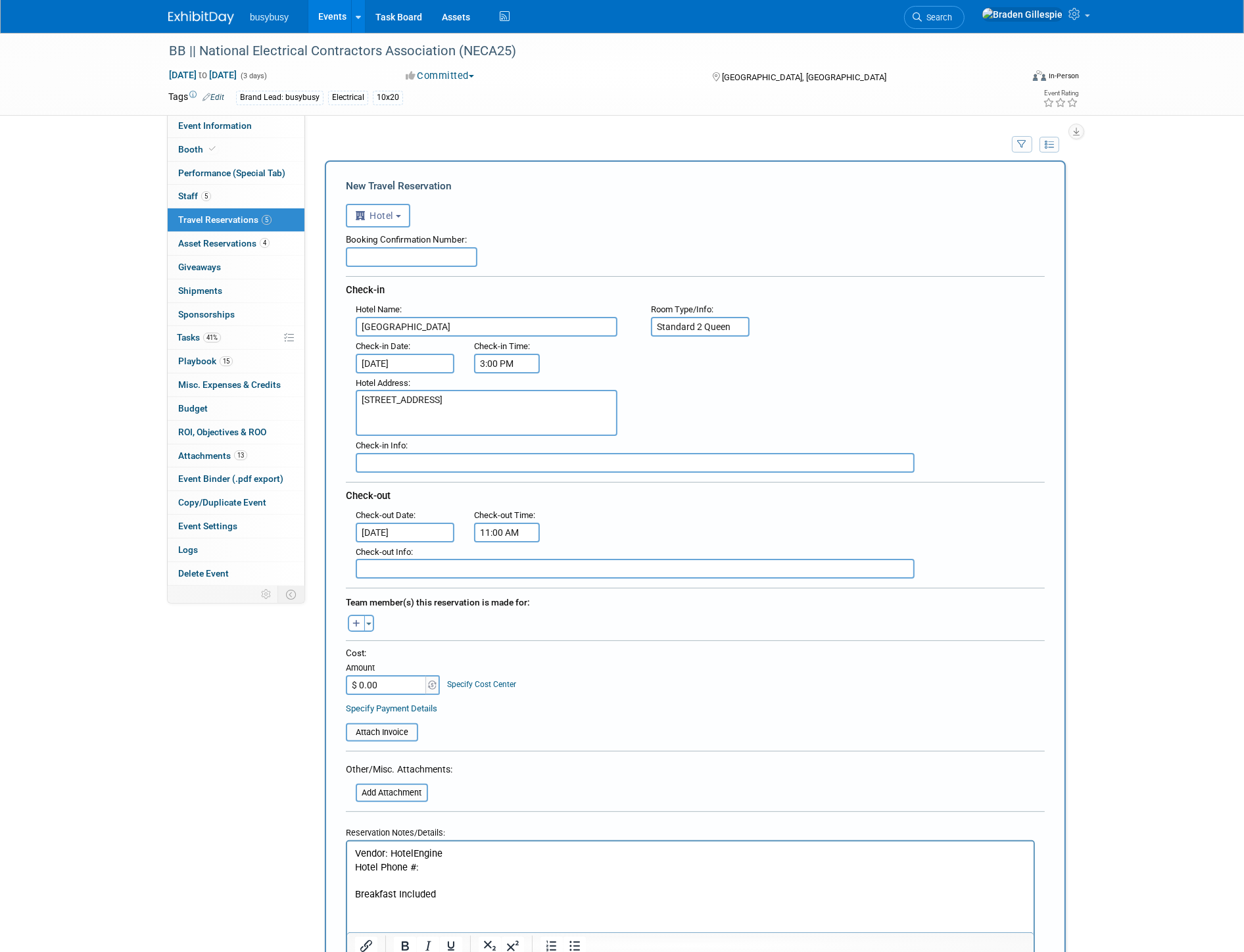
click at [397, 675] on input "$ 0.00" at bounding box center [387, 685] width 82 height 20
drag, startPoint x: 418, startPoint y: 672, endPoint x: 303, endPoint y: 682, distance: 115.4
type input "$"
type input "$ 0.00"
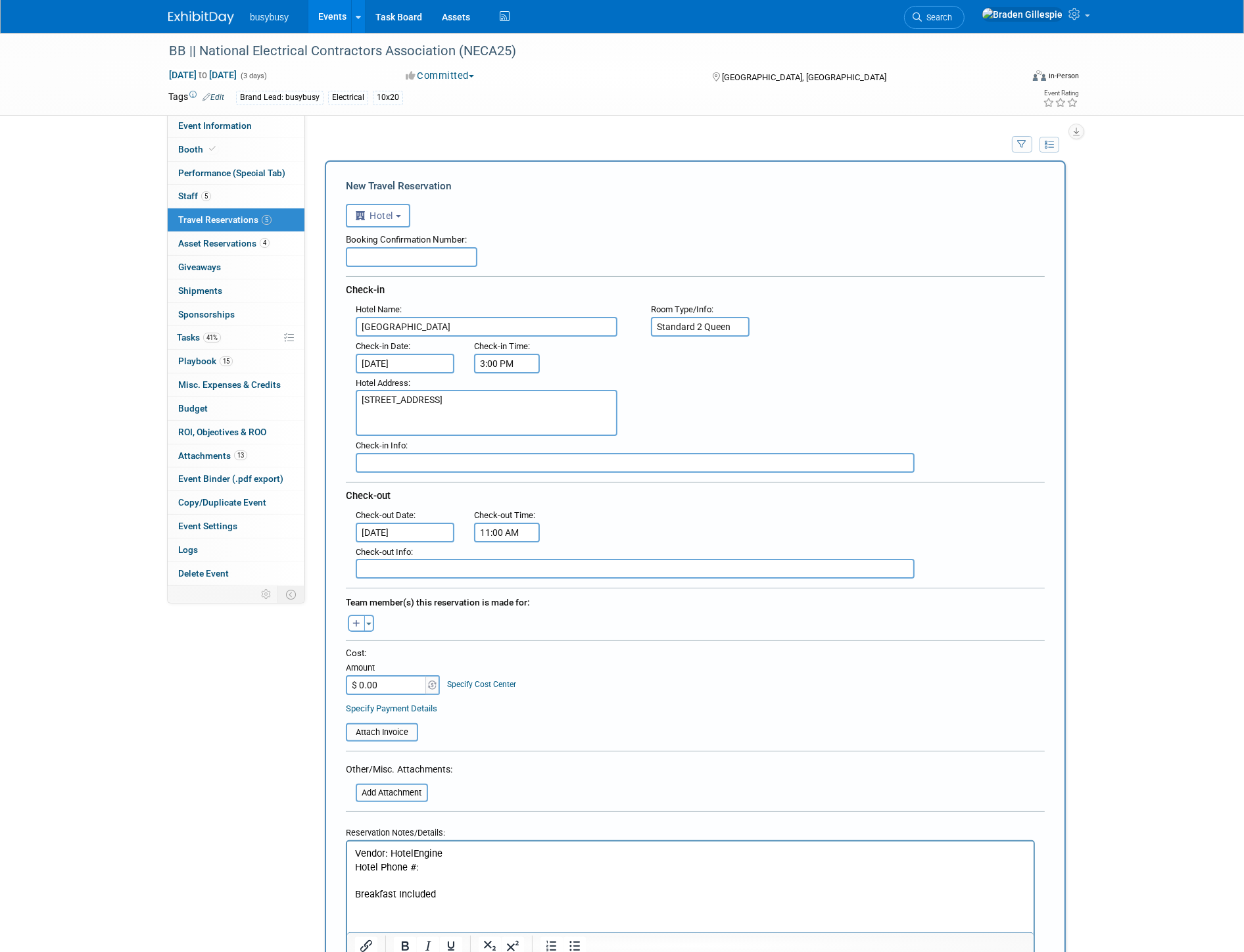
click at [451, 868] on p "Hotel Phone #:" at bounding box center [690, 868] width 672 height 14
click at [387, 675] on input "$ 0.00" at bounding box center [387, 685] width 82 height 20
click at [552, 866] on p "Hotel Phone #: [PHONE_NUMBER]" at bounding box center [690, 868] width 672 height 14
click at [367, 615] on button "Toggle Dropdown" at bounding box center [369, 623] width 10 height 17
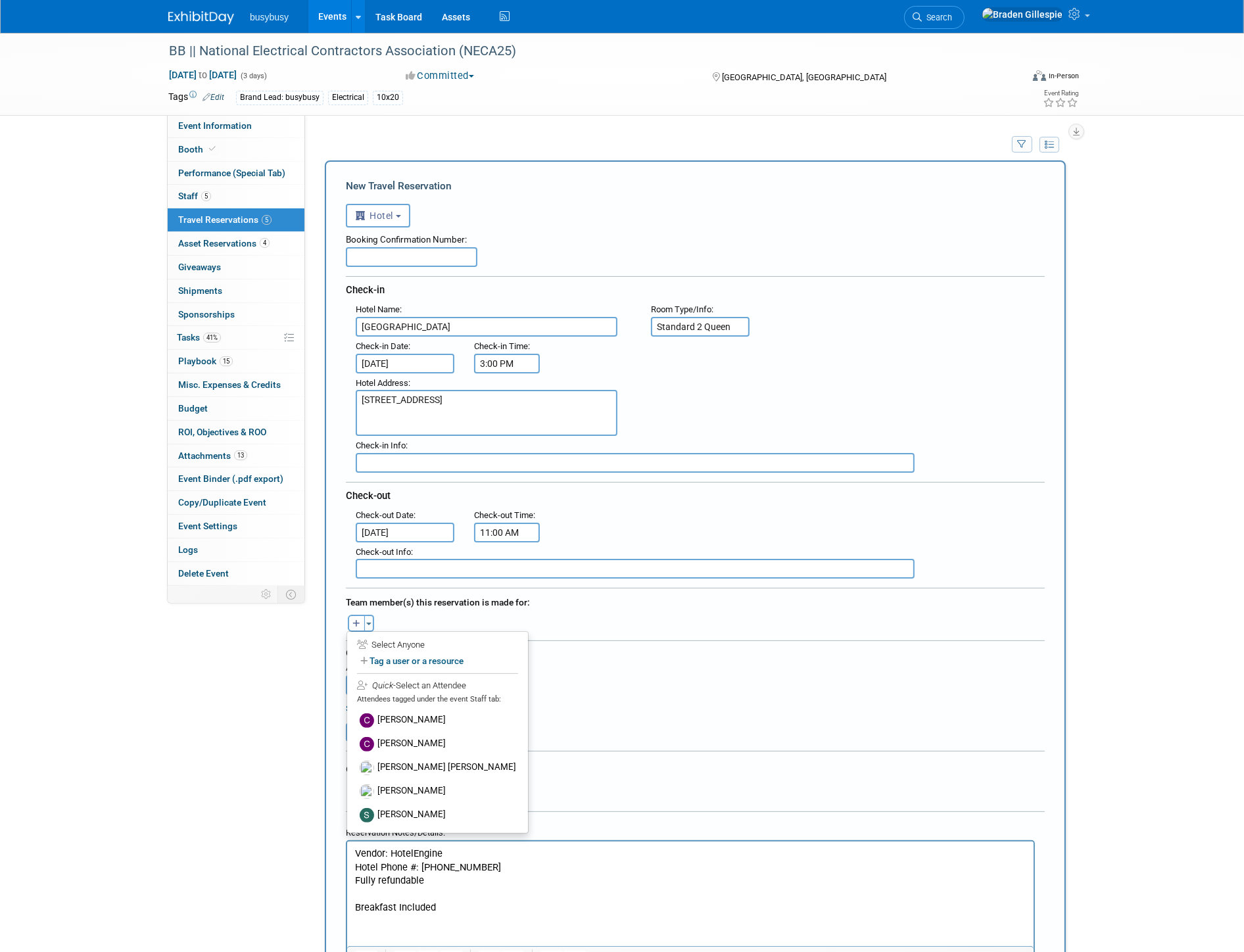
click at [740, 590] on div "Team member(s) this reservation is made for:" at bounding box center [695, 601] width 699 height 21
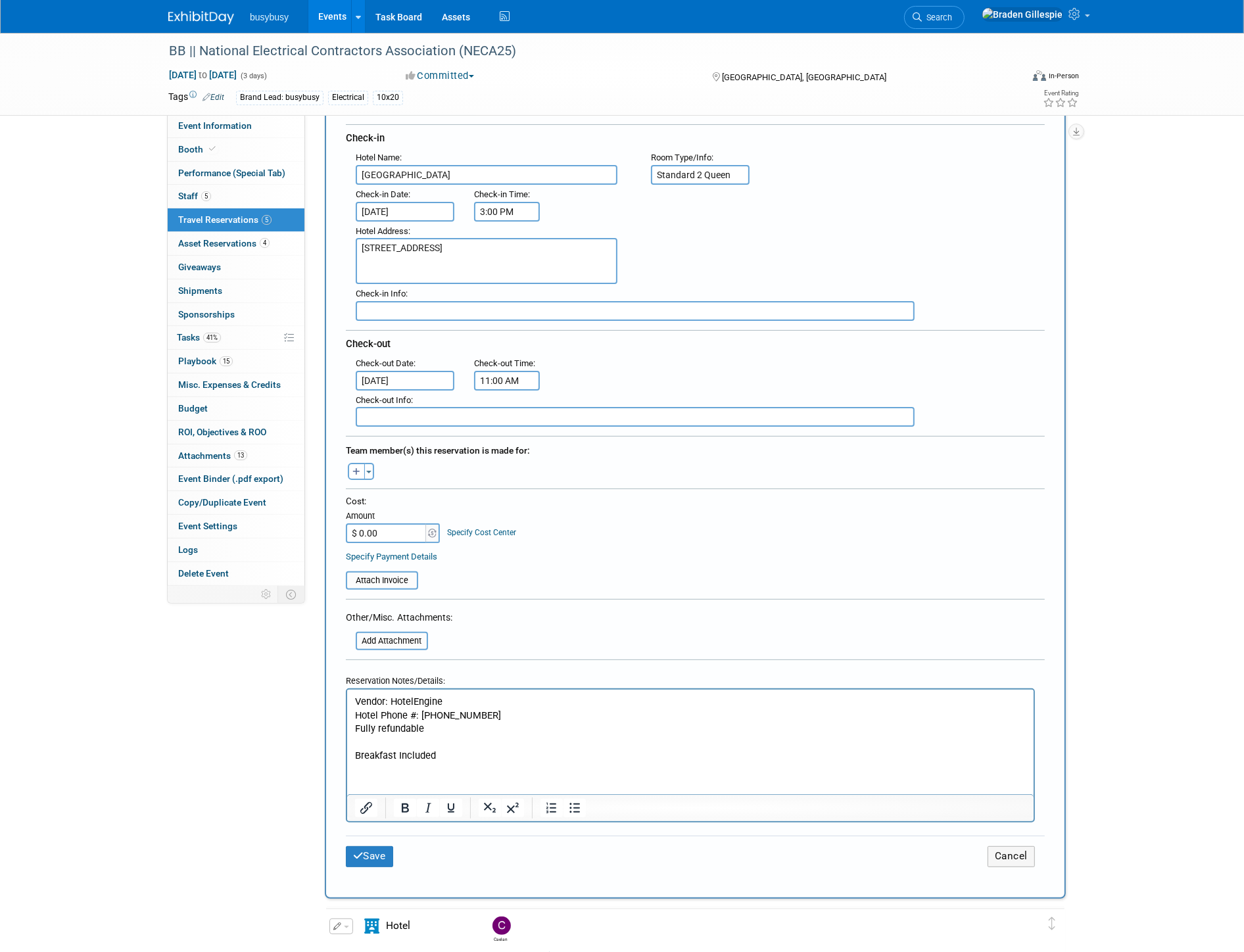
scroll to position [292, 0]
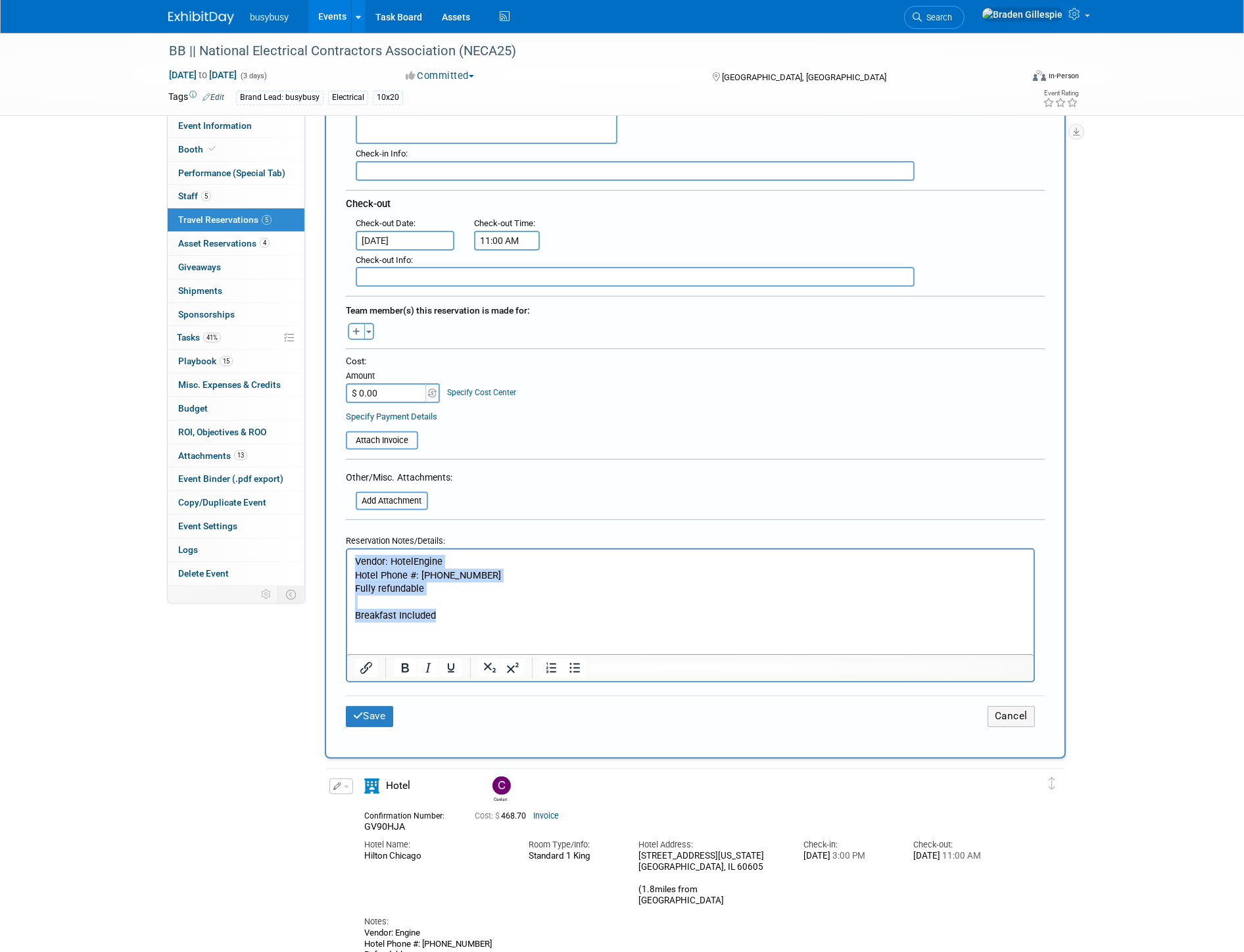
drag, startPoint x: 530, startPoint y: 612, endPoint x: 307, endPoint y: 545, distance: 232.8
click at [347, 550] on html "Vendor: [GEOGRAPHIC_DATA] Phone #: [PHONE_NUMBER] Fully refundable Breakfast In…" at bounding box center [690, 586] width 686 height 73
copy body "Vendor: [GEOGRAPHIC_DATA] Phone #: [PHONE_NUMBER] Fully refundable Breakfast In…"
click at [1010, 706] on button "Cancel" at bounding box center [1011, 717] width 48 height 21
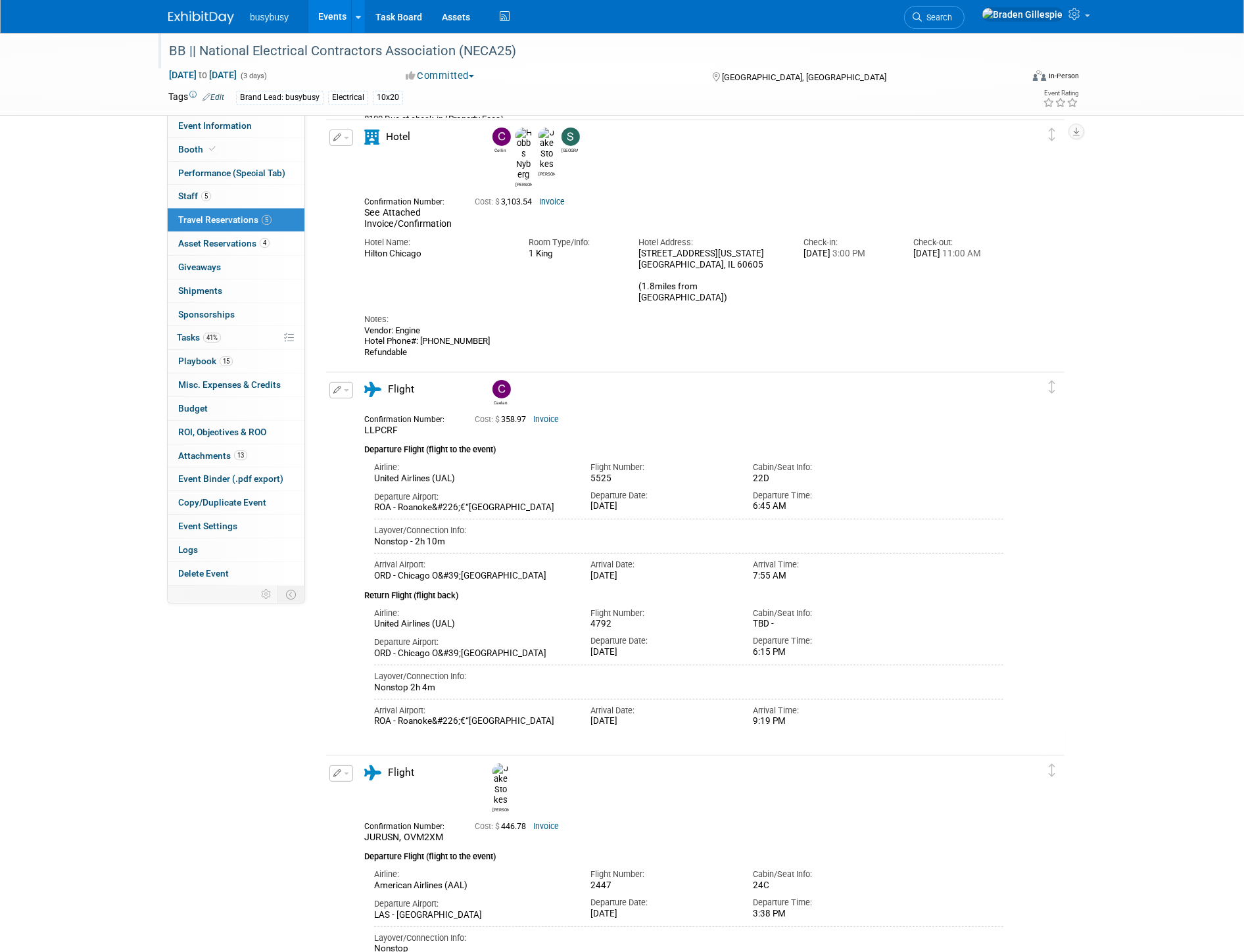
scroll to position [0, 0]
click at [186, 8] on link at bounding box center [209, 11] width 81 height 10
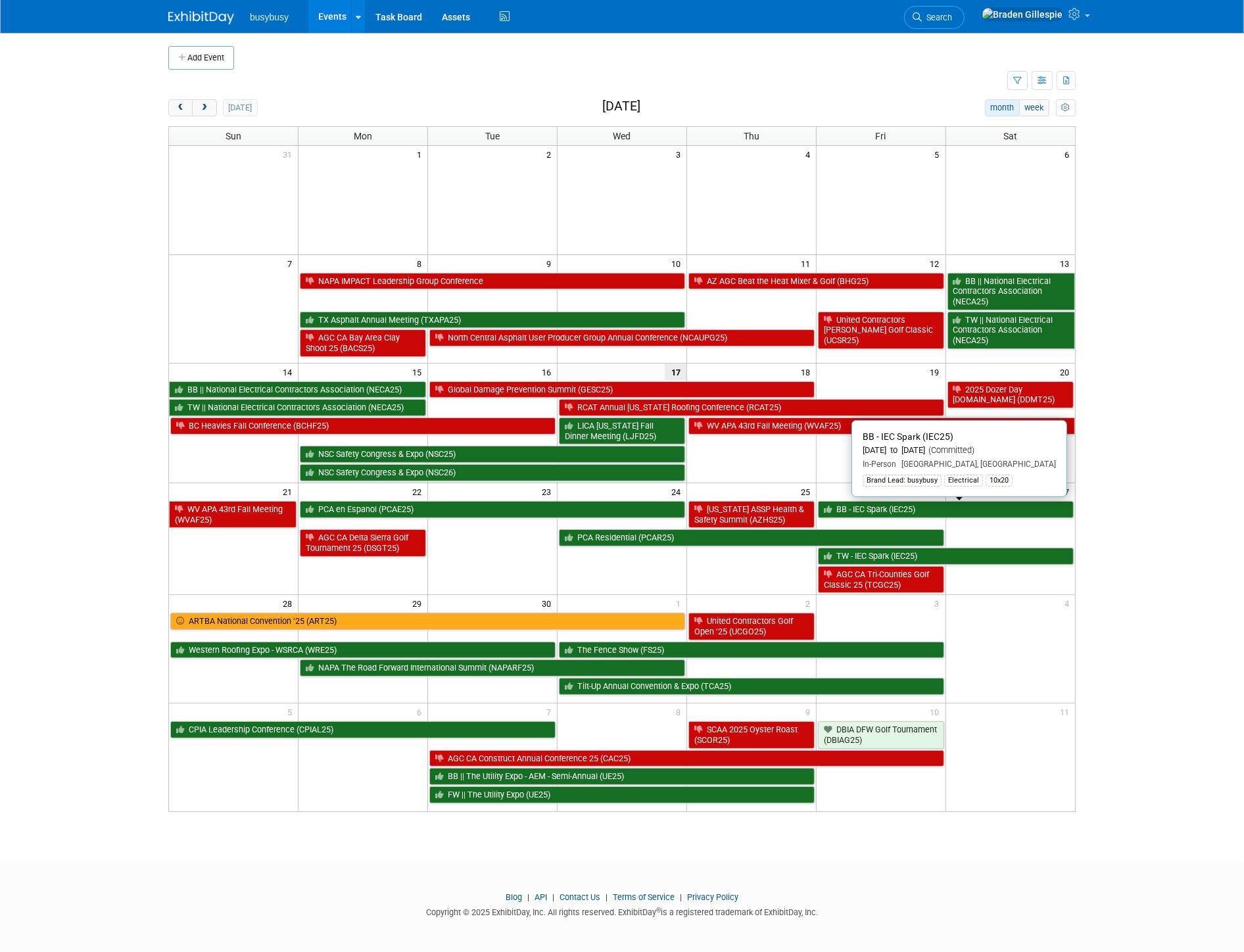
click at [990, 511] on link "BB - IEC Spark (IEC25)" at bounding box center [946, 509] width 256 height 17
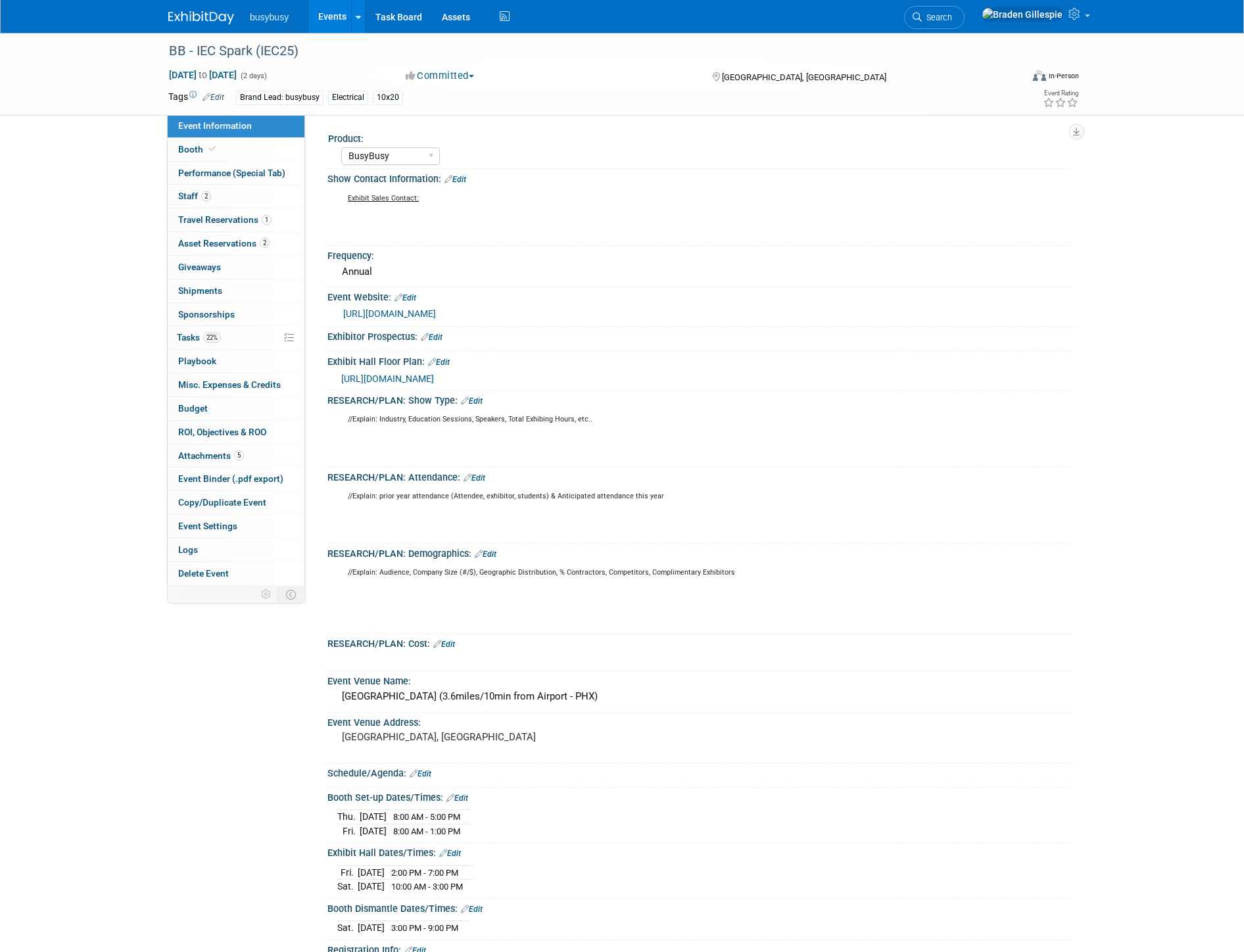
select select "BusyBusy"
click at [245, 214] on link "1 Travel Reservations 1" at bounding box center [236, 220] width 137 height 23
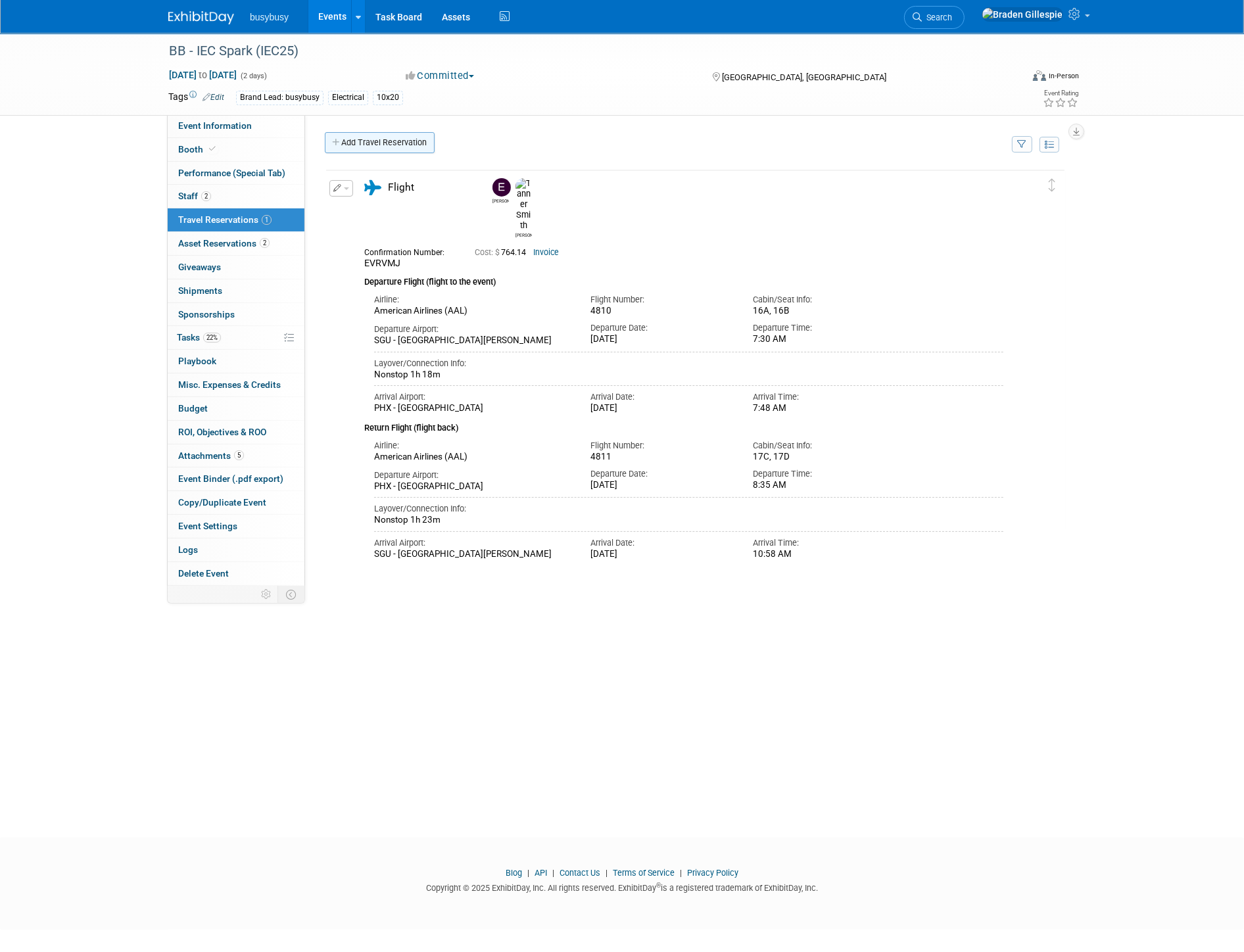
click at [388, 147] on link "Add Travel Reservation" at bounding box center [380, 142] width 110 height 21
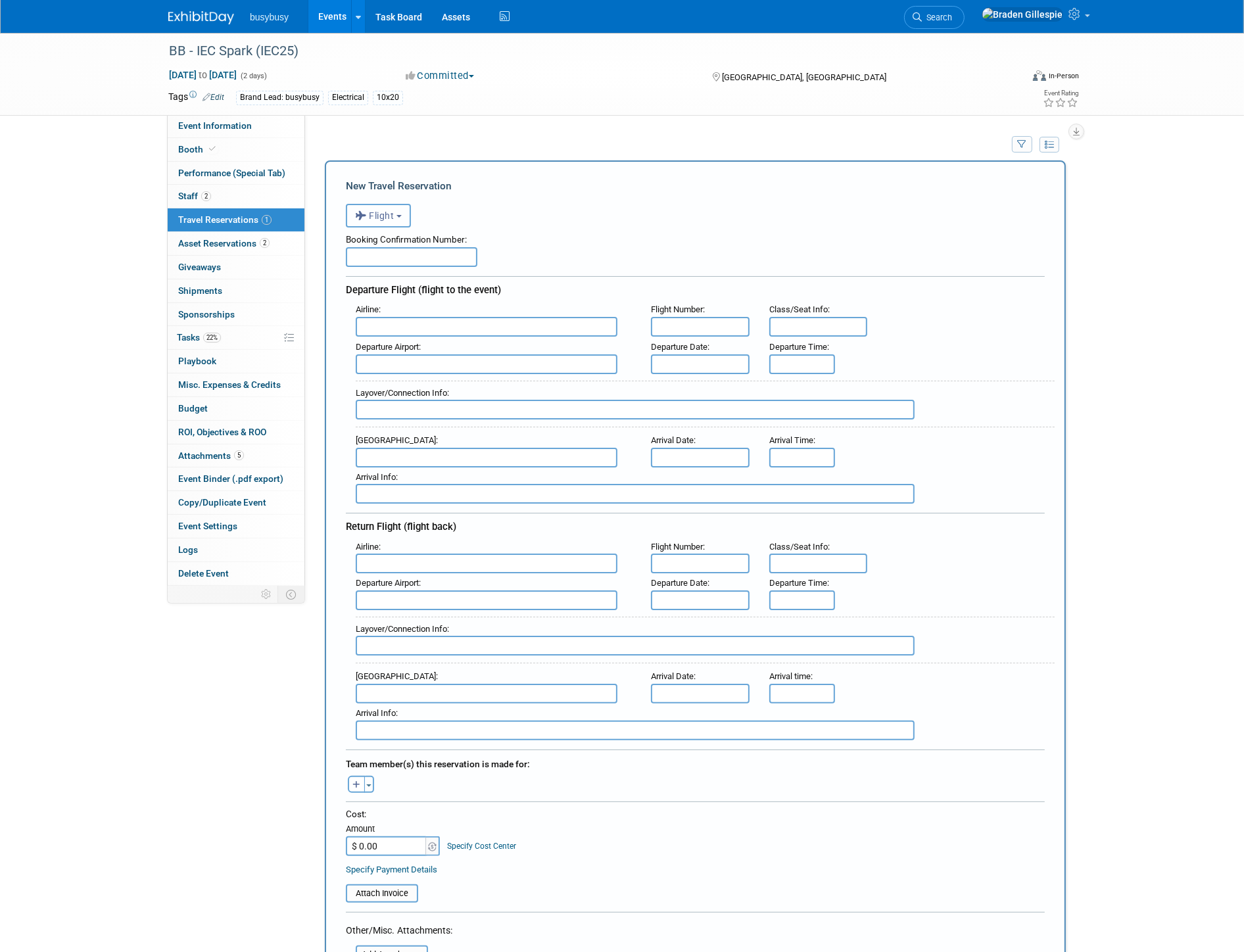
click at [383, 211] on span "Flight" at bounding box center [374, 215] width 39 height 10
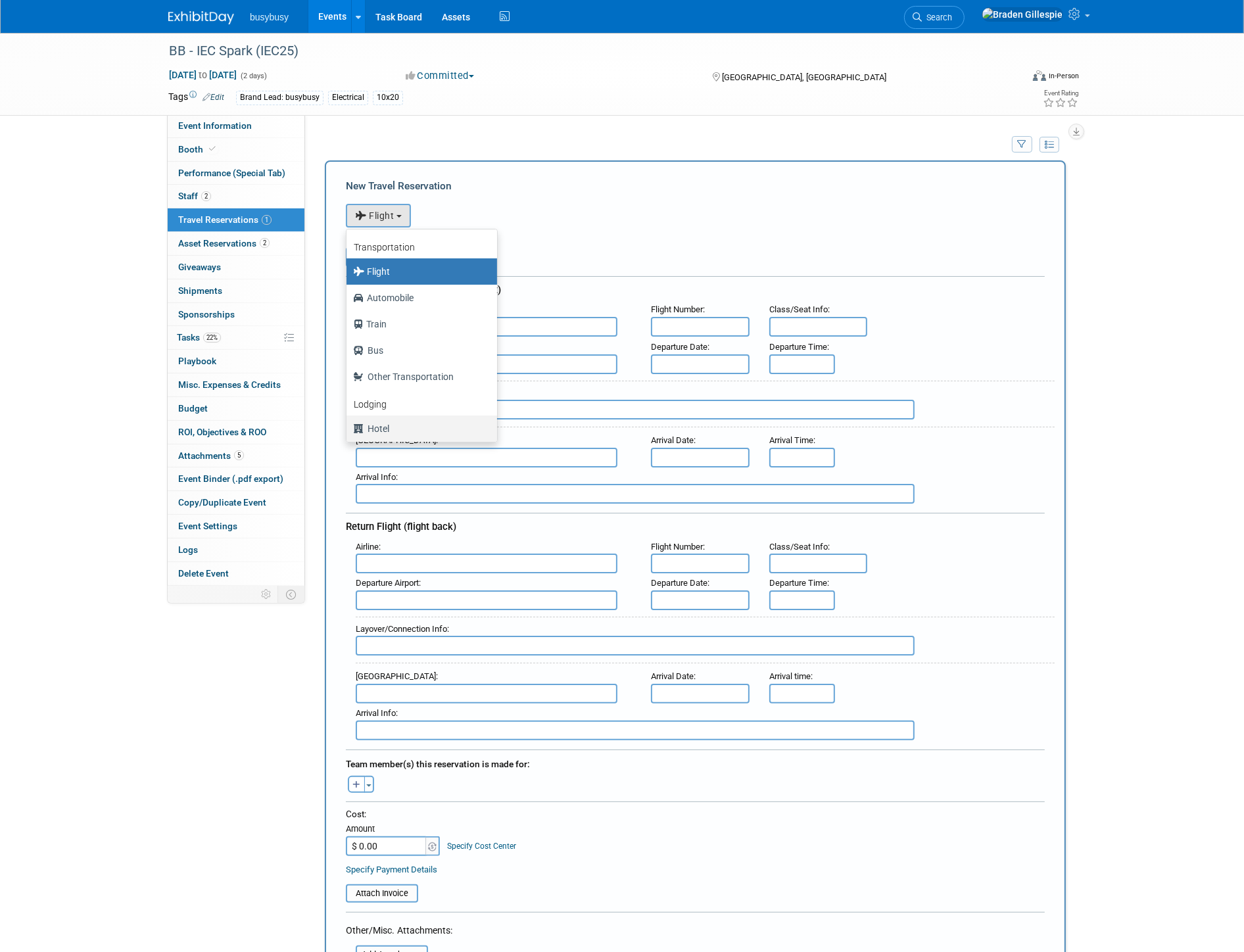
click at [391, 436] on label "Hotel" at bounding box center [419, 429] width 131 height 21
click at [349, 431] on input "Hotel" at bounding box center [344, 427] width 8 height 8
select select "6"
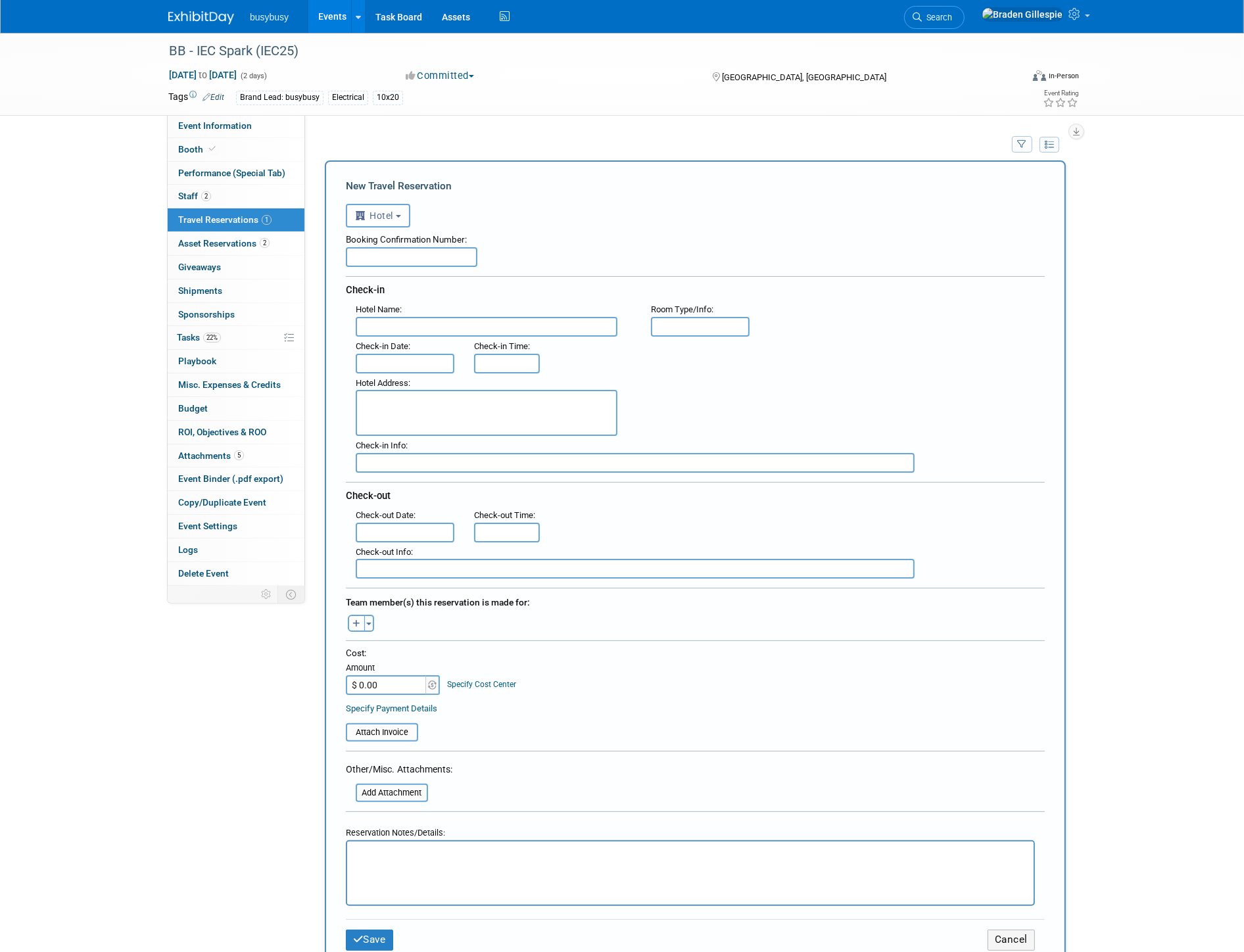
click at [394, 859] on html at bounding box center [690, 851] width 686 height 19
click at [402, 249] on input "text" at bounding box center [411, 257] width 132 height 20
click at [424, 415] on textarea at bounding box center [486, 413] width 262 height 46
paste textarea "[STREET_ADDRESS]"
type textarea "[STREET_ADDRESS]"
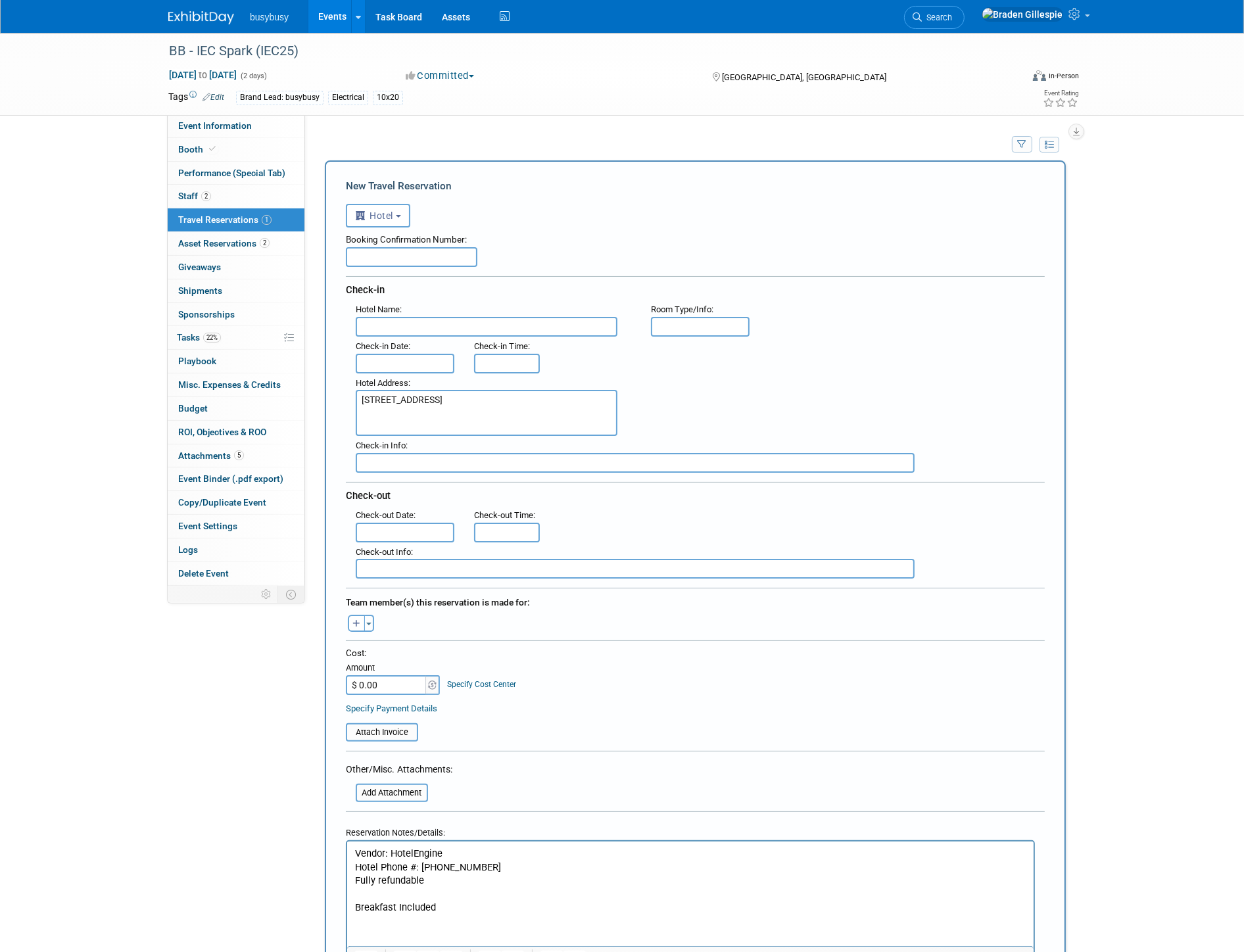
click at [449, 356] on input "text" at bounding box center [405, 363] width 99 height 20
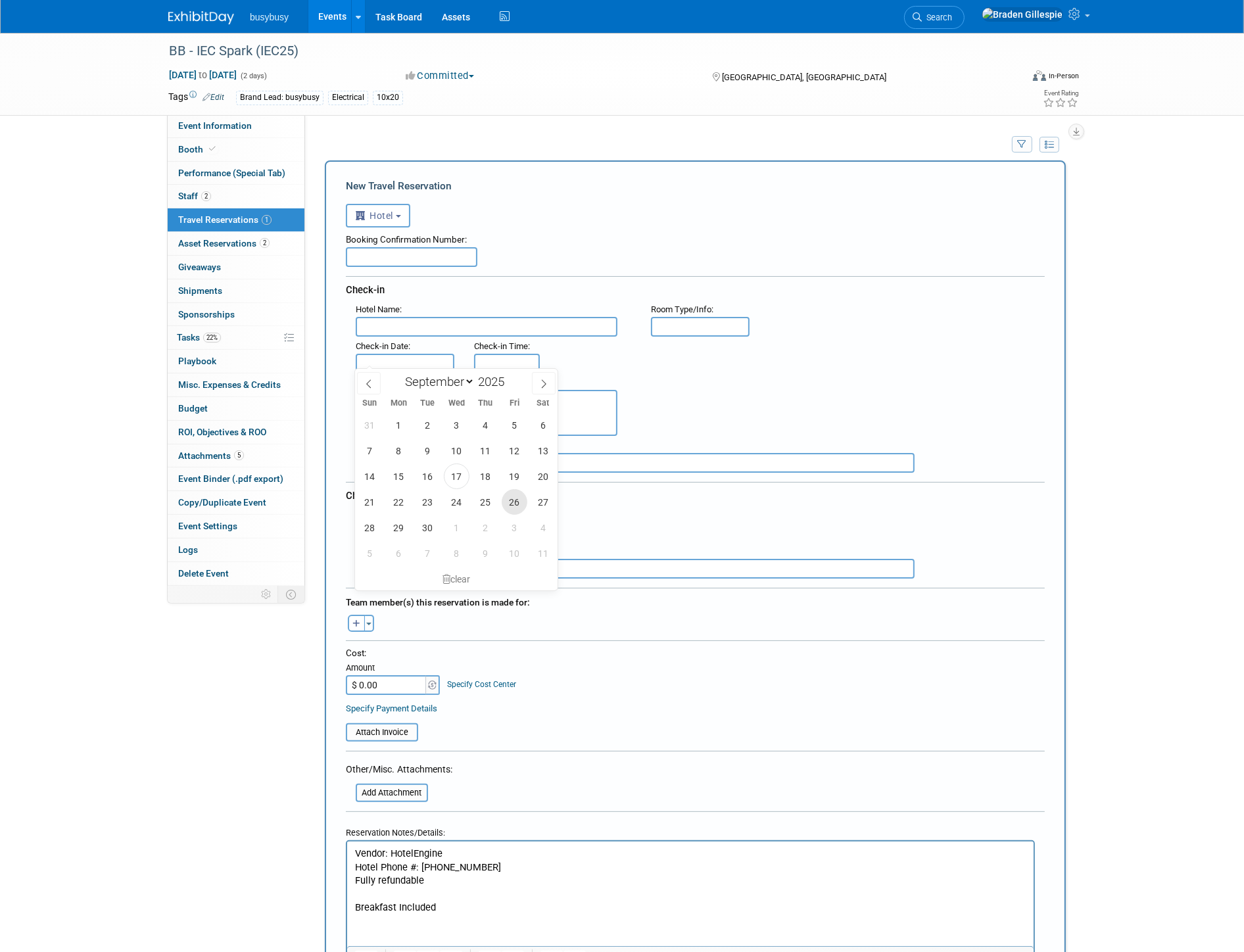
click at [520, 509] on span "26" at bounding box center [514, 502] width 26 height 26
type input "[DATE]"
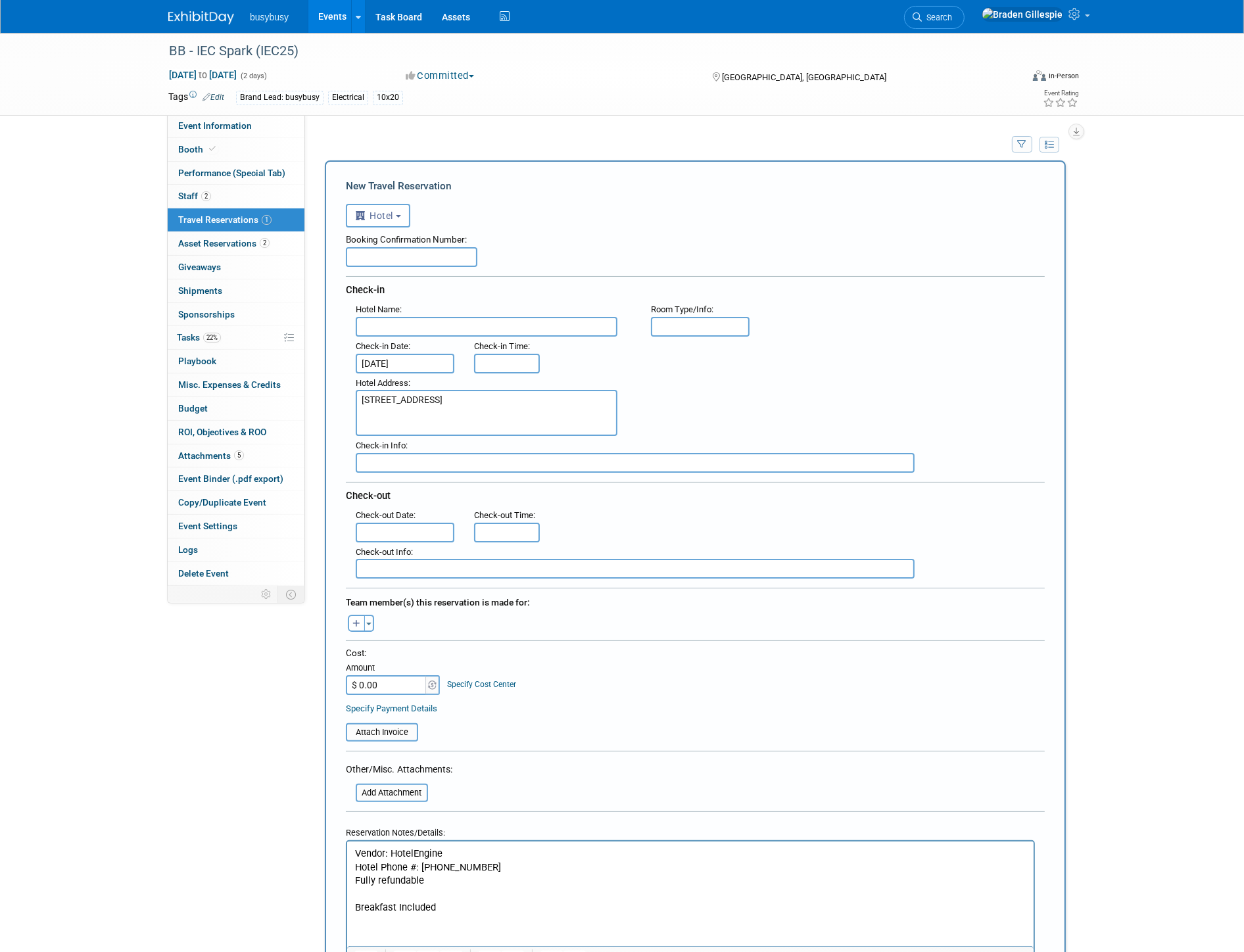
click at [430, 523] on input "text" at bounding box center [405, 532] width 99 height 20
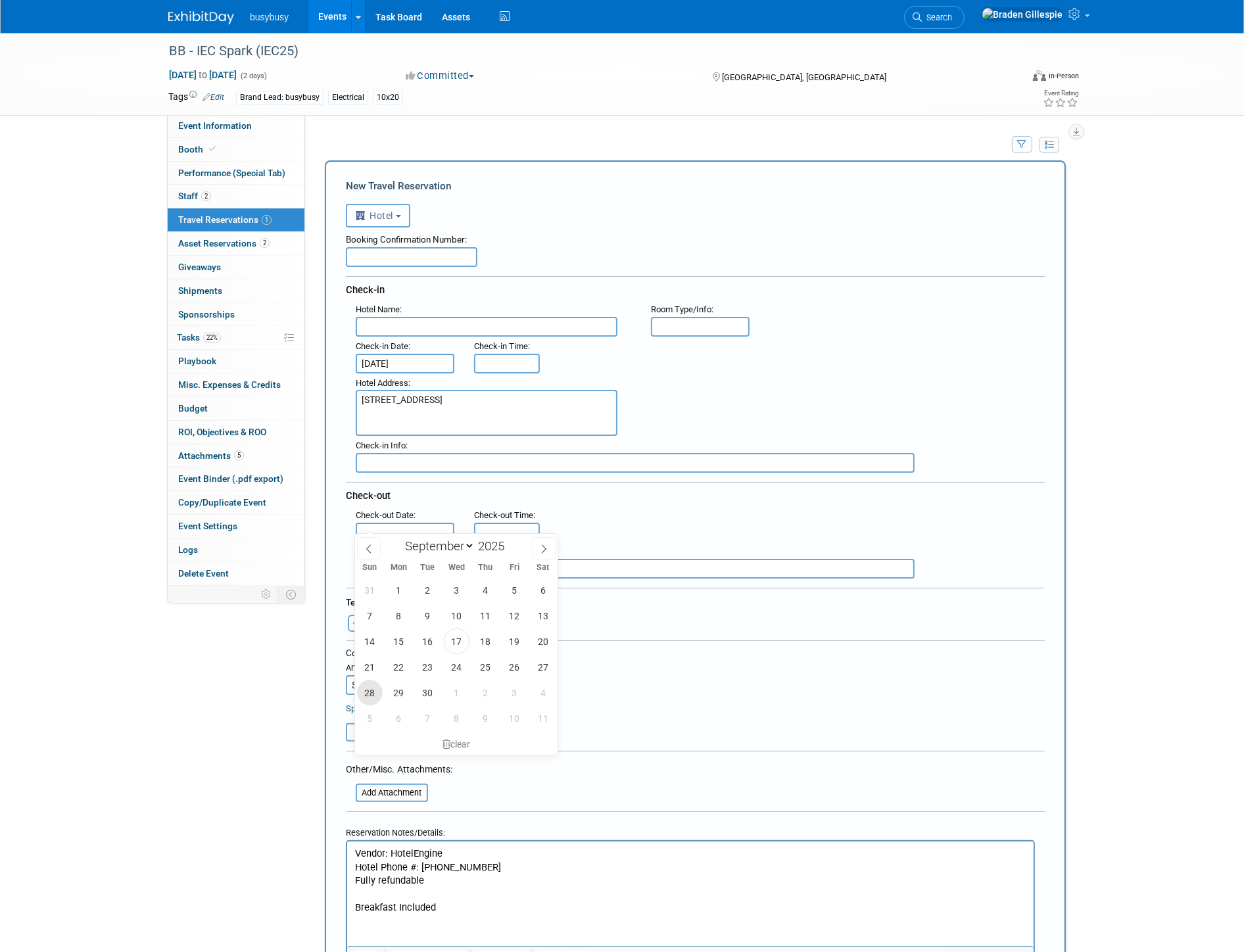
click at [365, 701] on span "28" at bounding box center [369, 692] width 26 height 26
type input "[DATE]"
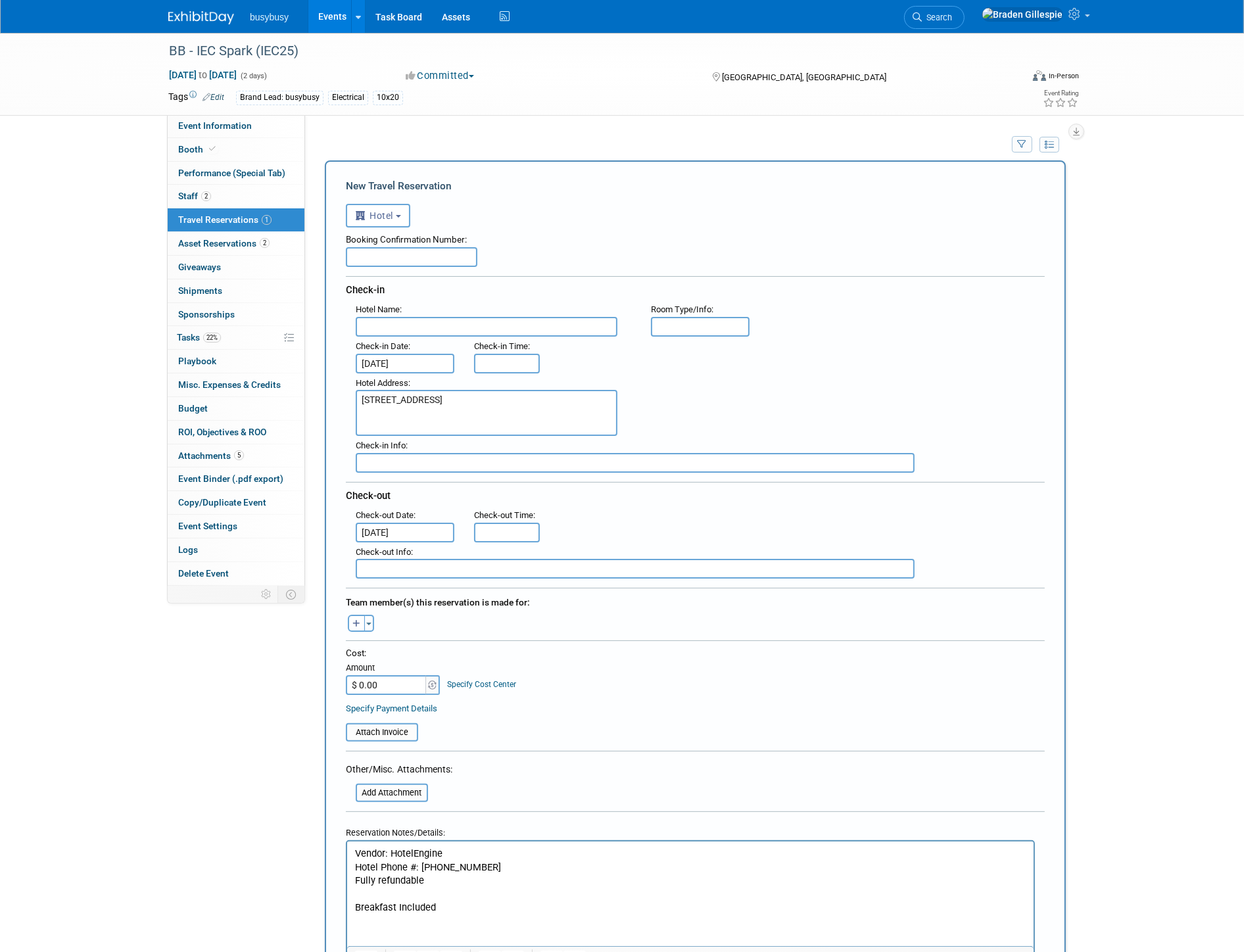
click at [692, 322] on input "text" at bounding box center [700, 327] width 99 height 20
type input "Standard 2 Queen"
click at [534, 318] on input "text" at bounding box center [486, 327] width 262 height 20
paste input "[GEOGRAPHIC_DATA]"
type input "[GEOGRAPHIC_DATA]"
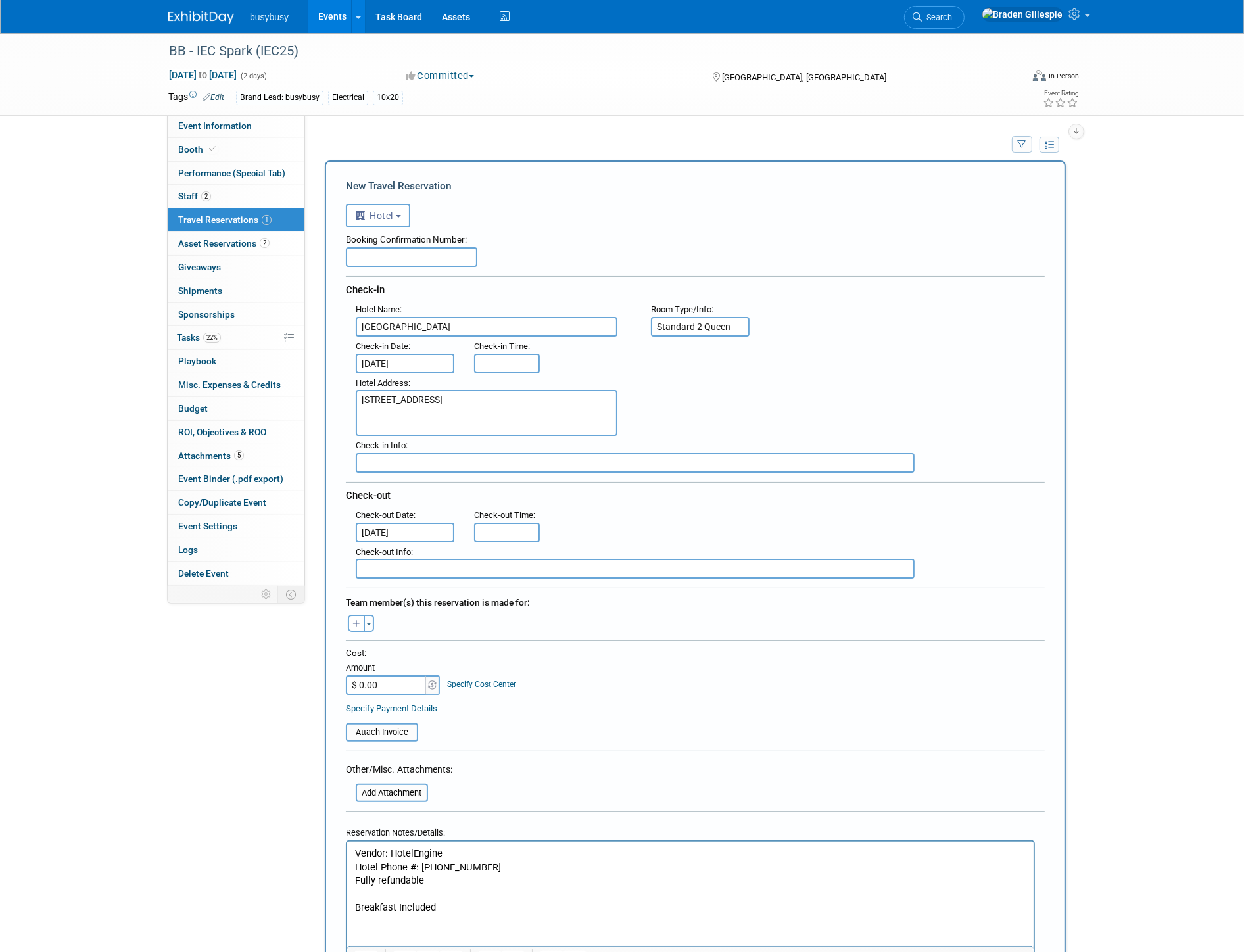
click at [396, 255] on input "text" at bounding box center [411, 257] width 132 height 20
paste input "O84IKTB"
click at [456, 253] on input "O84IKTB," at bounding box center [411, 257] width 132 height 20
paste input "AVXJ7SM"
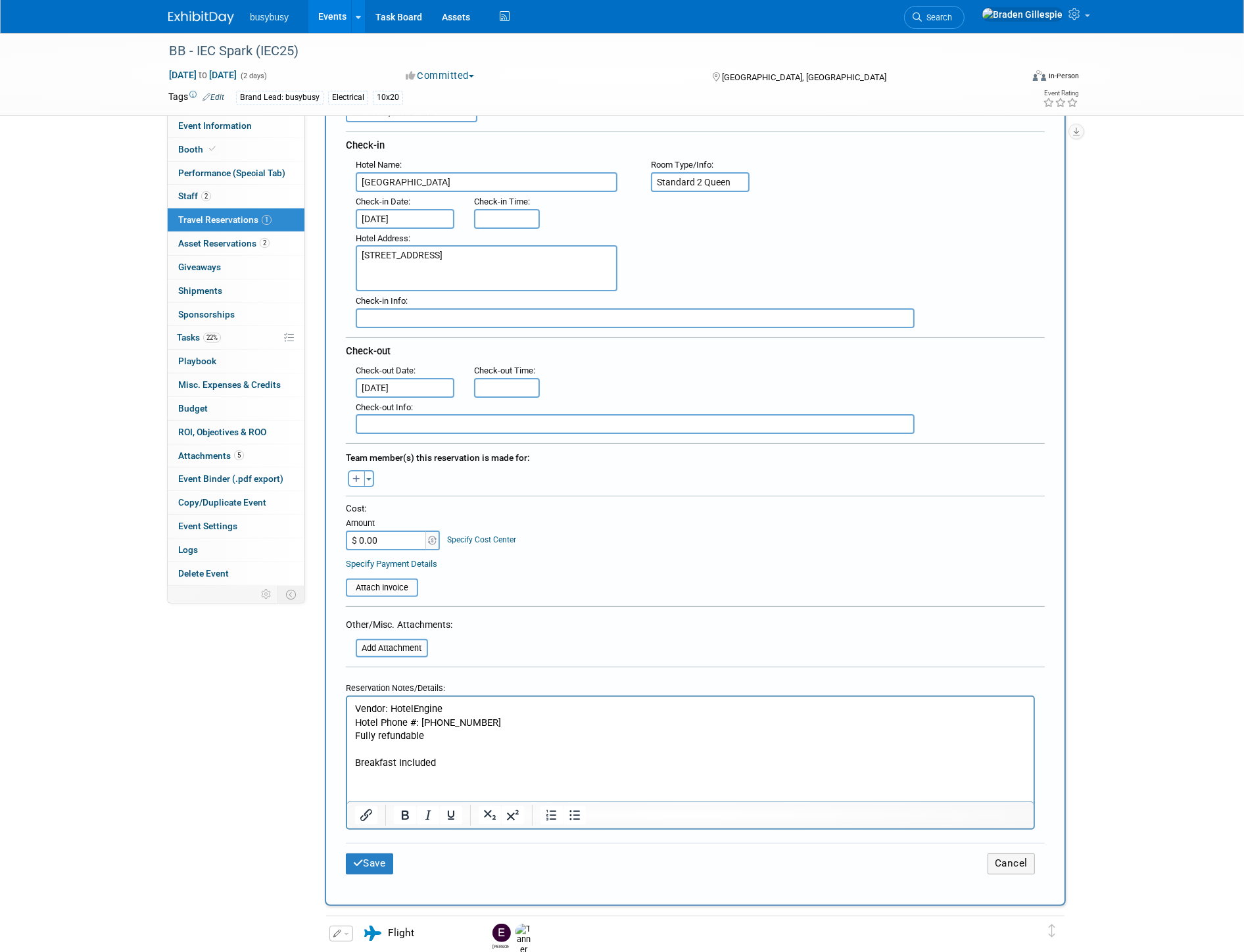
scroll to position [146, 0]
type input "O84IKTB, AVXJ7SM"
click at [369, 469] on button "Toggle Dropdown" at bounding box center [369, 477] width 10 height 17
click at [409, 565] on label "[PERSON_NAME]" at bounding box center [437, 574] width 162 height 23
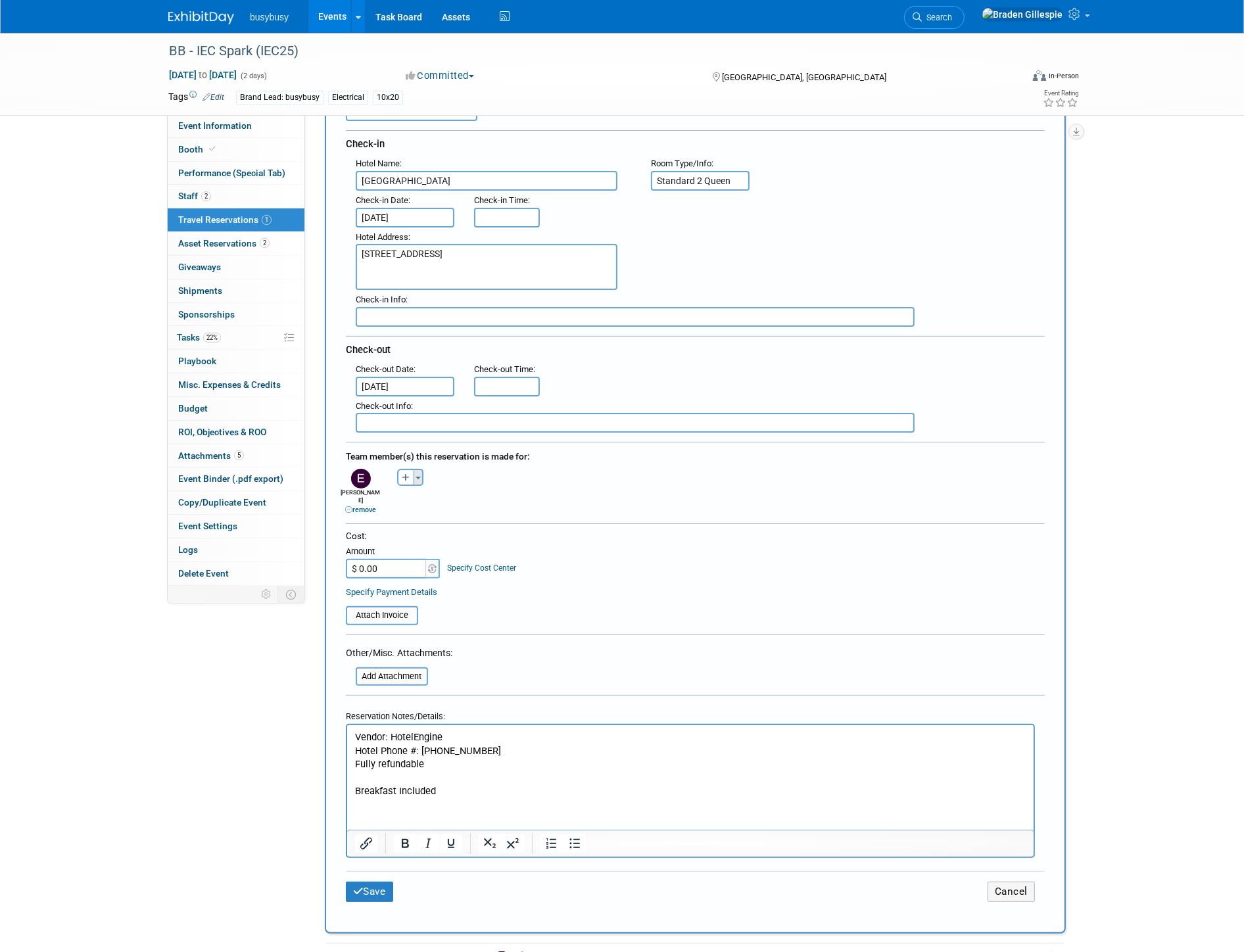
drag, startPoint x: 418, startPoint y: 459, endPoint x: 416, endPoint y: 468, distance: 9.2
click at [416, 469] on button "Toggle Dropdown" at bounding box center [418, 477] width 10 height 17
click at [448, 587] on label "Tanner Smith" at bounding box center [487, 599] width 162 height 23
click at [404, 559] on input "$ 0.00" at bounding box center [387, 569] width 82 height 20
type input "$ 720.64"
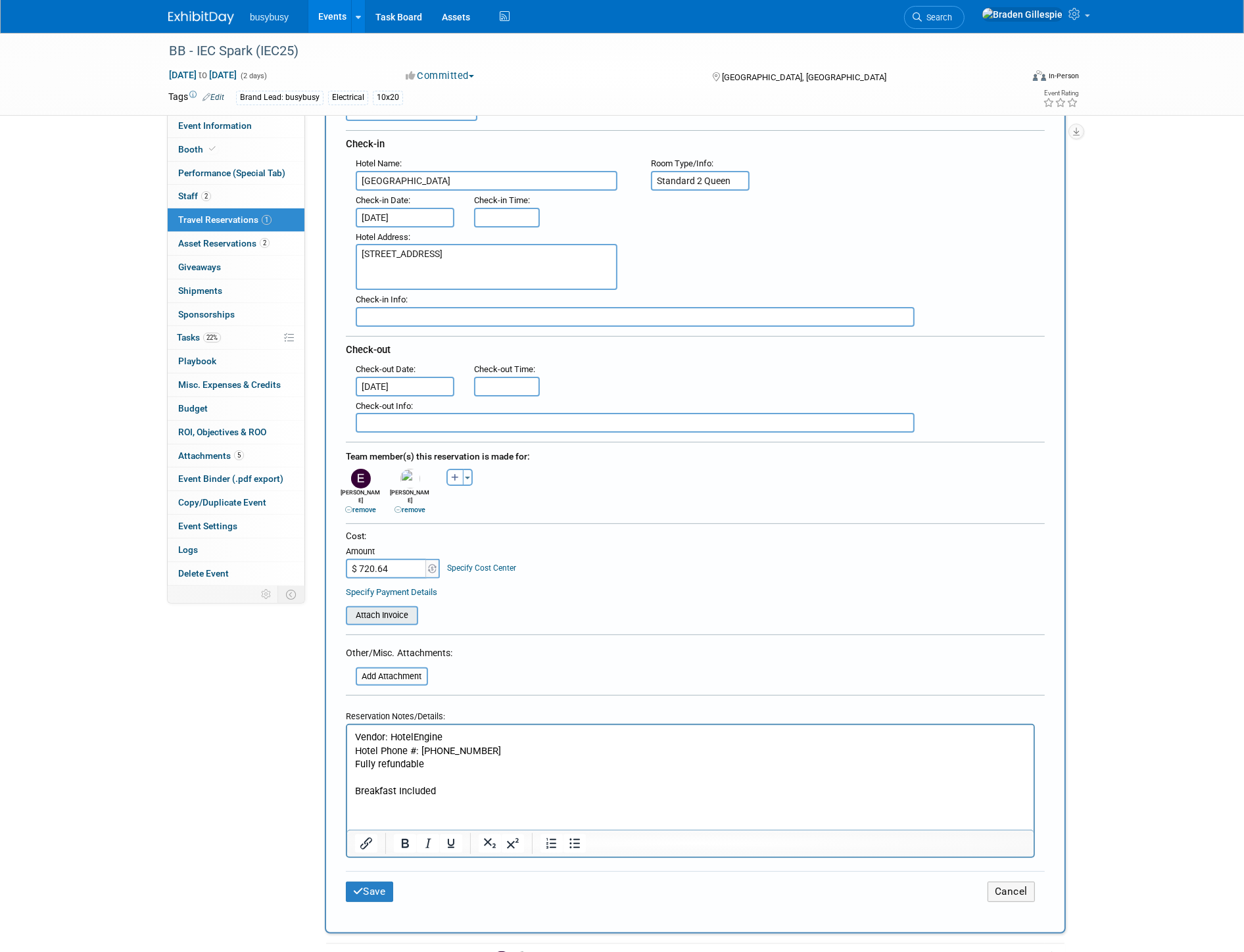
click at [401, 608] on input "file" at bounding box center [338, 615] width 157 height 16
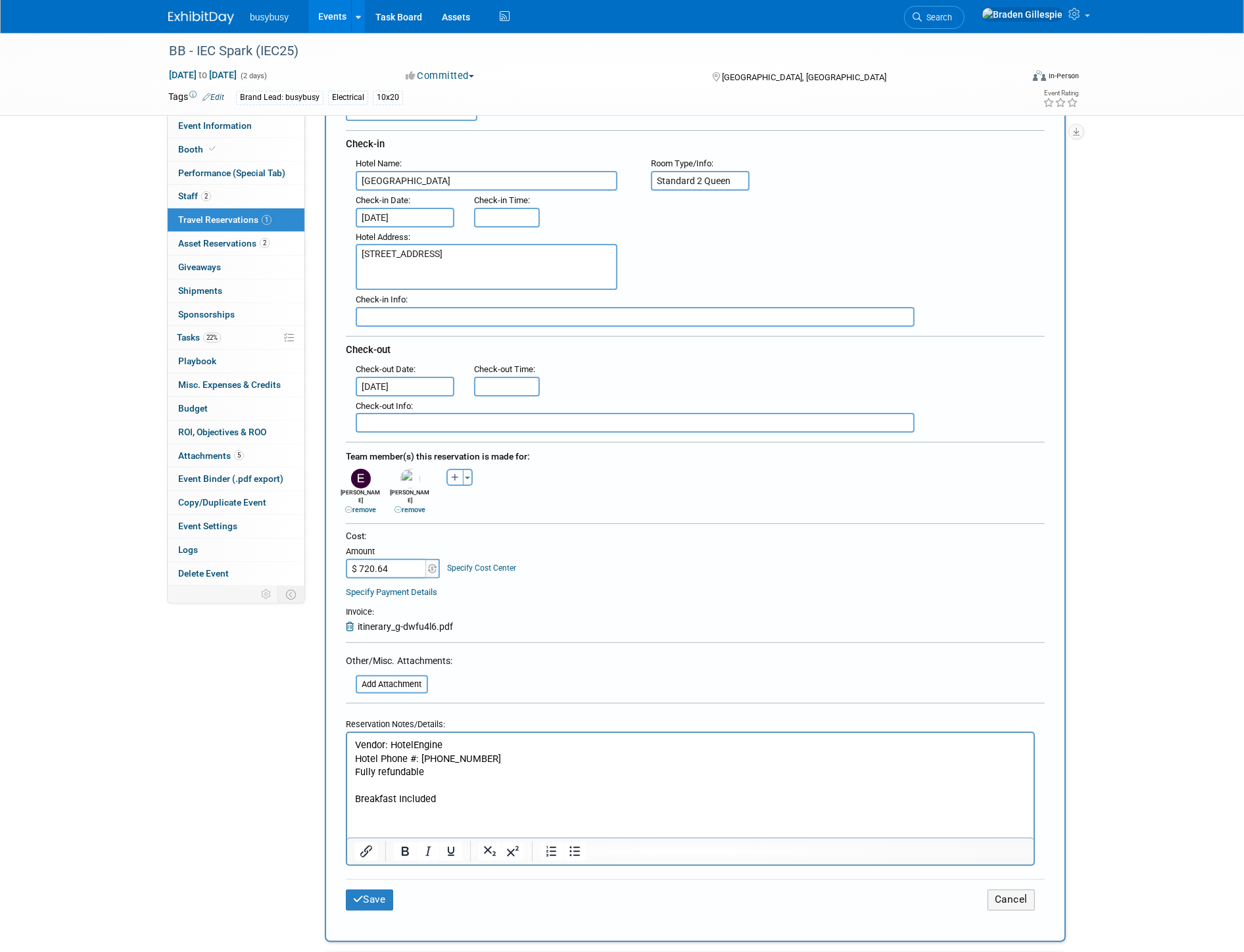
scroll to position [0, 0]
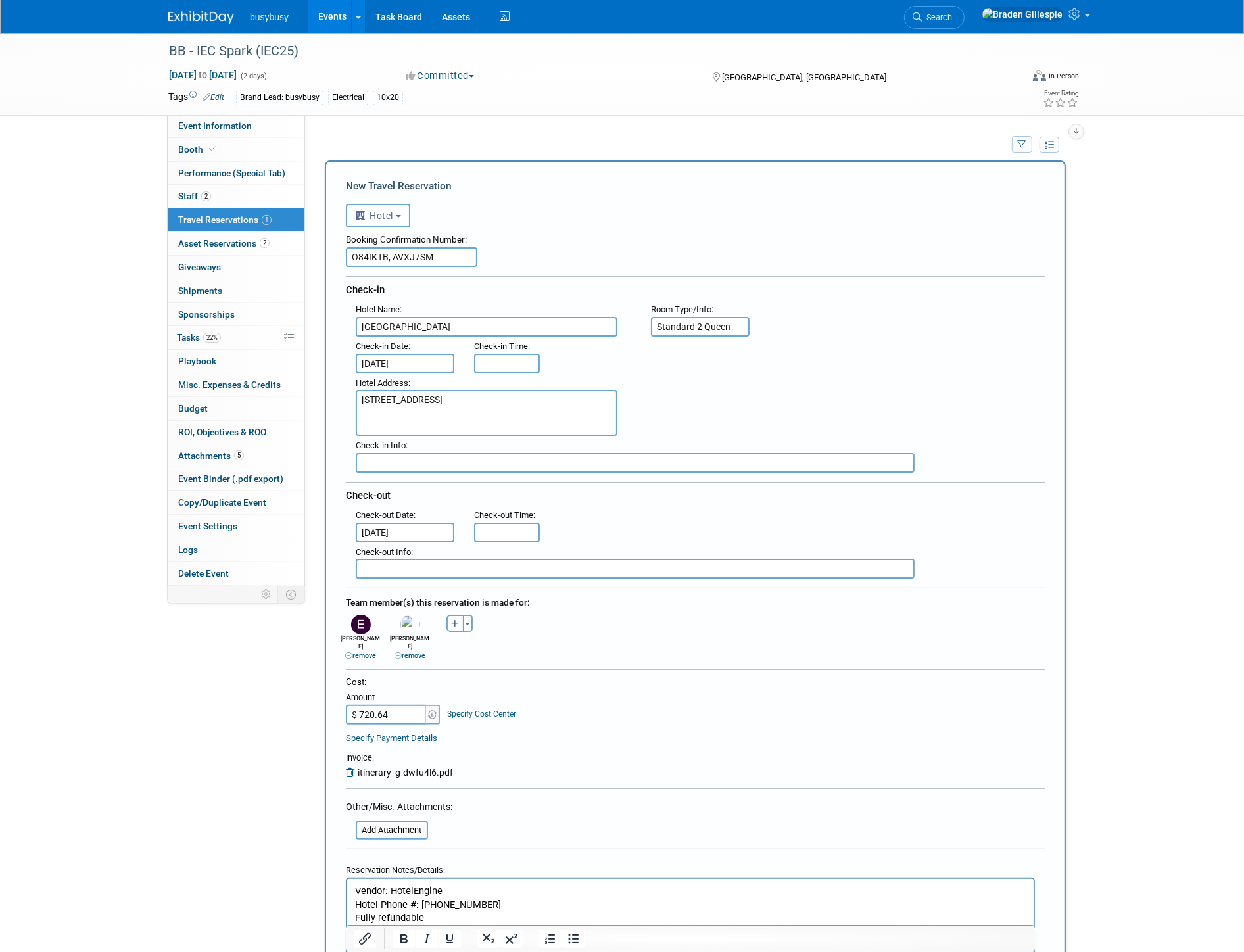
type input "3:00 PM"
click at [523, 353] on input "3:00 PM" at bounding box center [507, 363] width 66 height 20
type input "11:00 AM"
click at [505, 530] on input "11:00 AM" at bounding box center [507, 532] width 66 height 20
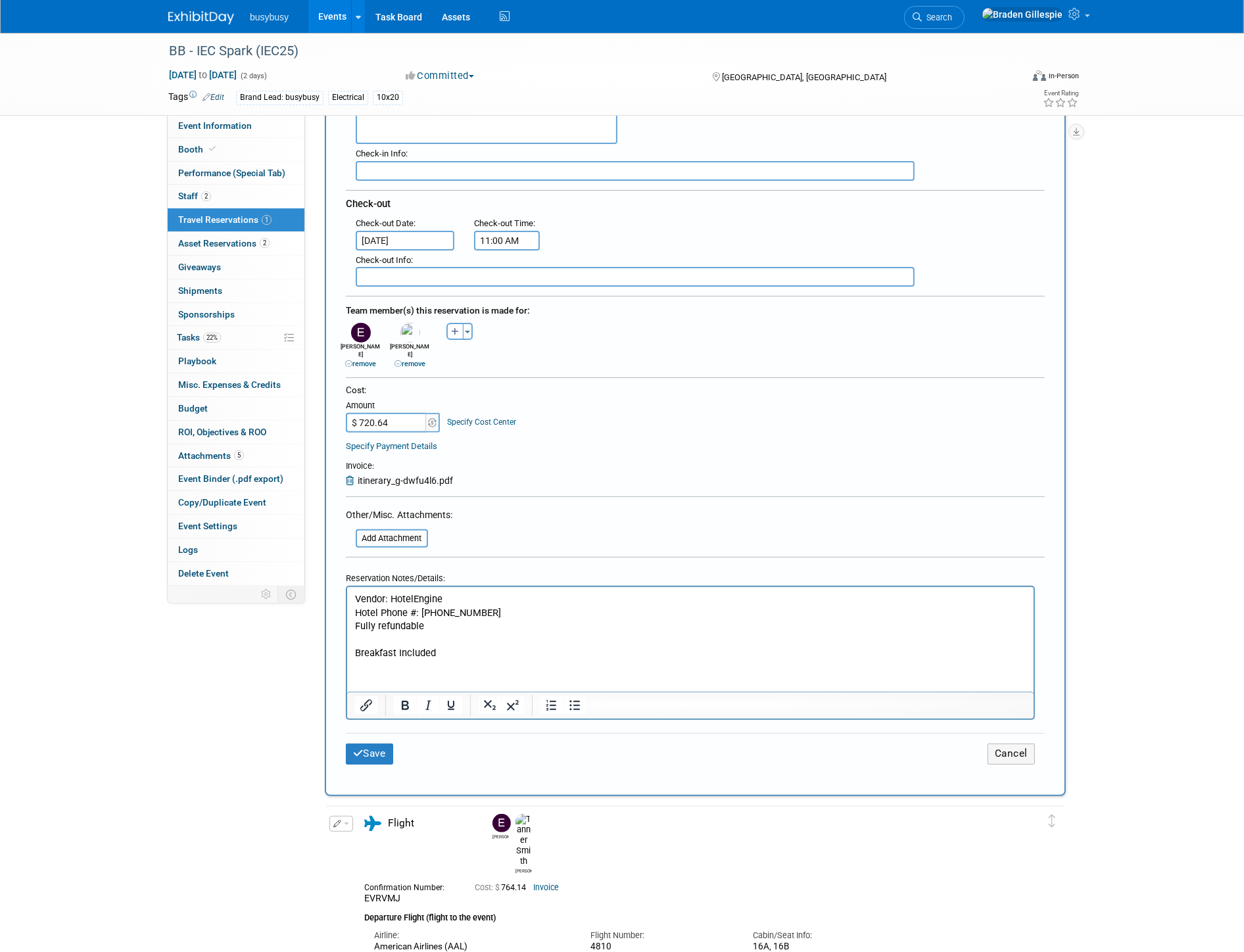
click at [686, 467] on form "<i class="fas fa-plane" style="padding: 6px 4px 6px 1px;"></i> Flight <i class=…" at bounding box center [695, 343] width 699 height 877
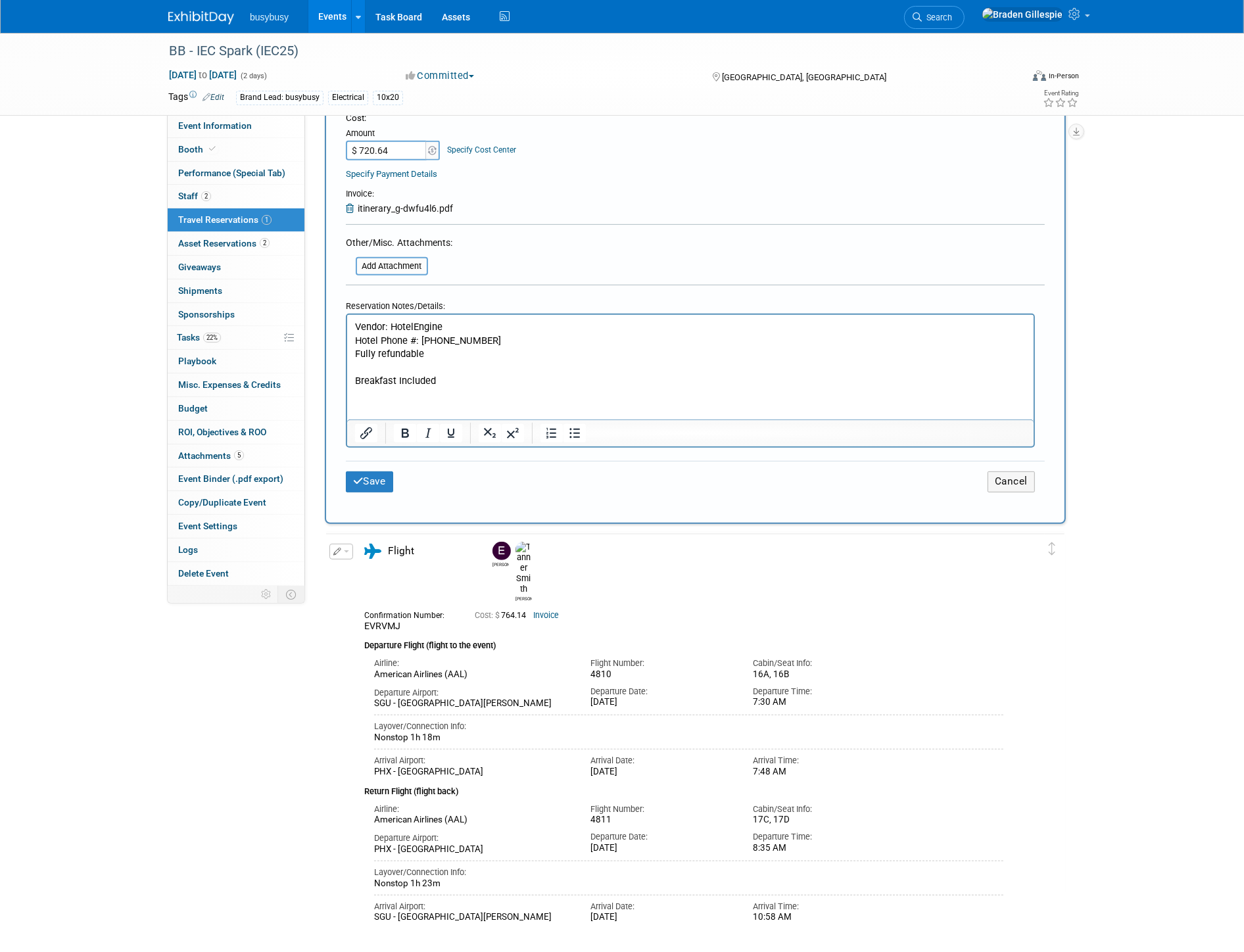
scroll to position [584, 0]
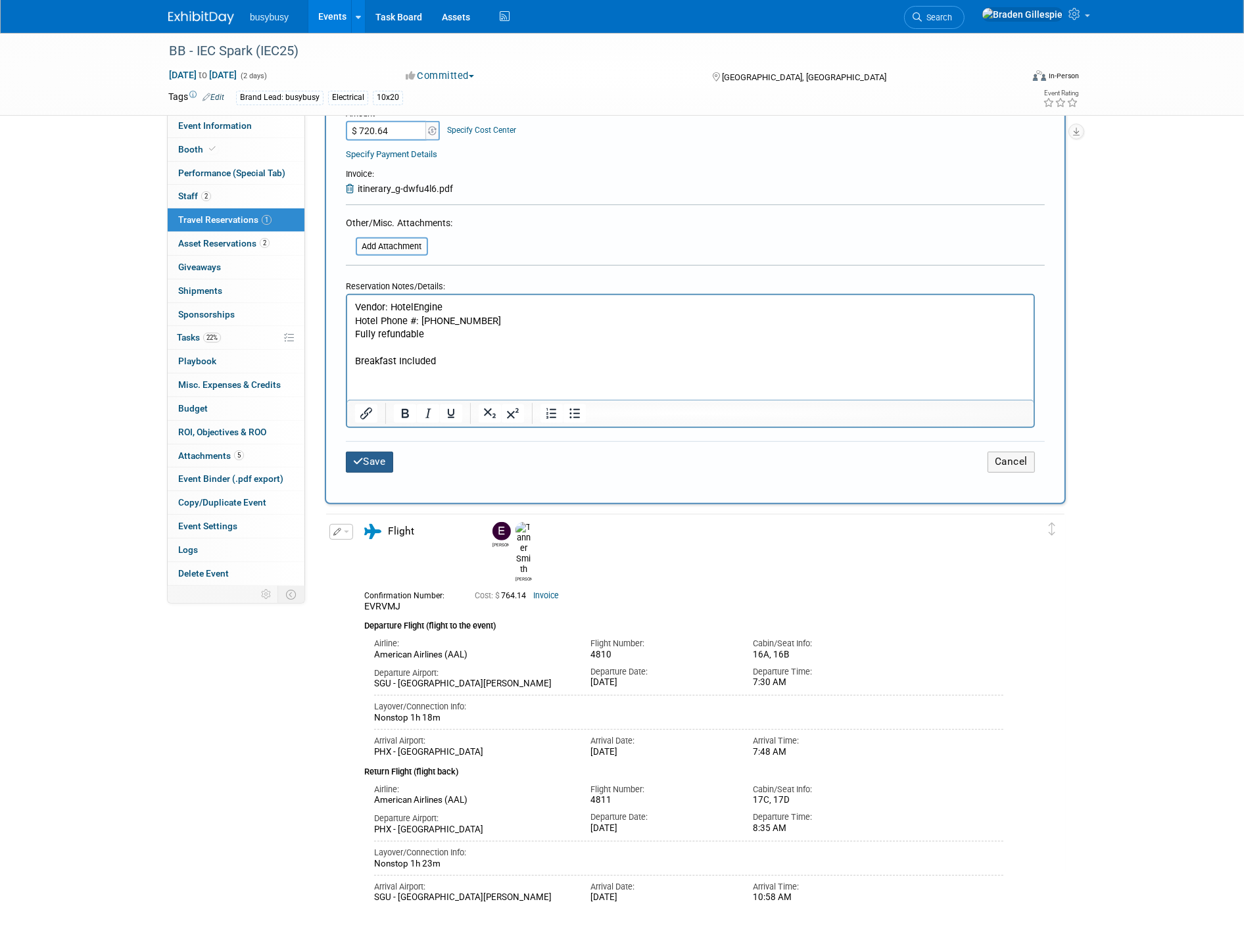
click at [378, 451] on button "Save" at bounding box center [369, 462] width 48 height 21
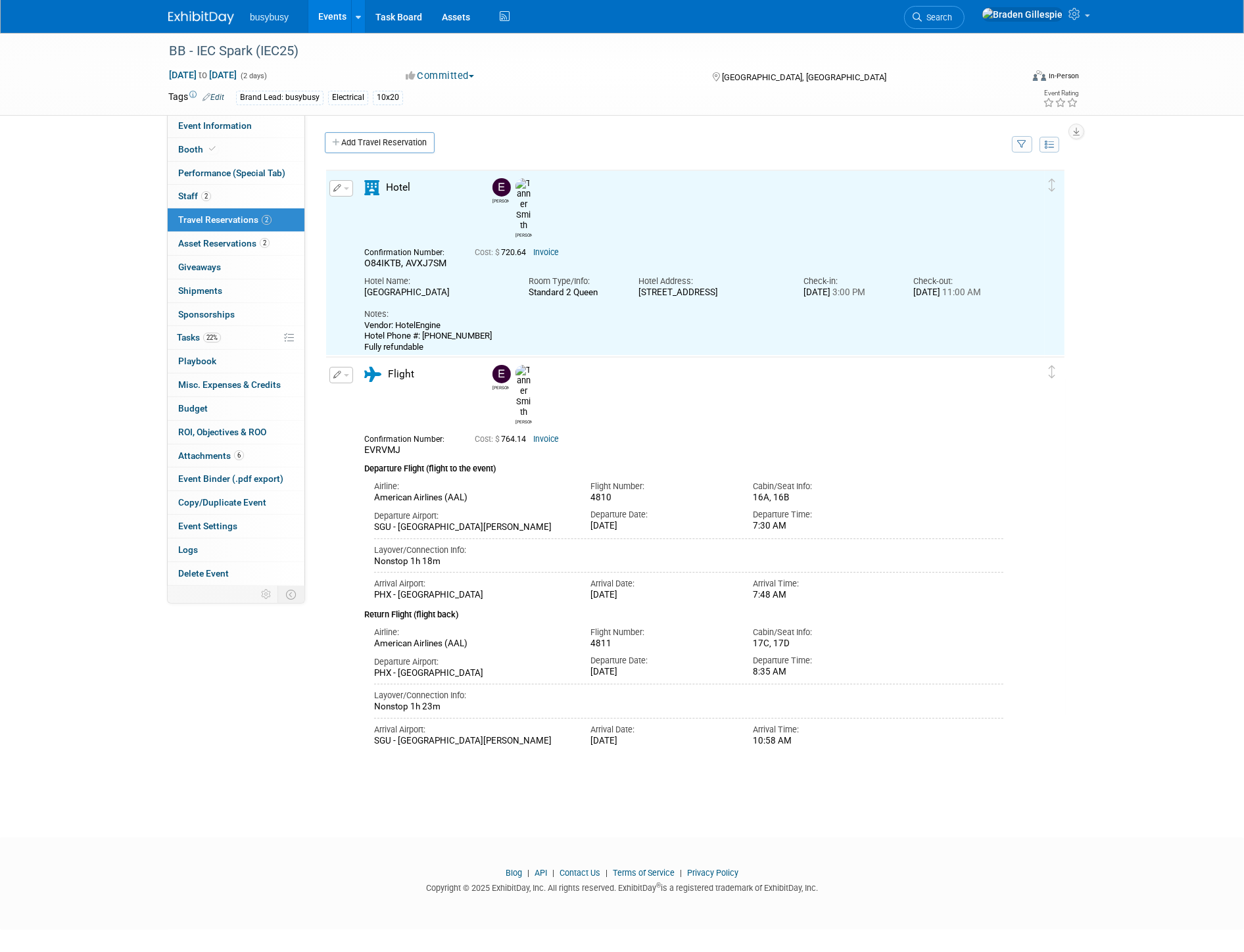
scroll to position [0, 0]
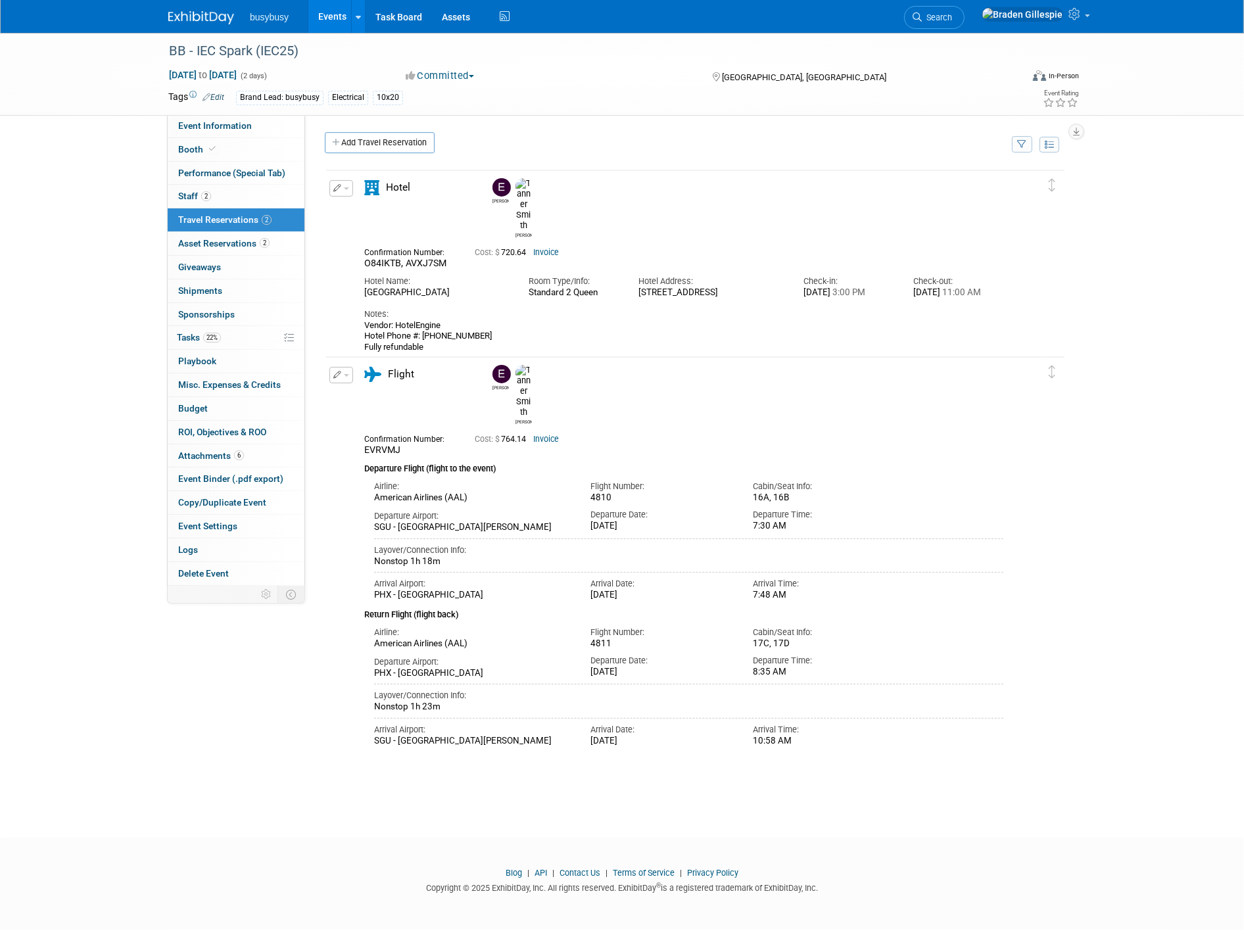
click at [204, 8] on link at bounding box center [209, 11] width 81 height 10
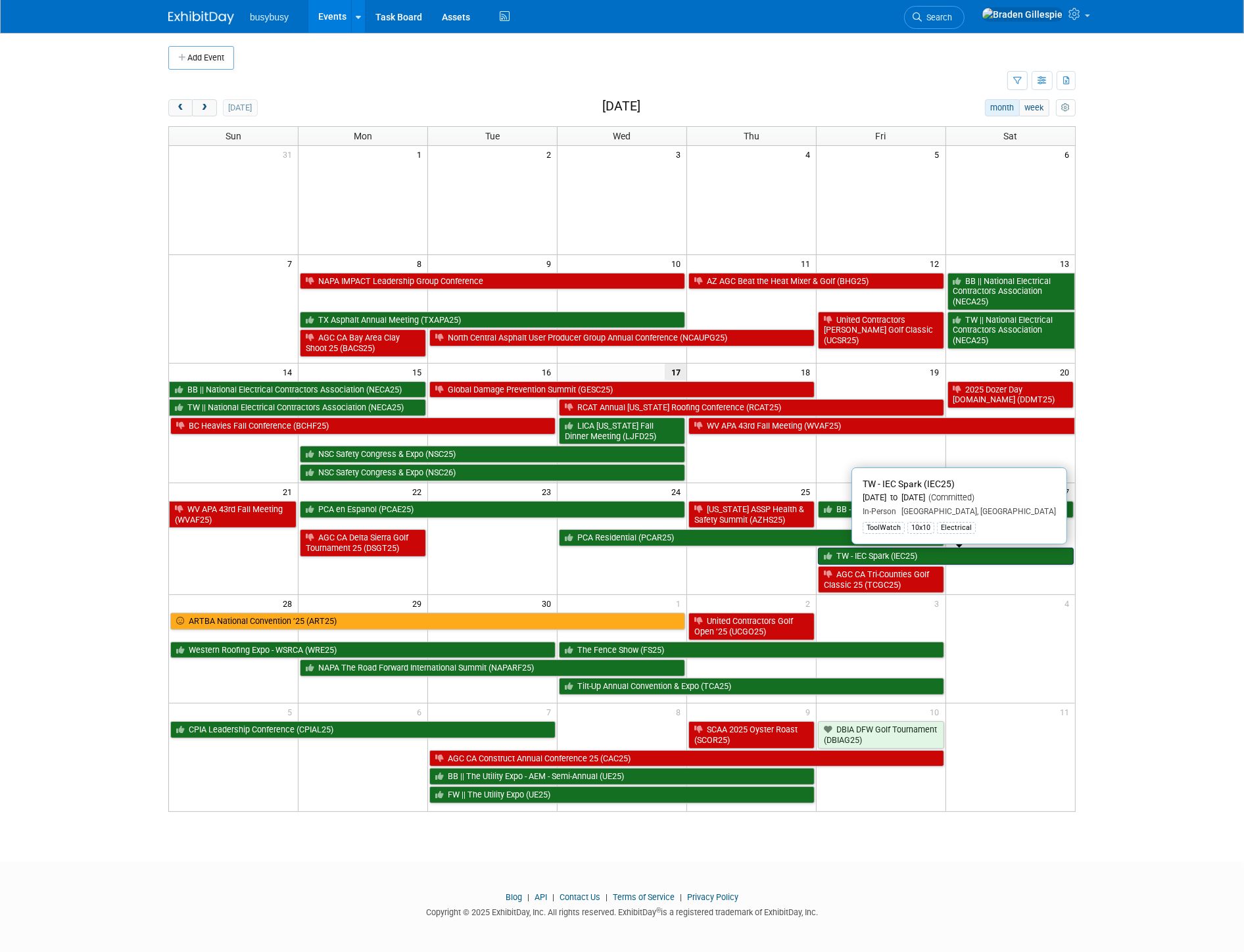
click at [954, 563] on link "TW - IEC Spark (IEC25)" at bounding box center [946, 556] width 256 height 17
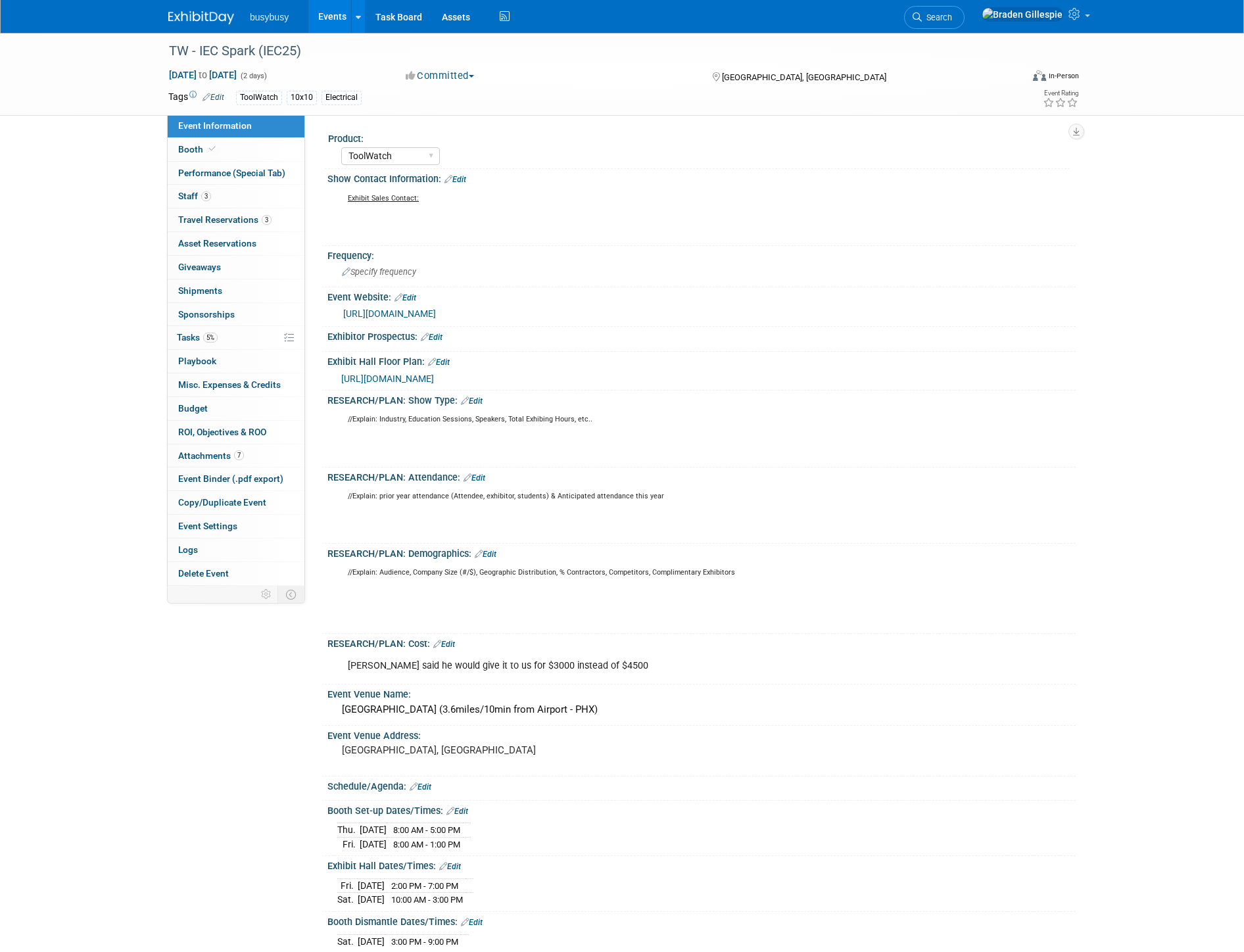
select select "ToolWatch"
click at [242, 222] on span "Travel Reservations 3" at bounding box center [224, 220] width 93 height 10
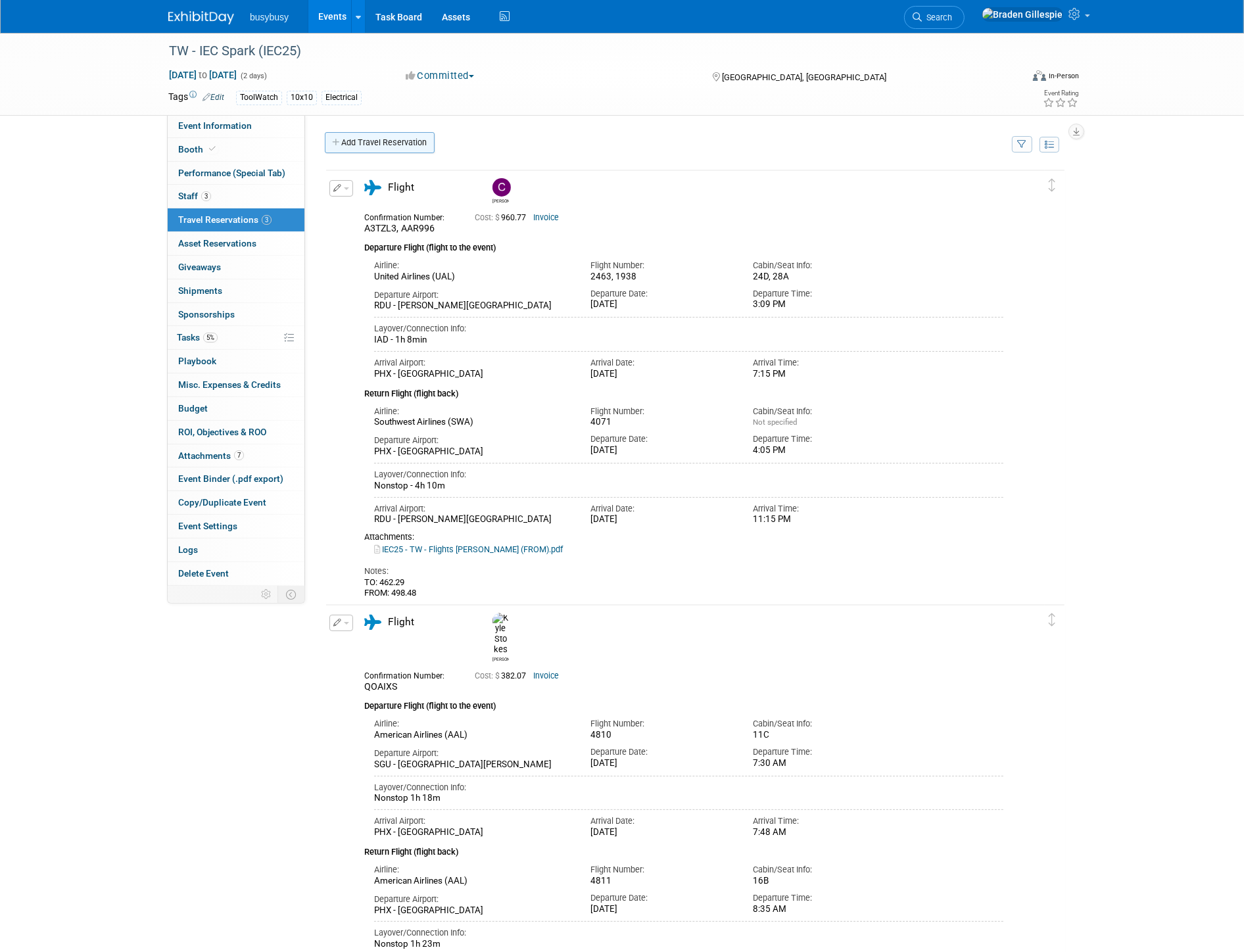
click at [389, 145] on link "Add Travel Reservation" at bounding box center [380, 142] width 110 height 21
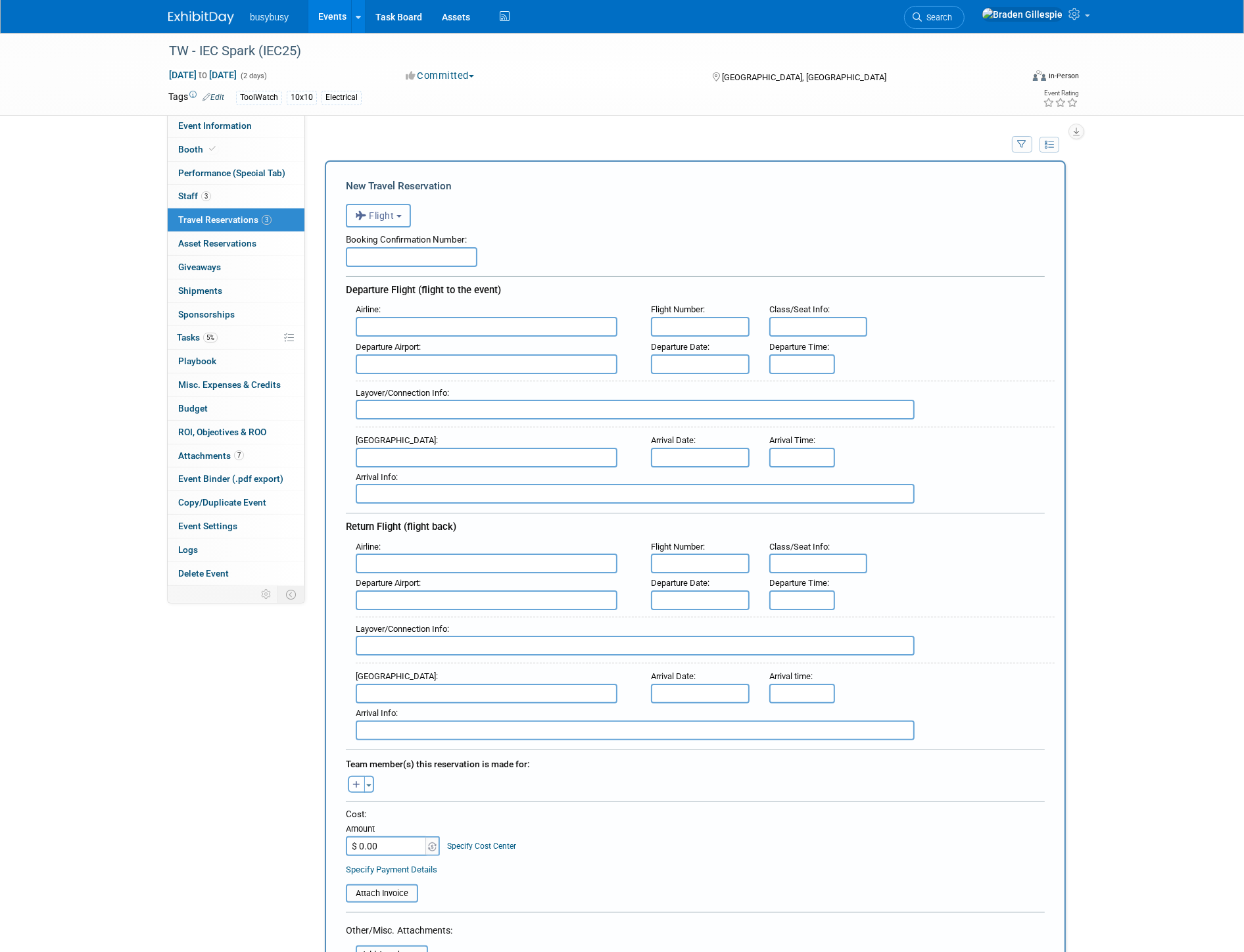
click at [395, 218] on button "Flight" at bounding box center [378, 215] width 65 height 23
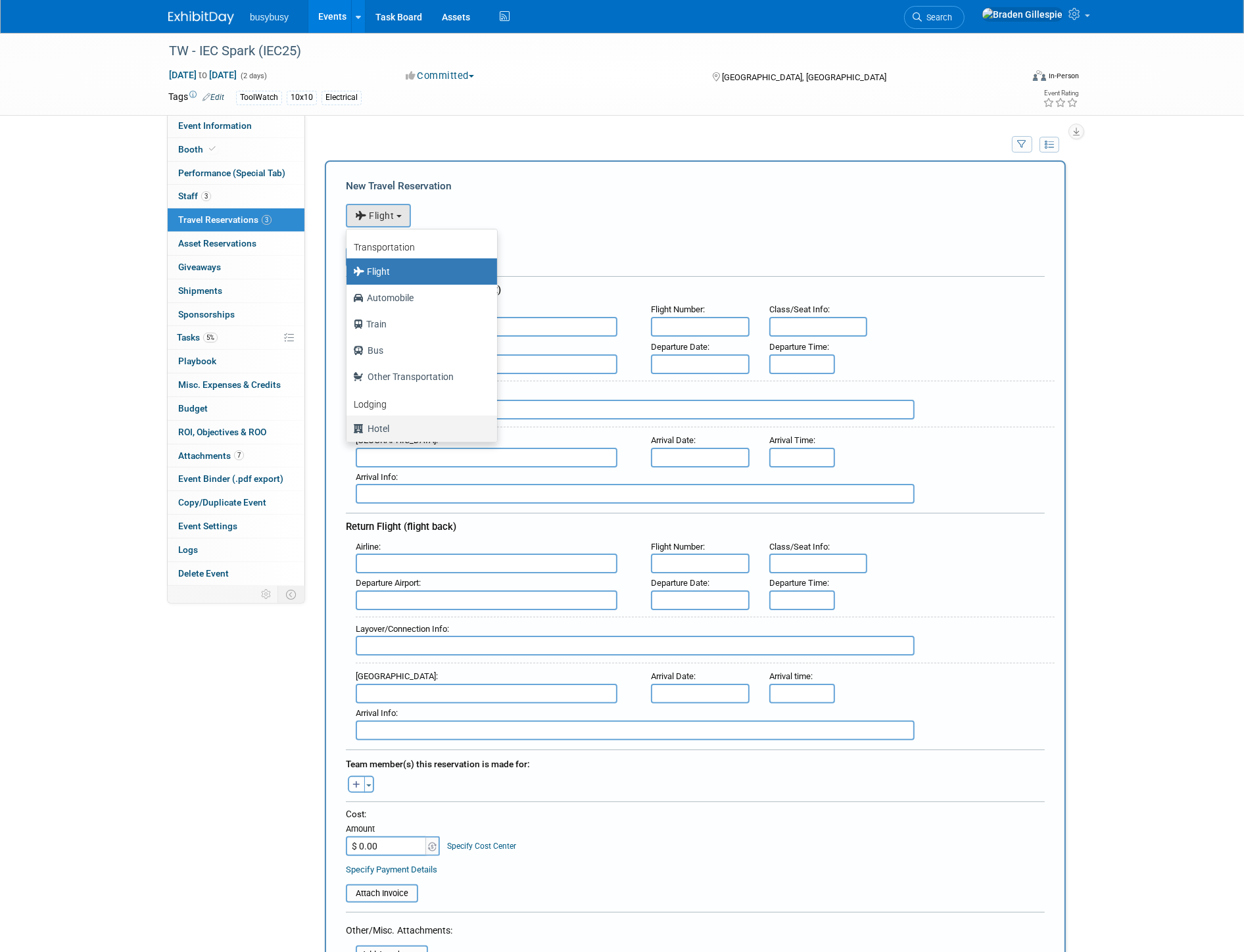
click at [403, 422] on label "Hotel" at bounding box center [419, 429] width 131 height 21
click at [349, 422] on input "Hotel" at bounding box center [344, 427] width 8 height 8
select select "6"
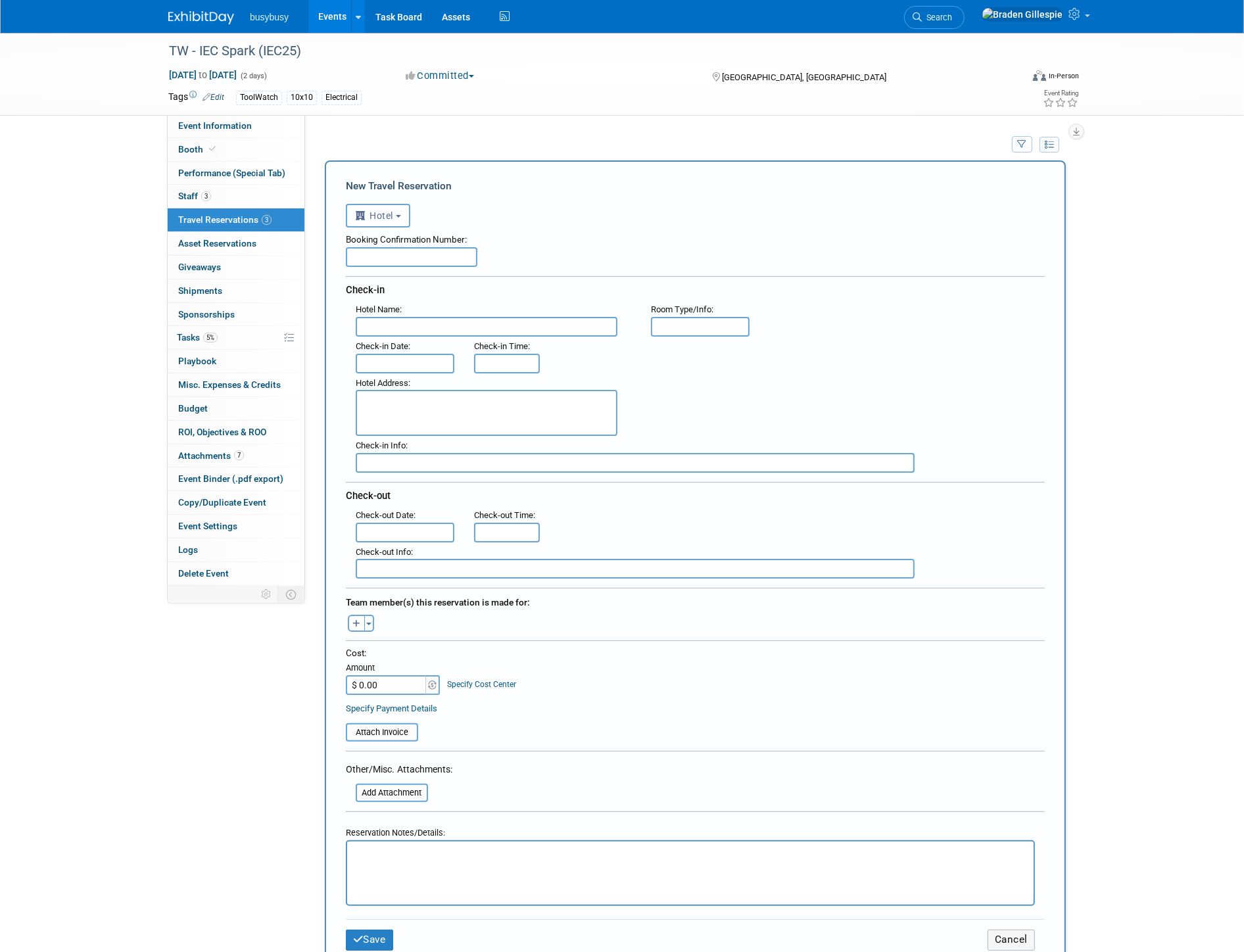
click at [415, 327] on input "text" at bounding box center [486, 327] width 262 height 20
click at [490, 329] on input "text" at bounding box center [486, 327] width 262 height 20
paste input "[GEOGRAPHIC_DATA]"
type input "[GEOGRAPHIC_DATA]"
click at [399, 360] on input "text" at bounding box center [405, 363] width 99 height 20
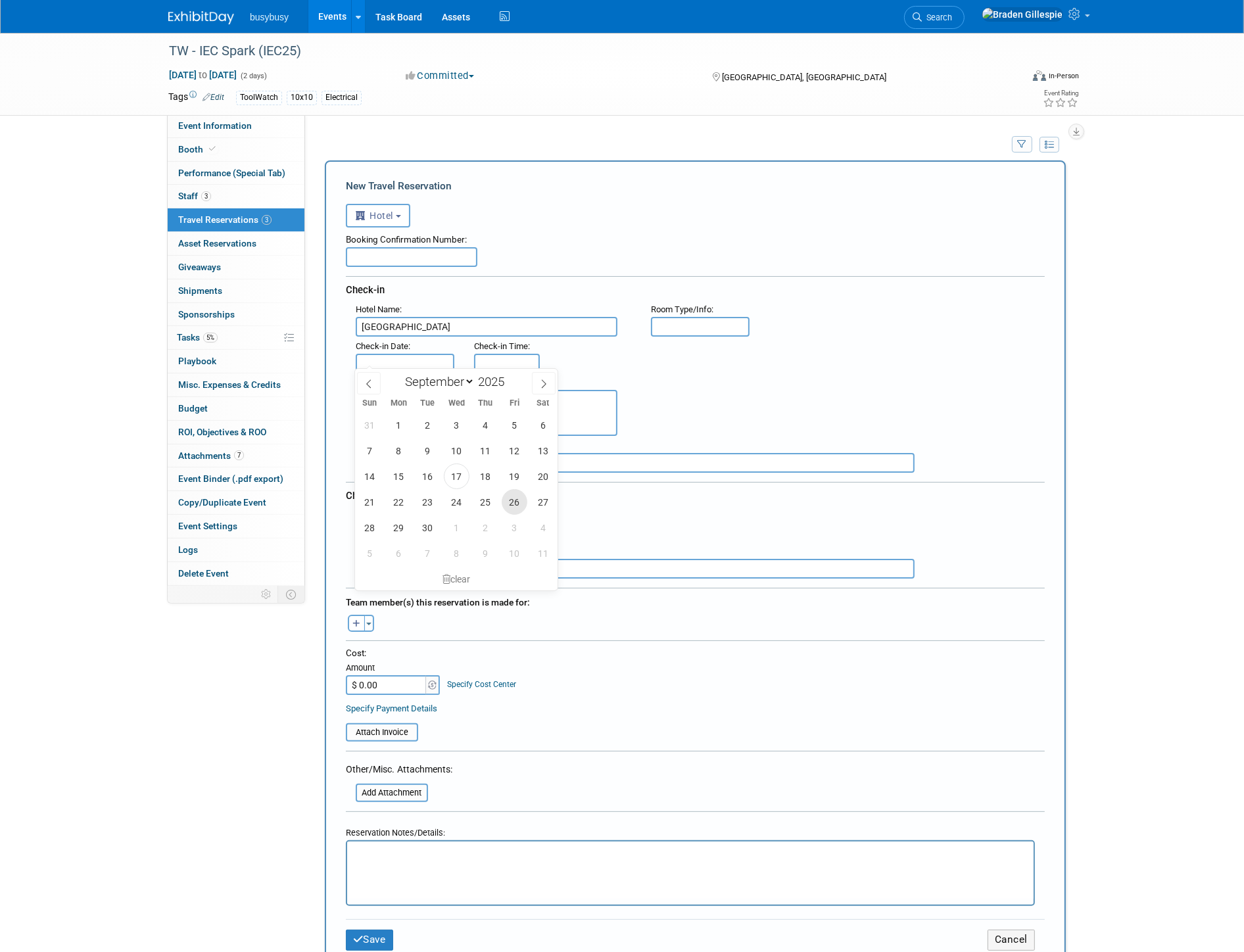
click at [514, 501] on span "26" at bounding box center [514, 502] width 26 height 26
type input "Sep 26, 2025"
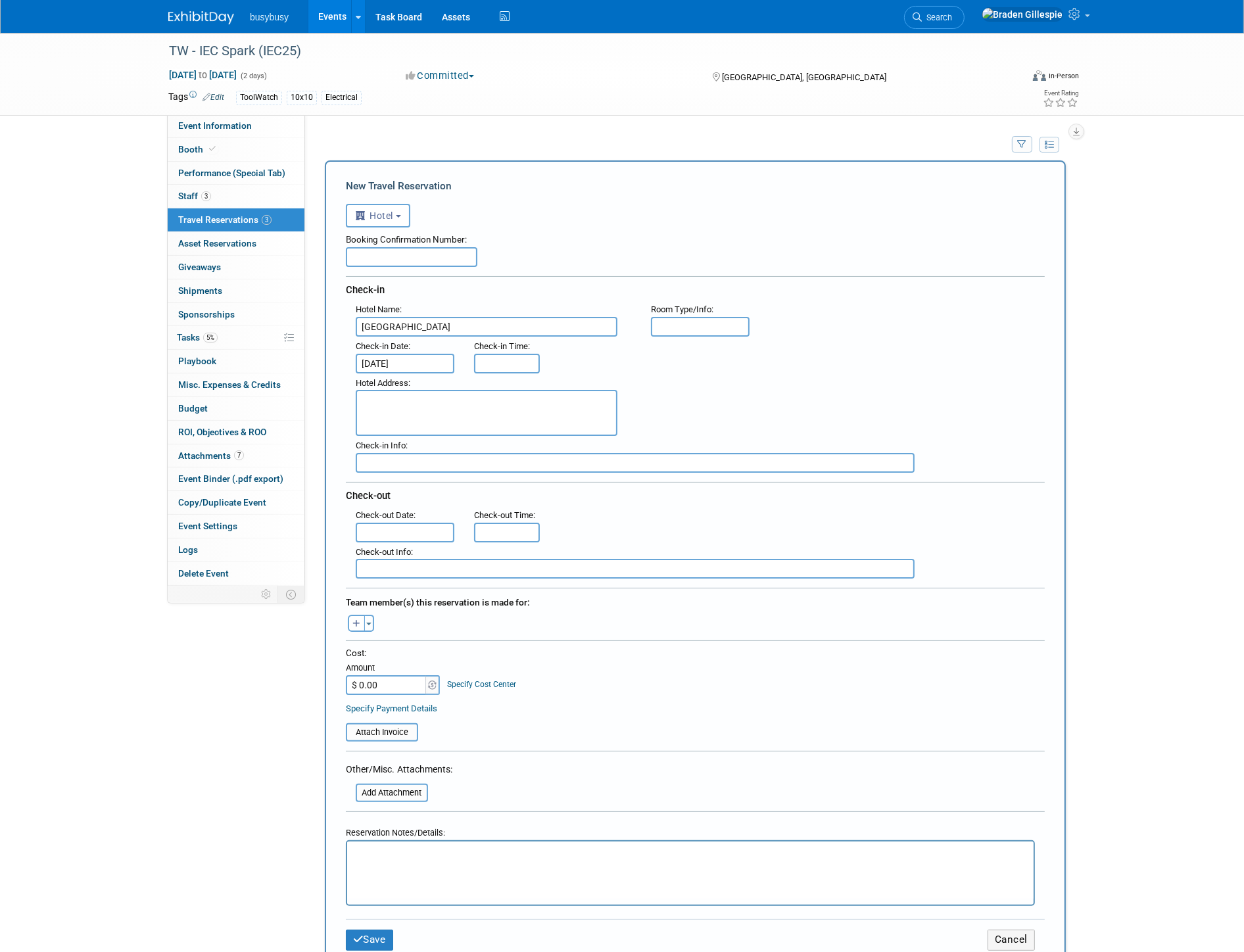
click at [425, 523] on input "text" at bounding box center [405, 532] width 99 height 20
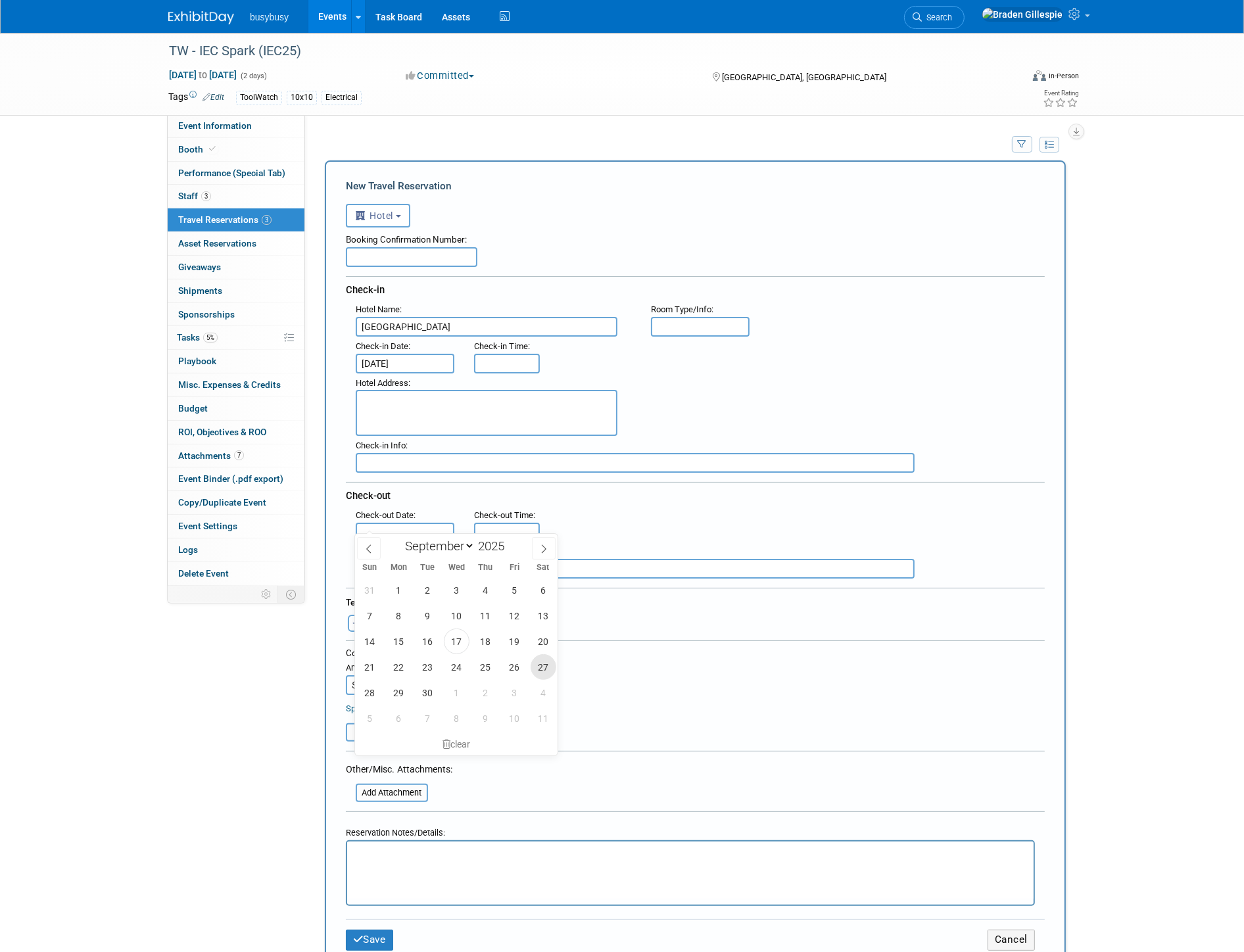
click at [541, 666] on span "27" at bounding box center [543, 667] width 26 height 26
type input "Sep 27, 2025"
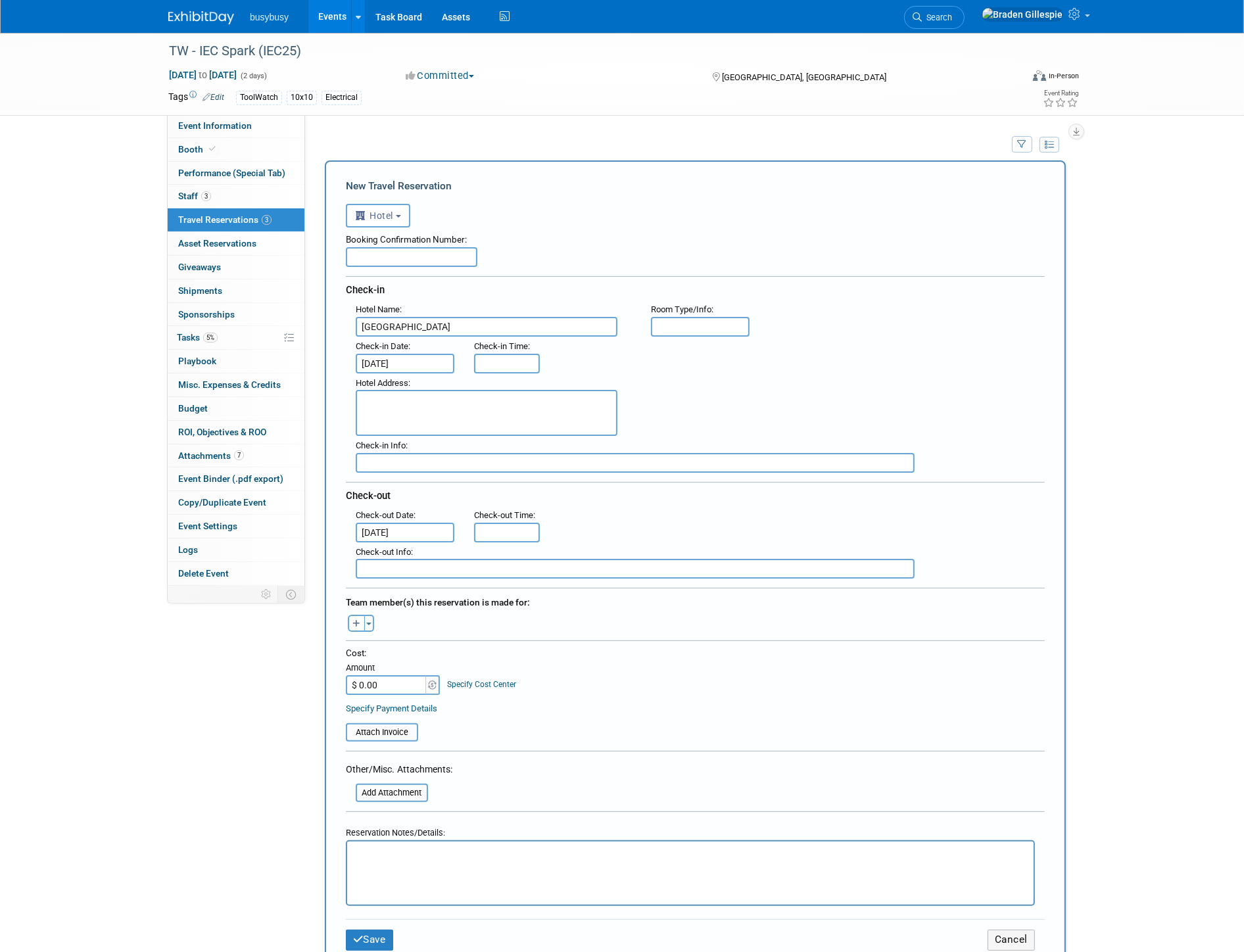
click at [456, 411] on textarea at bounding box center [486, 413] width 262 height 46
click at [536, 405] on textarea at bounding box center [486, 413] width 262 height 46
paste textarea "77 E Polk St, Phoenix, AZ, 85004"
type textarea "77 E Polk St, Phoenix, AZ, 85004"
type input "3:00 PM"
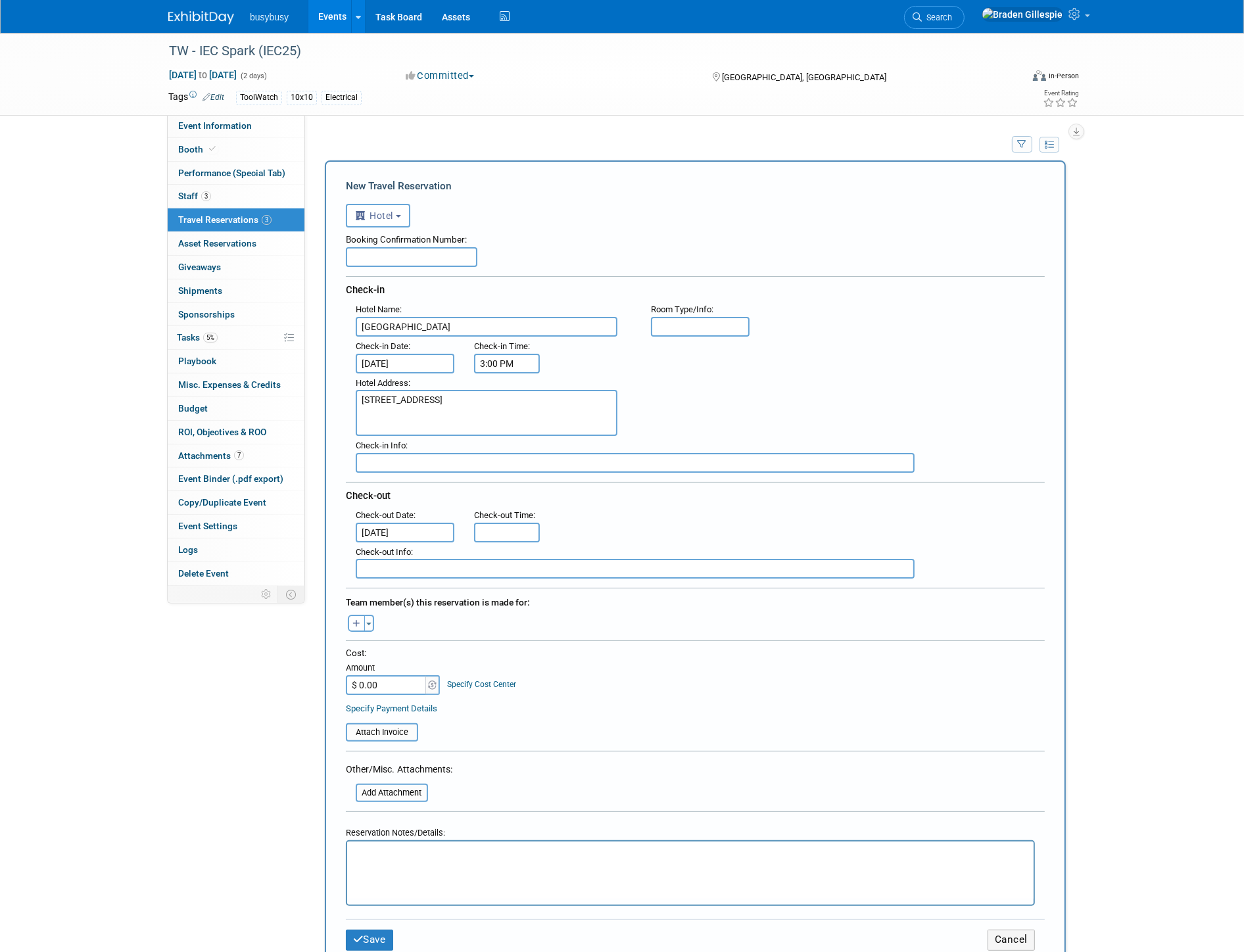
click at [500, 357] on input "3:00 PM" at bounding box center [507, 363] width 66 height 20
click at [527, 545] on div "Check-out Info :" at bounding box center [705, 552] width 699 height 14
type input "11:00 AM"
click at [524, 530] on input "11:00 AM" at bounding box center [507, 532] width 66 height 20
click at [612, 489] on div "Check-out" at bounding box center [695, 494] width 699 height 23
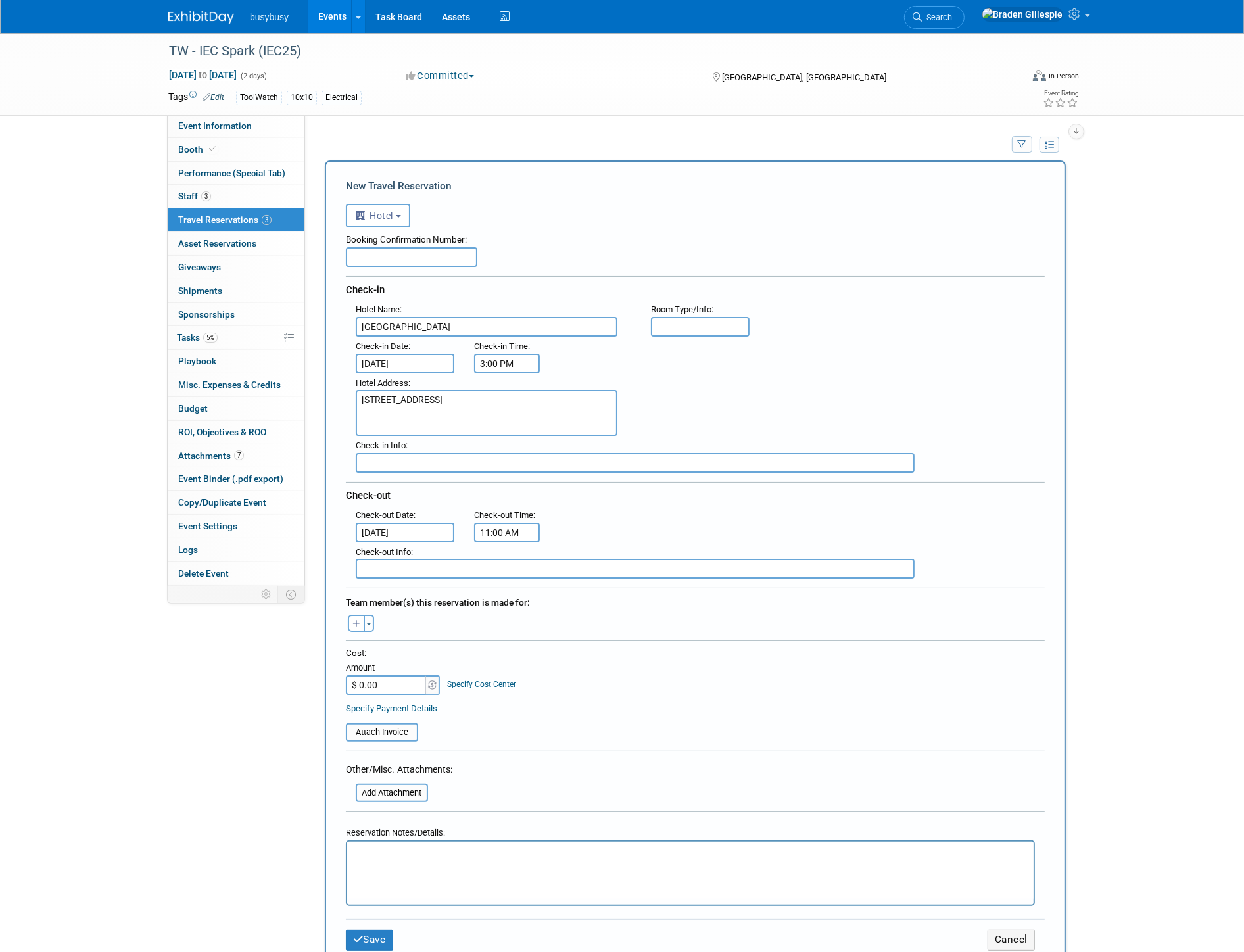
click at [705, 331] on input "text" at bounding box center [700, 327] width 99 height 20
type input "Standard 1 King"
click at [610, 861] on html at bounding box center [690, 851] width 686 height 19
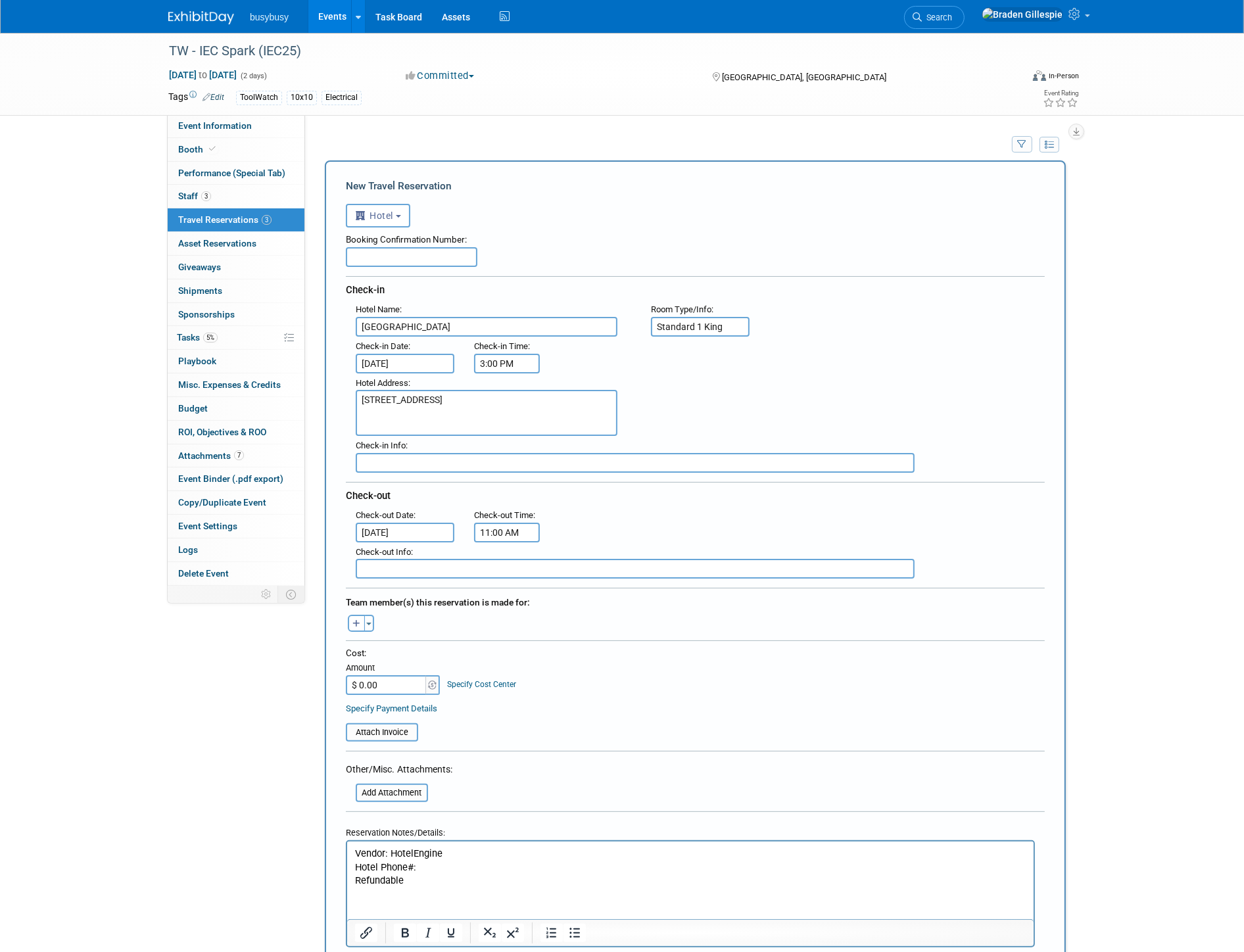
click at [445, 251] on input "text" at bounding box center [411, 257] width 132 height 20
click at [406, 260] on input "90225166," at bounding box center [411, 257] width 132 height 20
paste input "98351598"
type input "90225166, 98351598"
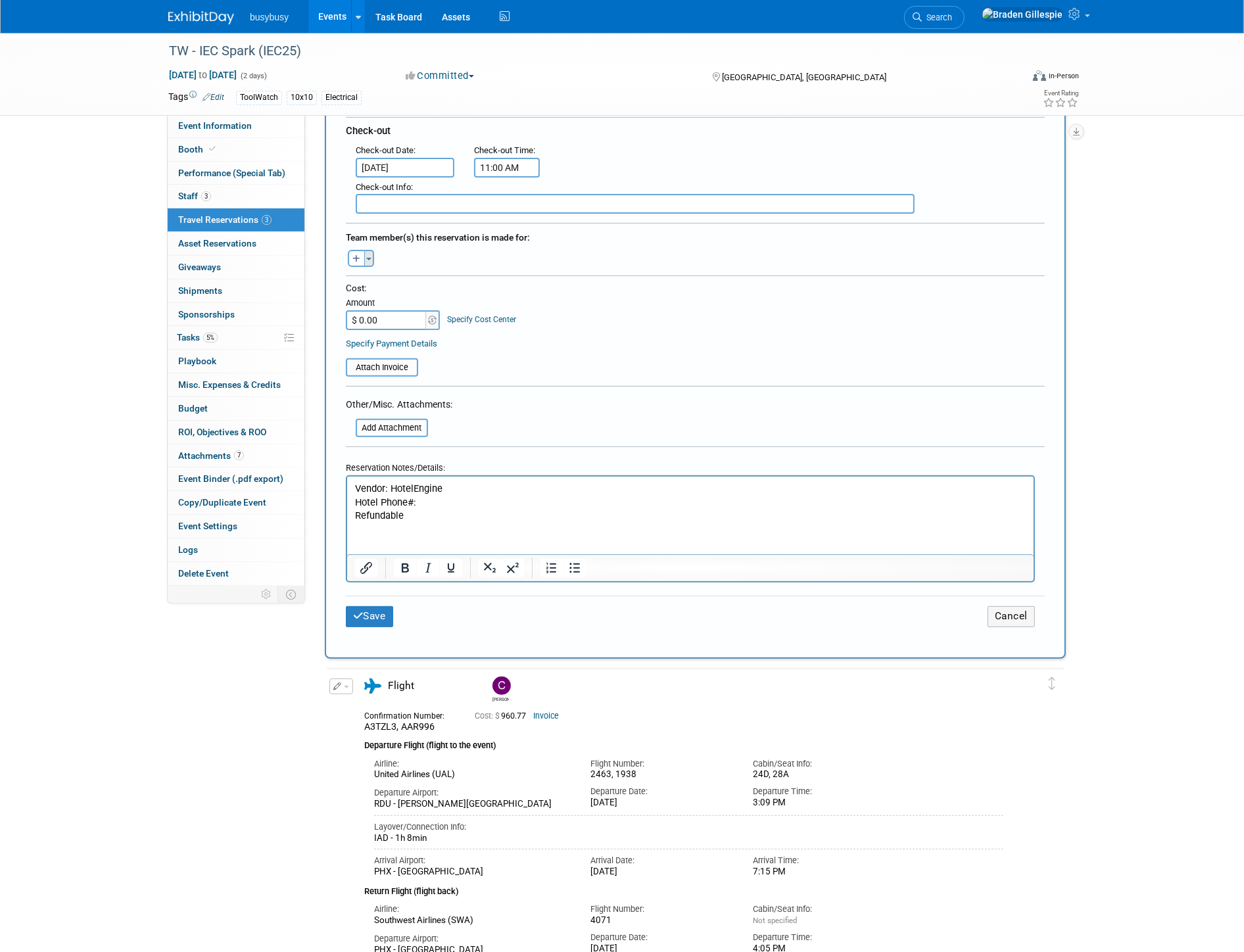
click at [373, 250] on div "Toggle Dropdown Select Anyone Tag a user or a resource Quick -- Select -- (me)" at bounding box center [360, 258] width 49 height 17
click at [370, 258] on span "button" at bounding box center [369, 259] width 6 height 3
click at [400, 367] on label "Jeff Moyers" at bounding box center [437, 379] width 162 height 23
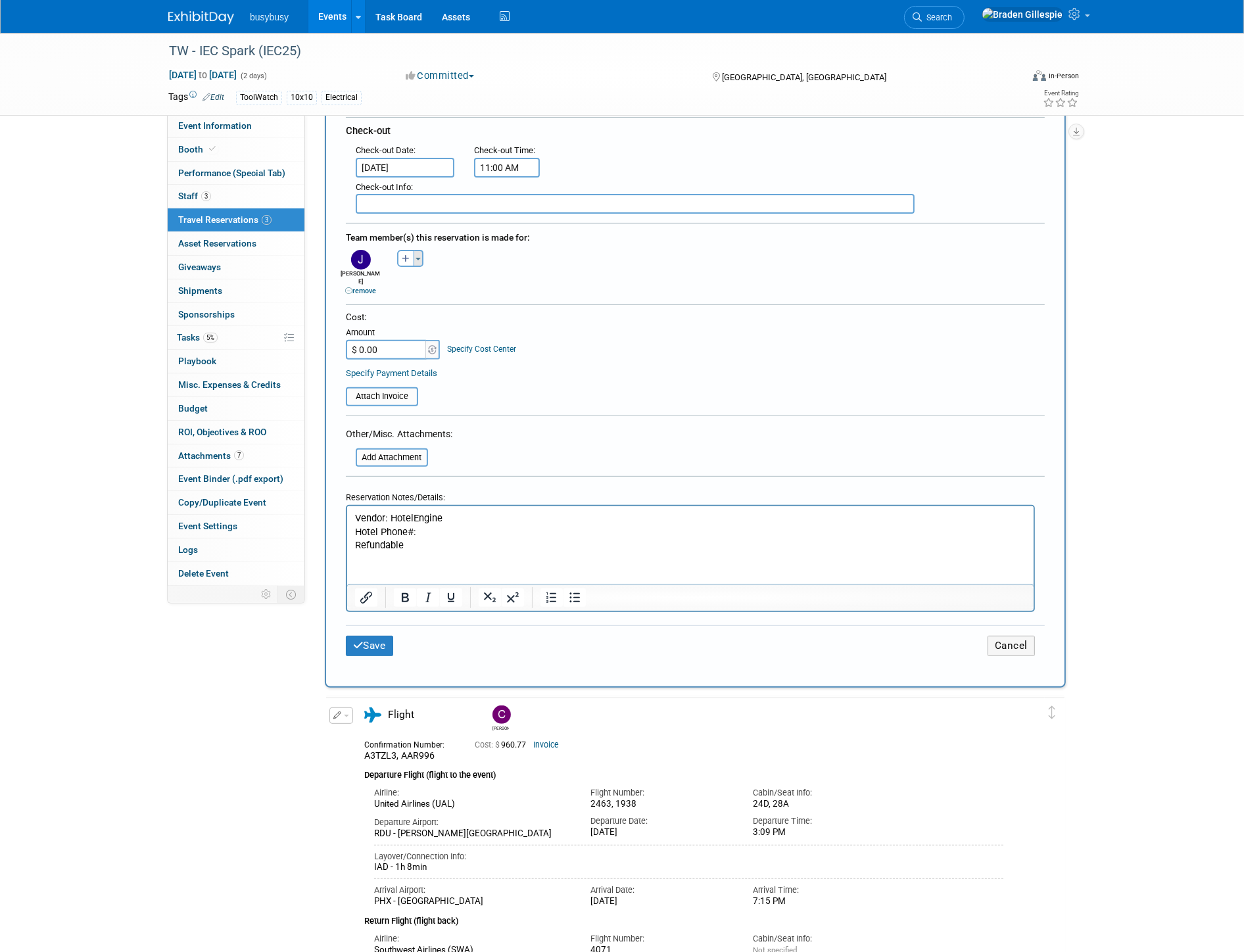
click at [417, 251] on button "Toggle Dropdown" at bounding box center [418, 258] width 10 height 17
click at [458, 391] on label "Kyle Stokes" at bounding box center [487, 403] width 162 height 23
click at [379, 636] on button "Save" at bounding box center [369, 646] width 48 height 21
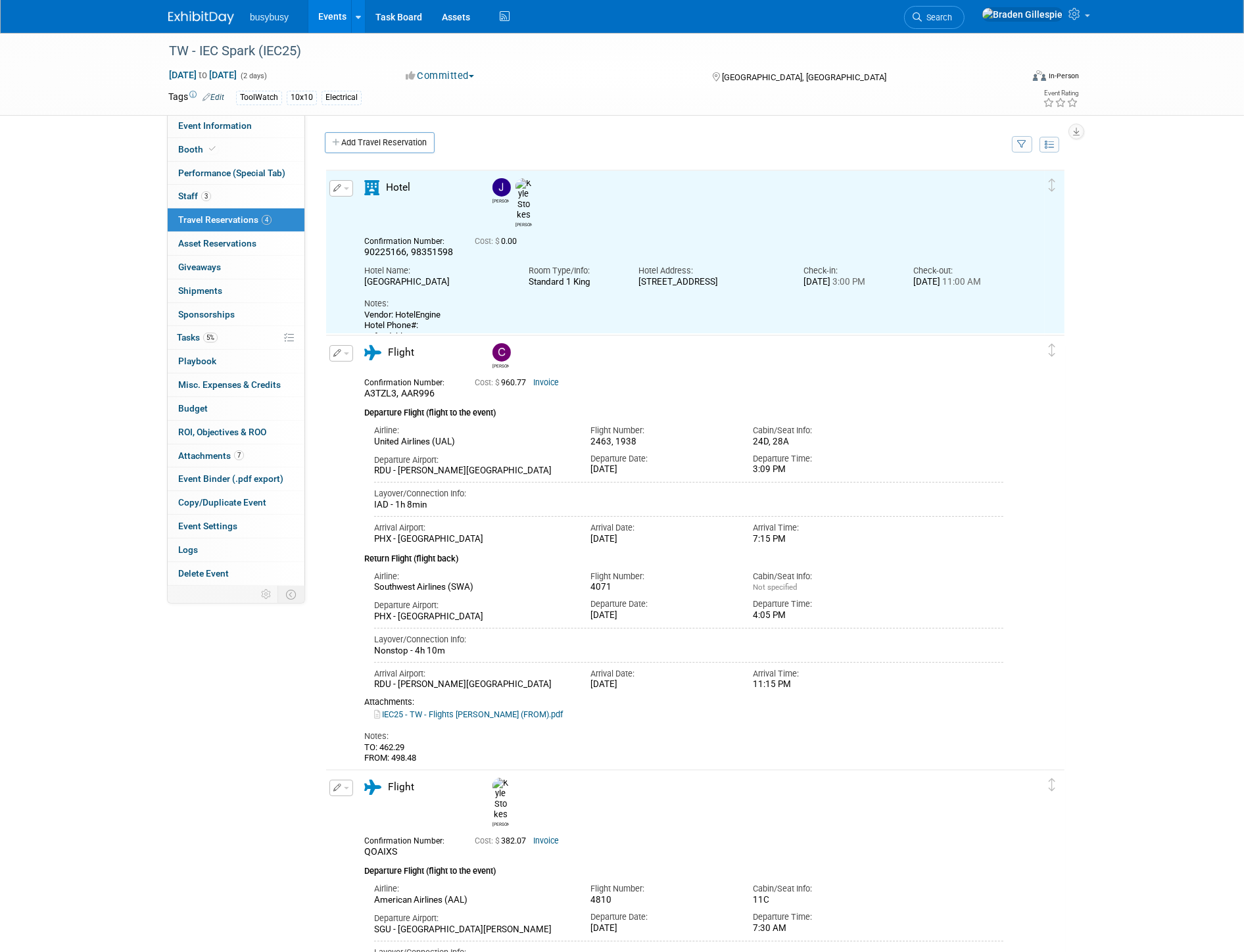
scroll to position [0, 0]
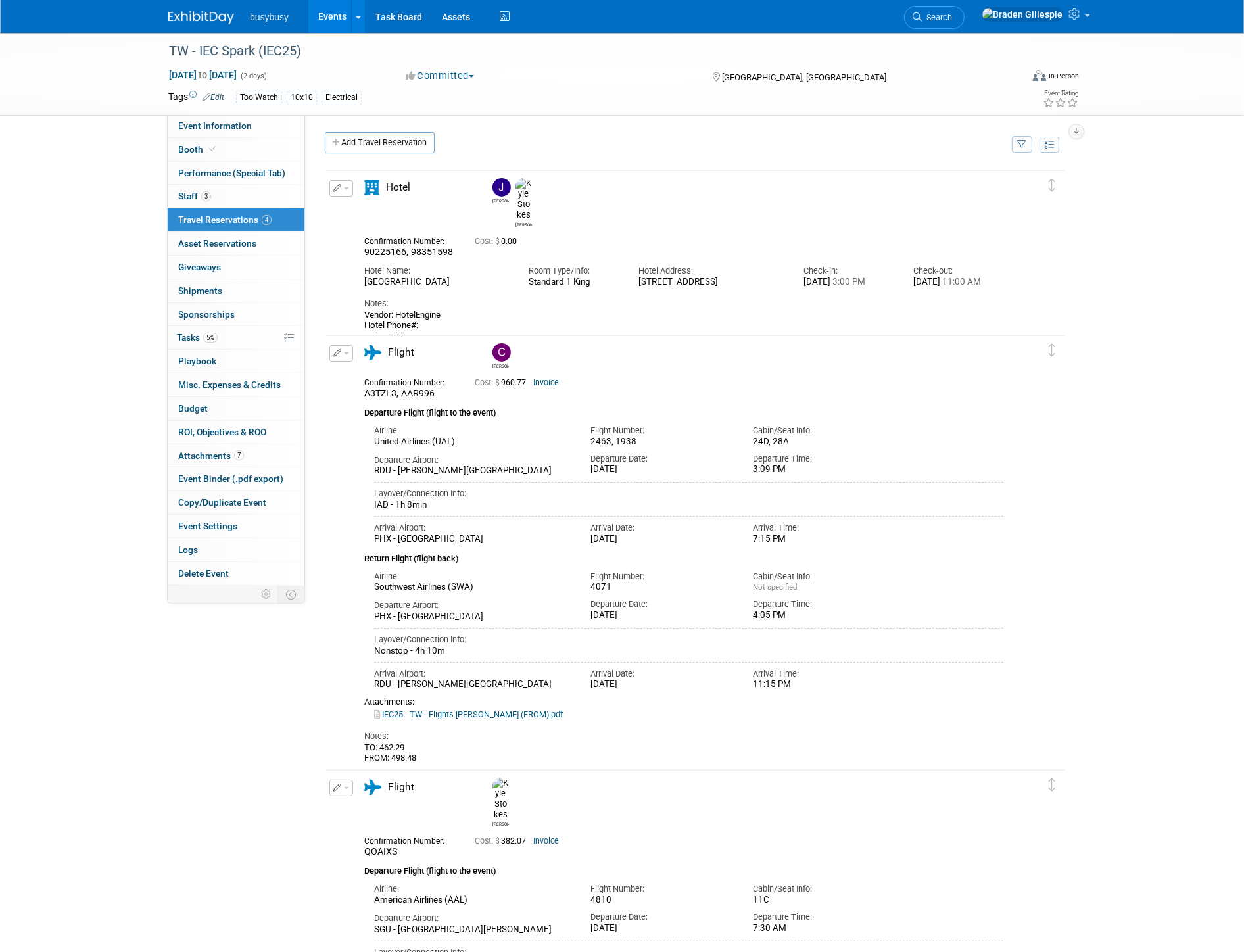
click at [400, 146] on link "Add Travel Reservation" at bounding box center [380, 142] width 110 height 21
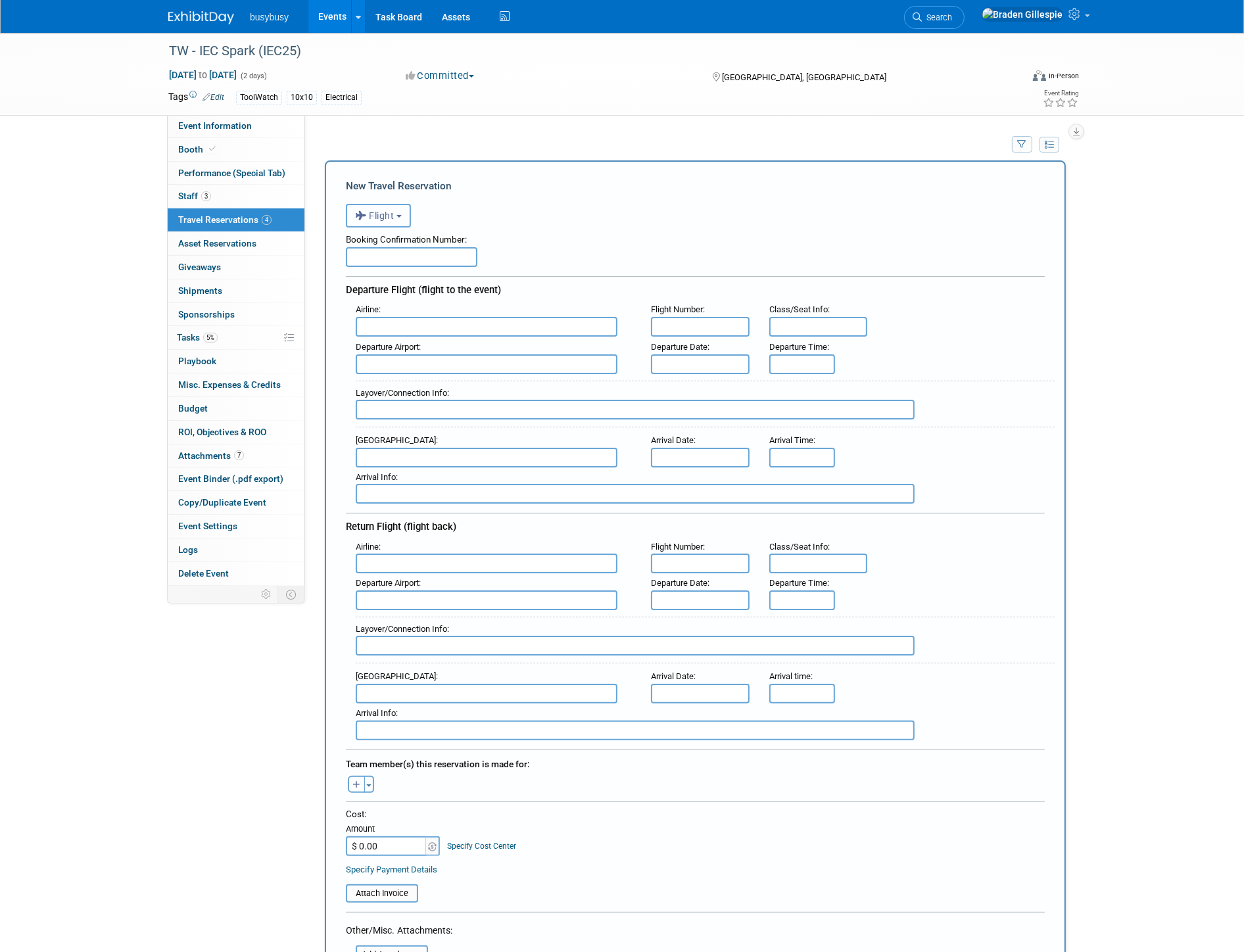
click at [380, 212] on span "Flight" at bounding box center [374, 215] width 39 height 10
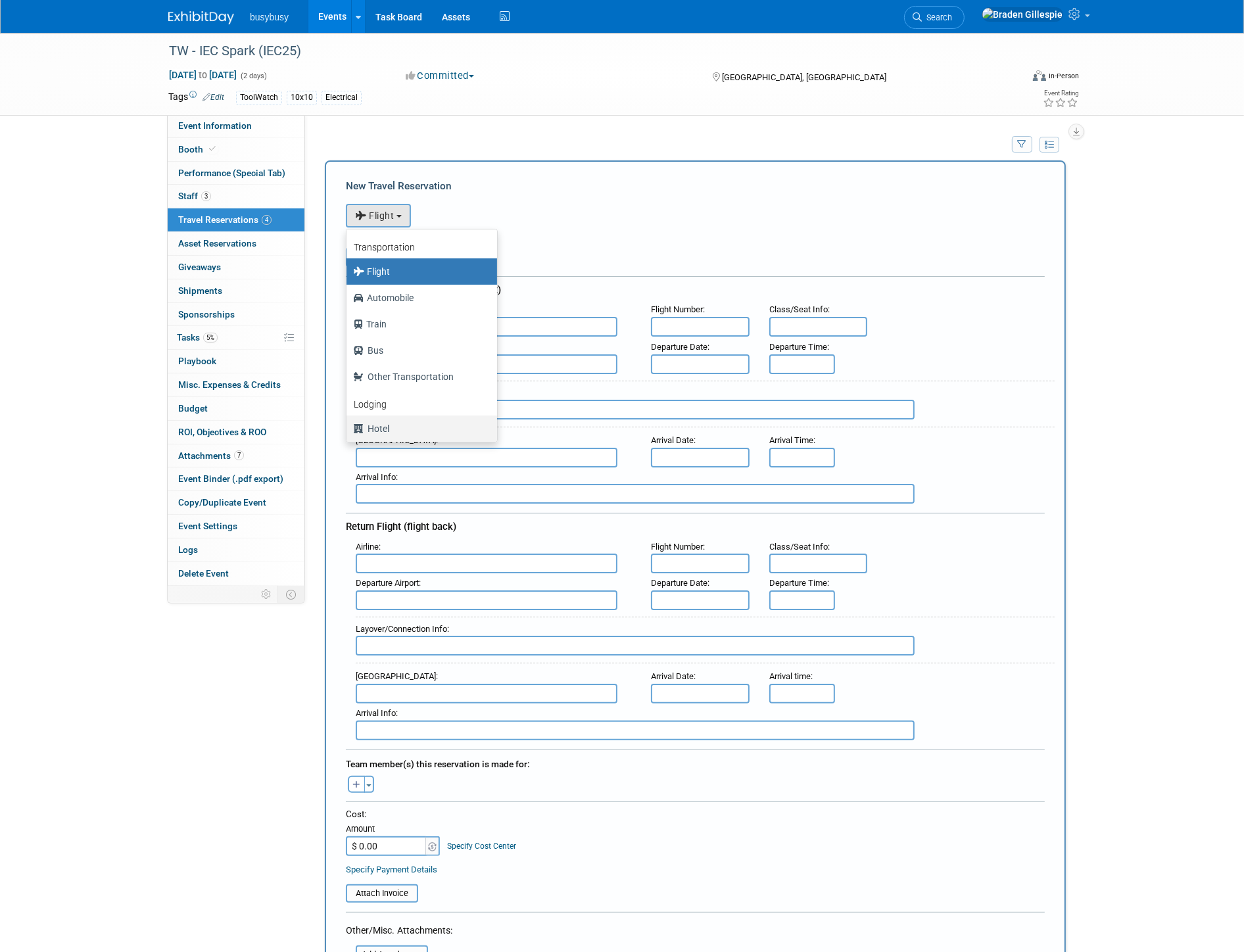
click at [407, 425] on label "Hotel" at bounding box center [419, 429] width 131 height 21
click at [349, 425] on input "Hotel" at bounding box center [344, 427] width 8 height 8
select select "6"
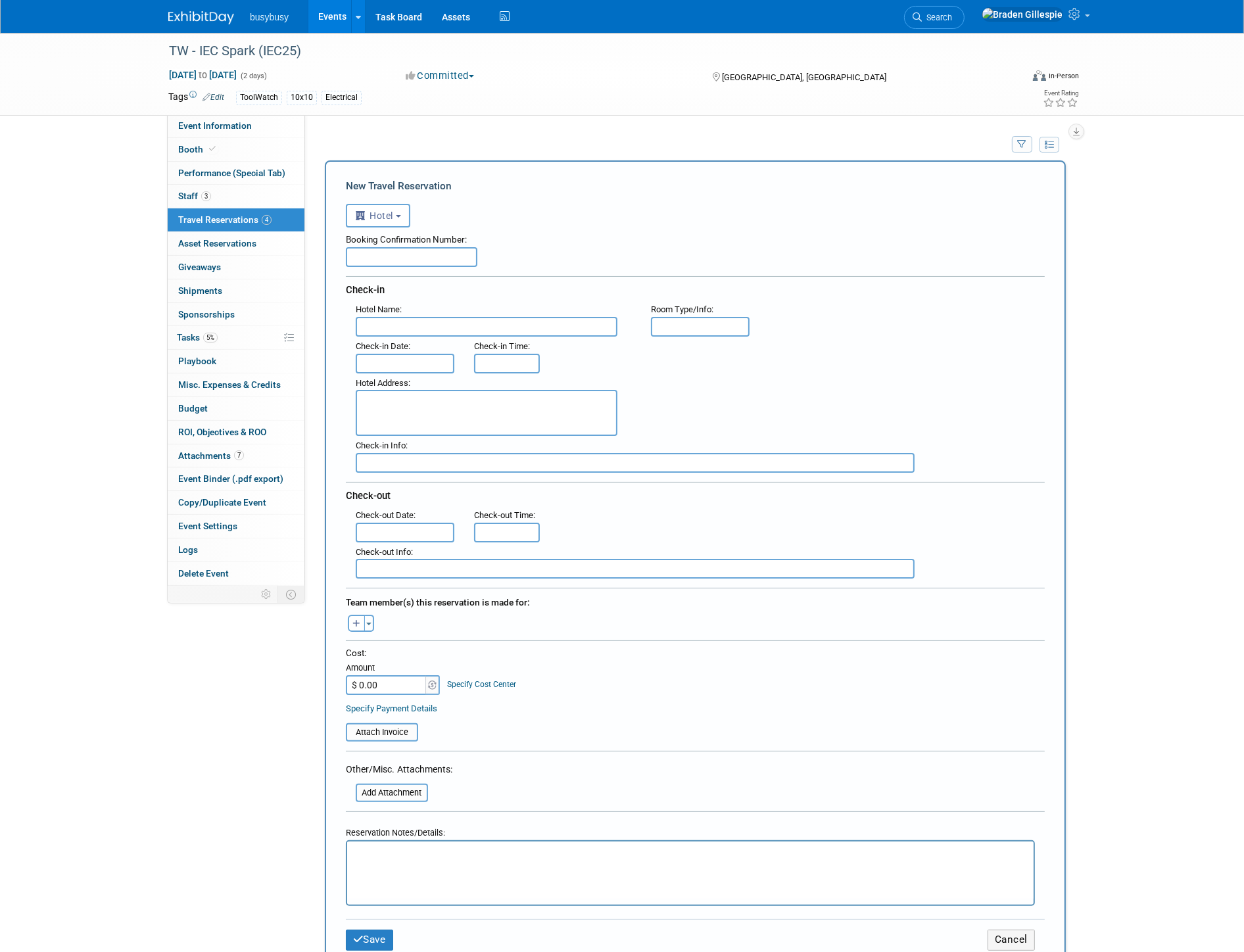
click at [439, 249] on input "text" at bounding box center [411, 257] width 132 height 20
paste input "94441358"
type input "94441358"
click at [449, 315] on div "Hotel Name :" at bounding box center [494, 318] width 295 height 37
click at [449, 319] on input "text" at bounding box center [486, 327] width 262 height 20
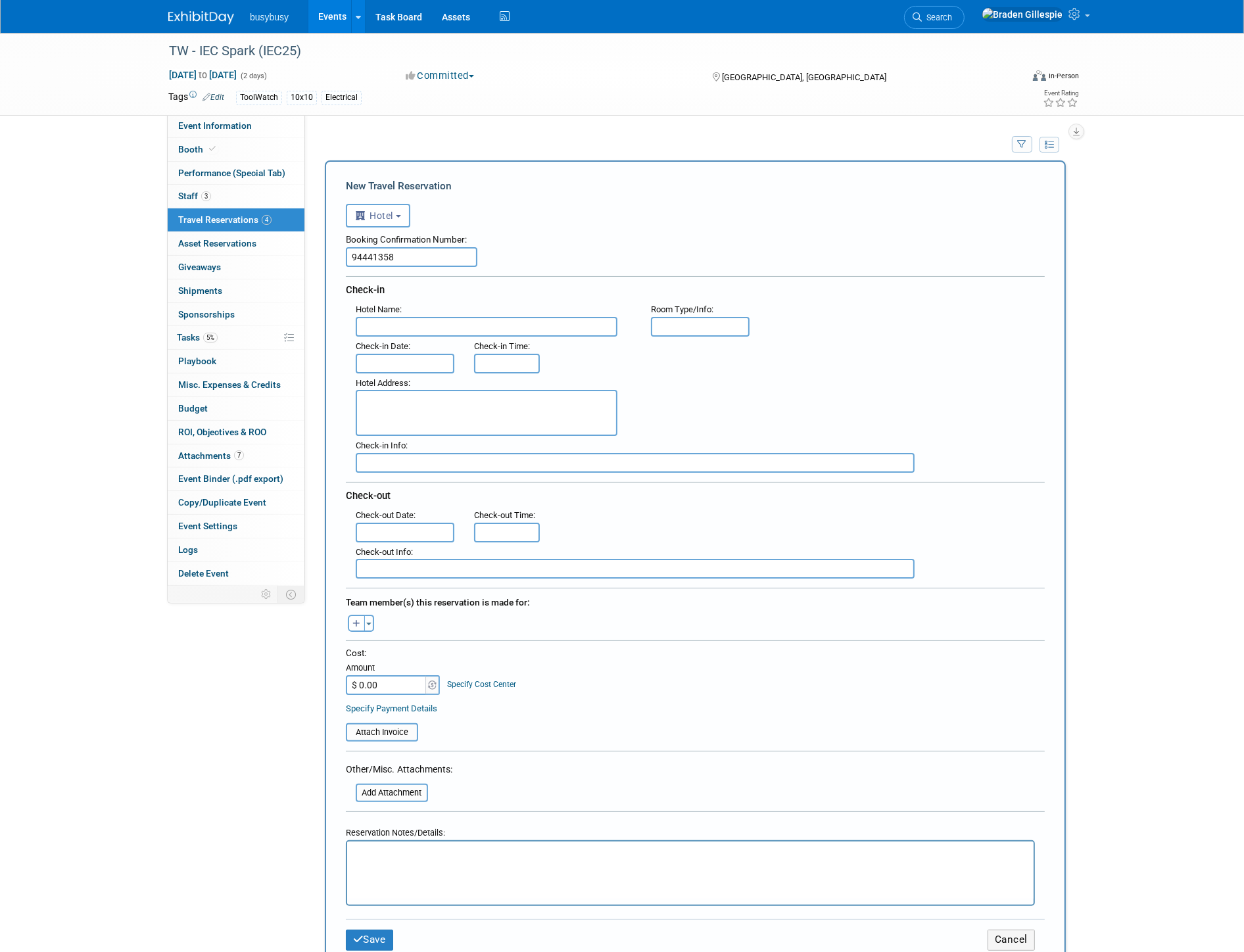
paste input "Hampton Inn & Suites Phoenix Downtown"
type input "Hampton Inn & Suites Phoenix Downtown"
click at [431, 359] on input "text" at bounding box center [405, 363] width 99 height 20
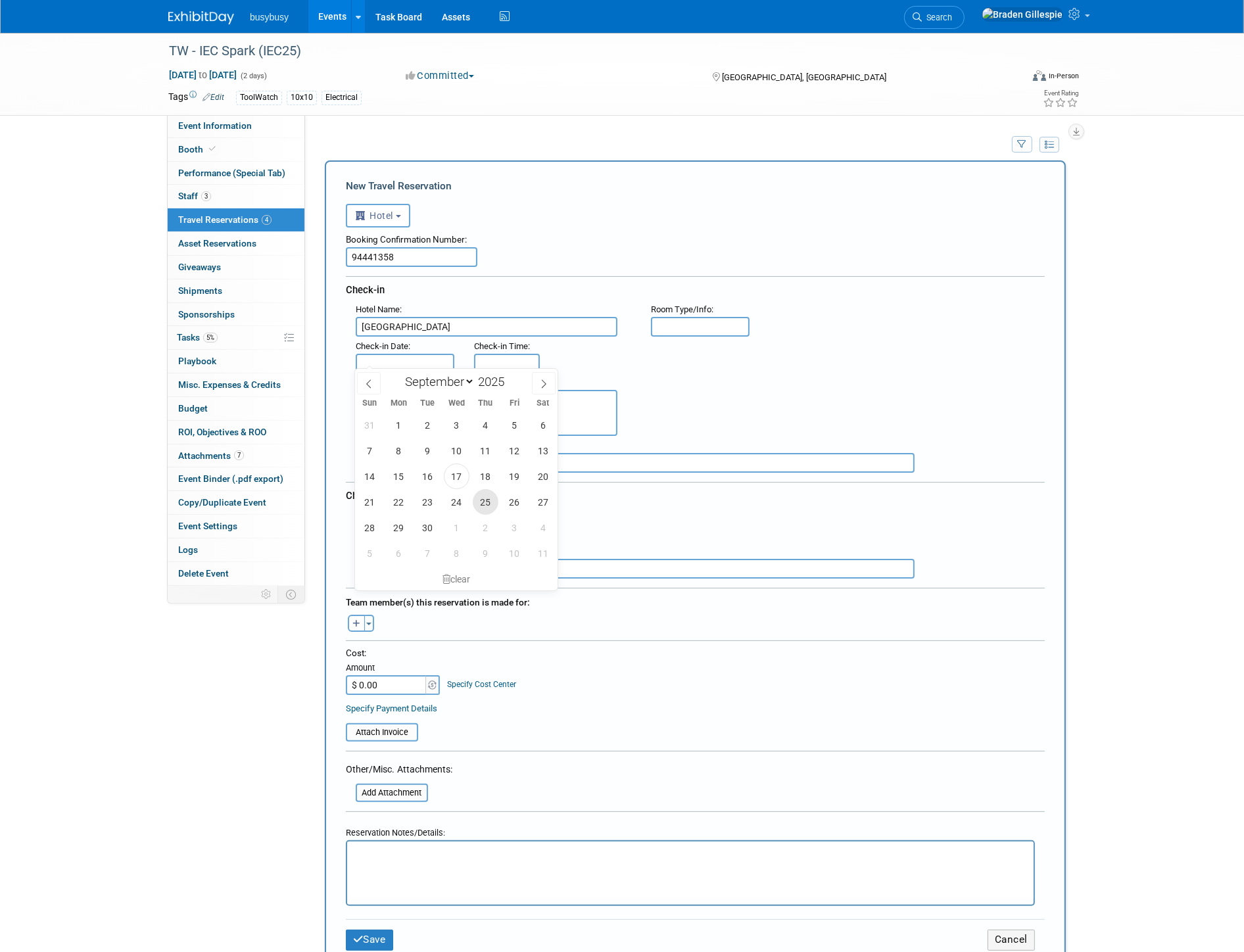
click at [495, 497] on span "25" at bounding box center [485, 502] width 26 height 26
type input "Sep 25, 2025"
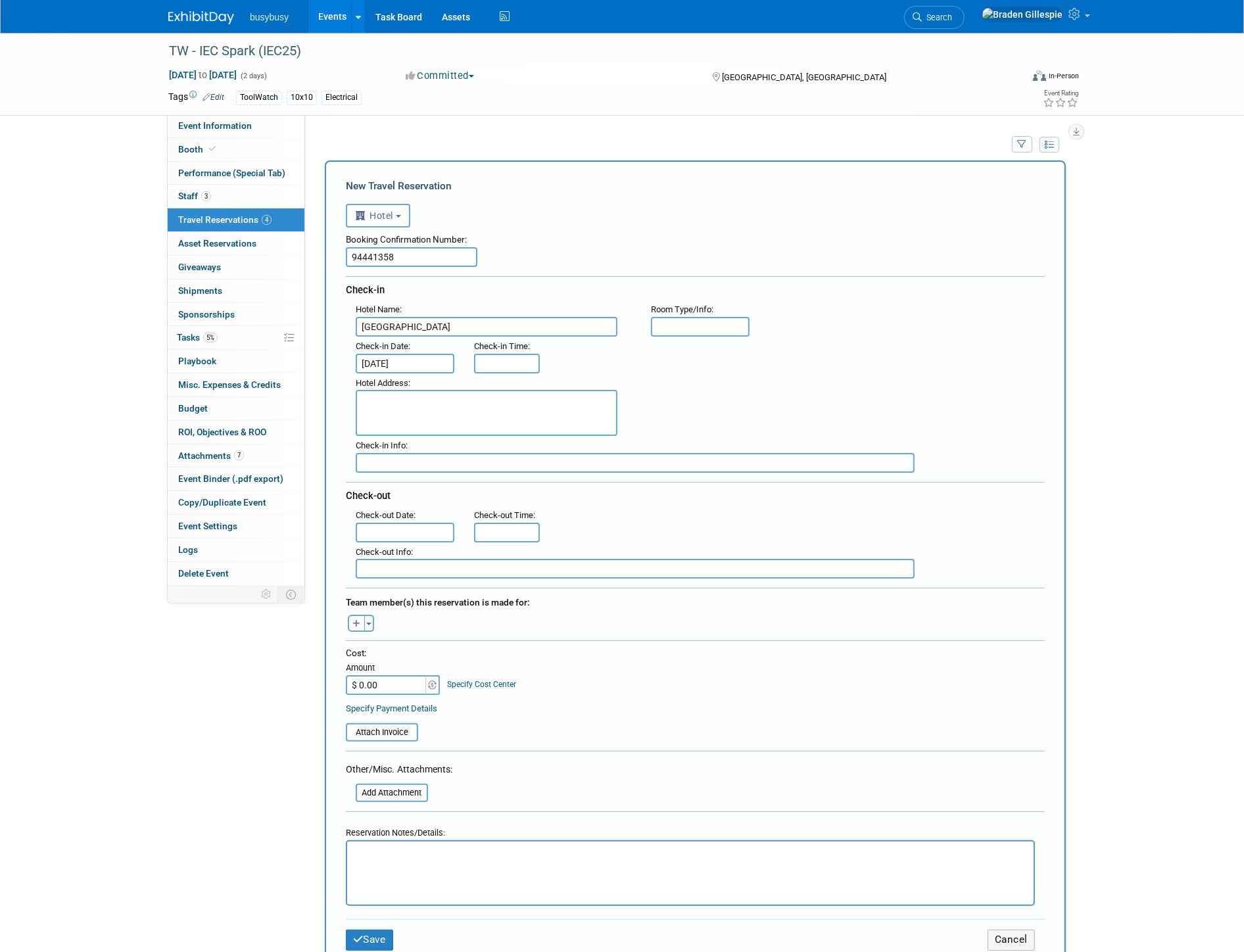
click at [438, 523] on input "text" at bounding box center [405, 532] width 99 height 20
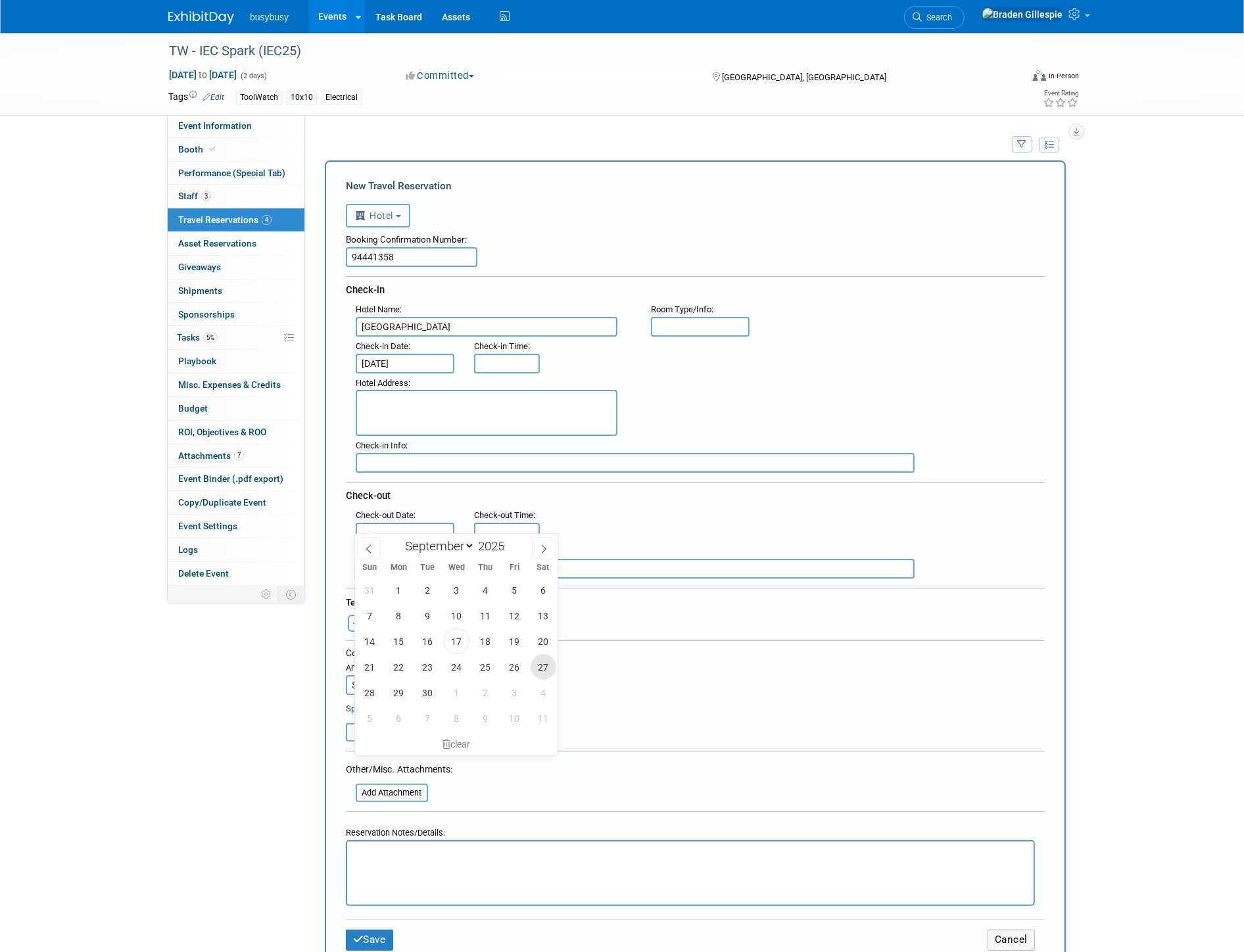
click at [549, 671] on span "27" at bounding box center [543, 667] width 26 height 26
type input "Sep 27, 2025"
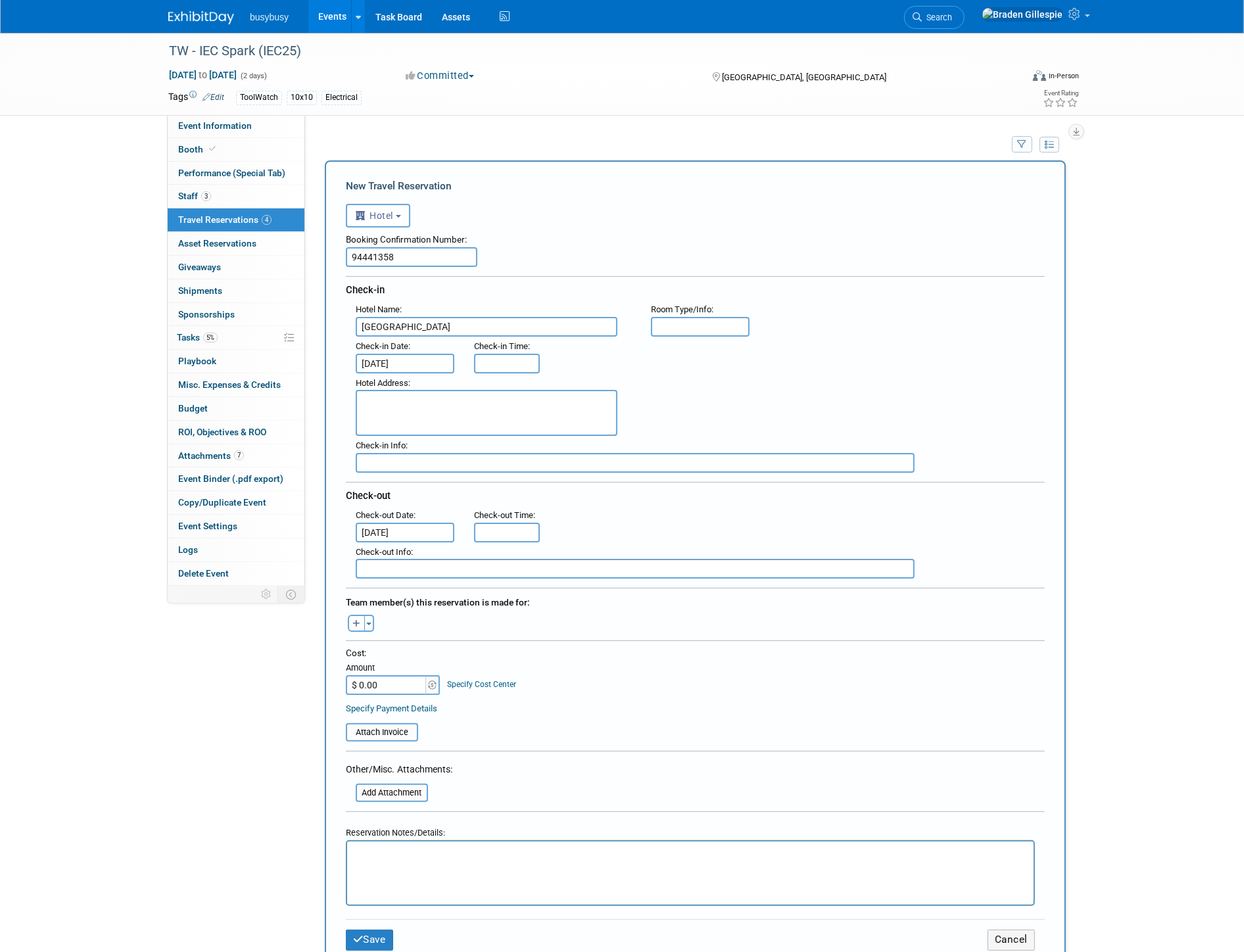
type input "3:00 PM"
click at [534, 356] on input "3:00 PM" at bounding box center [507, 363] width 66 height 20
drag, startPoint x: 534, startPoint y: 356, endPoint x: 476, endPoint y: 366, distance: 58.9
click at [475, 364] on input "3:00 PM" at bounding box center [507, 363] width 66 height 20
type input "11:00 AM"
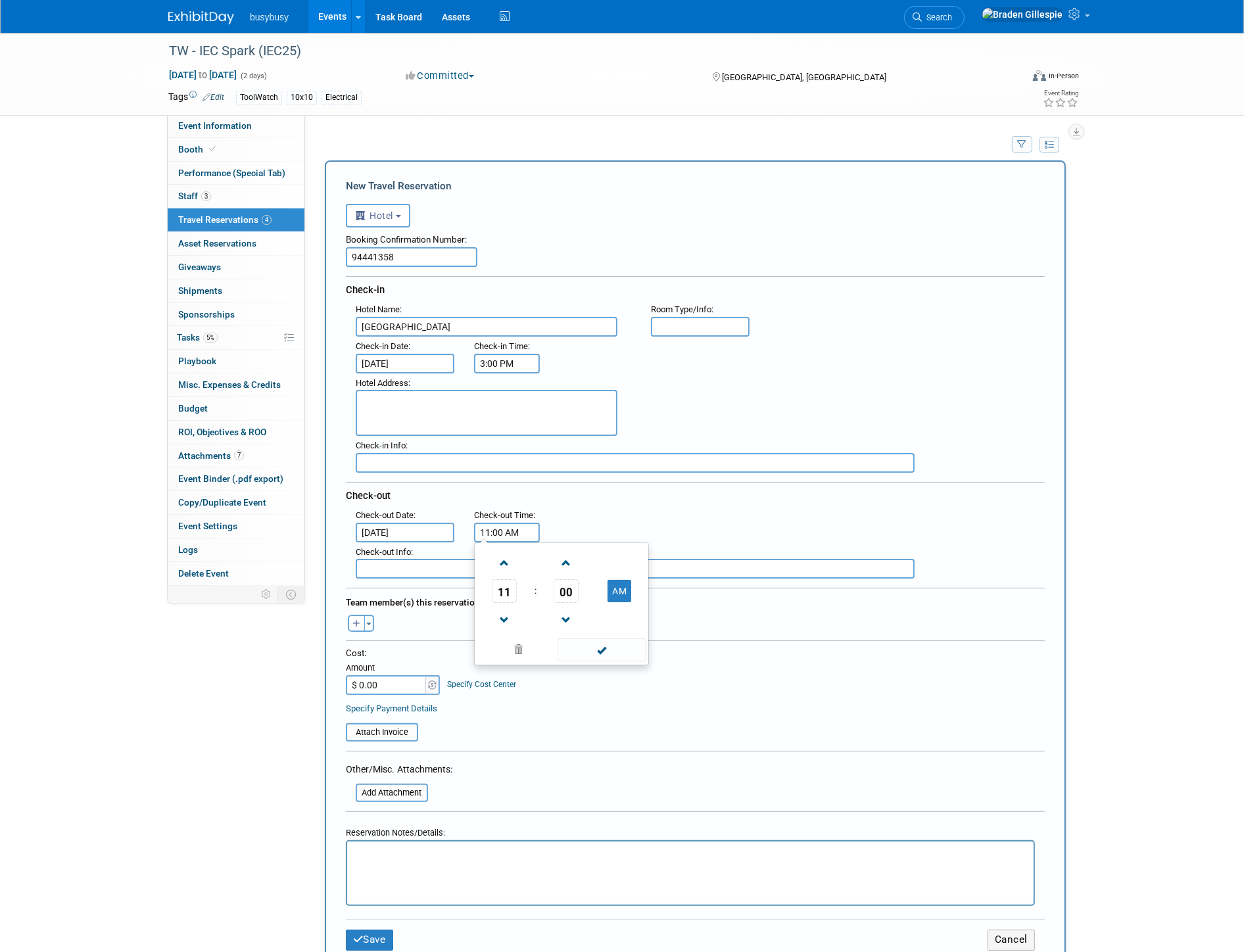
click at [531, 523] on input "11:00 AM" at bounding box center [507, 532] width 66 height 20
click at [442, 404] on textarea at bounding box center [486, 413] width 262 height 46
paste textarea "77 E Polk St, Phoenix, AZ, 85004"
type textarea "77 E Polk St, Phoenix, AZ, 85004"
click at [717, 324] on input "text" at bounding box center [700, 327] width 99 height 20
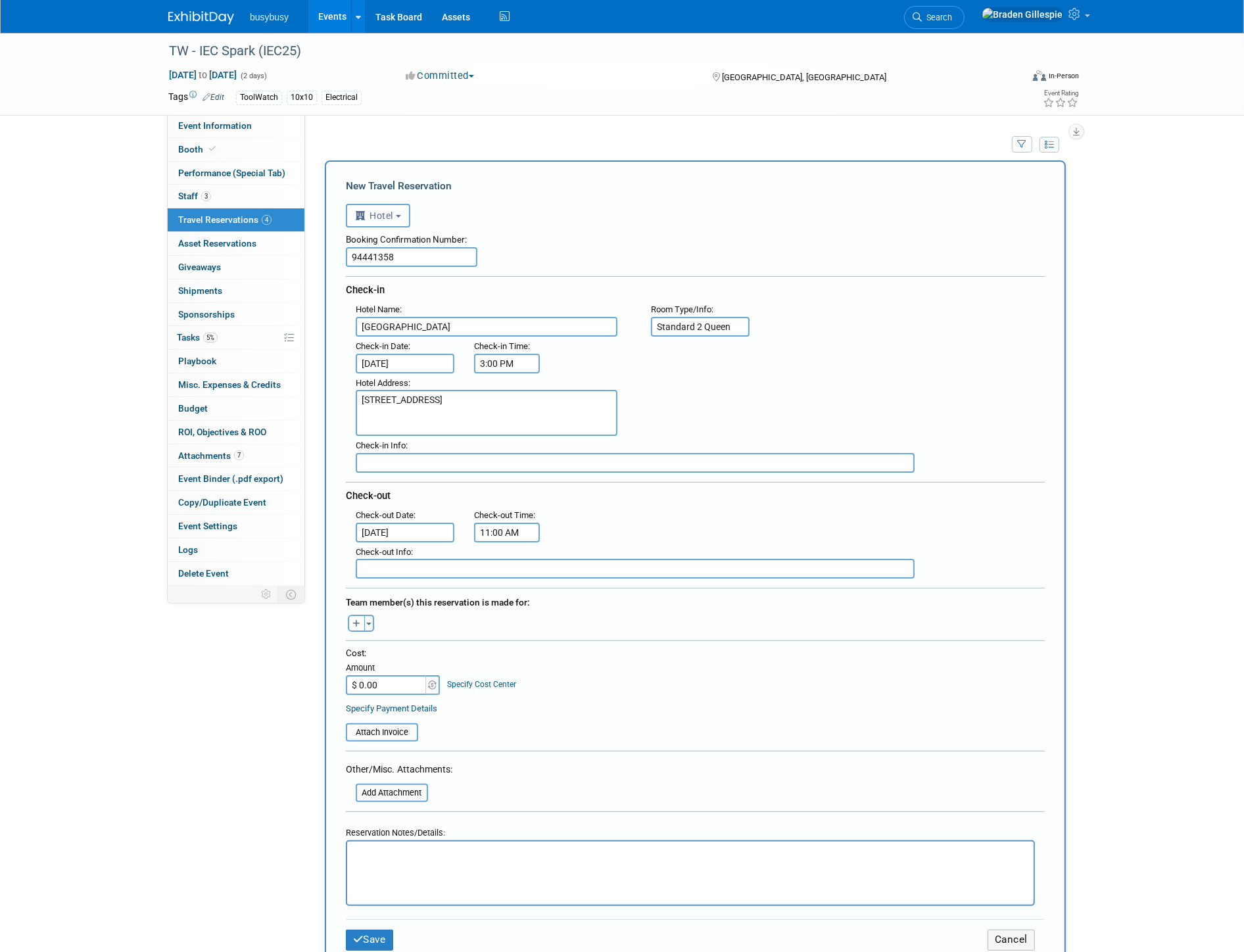
type input "Standard 2 Queen"
click at [432, 854] on p "Rich Text Area. Press ALT-0 for help." at bounding box center [690, 854] width 672 height 14
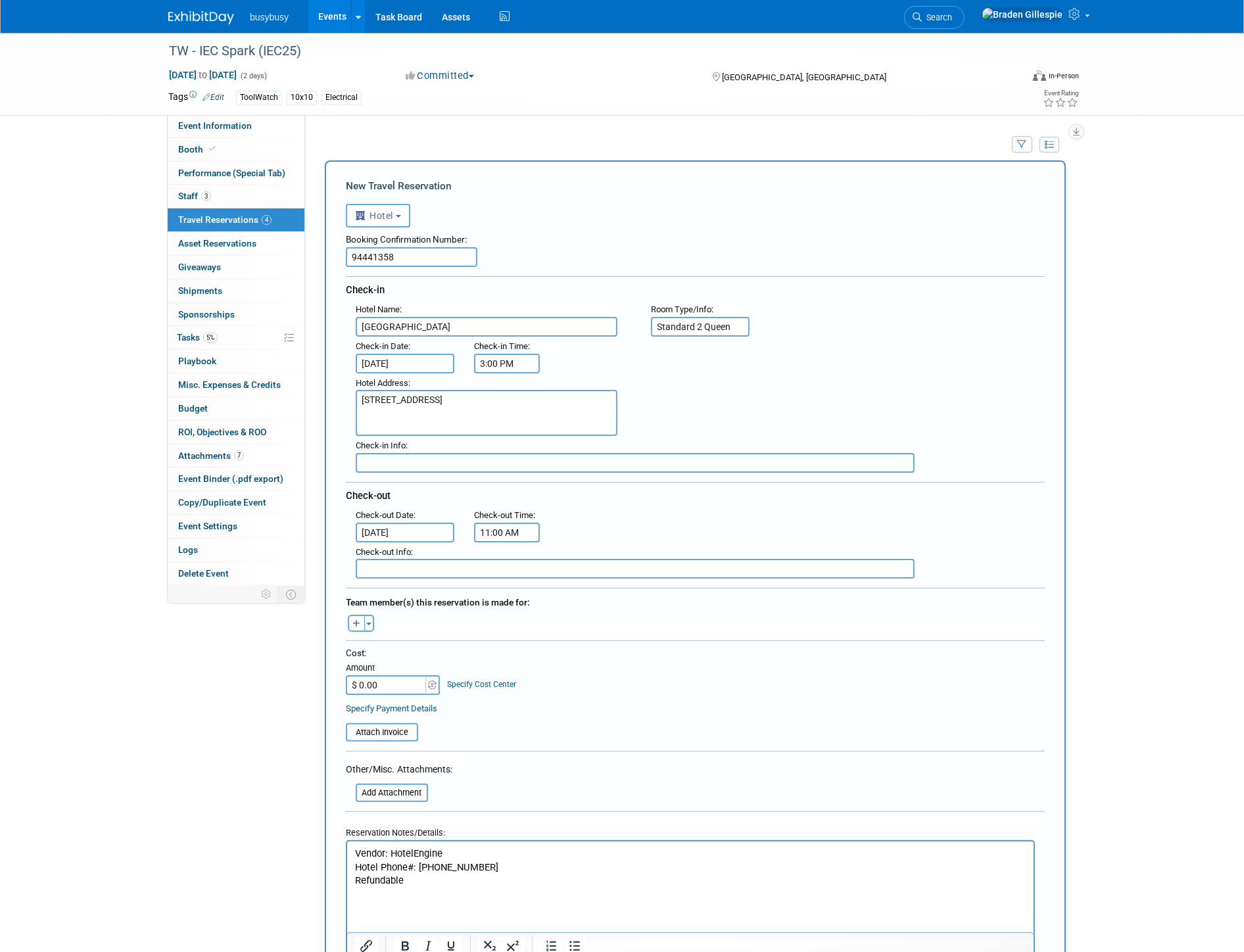
click at [381, 675] on input "$ 0.00" at bounding box center [387, 685] width 82 height 20
type input "$ 367.51"
click at [369, 623] on span "button" at bounding box center [369, 624] width 6 height 3
click at [411, 709] on label "Chris White" at bounding box center [437, 721] width 162 height 23
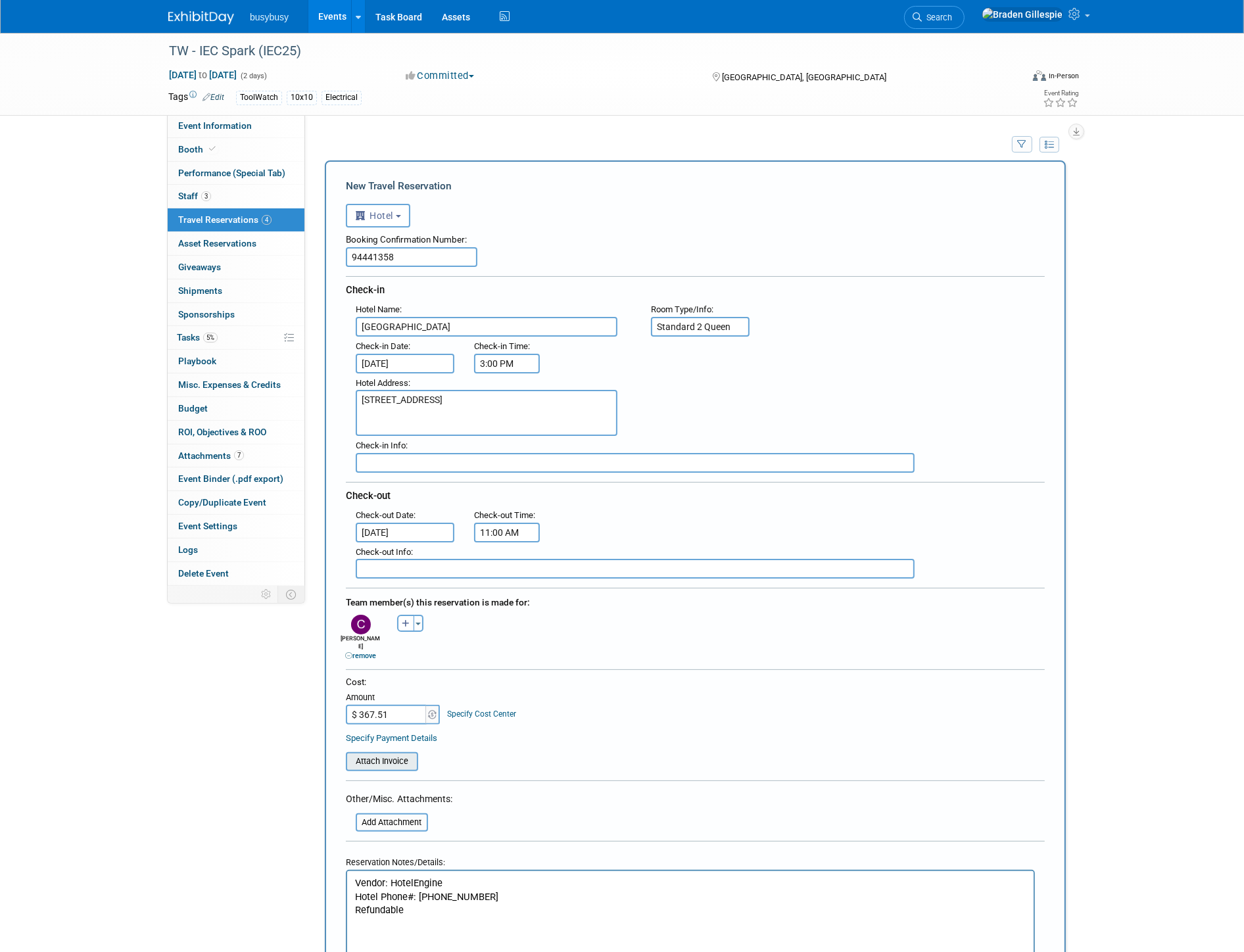
click at [397, 754] on input "file" at bounding box center [338, 761] width 157 height 16
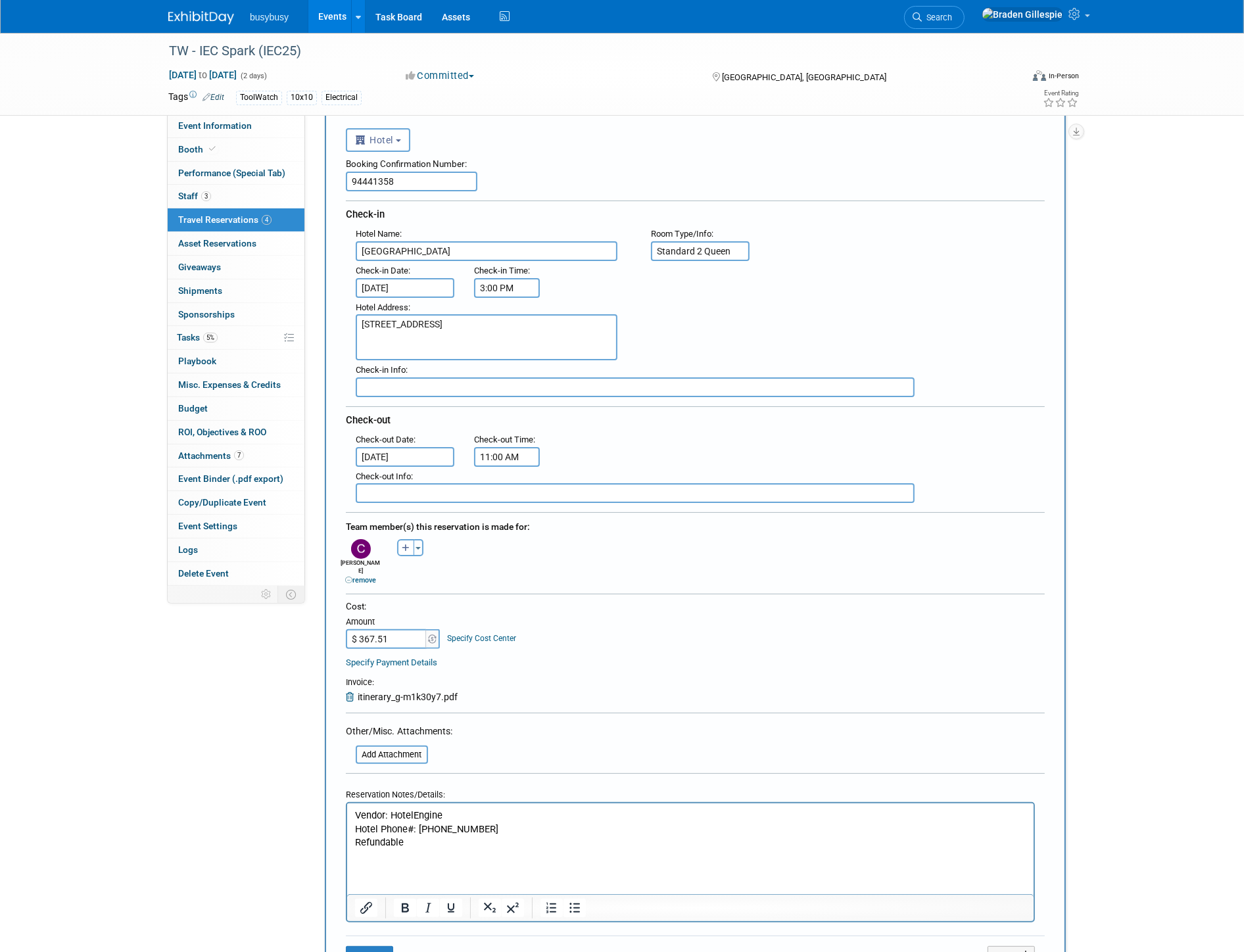
scroll to position [219, 0]
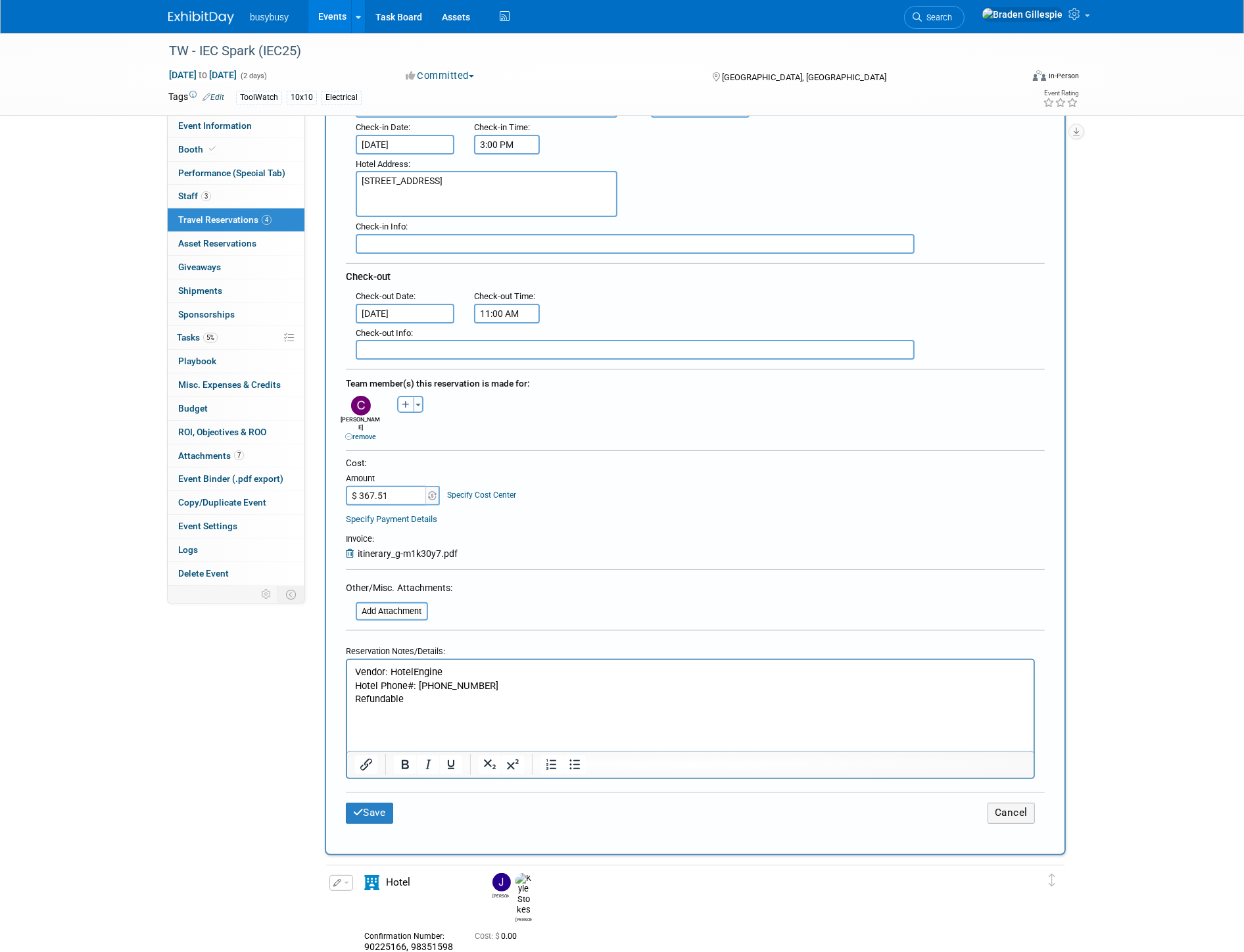
click at [471, 712] on p "Rich Text Area. Press ALT-0 for help." at bounding box center [690, 713] width 672 height 14
click at [384, 803] on button "Save" at bounding box center [369, 813] width 48 height 21
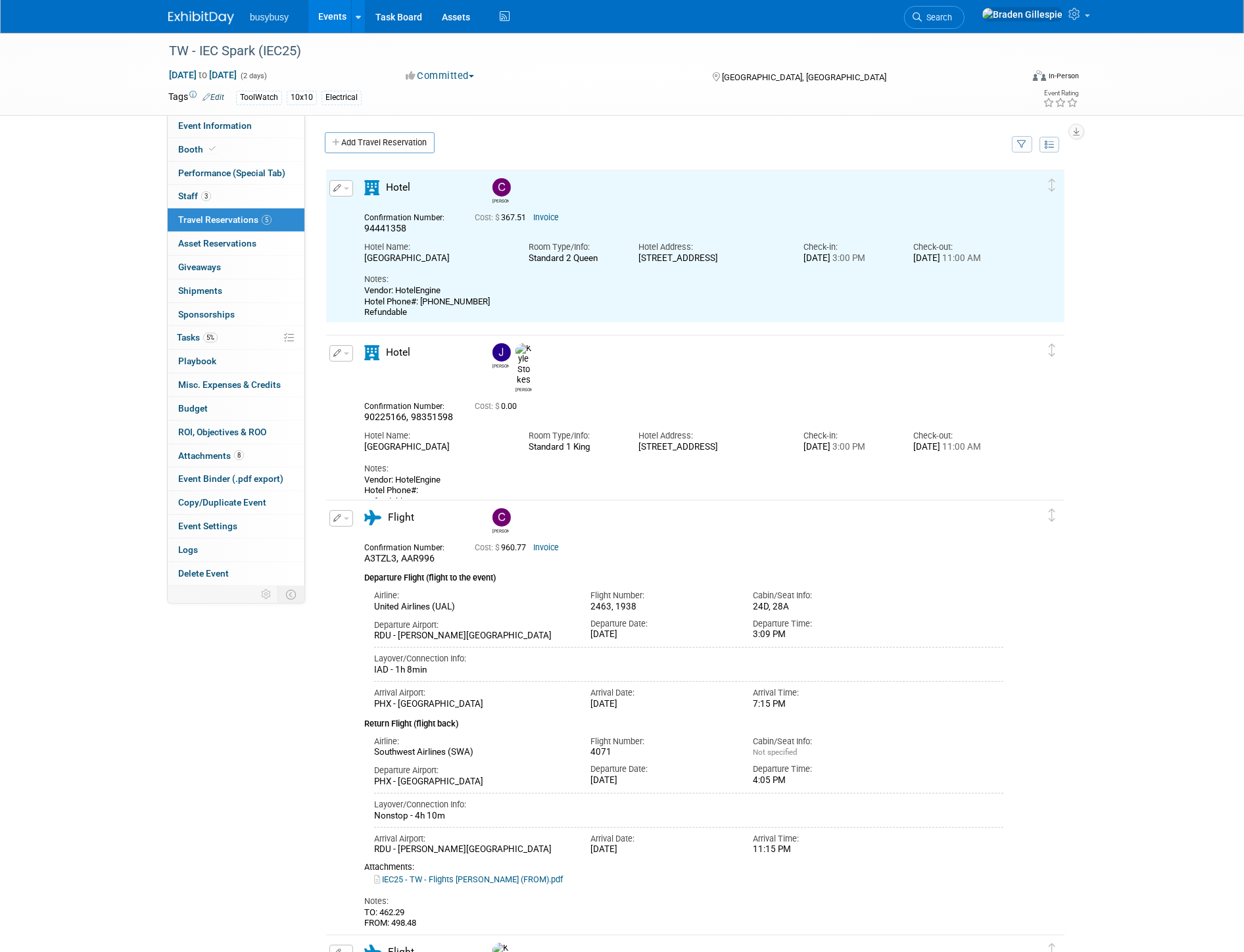
scroll to position [0, 0]
click at [346, 351] on button "button" at bounding box center [341, 353] width 23 height 17
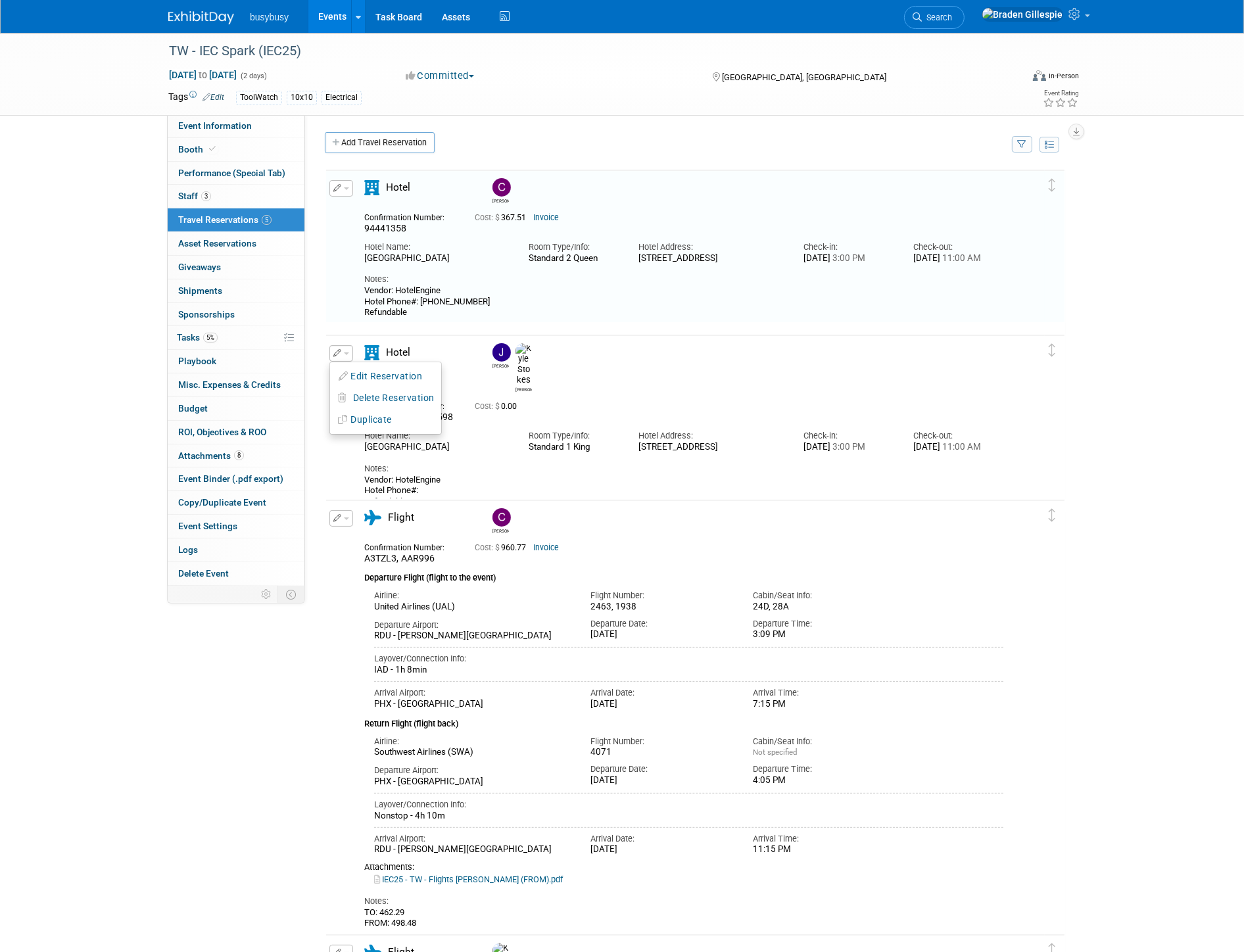
click at [362, 382] on button "Edit Reservation" at bounding box center [385, 377] width 111 height 19
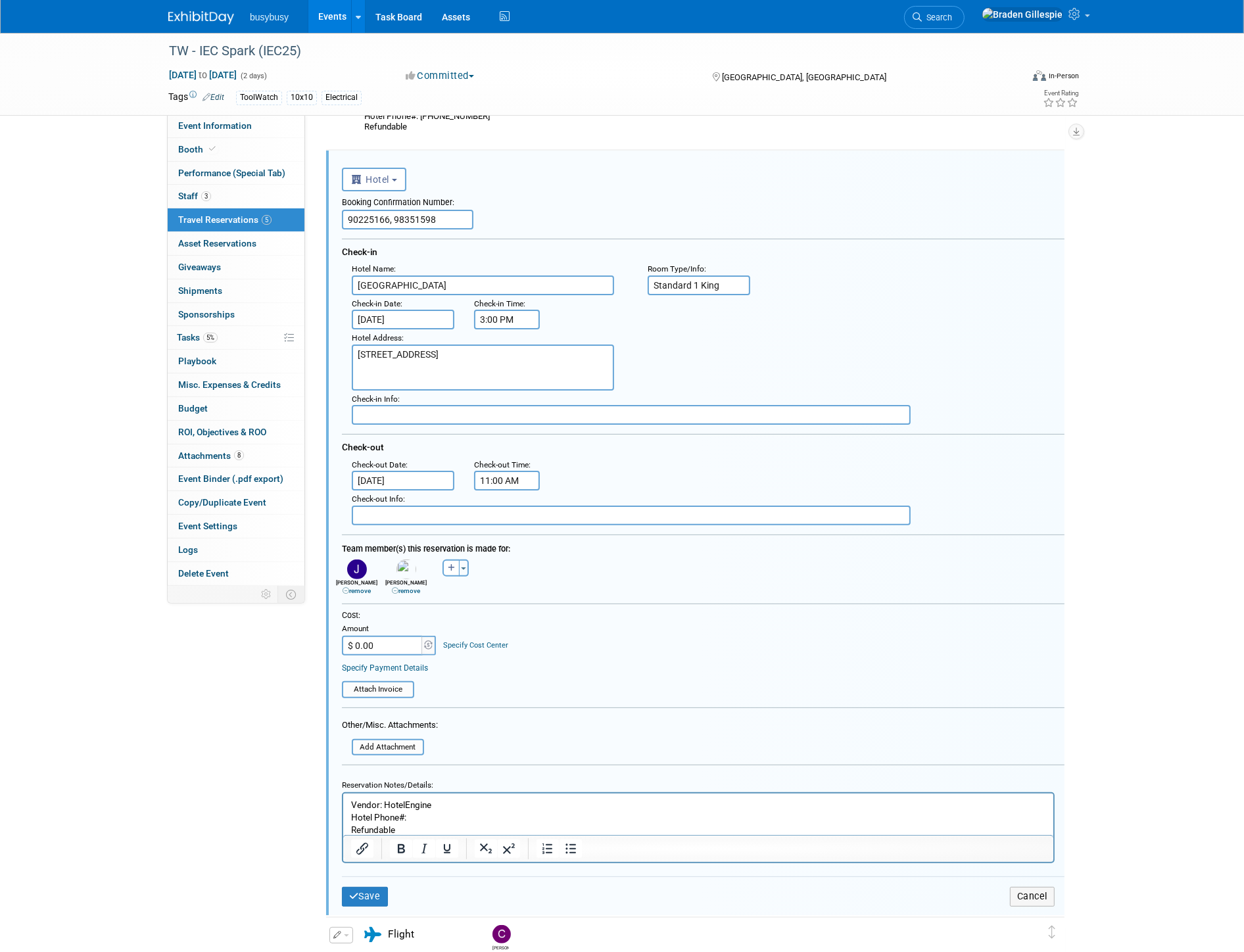
scroll to position [186, 0]
click at [402, 640] on input "$ 0.00" at bounding box center [382, 645] width 82 height 20
type input "$ 353.70"
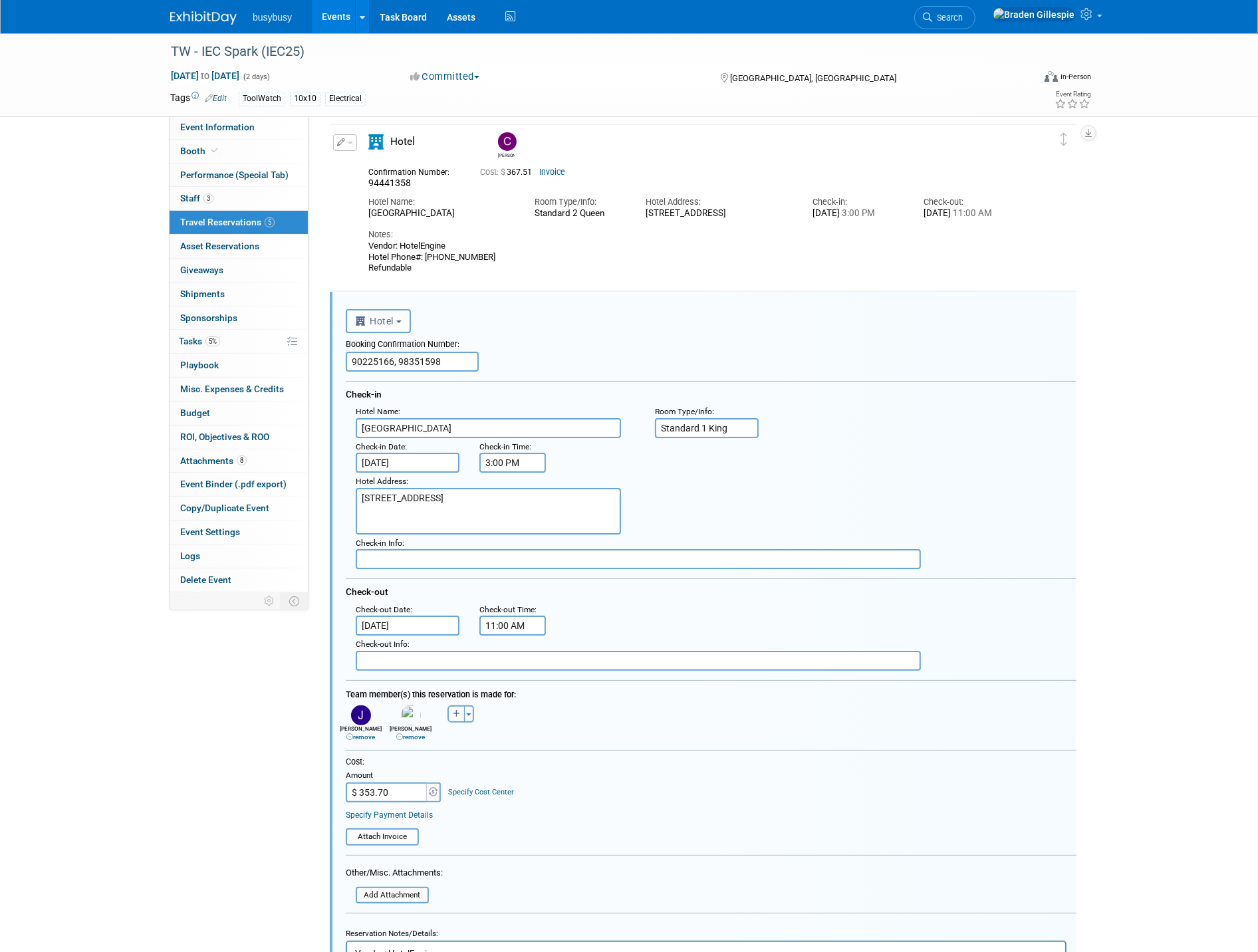
scroll to position [74, 0]
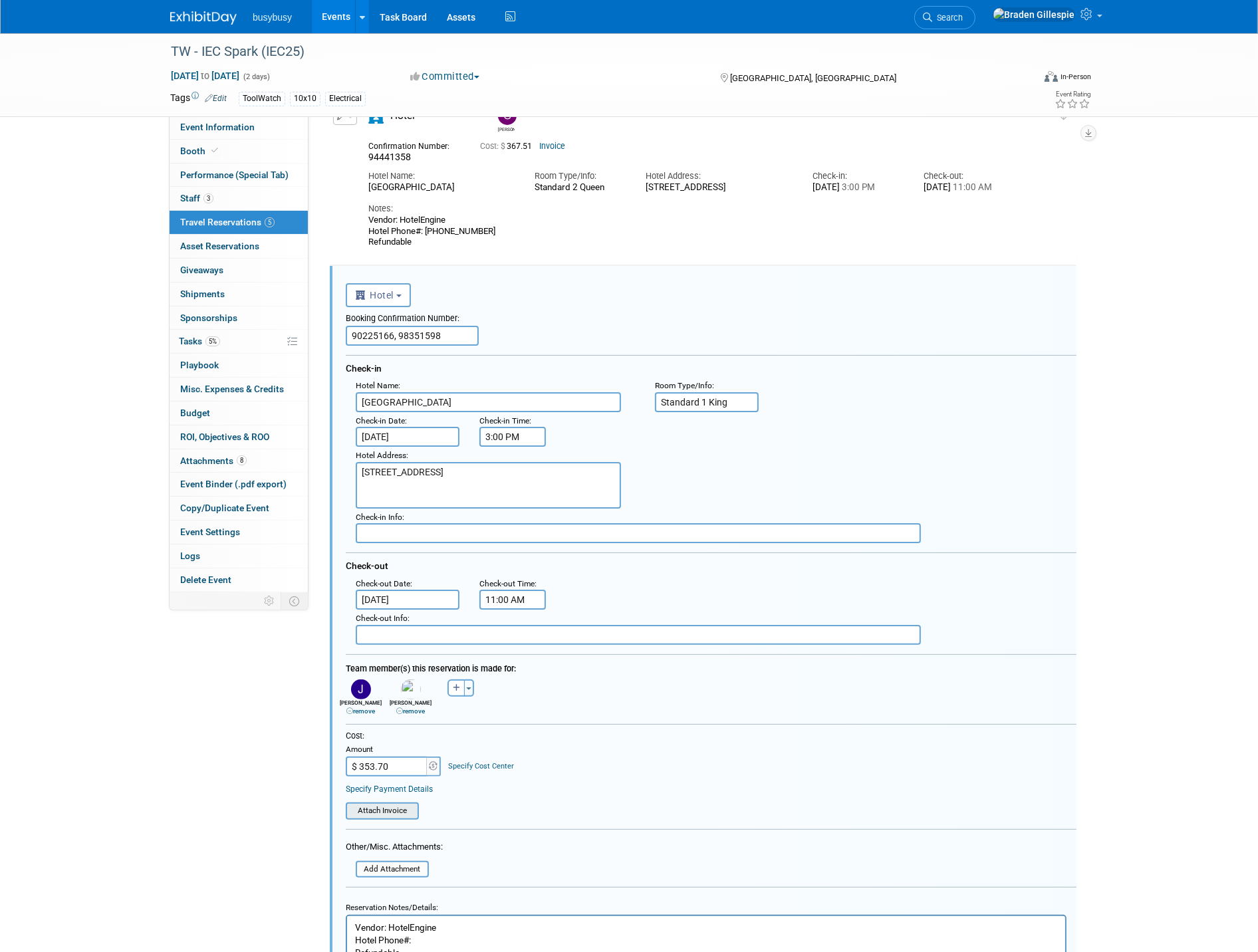
click at [390, 804] on input "file" at bounding box center [338, 811] width 158 height 15
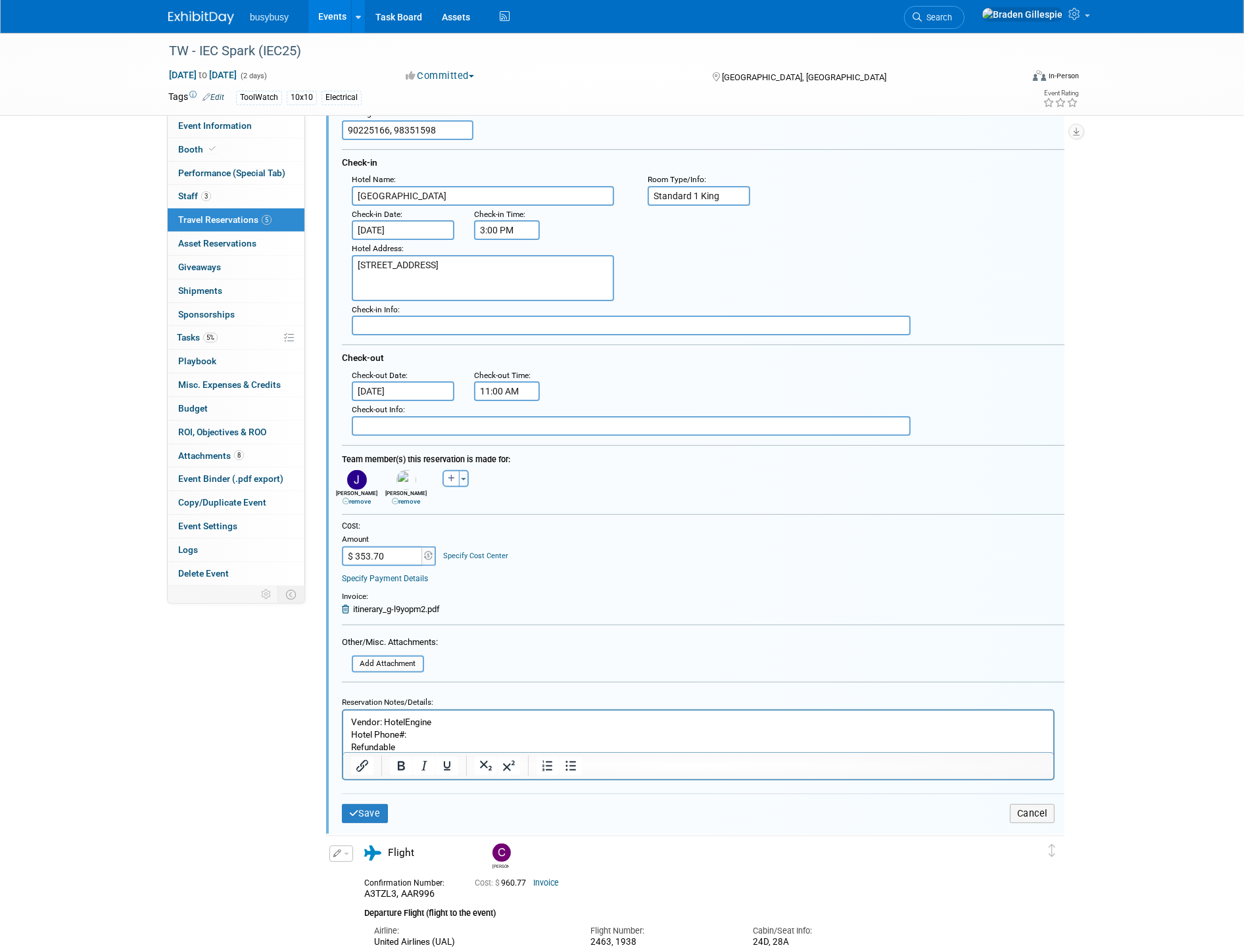
scroll to position [292, 0]
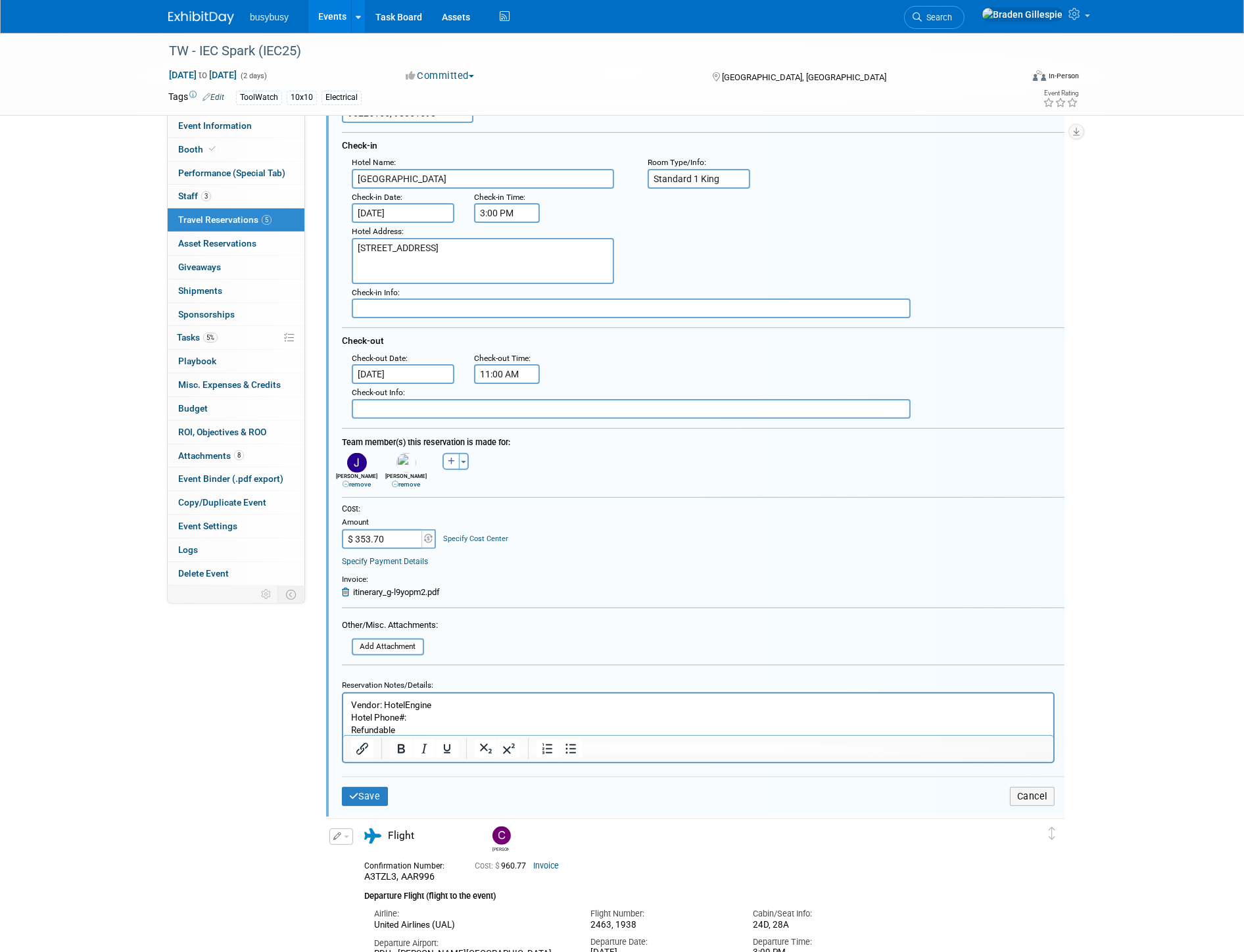
click at [496, 717] on p "Vendor: HotelEngine Hotel Phone#: Refundable" at bounding box center [698, 717] width 695 height 37
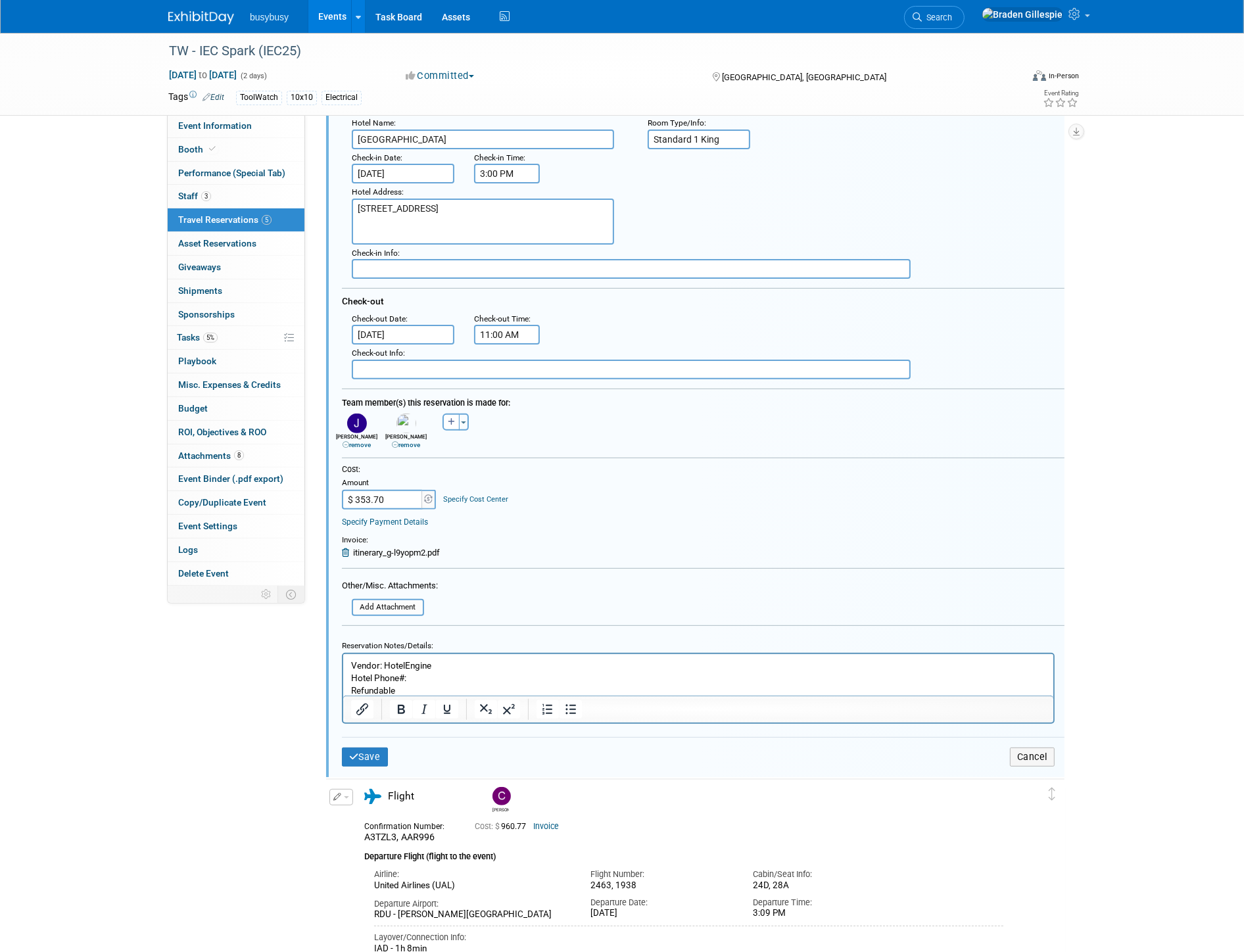
scroll to position [365, 0]
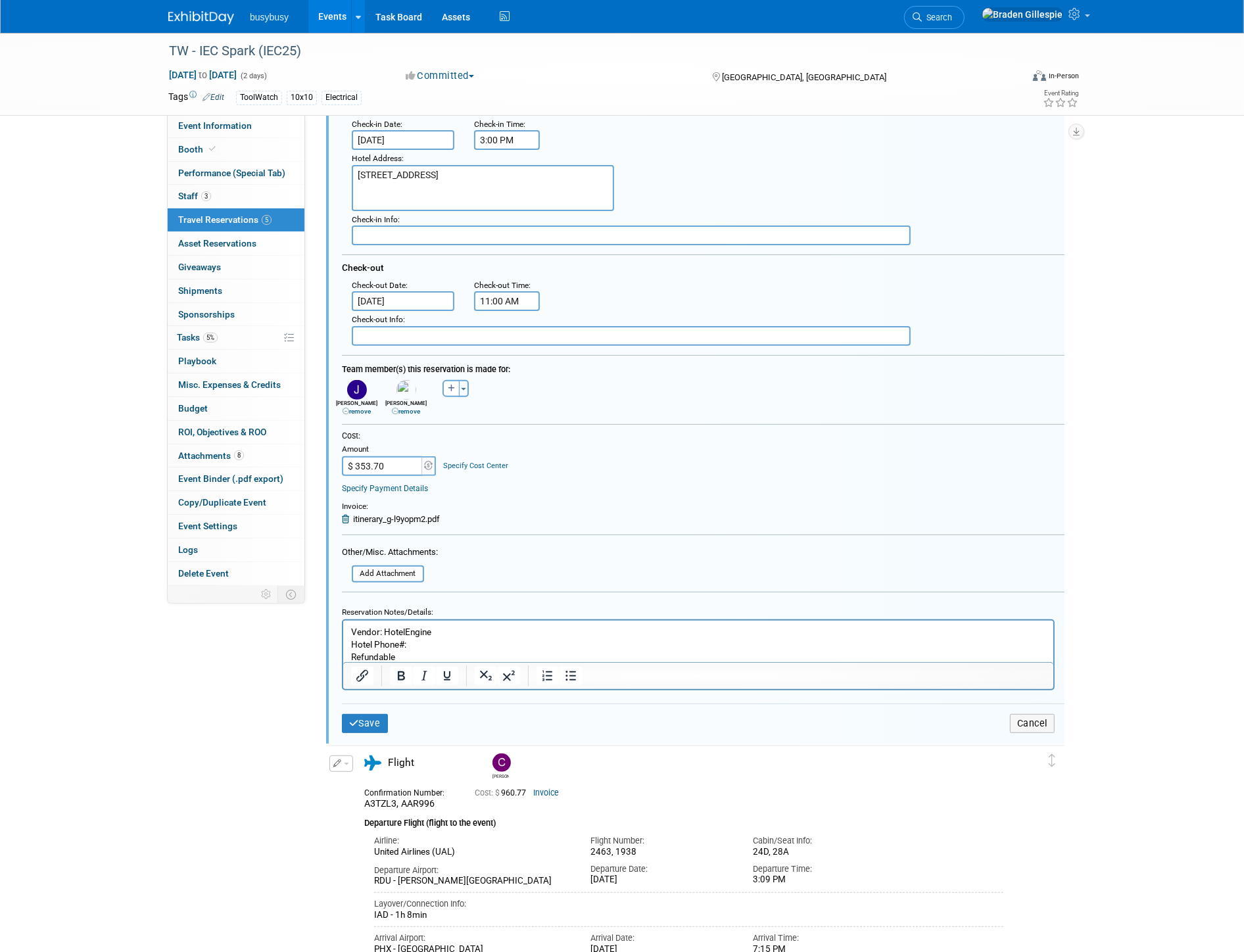
click at [479, 644] on p "Vendor: HotelEngine Hotel Phone#: Refundable" at bounding box center [698, 644] width 695 height 37
click at [455, 638] on p "Vendor: HotelEngine Hotel Phone#: Refundable" at bounding box center [698, 644] width 695 height 37
click at [635, 644] on p "Vendor: HotelEngine Hotel Phone#: 602.710.1240 Refundable" at bounding box center [698, 644] width 695 height 37
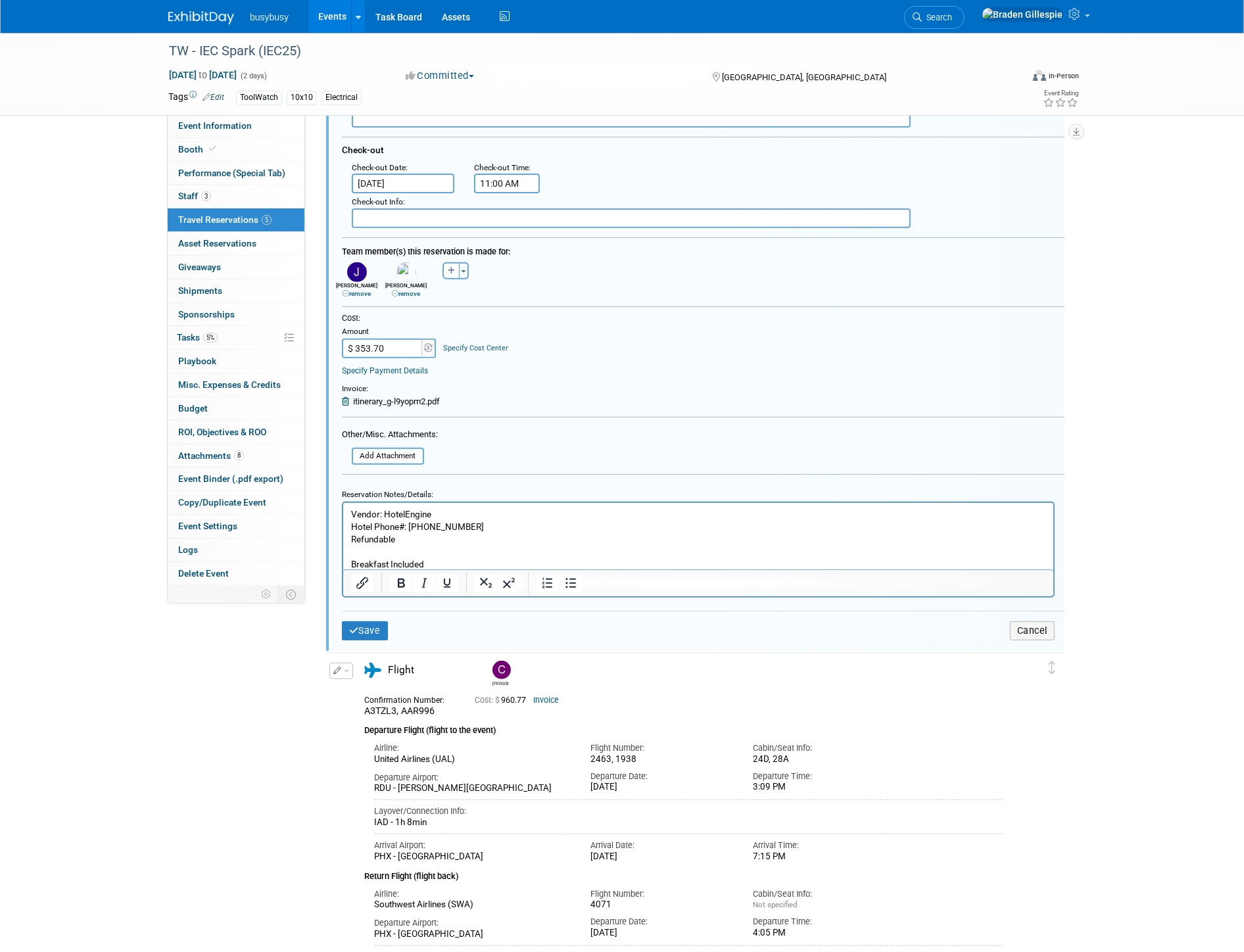
scroll to position [511, 0]
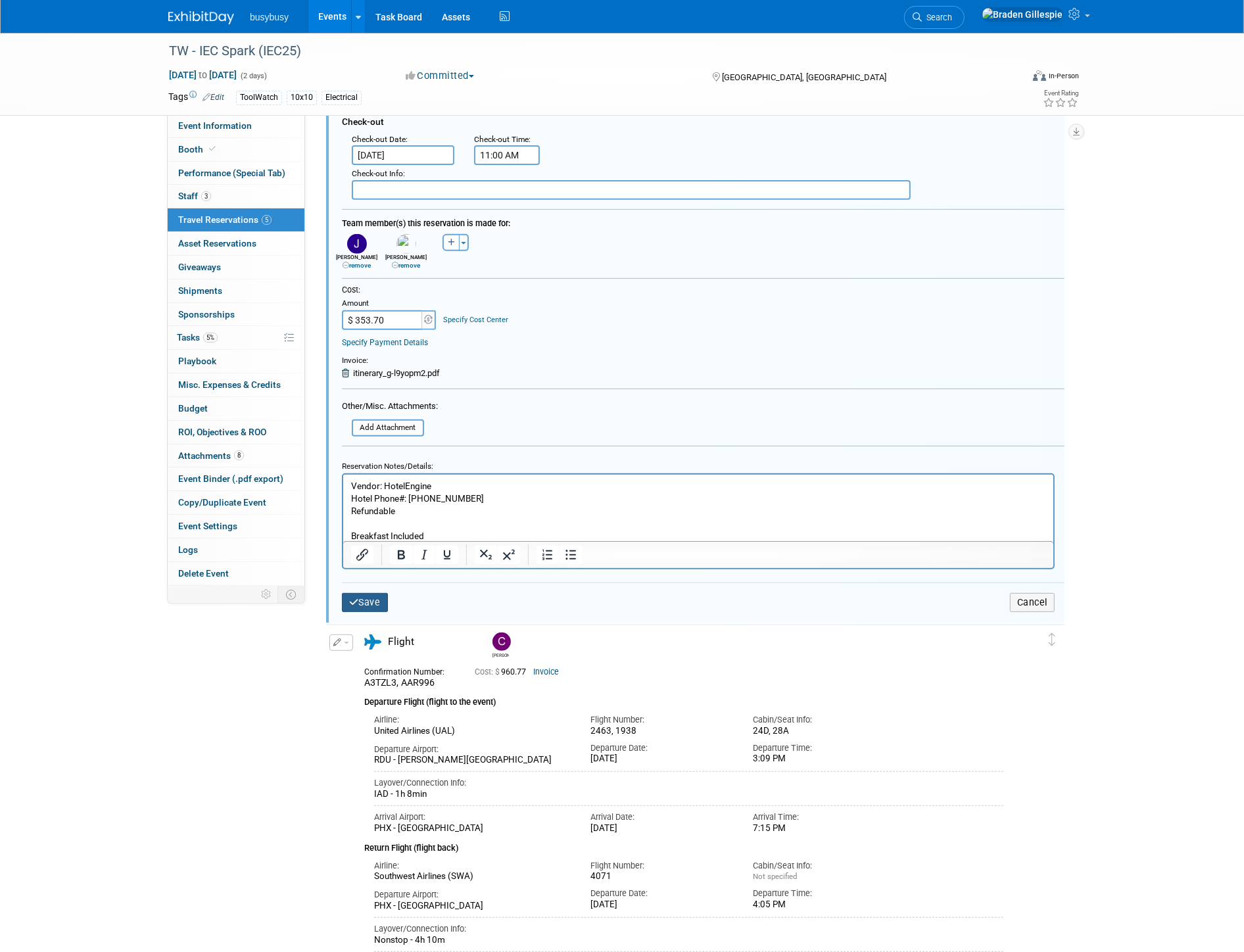
click at [371, 593] on button "Save" at bounding box center [365, 603] width 46 height 19
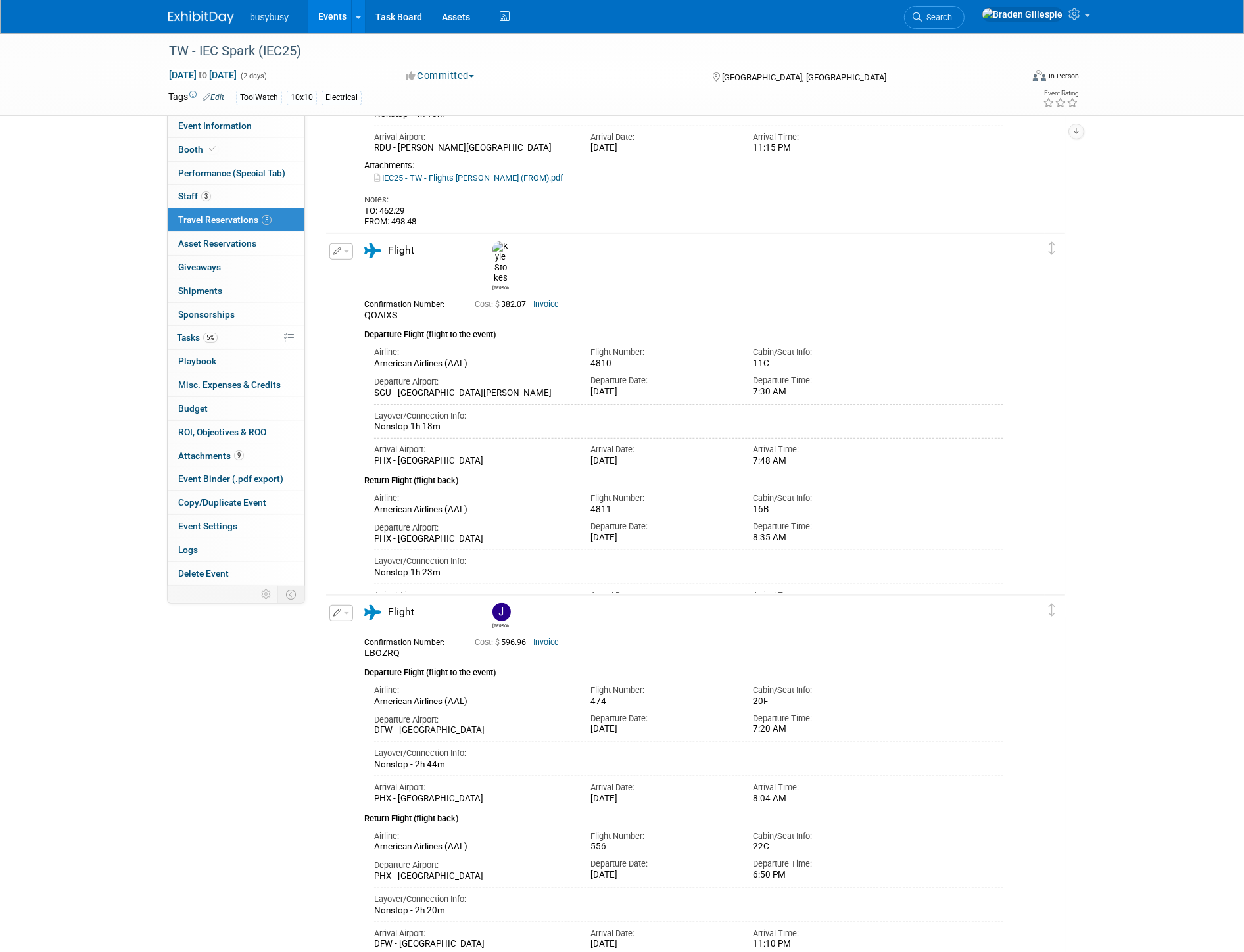
scroll to position [730, 0]
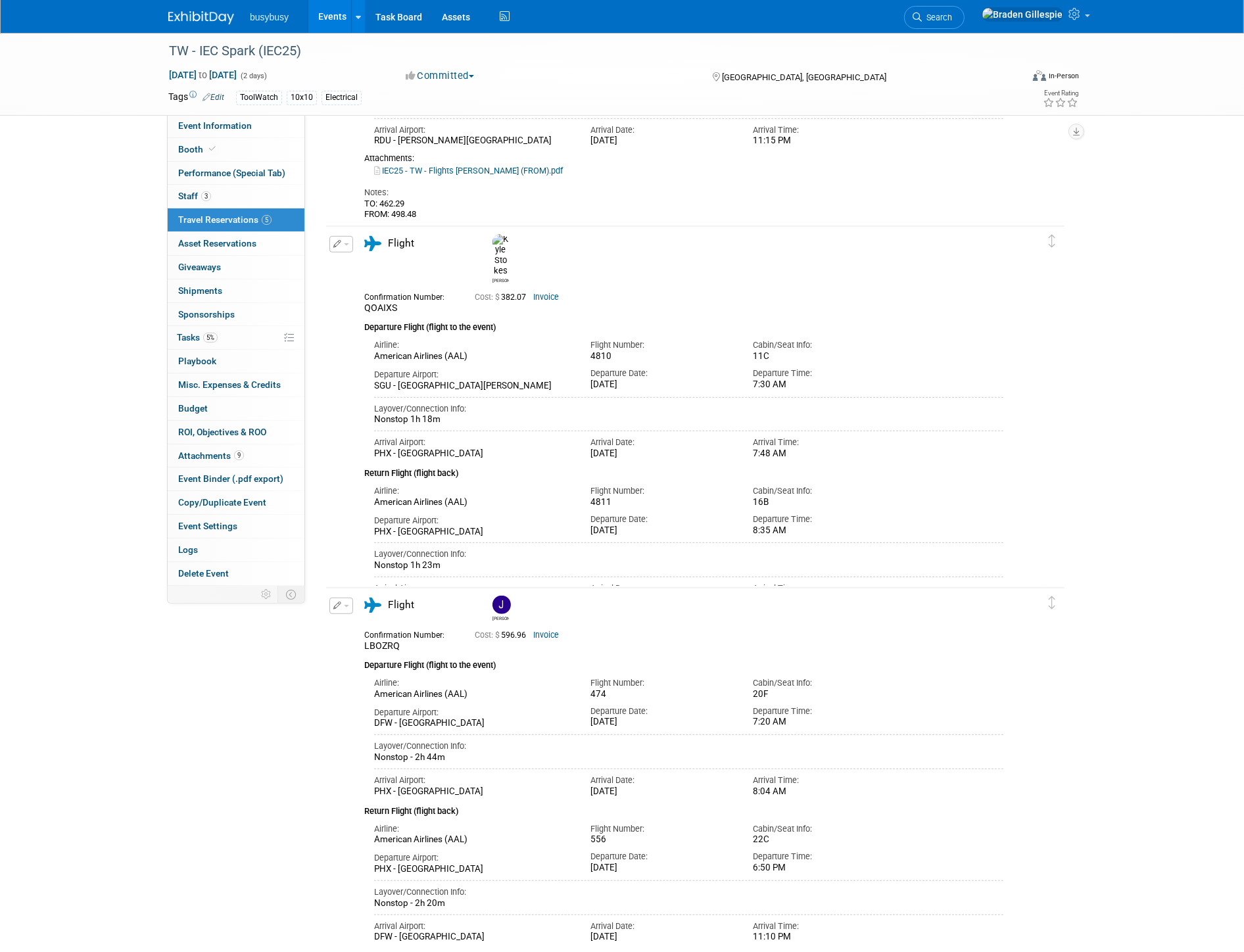
click at [204, 14] on img at bounding box center [201, 17] width 66 height 13
